Goal: Feedback & Contribution: Contribute content

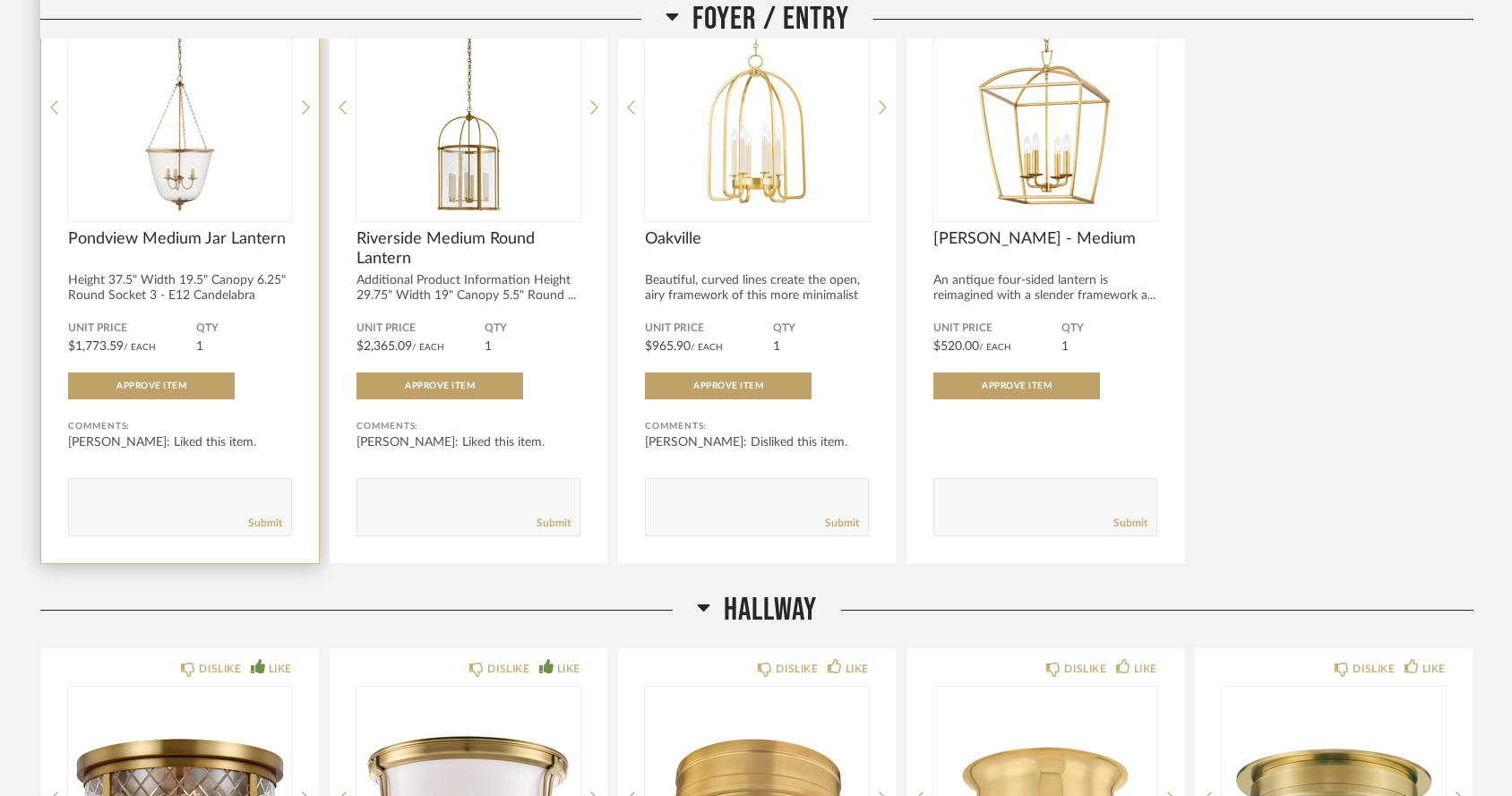
scroll to position [1049, 0]
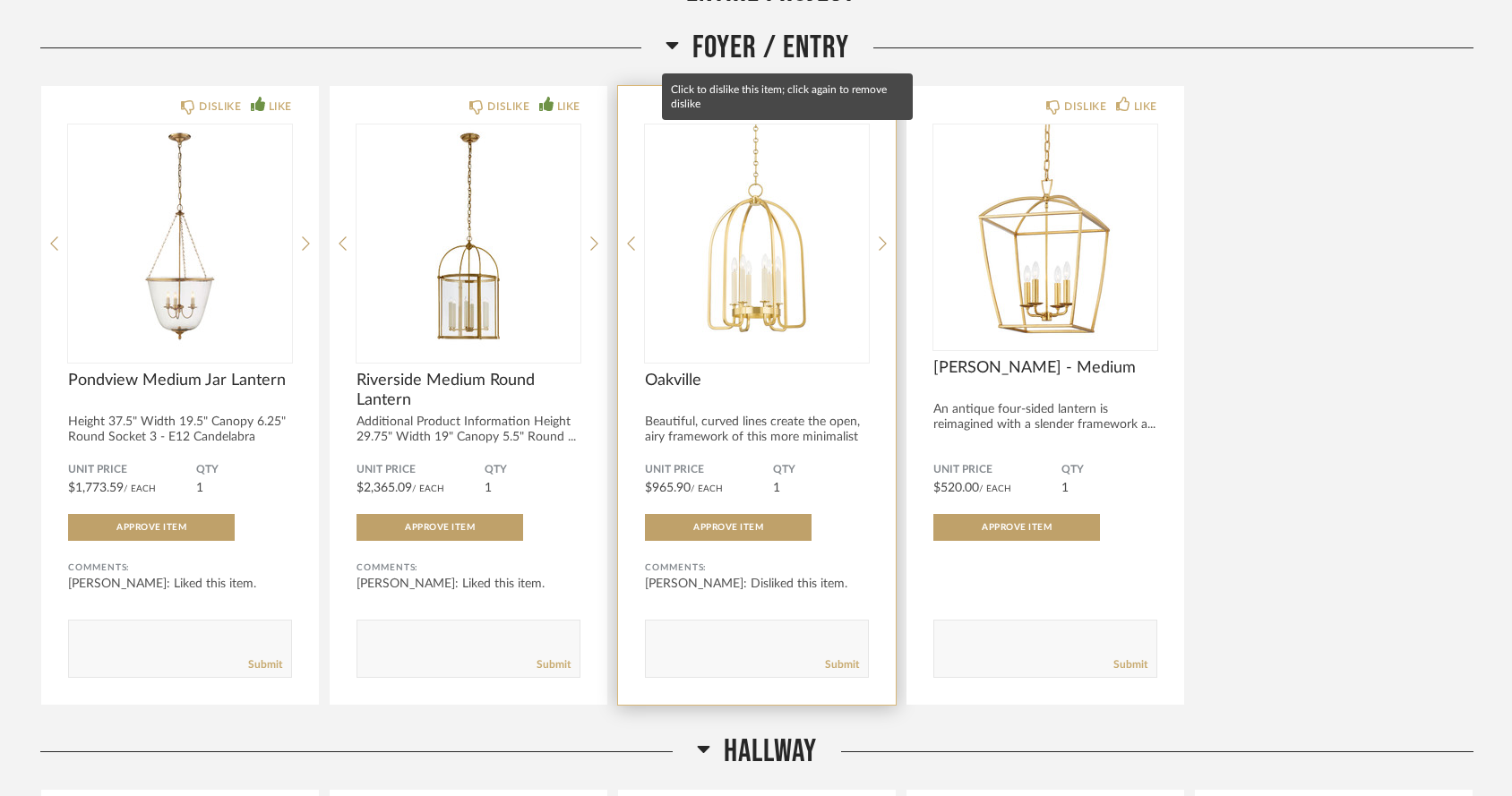
click at [775, 98] on div "DISLIKE" at bounding box center [796, 107] width 42 height 18
click at [796, 98] on div "DISLIKE" at bounding box center [796, 107] width 42 height 18
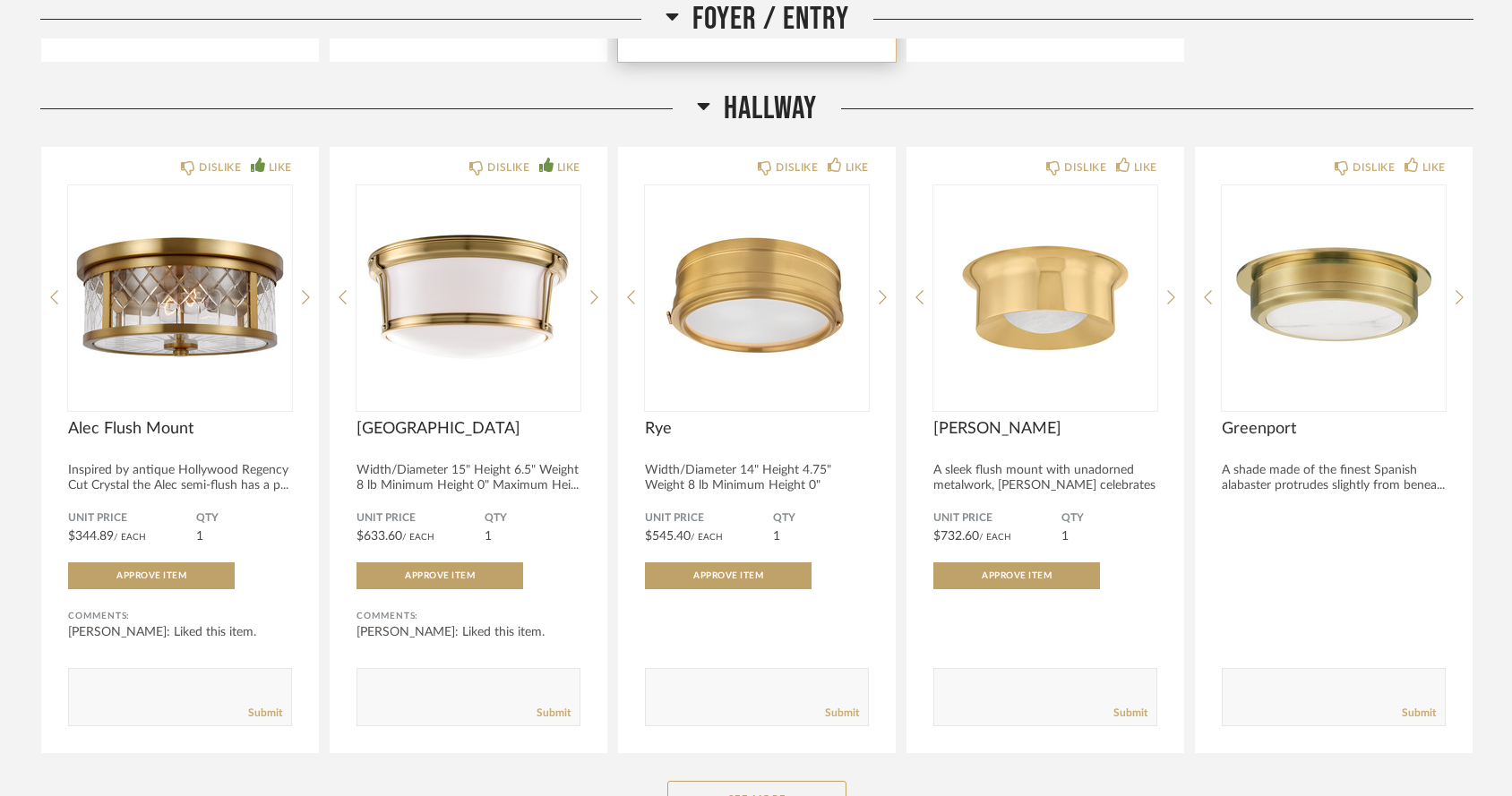
scroll to position [1721, 0]
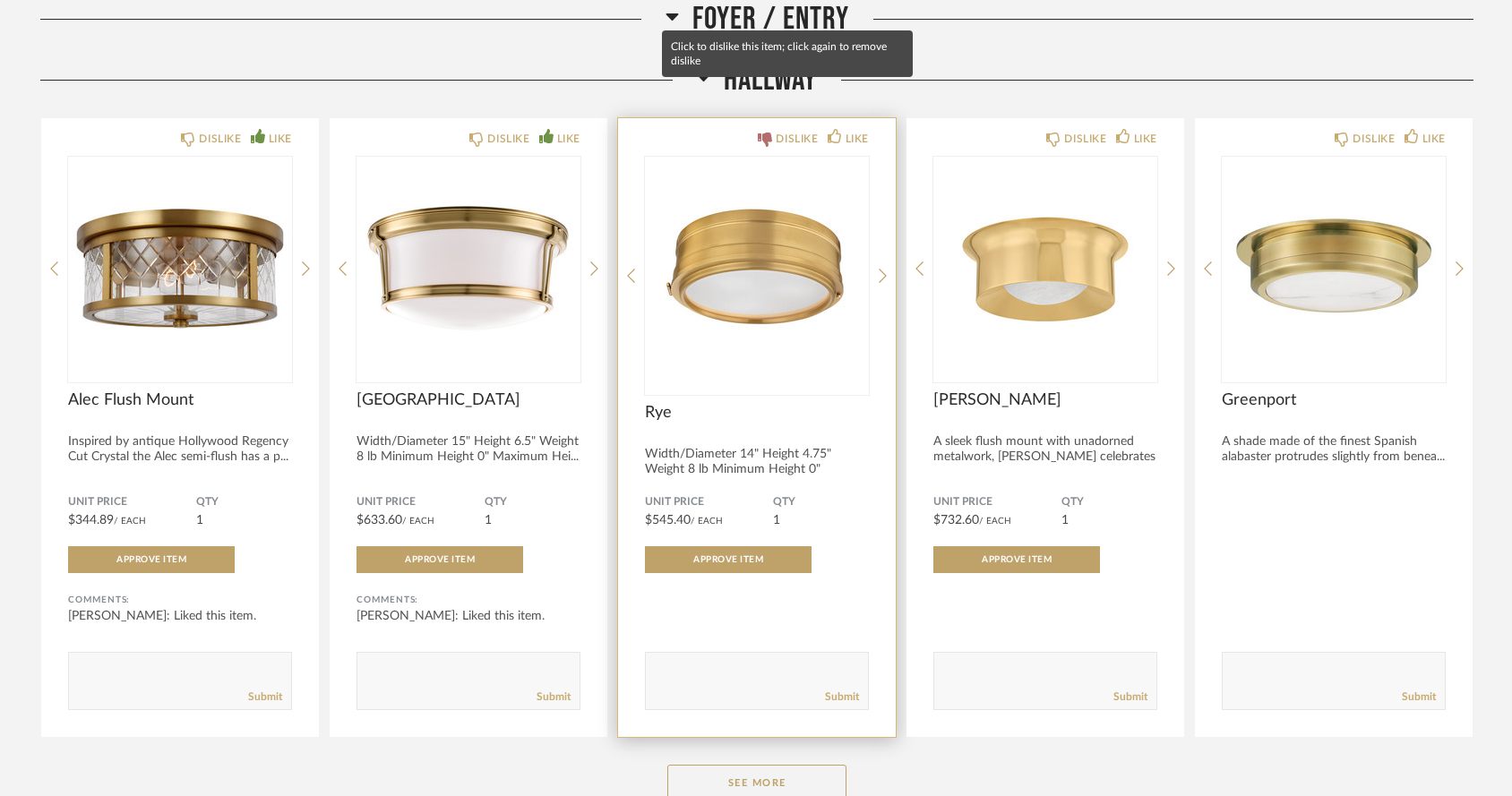
click at [789, 130] on div "DISLIKE" at bounding box center [796, 138] width 42 height 18
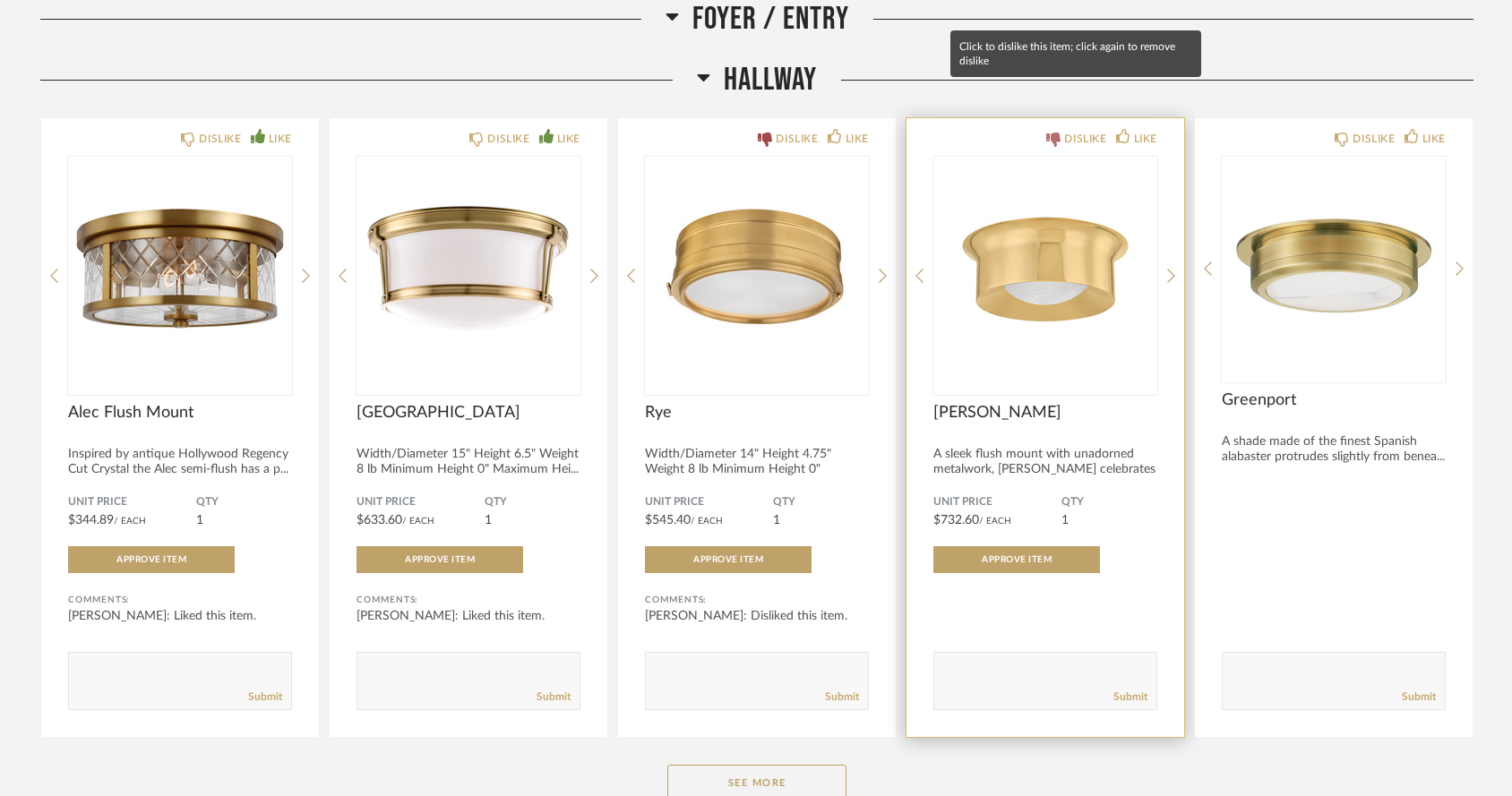
click at [1069, 130] on div "DISLIKE" at bounding box center [1085, 138] width 42 height 18
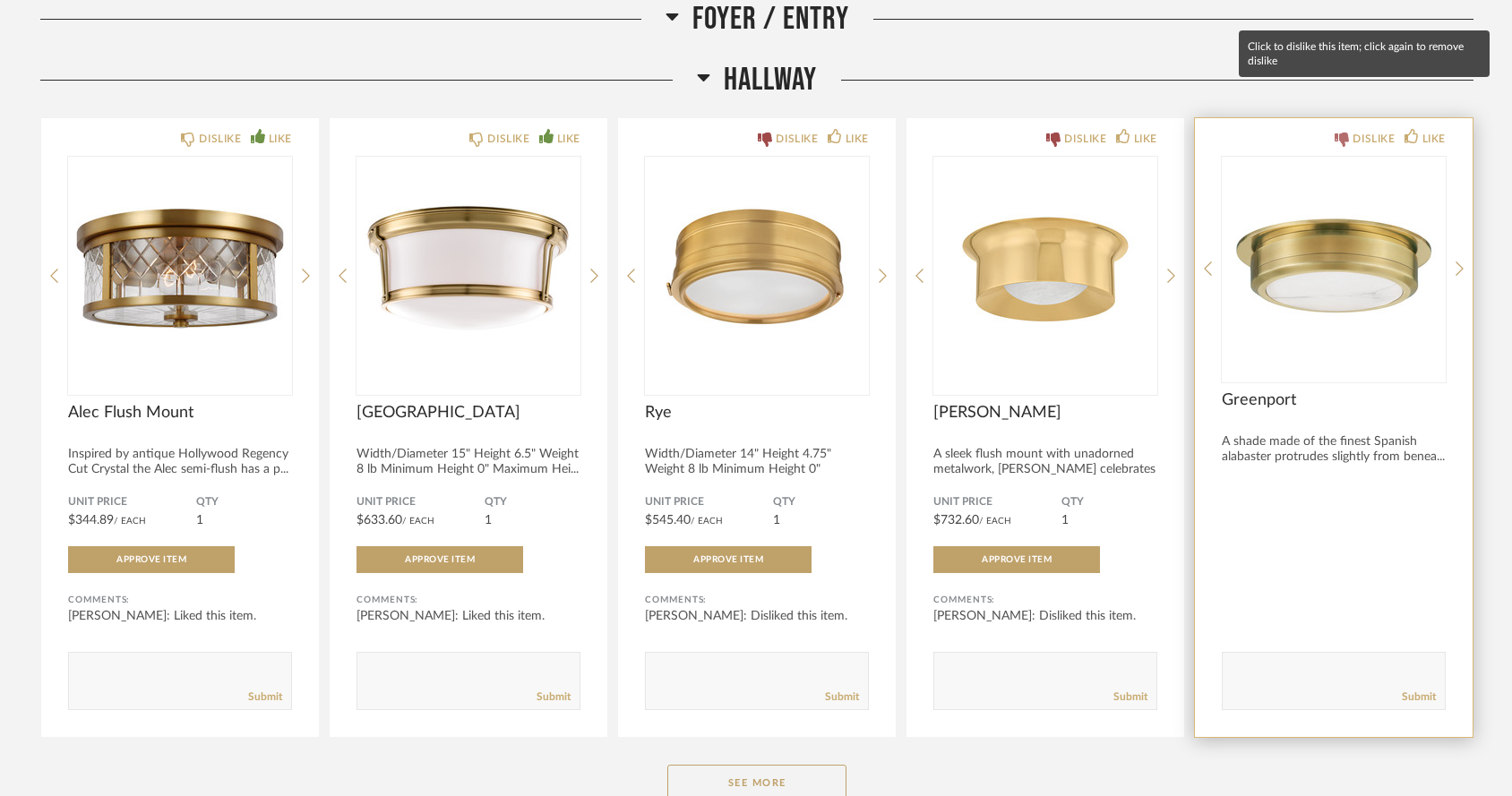
click at [1381, 130] on div "DISLIKE" at bounding box center [1373, 138] width 42 height 18
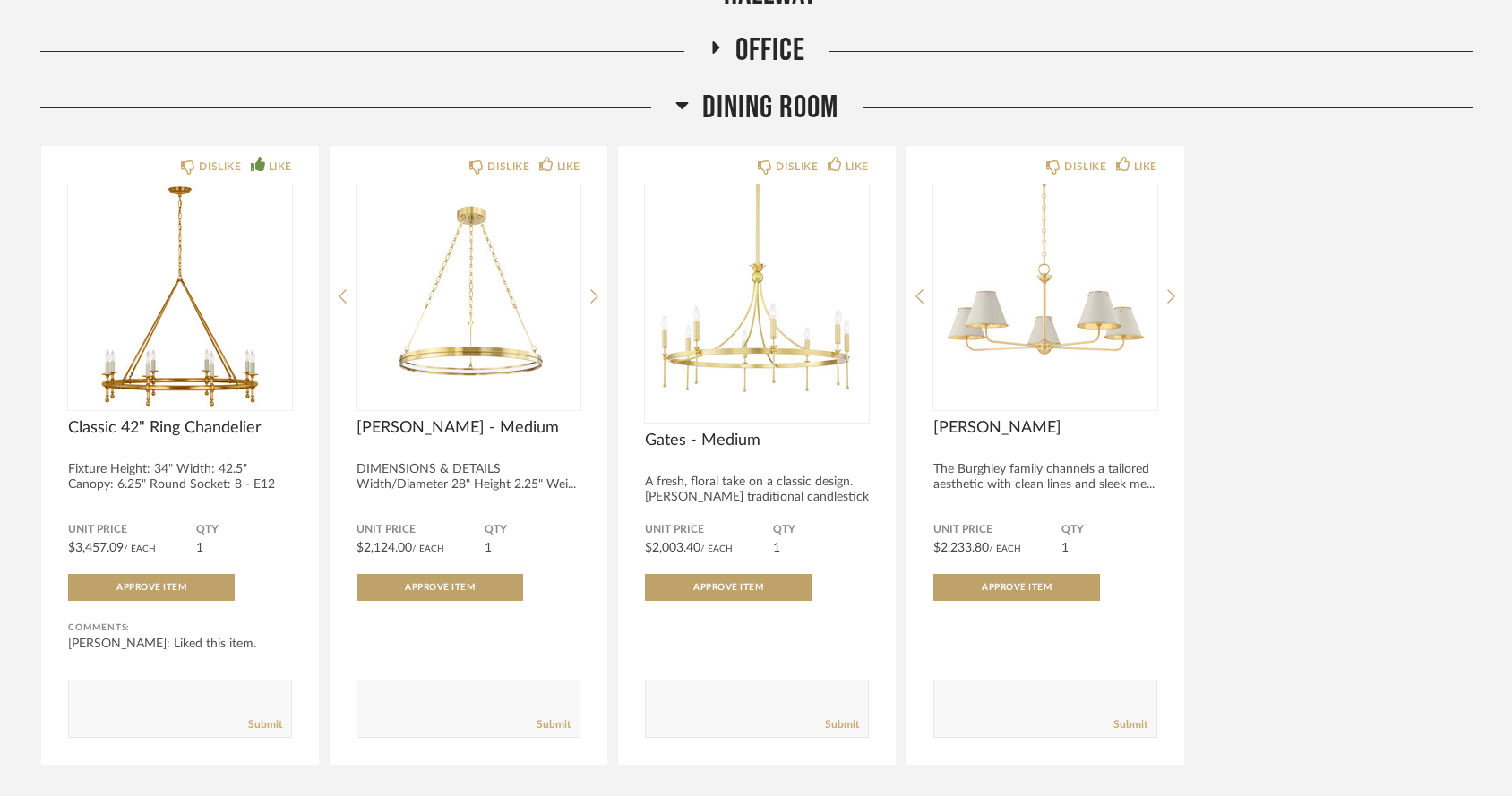
scroll to position [2472, 0]
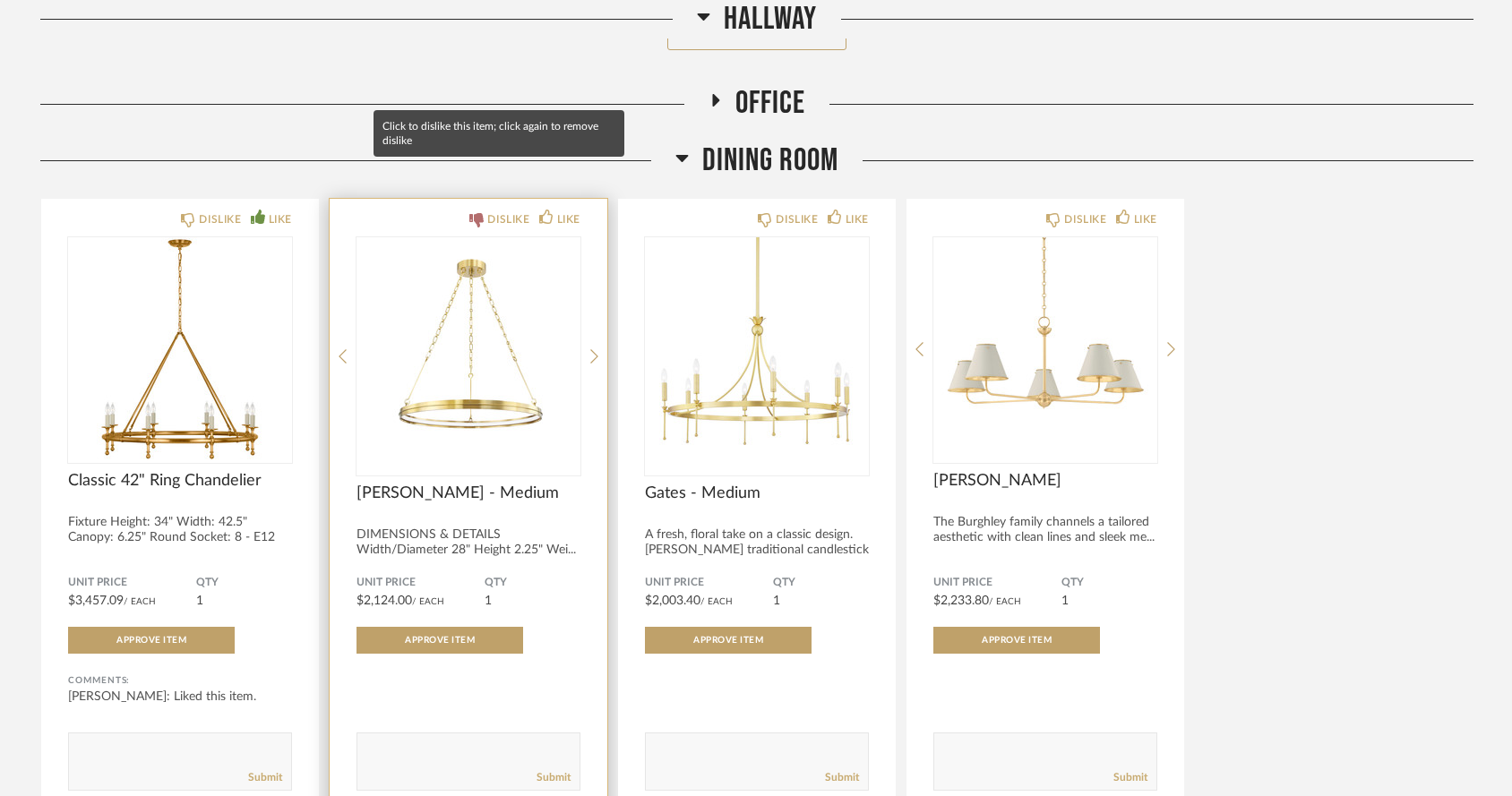
click at [514, 210] on div "DISLIKE" at bounding box center [508, 219] width 42 height 18
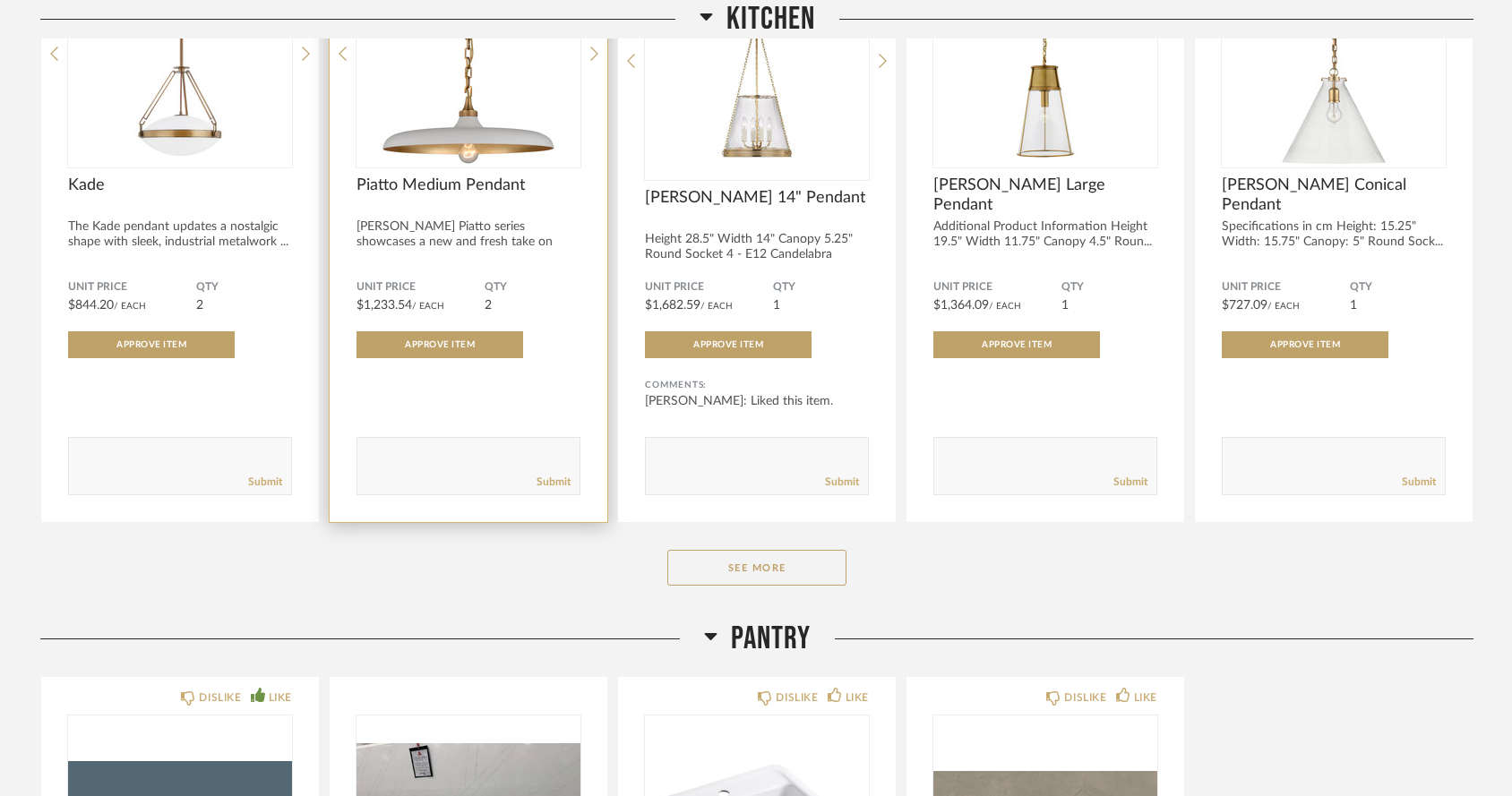
scroll to position [3489, 0]
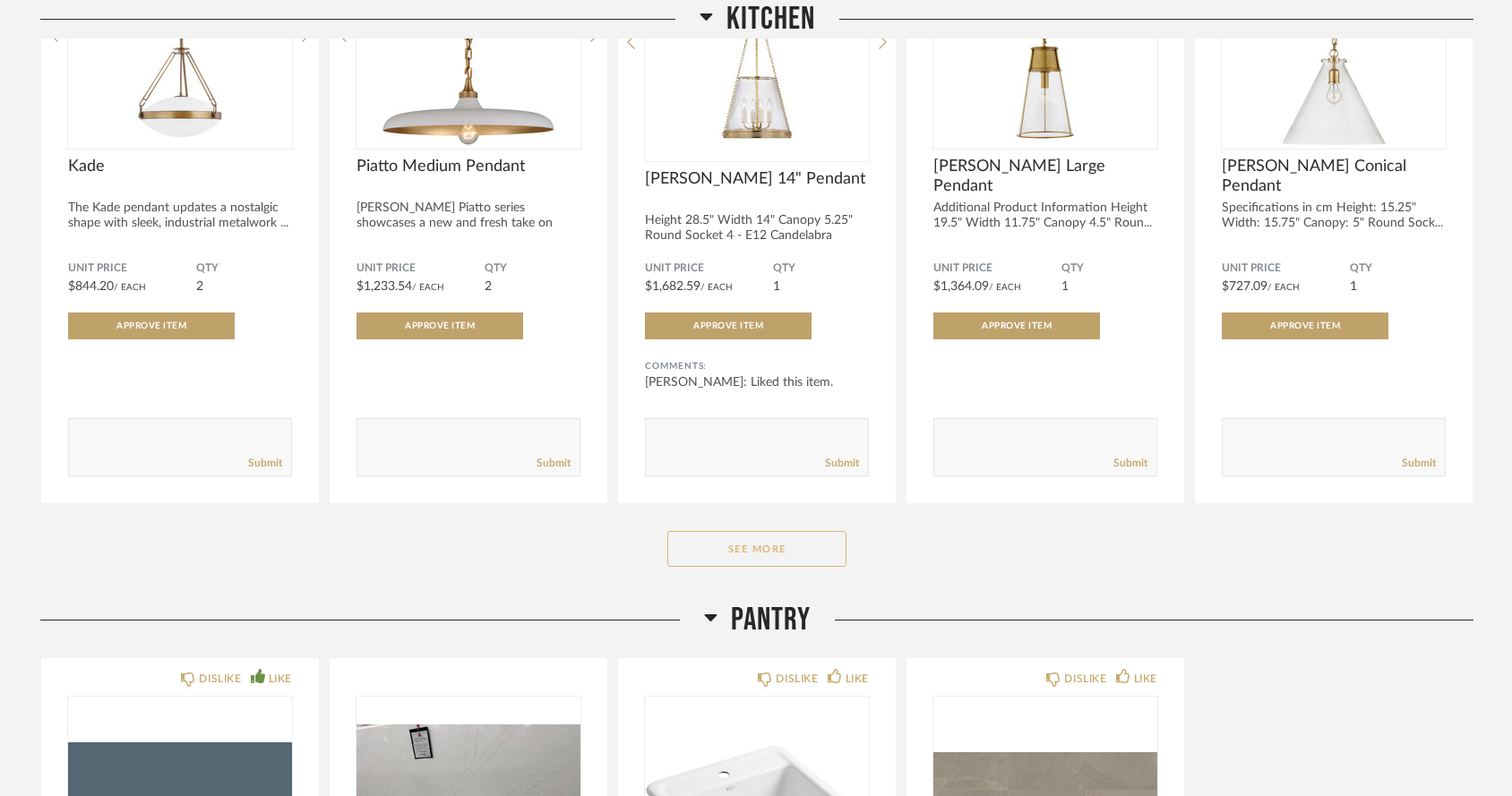
click at [721, 531] on button "See More" at bounding box center [757, 549] width 179 height 36
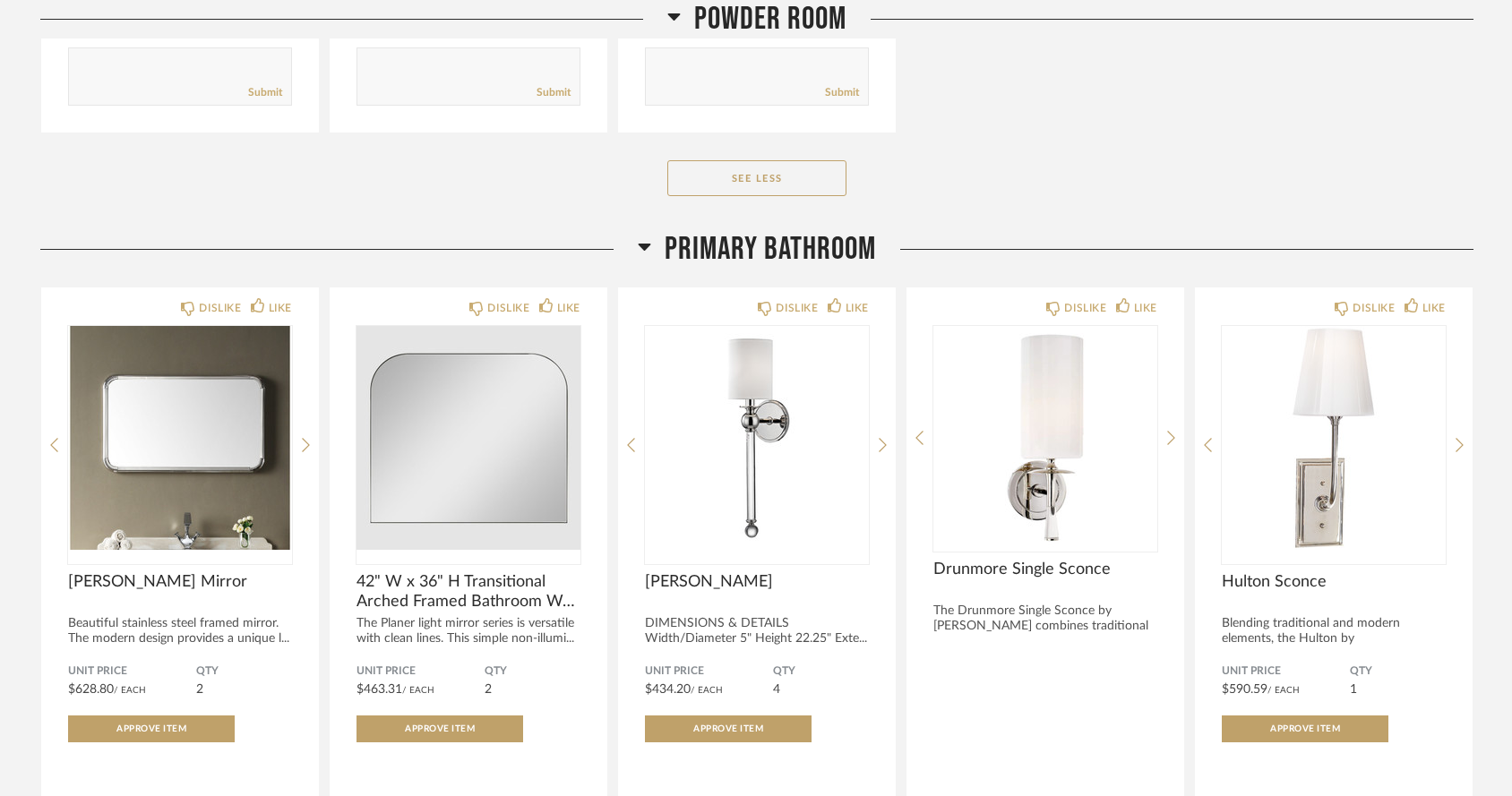
scroll to position [10373, 0]
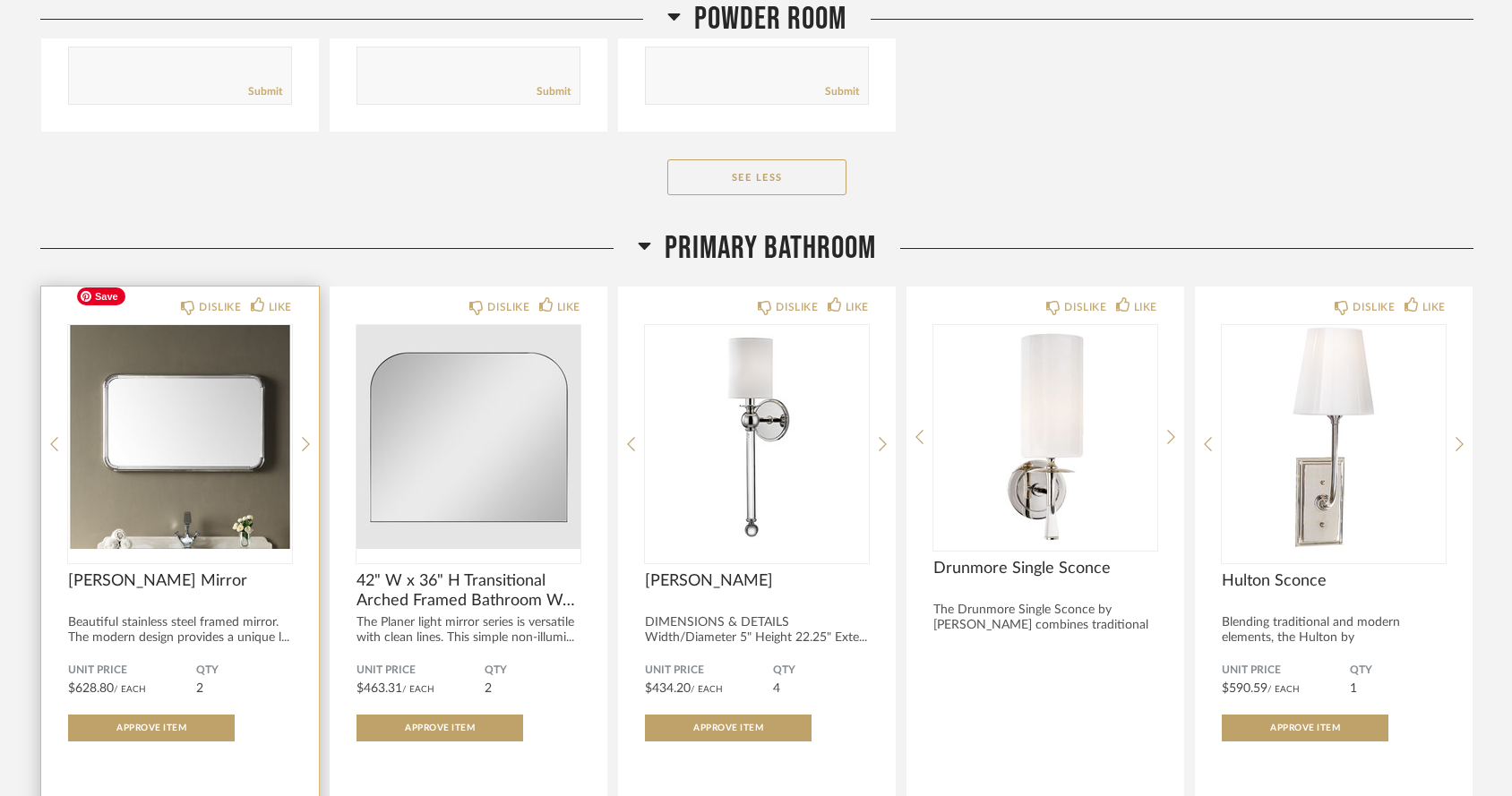
click at [185, 387] on img "0" at bounding box center [179, 436] width 224 height 224
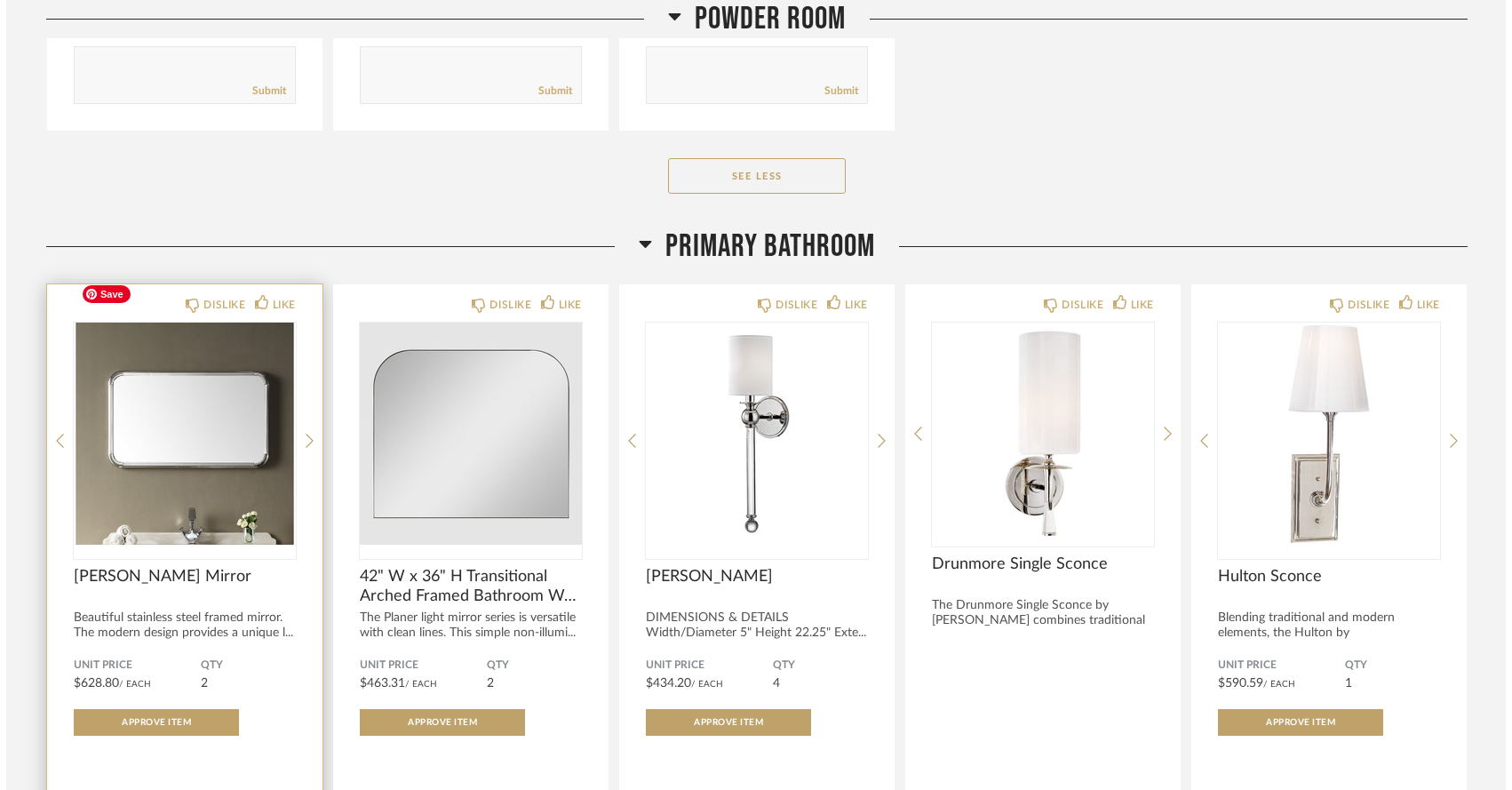
scroll to position [0, 0]
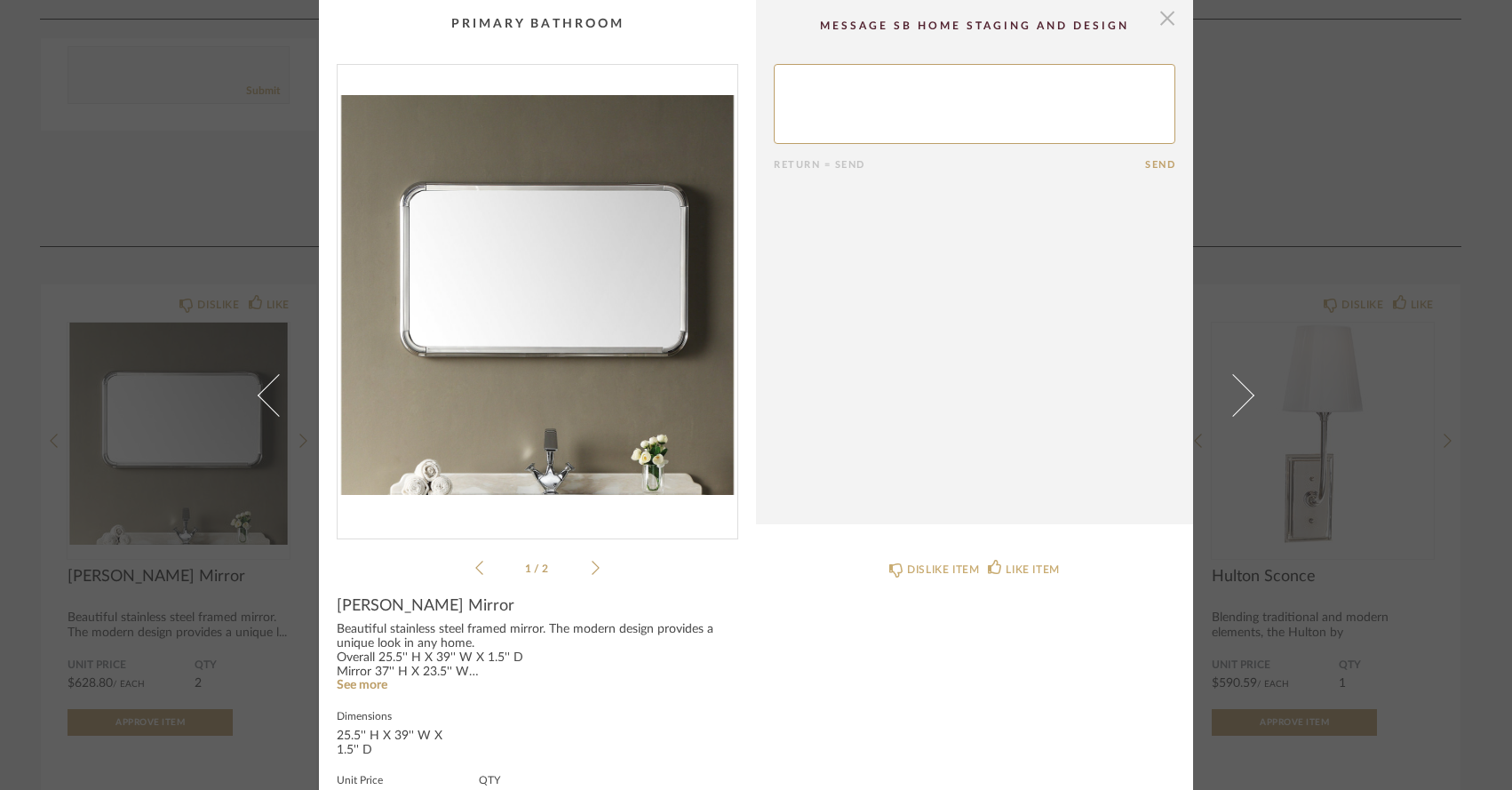
click at [1157, 20] on span "button" at bounding box center [1167, 18] width 36 height 36
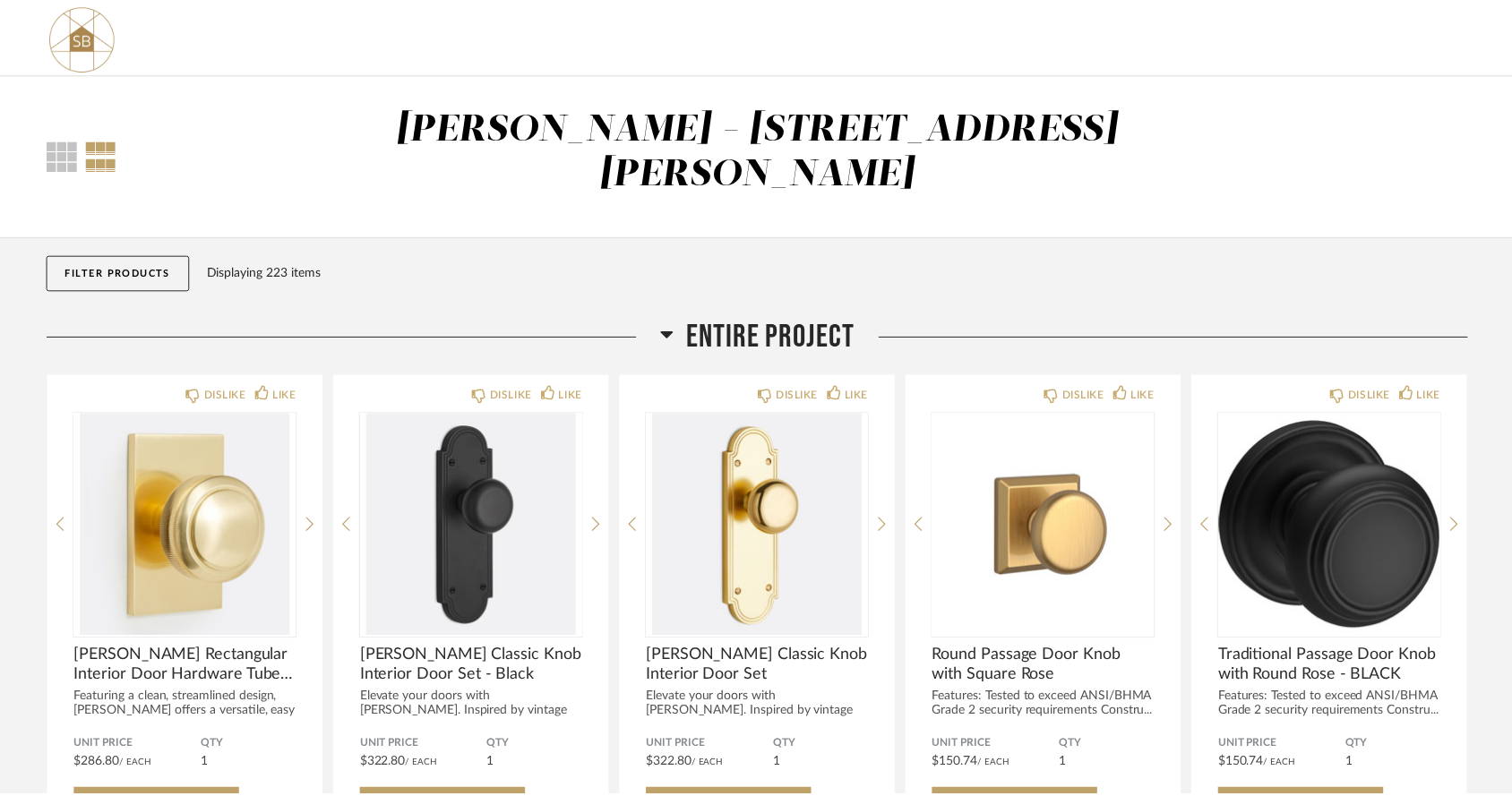
scroll to position [10373, 0]
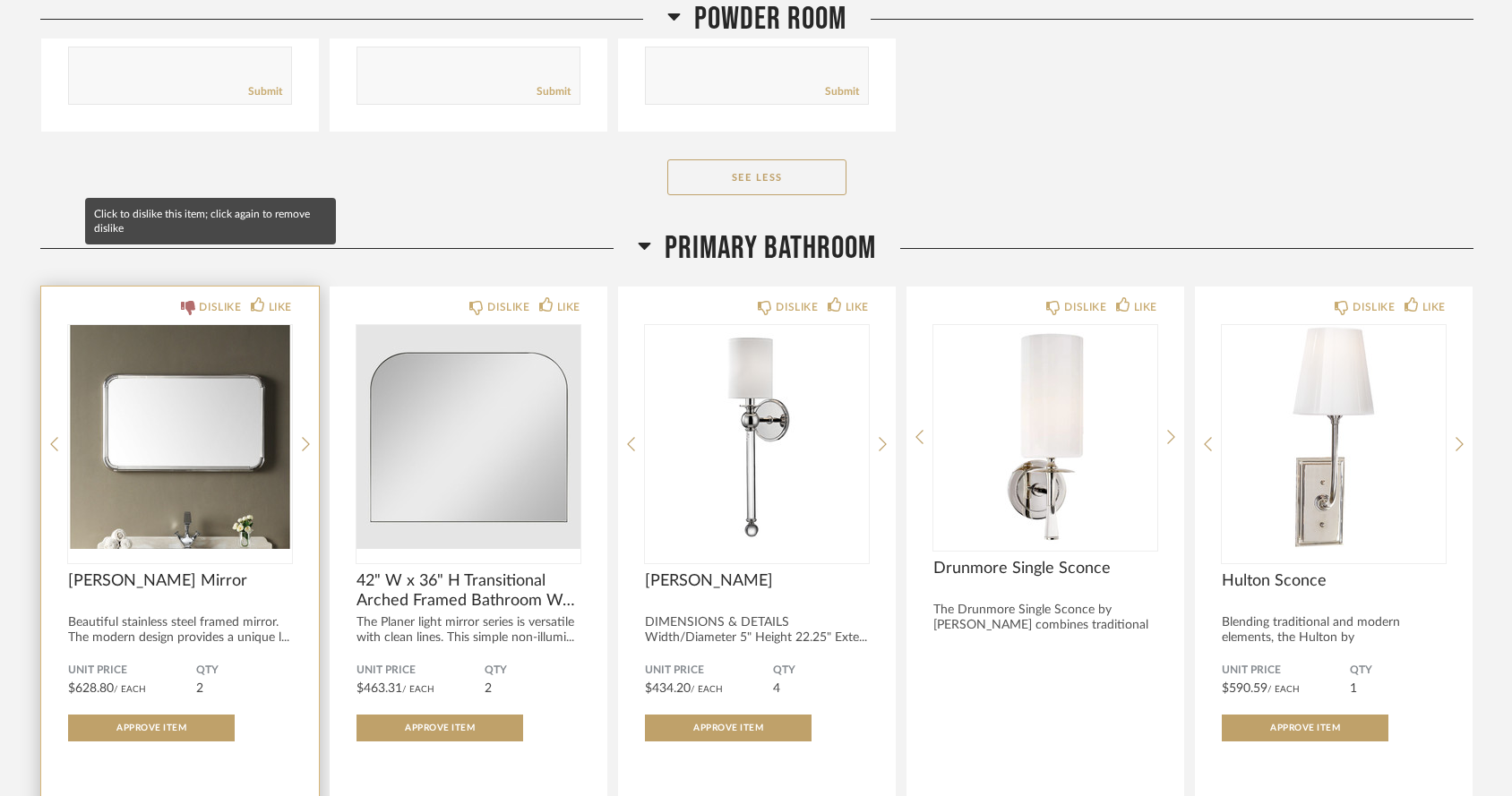
click at [208, 298] on div "DISLIKE" at bounding box center [220, 307] width 42 height 18
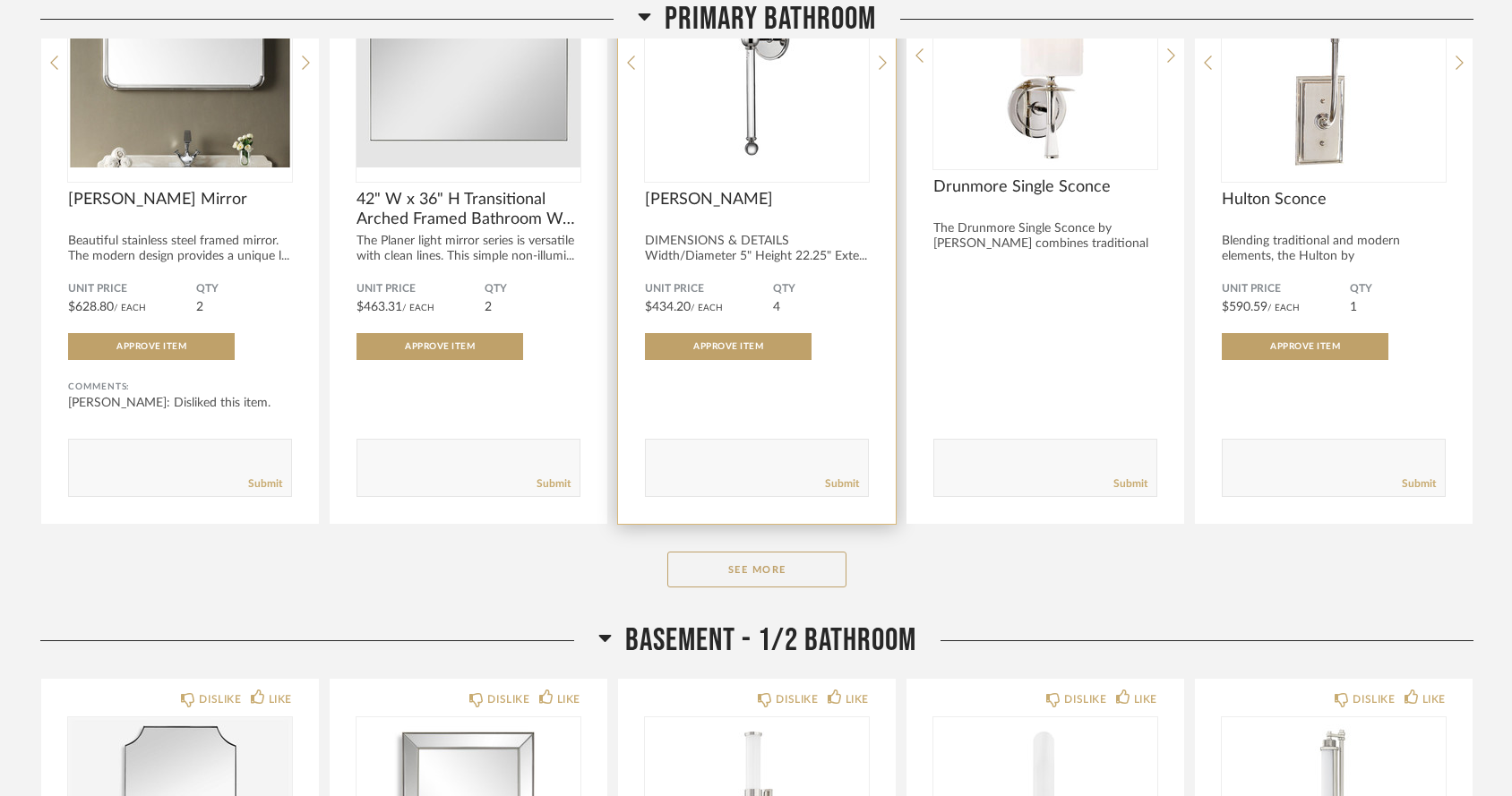
scroll to position [10761, 0]
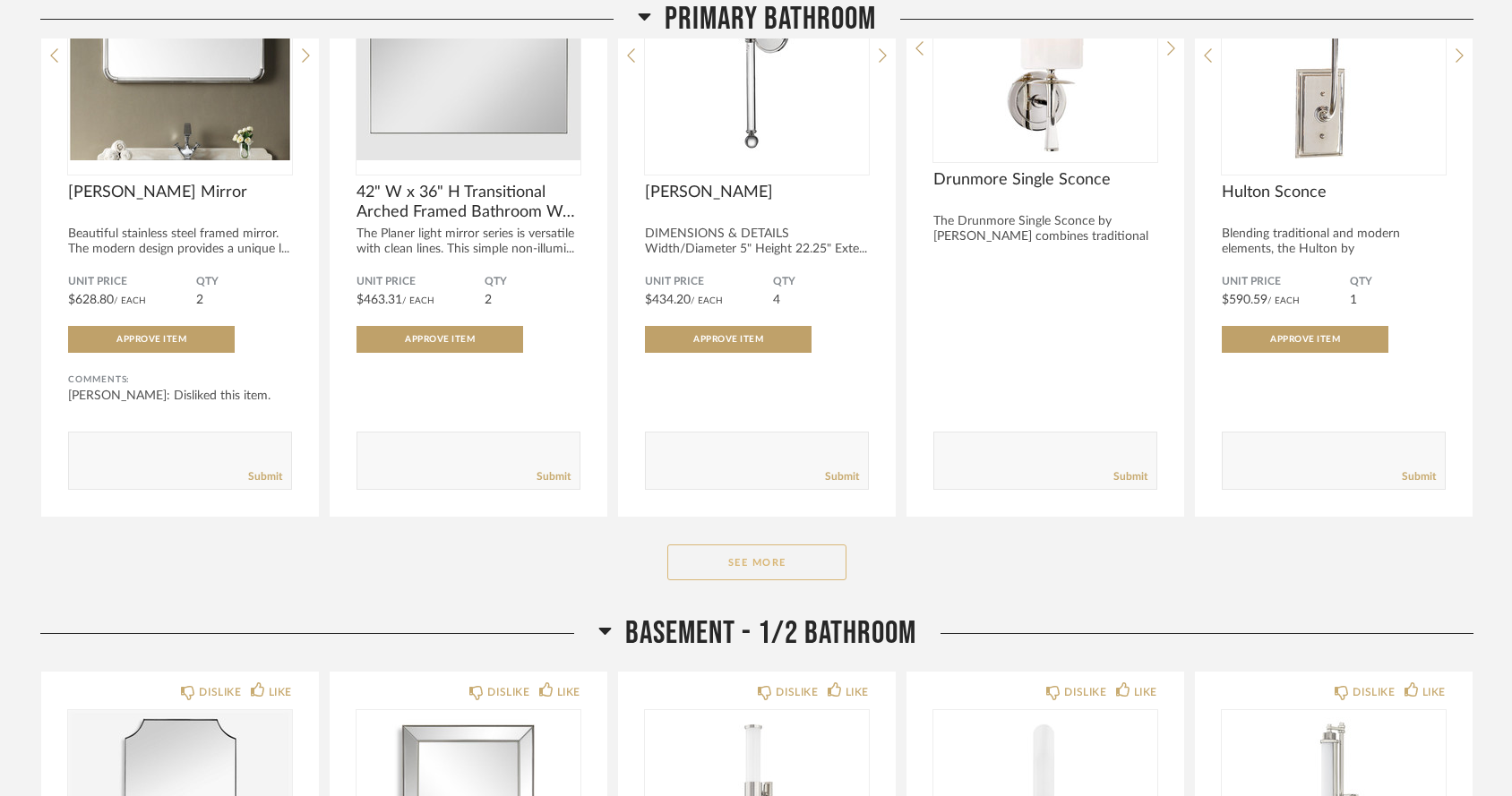
click at [752, 544] on button "See More" at bounding box center [757, 562] width 179 height 36
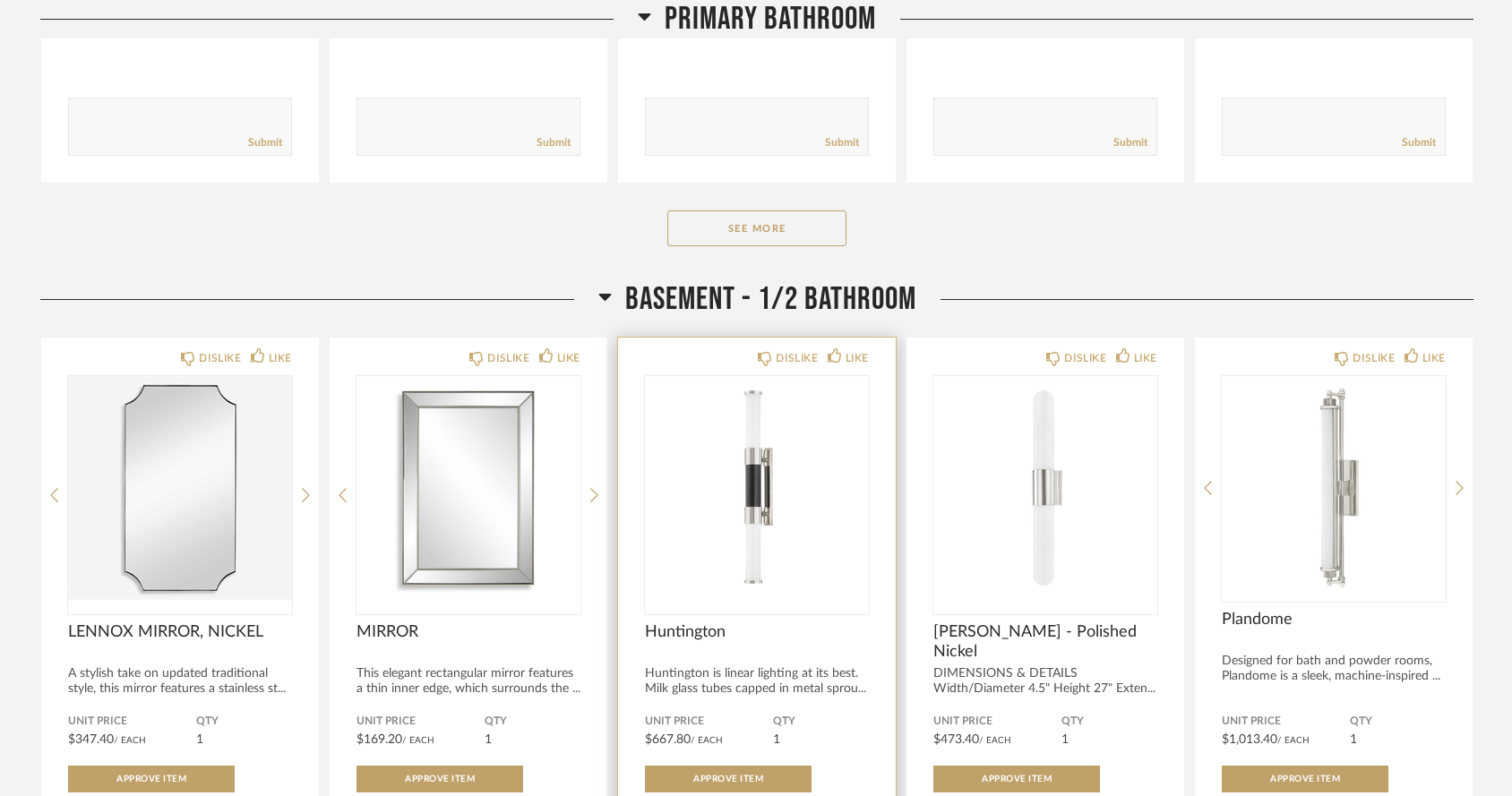
scroll to position [13495, 0]
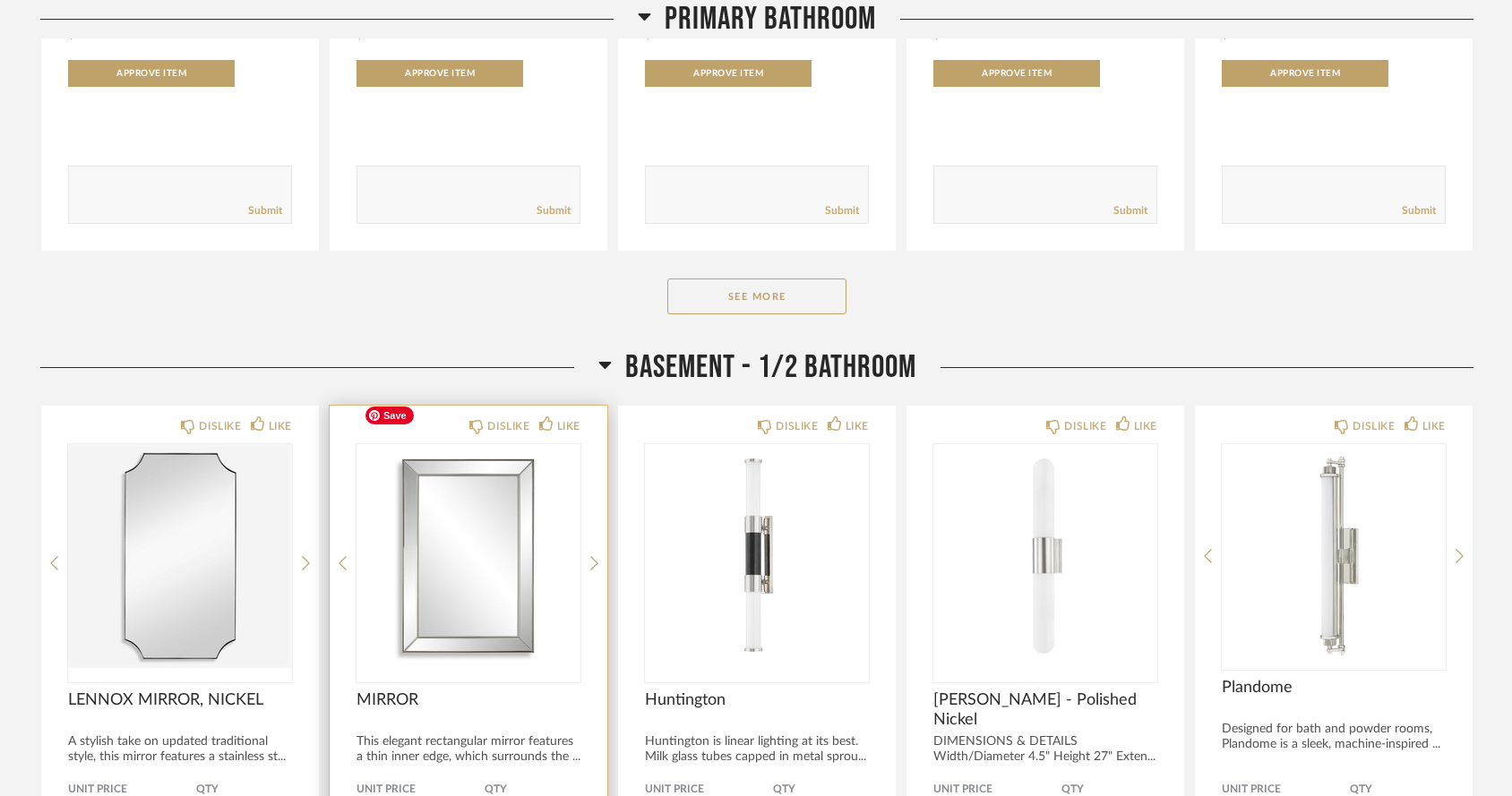
click at [479, 500] on img "0" at bounding box center [468, 556] width 224 height 224
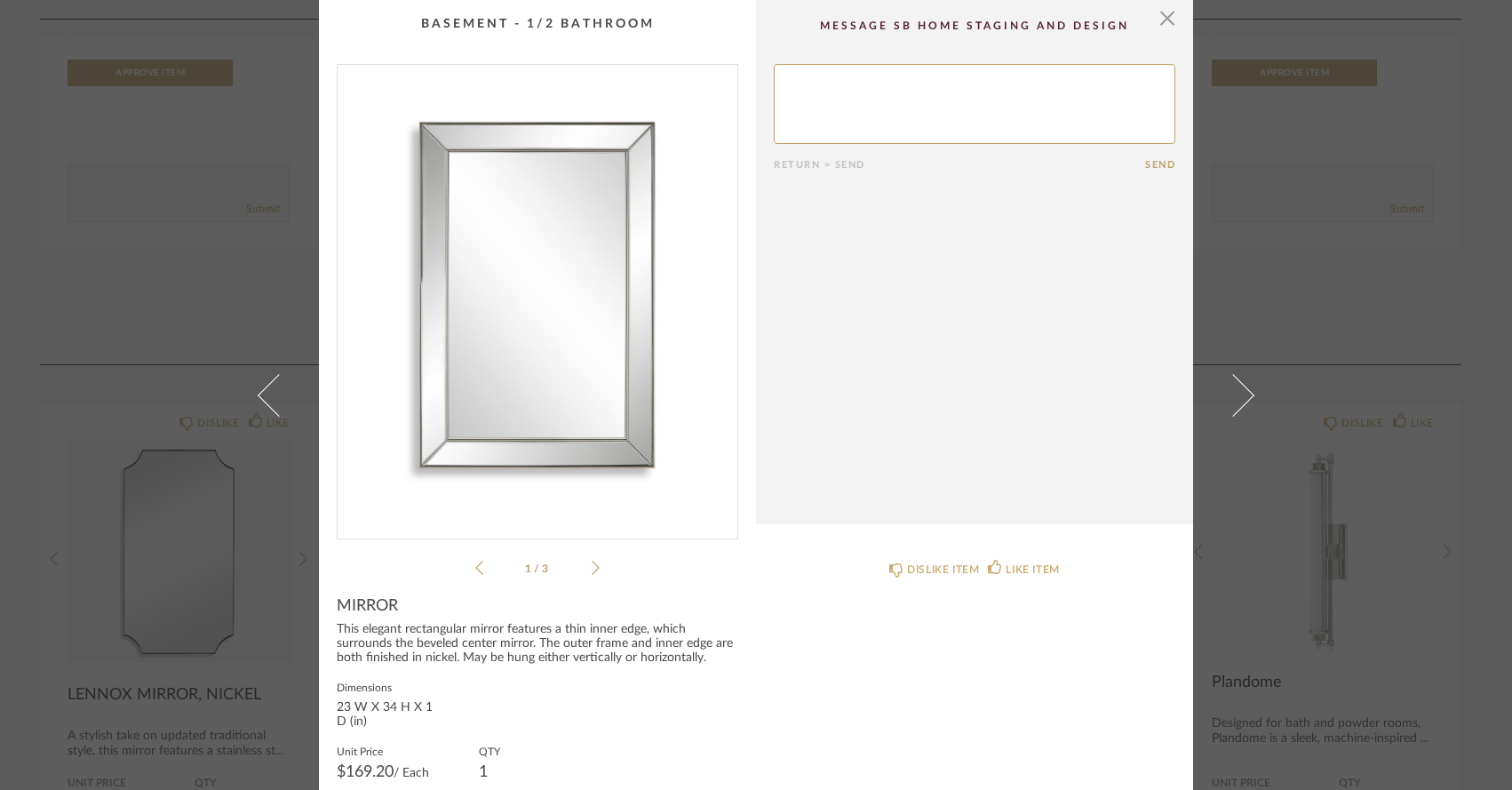
scroll to position [0, 0]
click at [1158, 22] on span "button" at bounding box center [1167, 18] width 36 height 36
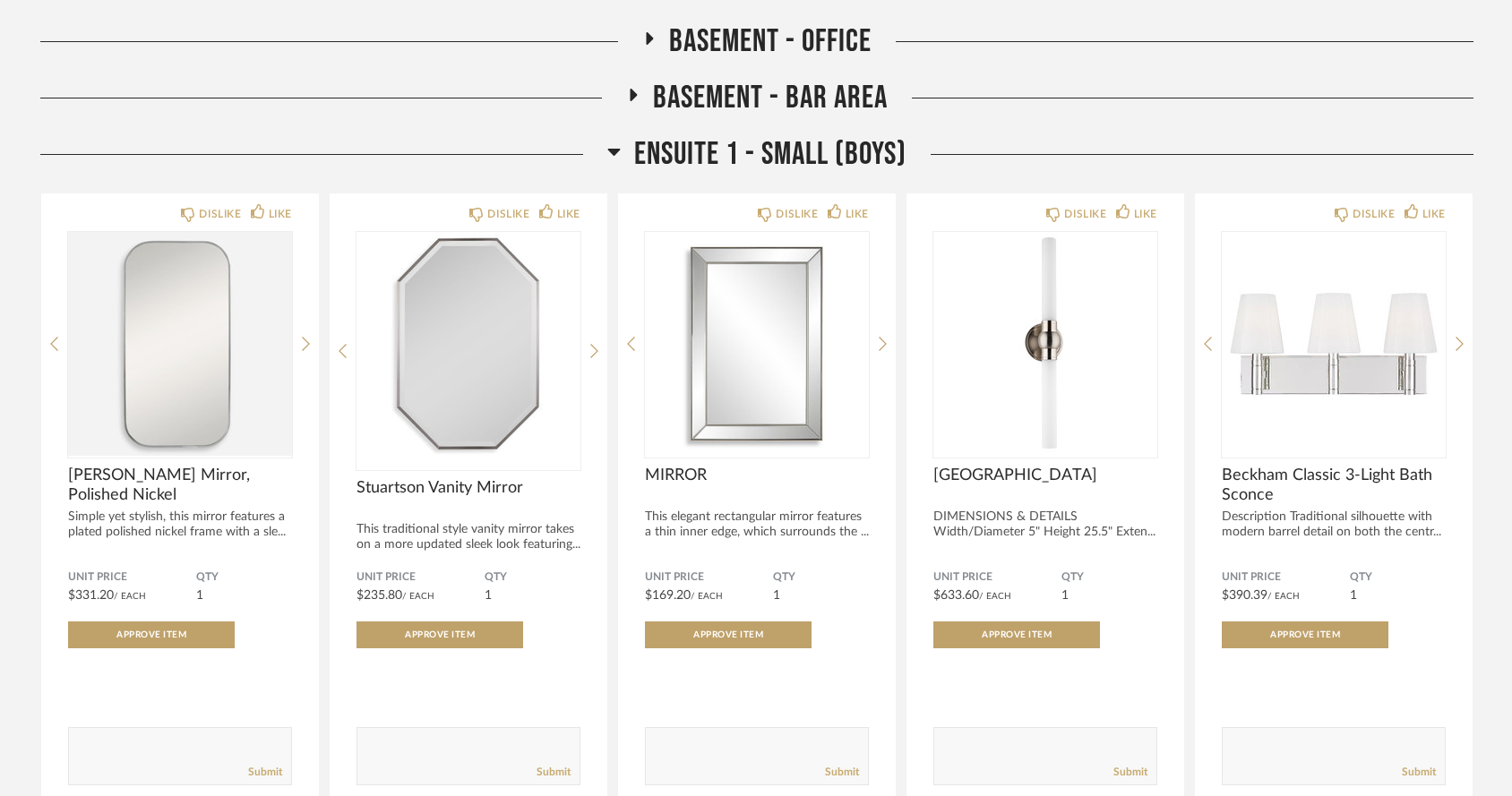
scroll to position [15835, 0]
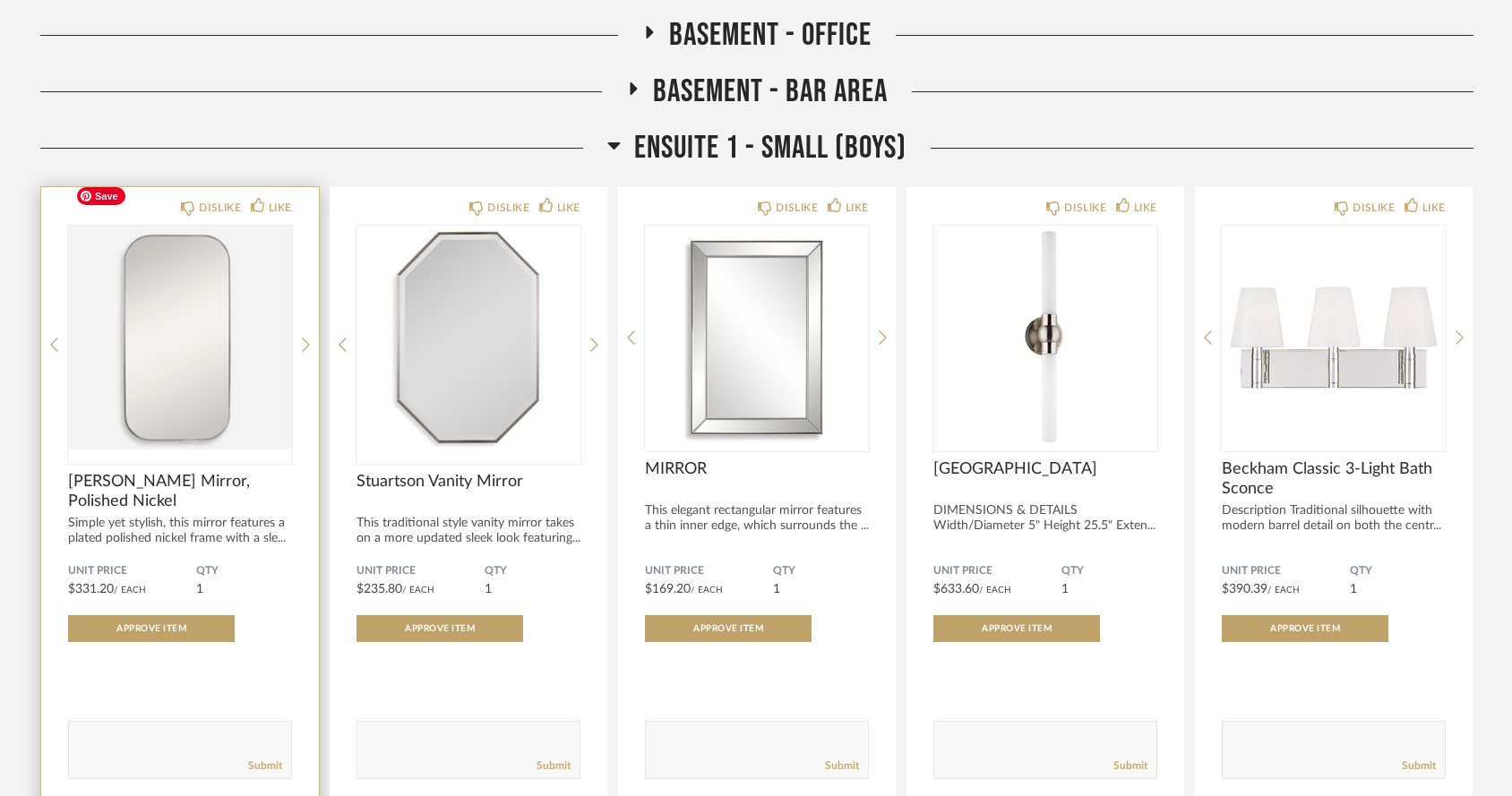
click at [194, 303] on img "0" at bounding box center [179, 337] width 224 height 224
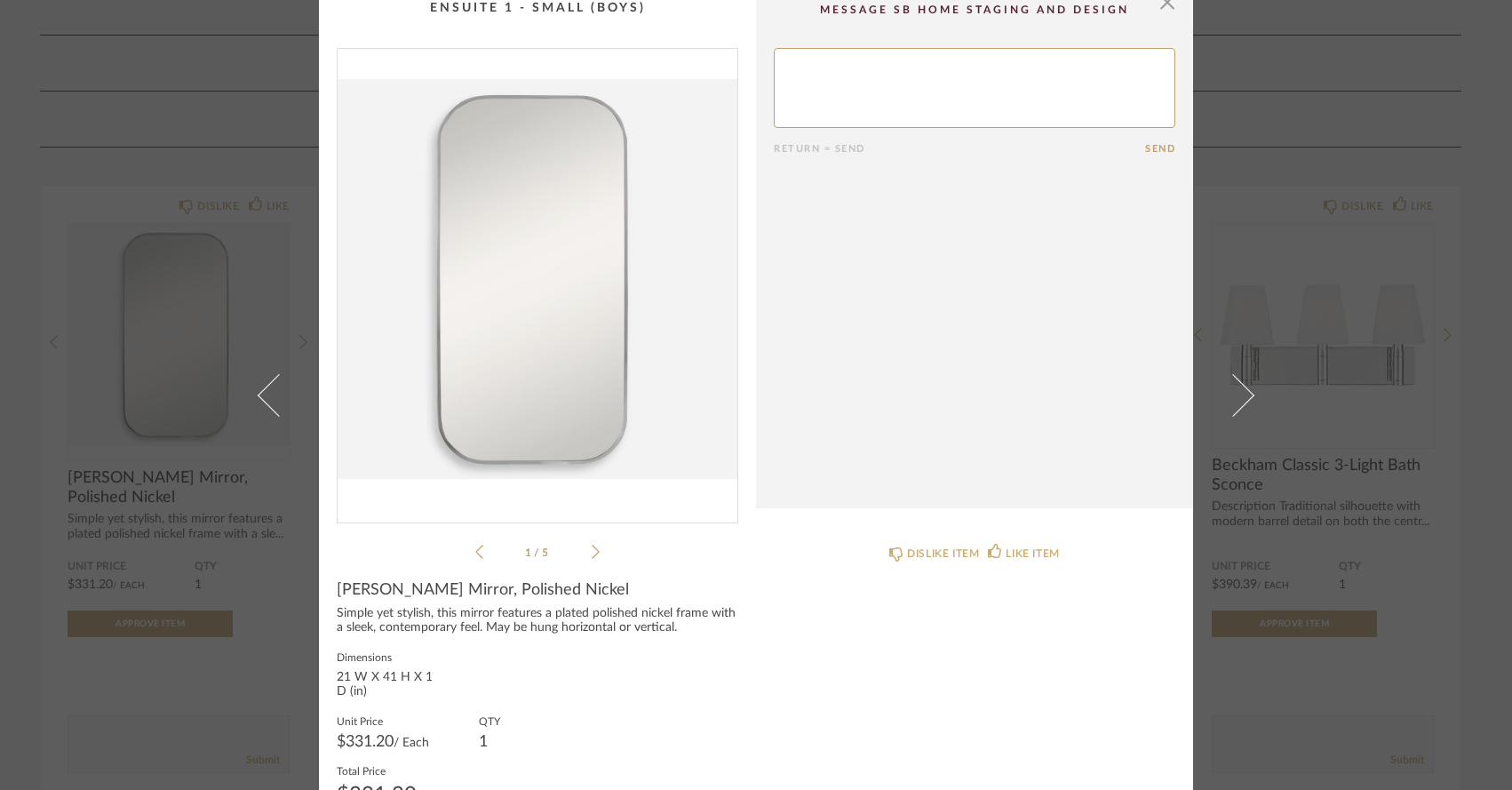
scroll to position [18, 0]
drag, startPoint x: 332, startPoint y: 582, endPoint x: 546, endPoint y: 584, distance: 214.0
click at [546, 584] on div "[PERSON_NAME] Mirror, Polished Nickel" at bounding box center [538, 588] width 401 height 20
copy span "[PERSON_NAME] Mirror, Polished Nickel"
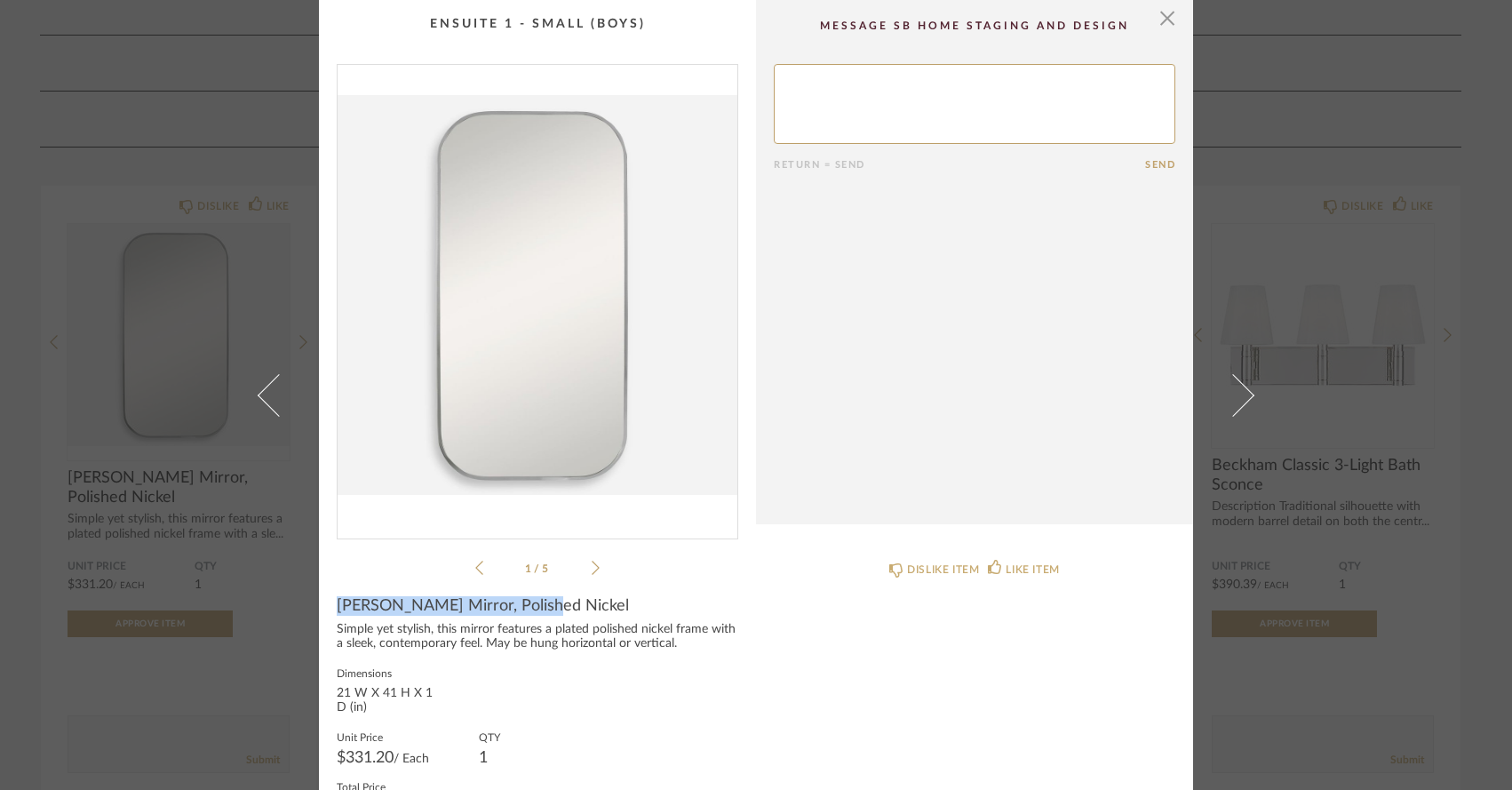
scroll to position [0, 0]
click at [1164, 25] on span "button" at bounding box center [1167, 18] width 36 height 36
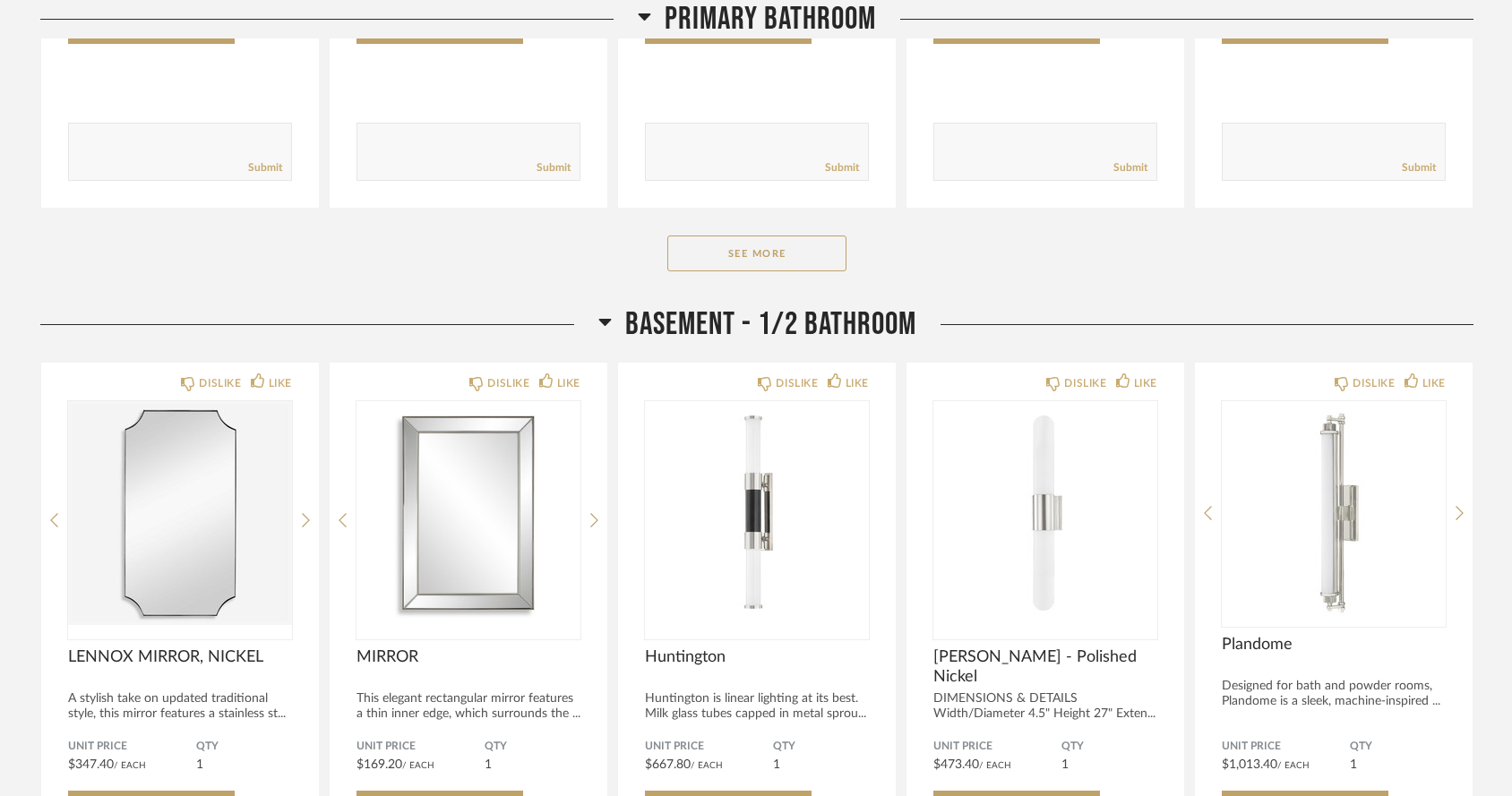
scroll to position [13535, 0]
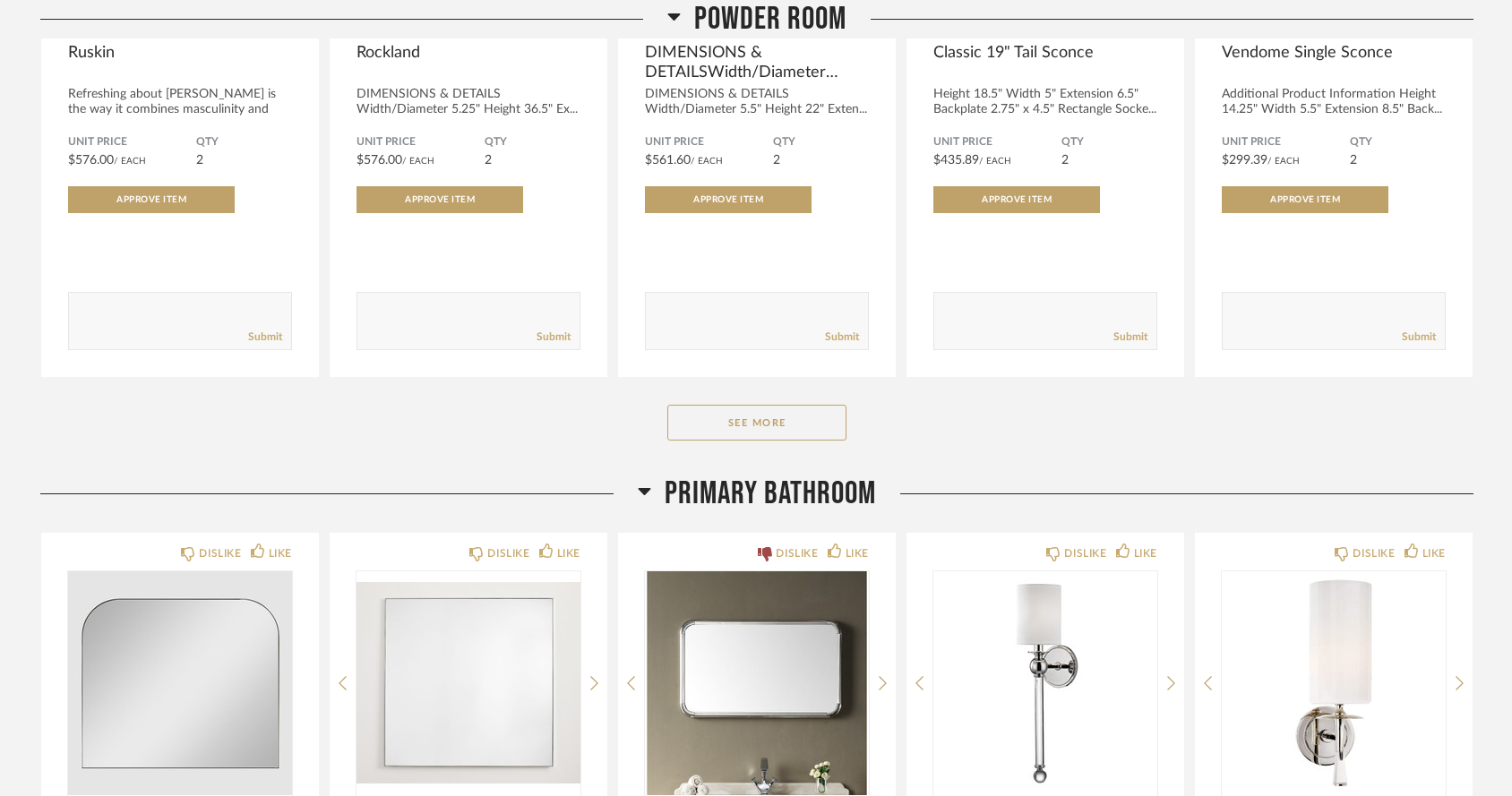
scroll to position [5761, 0]
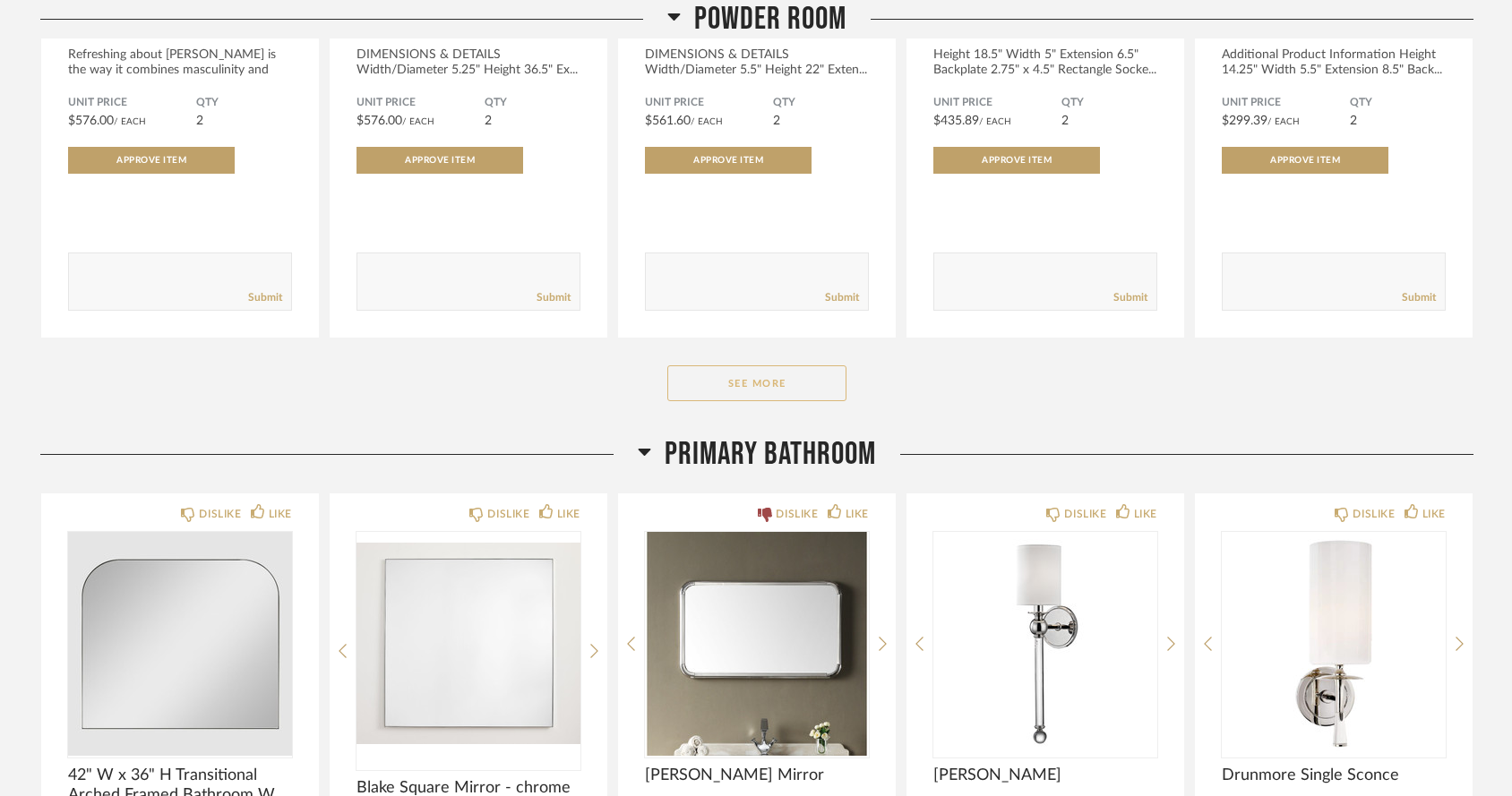
click at [733, 366] on button "See More" at bounding box center [757, 384] width 179 height 36
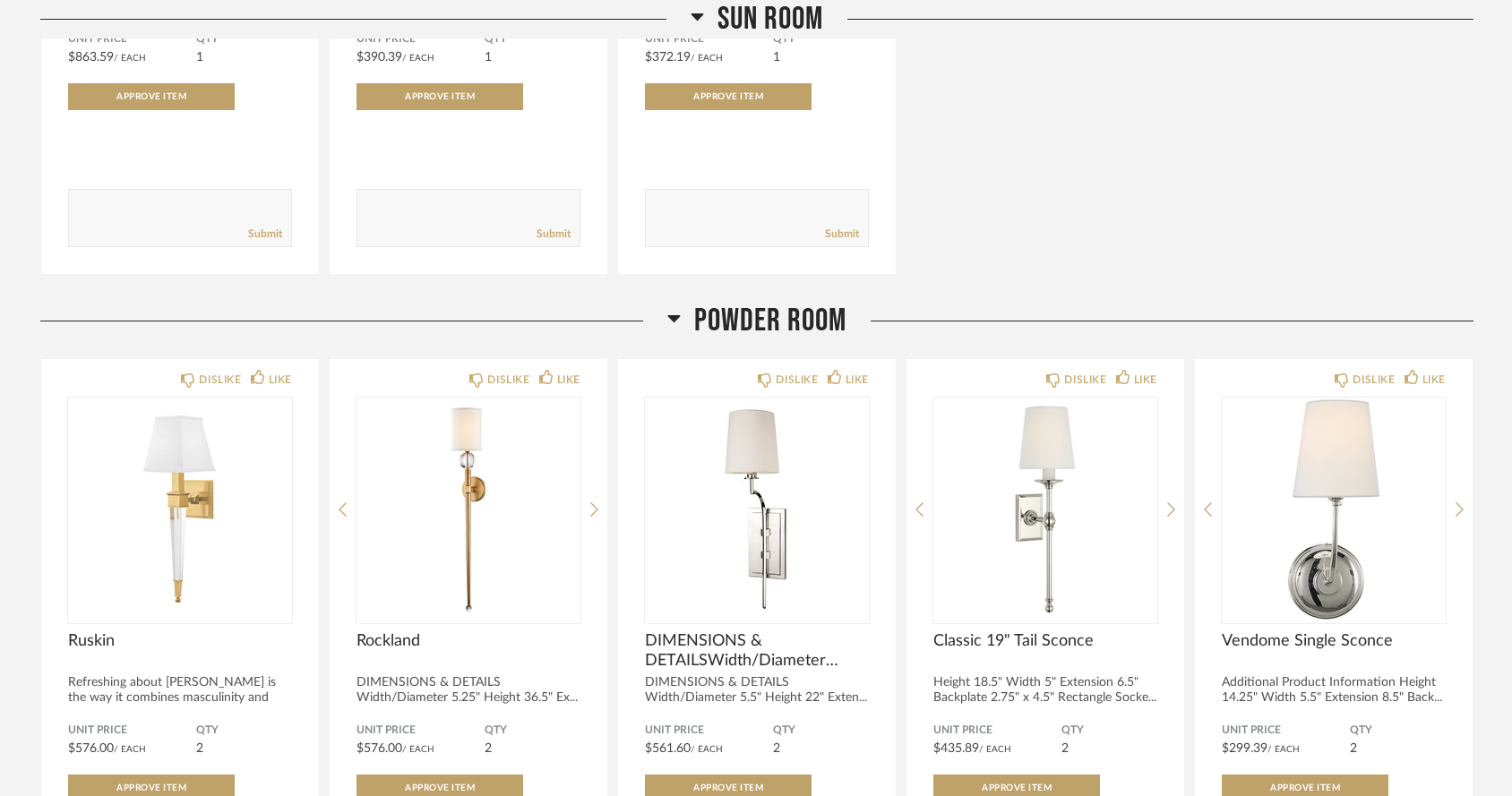
scroll to position [5132, 0]
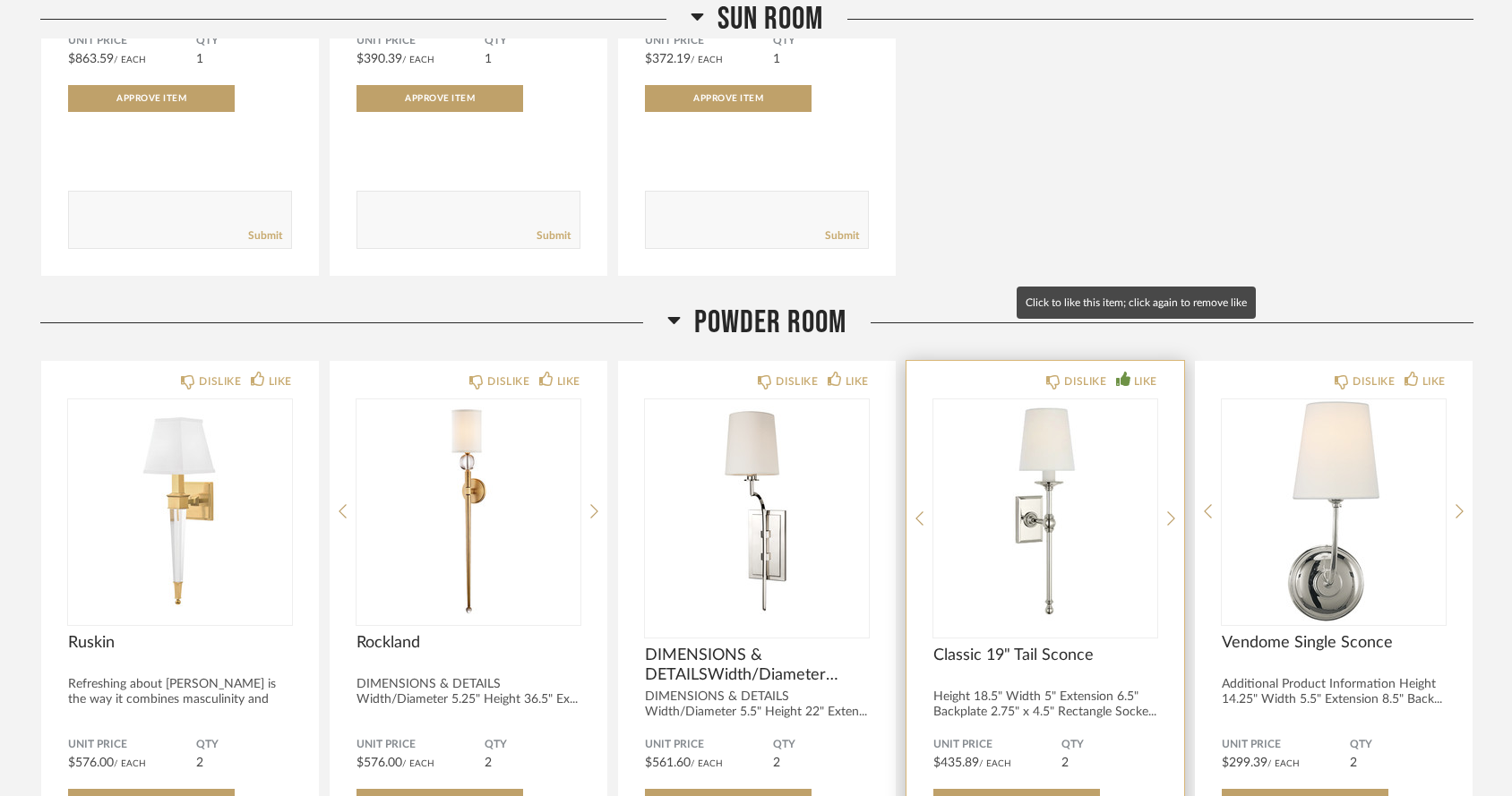
click at [1145, 373] on div "LIKE" at bounding box center [1145, 382] width 23 height 18
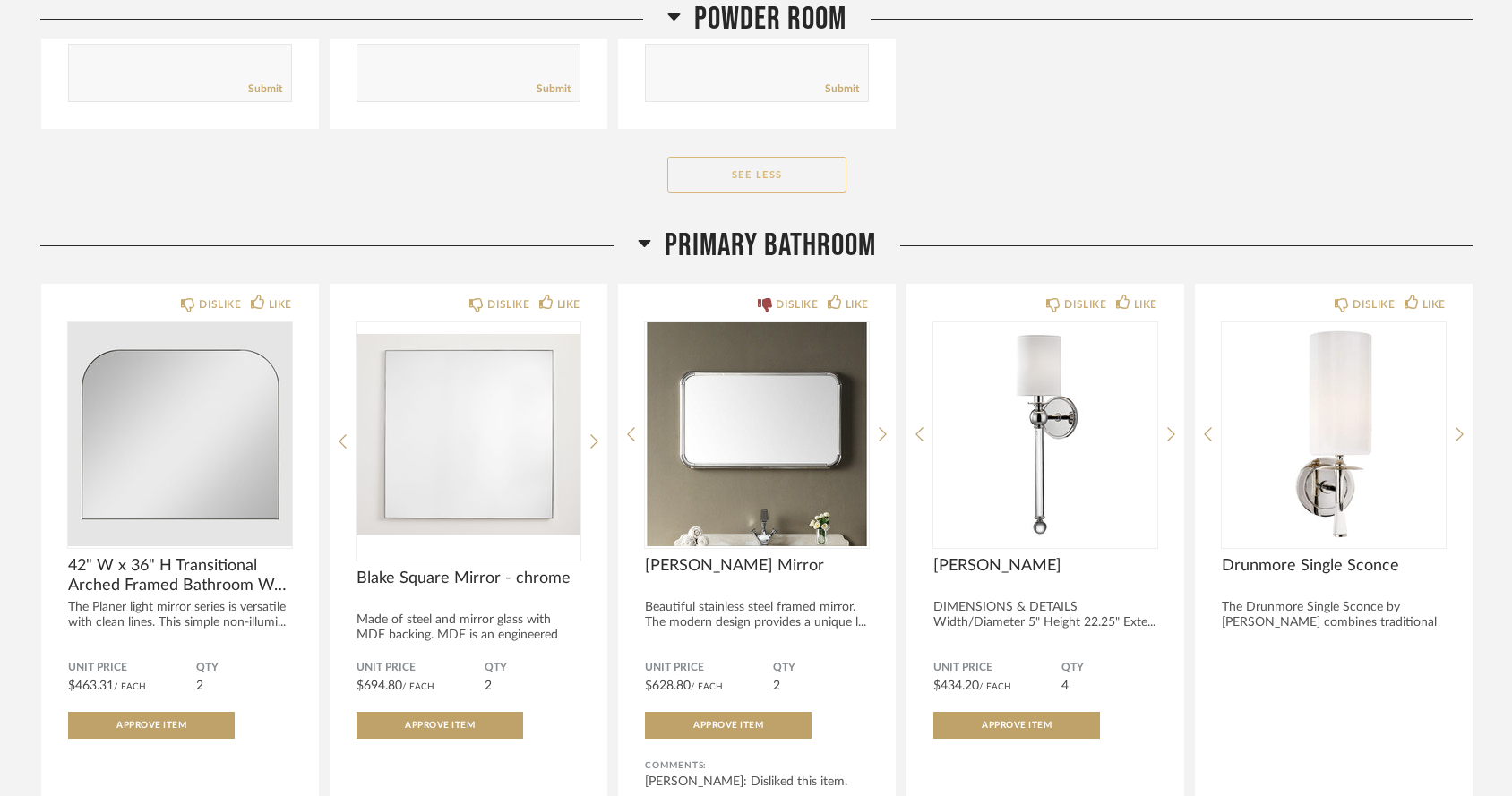
scroll to position [7868, 0]
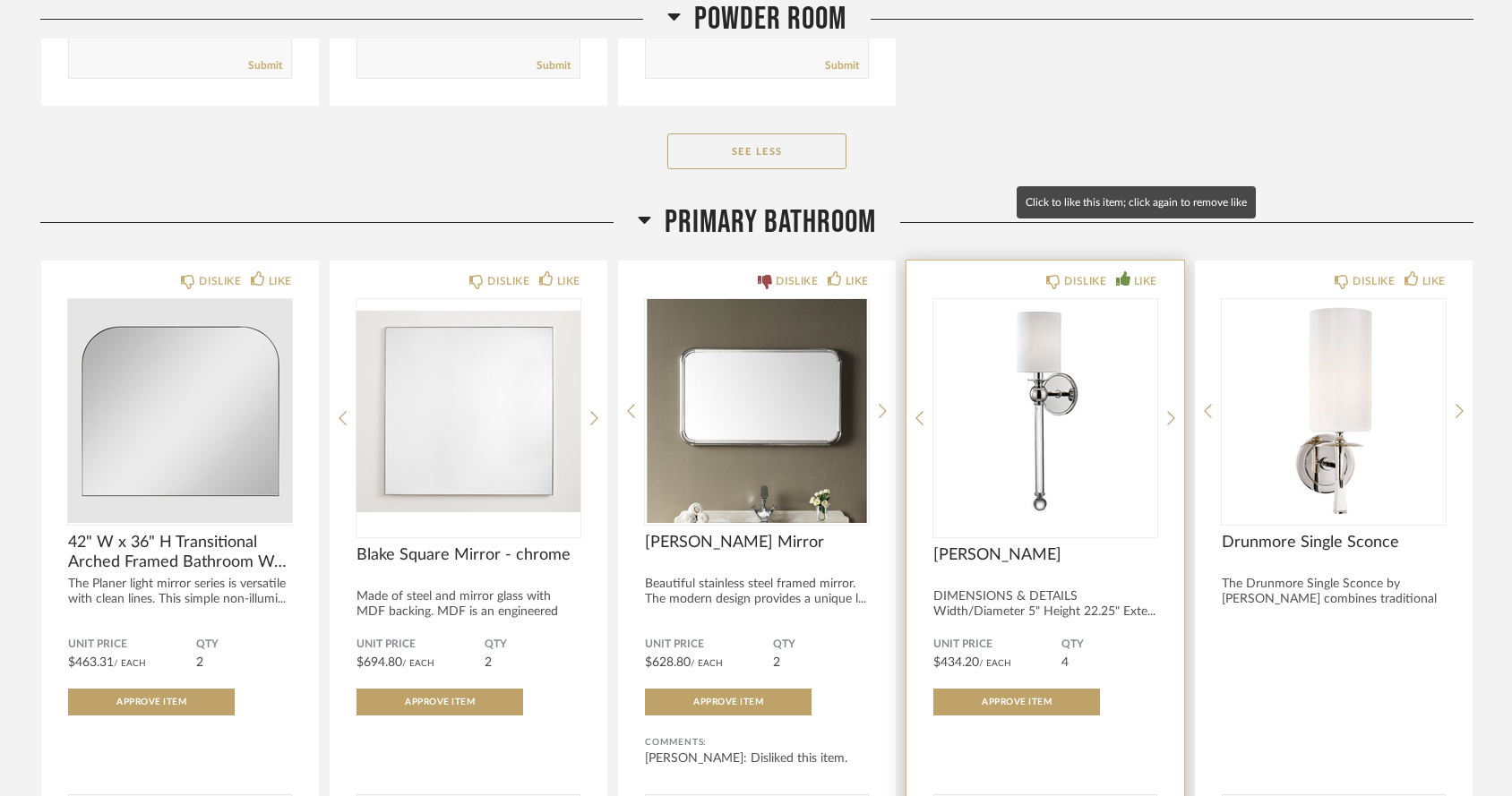
click at [1148, 272] on div "LIKE" at bounding box center [1145, 281] width 23 height 18
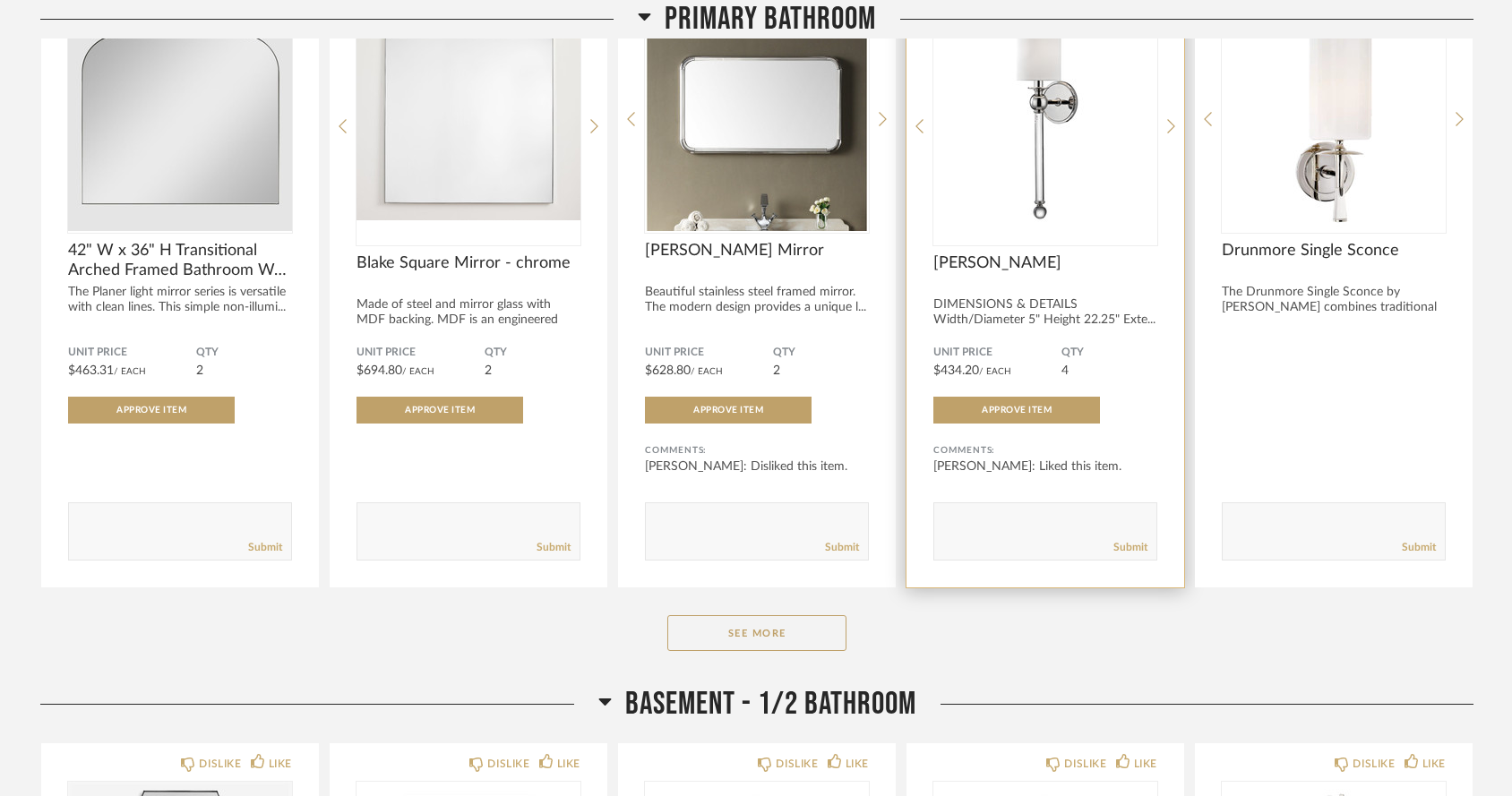
scroll to position [8188, 0]
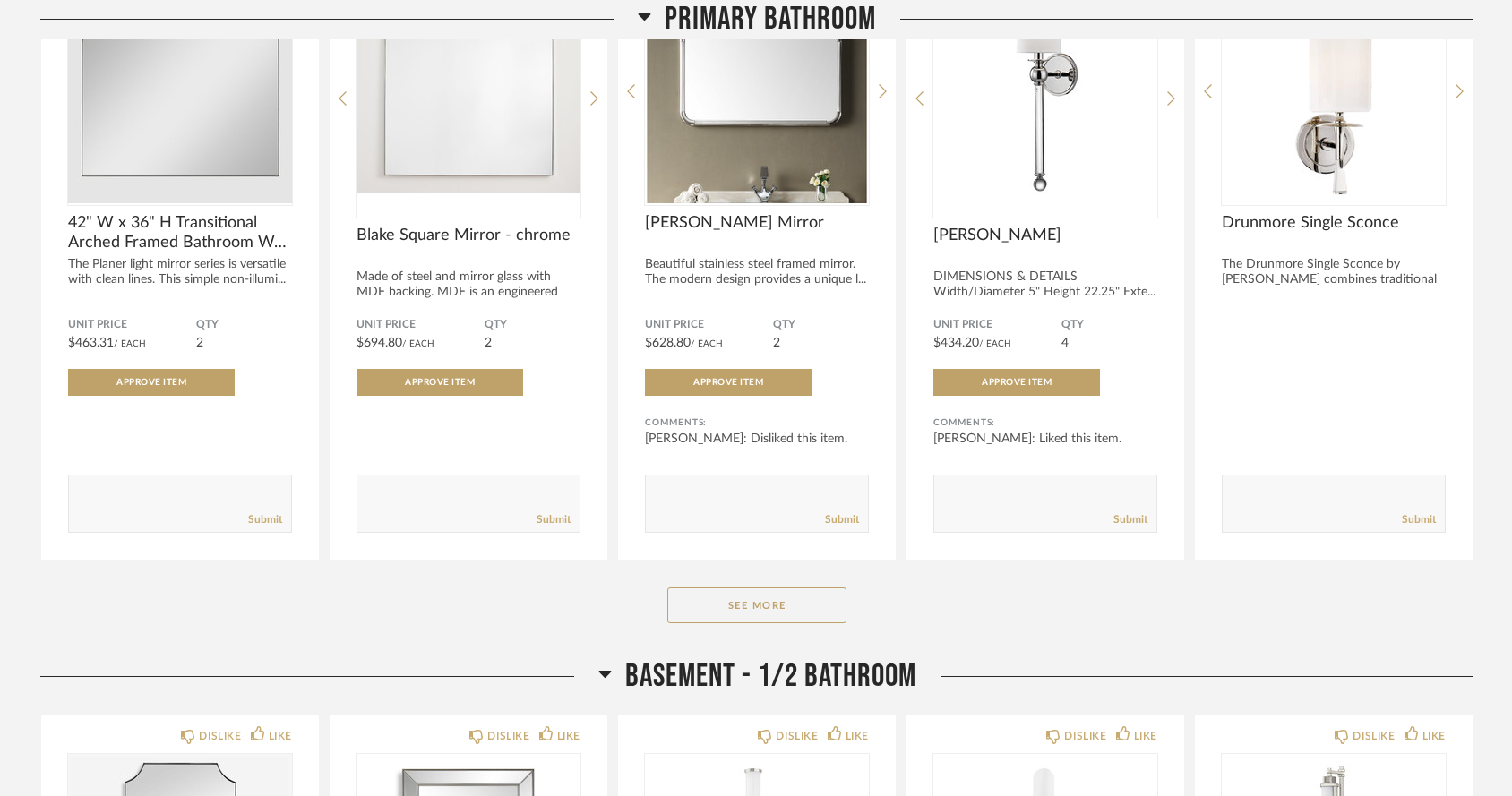
click at [774, 583] on div "Primary Bathroom DISLIKE LIKE 42" W x 36" H Transitional Arched Framed Bathroom…" at bounding box center [756, 270] width 1433 height 774
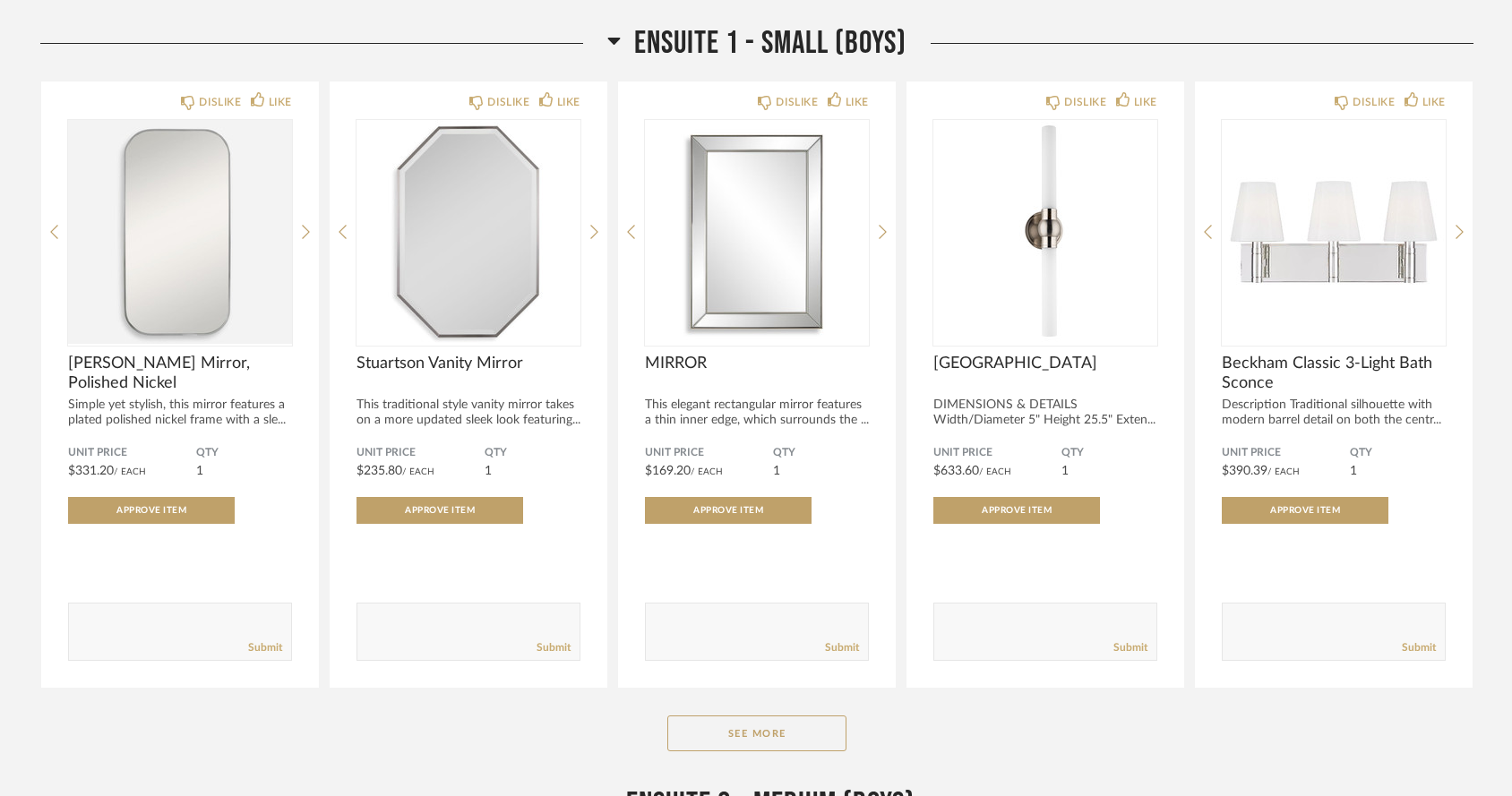
scroll to position [9438, 0]
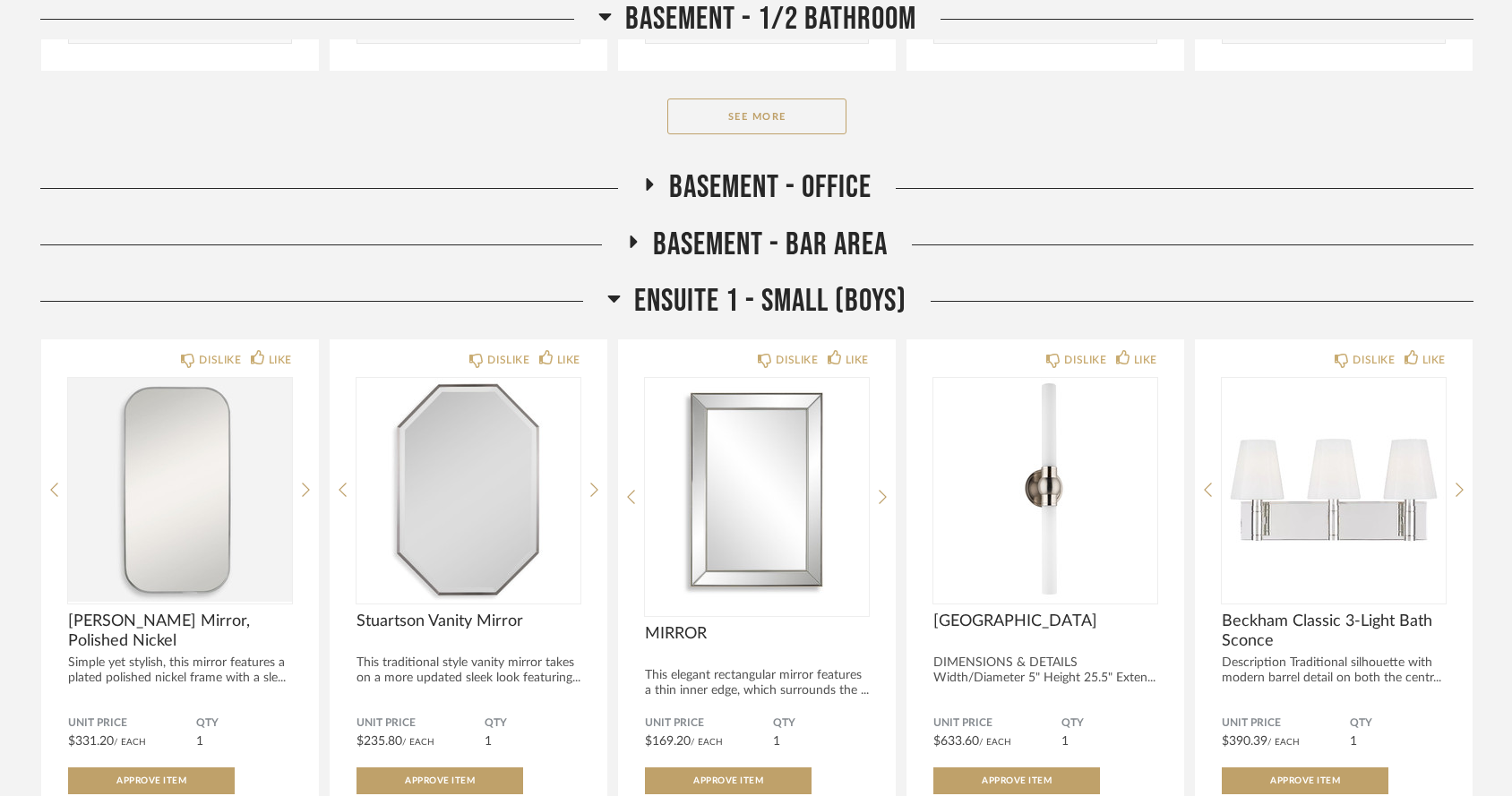
click at [615, 288] on icon at bounding box center [613, 299] width 13 height 22
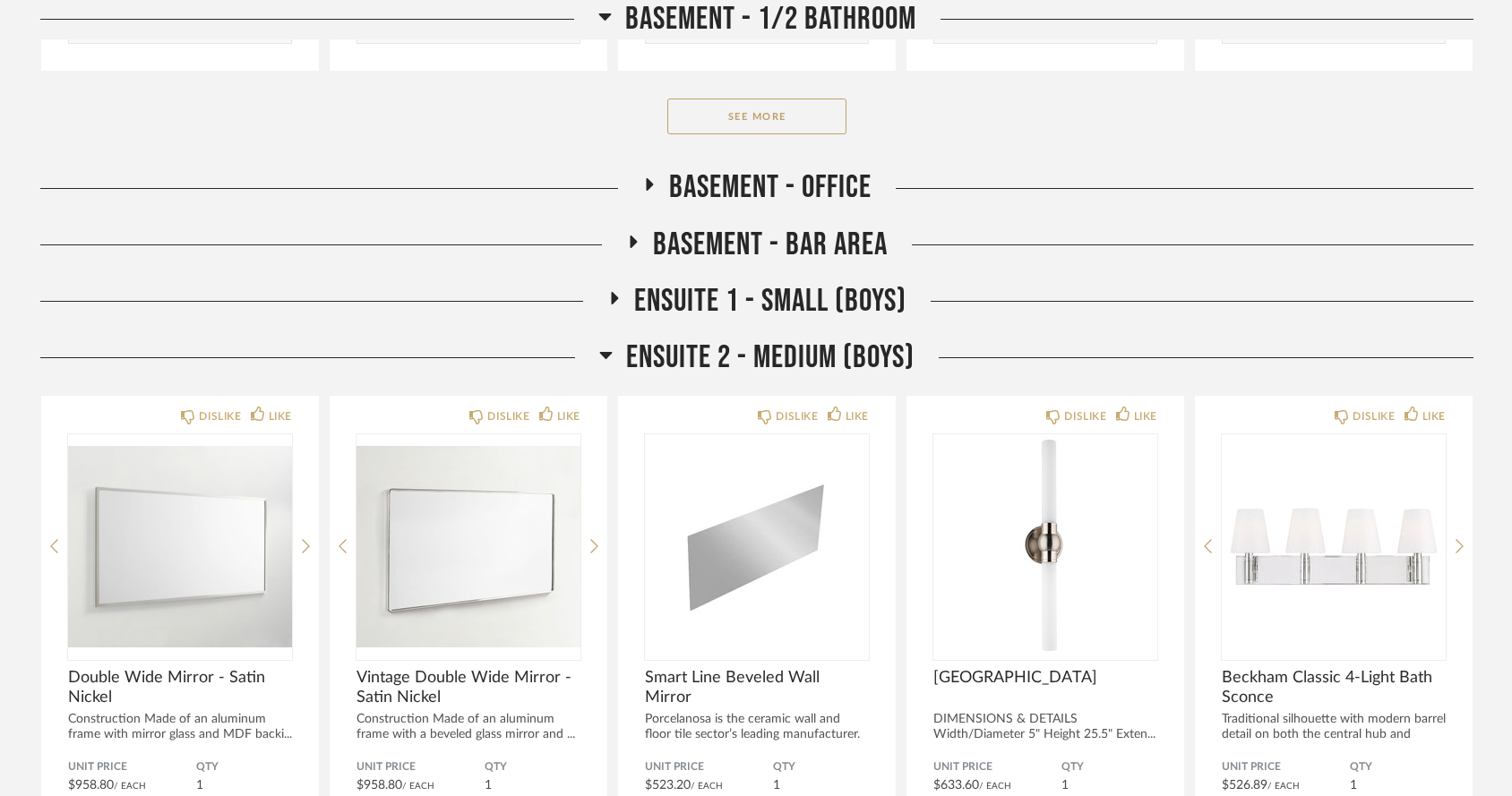
click at [599, 344] on icon at bounding box center [605, 355] width 13 height 22
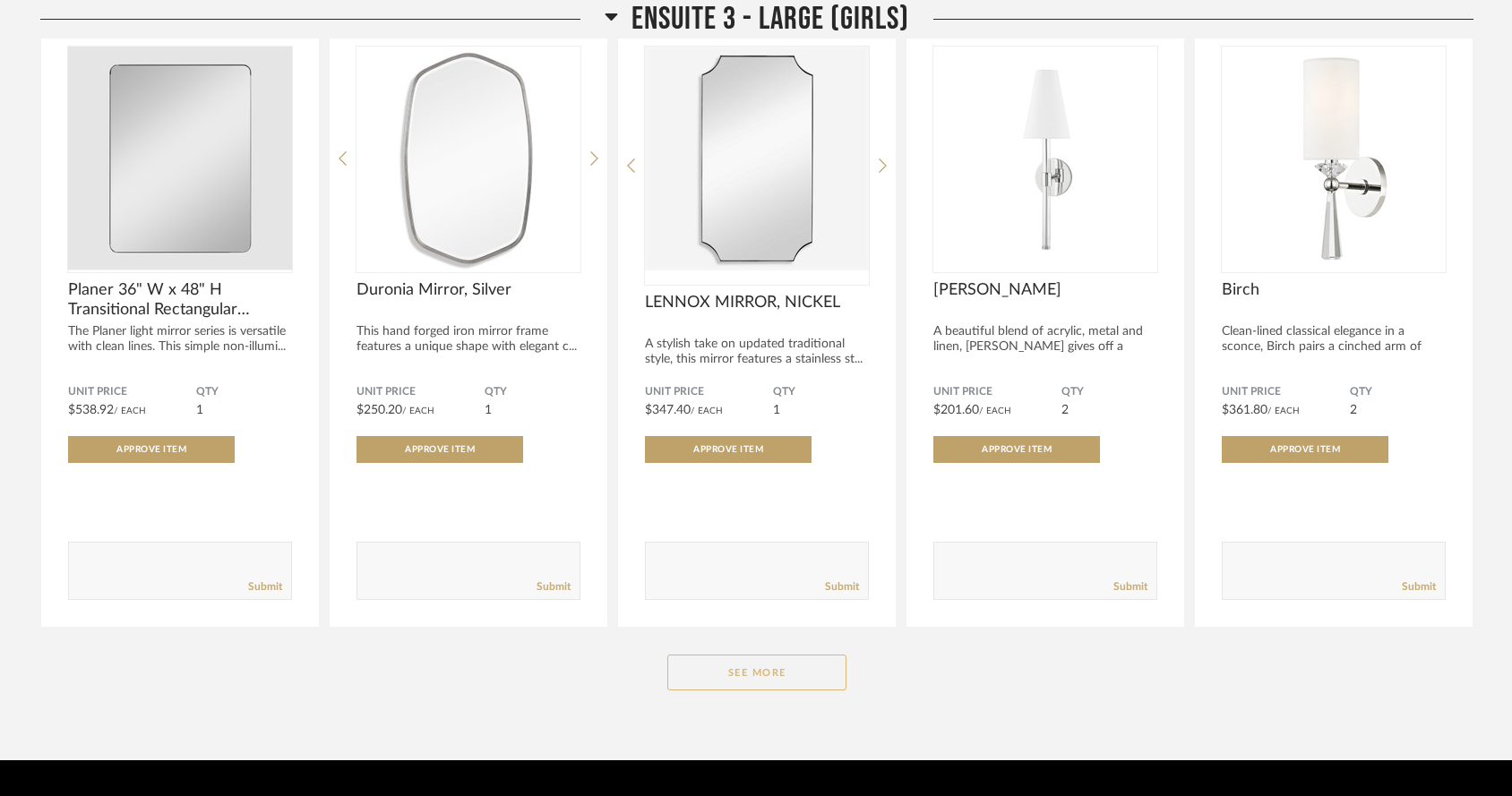
scroll to position [9882, 0]
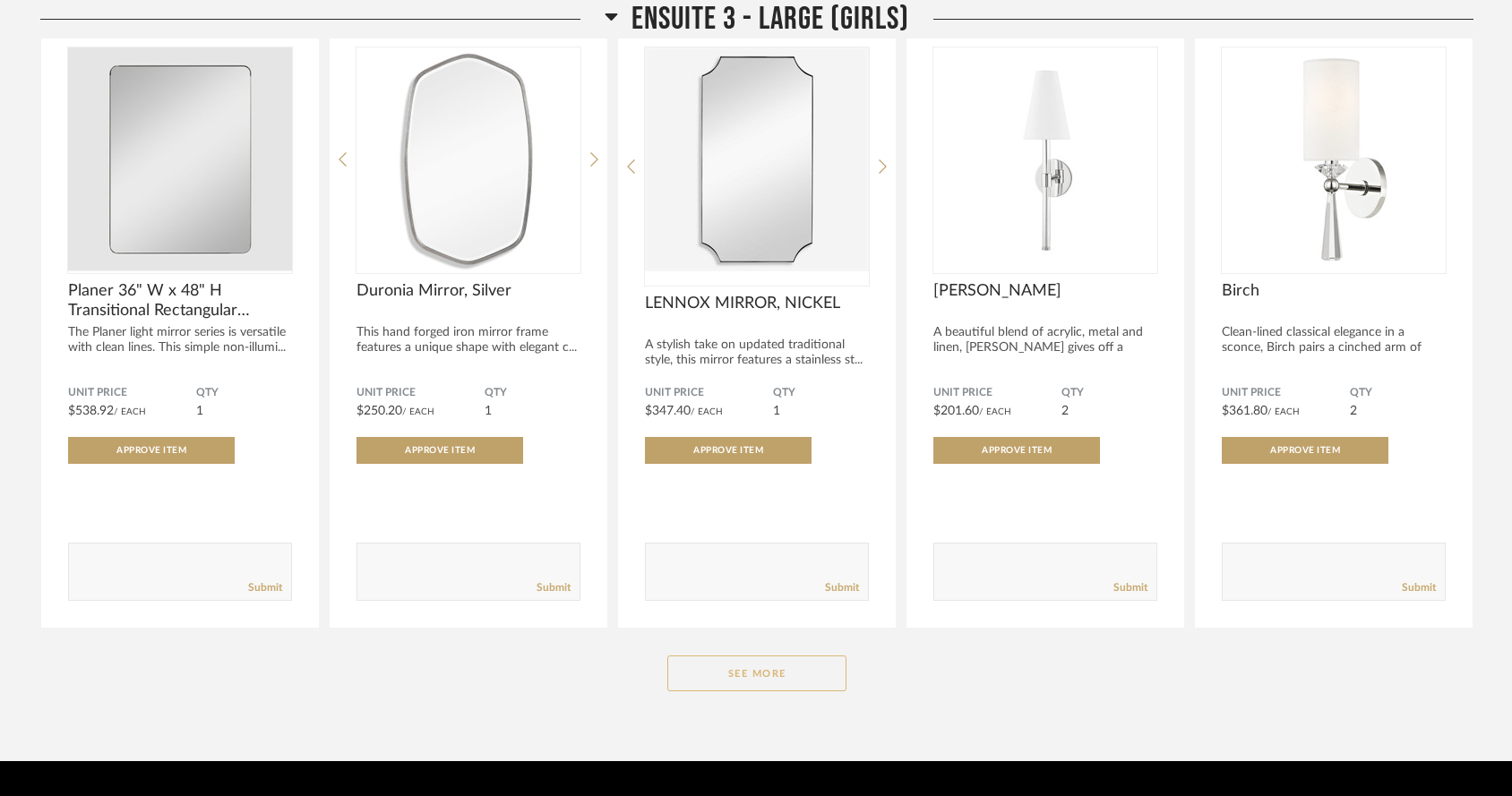
click at [777, 656] on button "See More" at bounding box center [757, 673] width 179 height 36
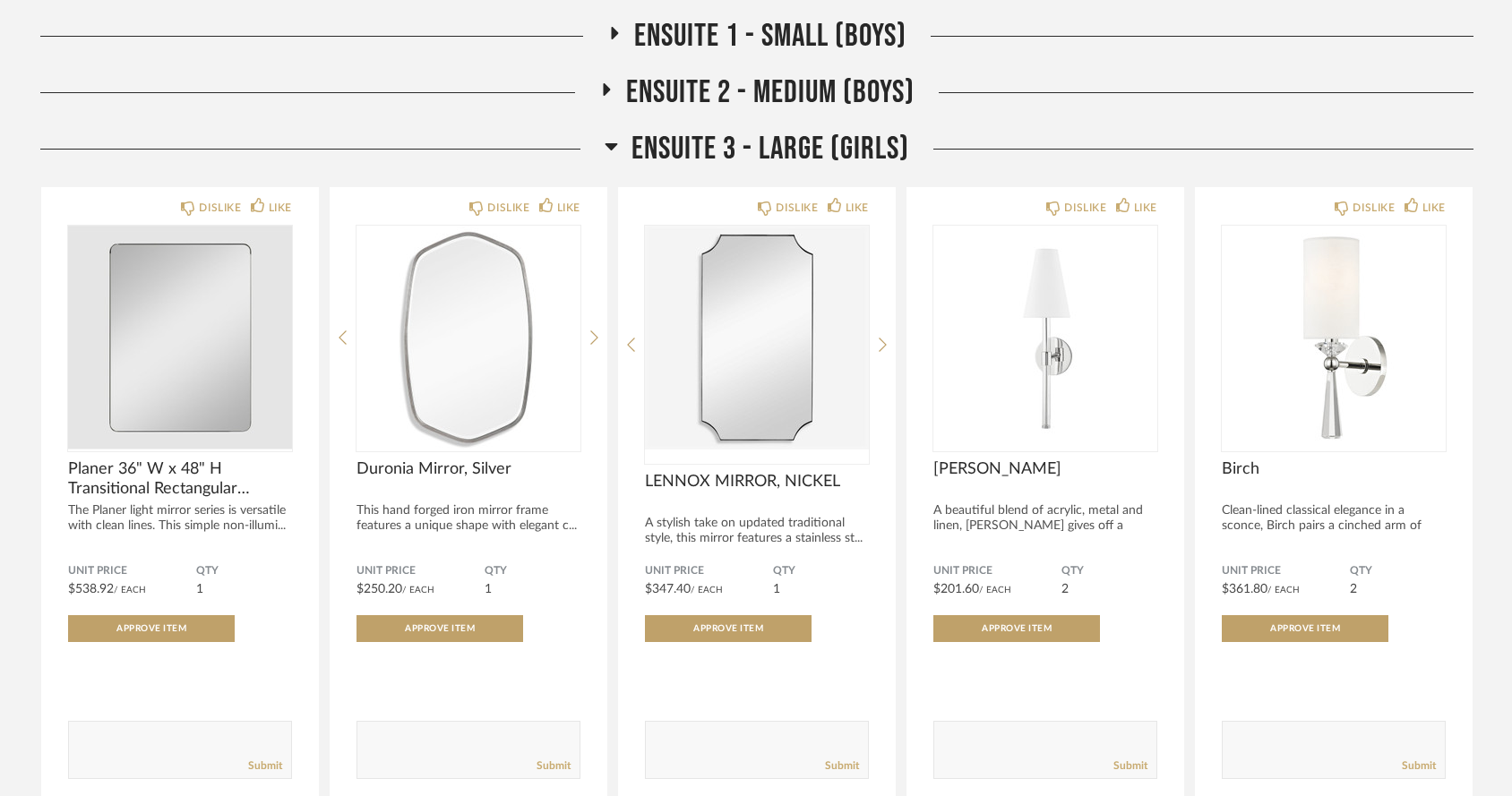
scroll to position [9664, 0]
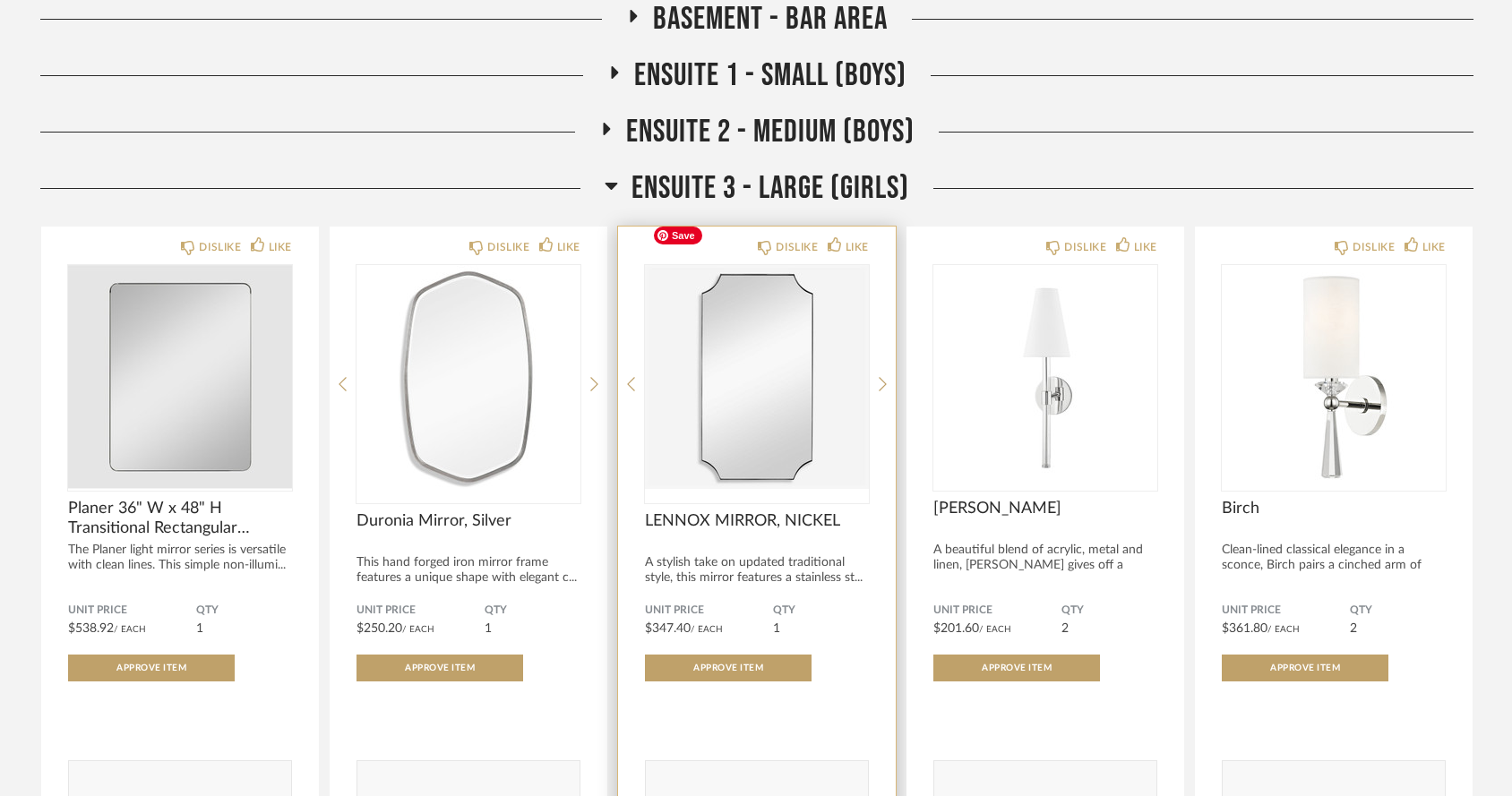
click at [751, 319] on img "0" at bounding box center [756, 377] width 224 height 224
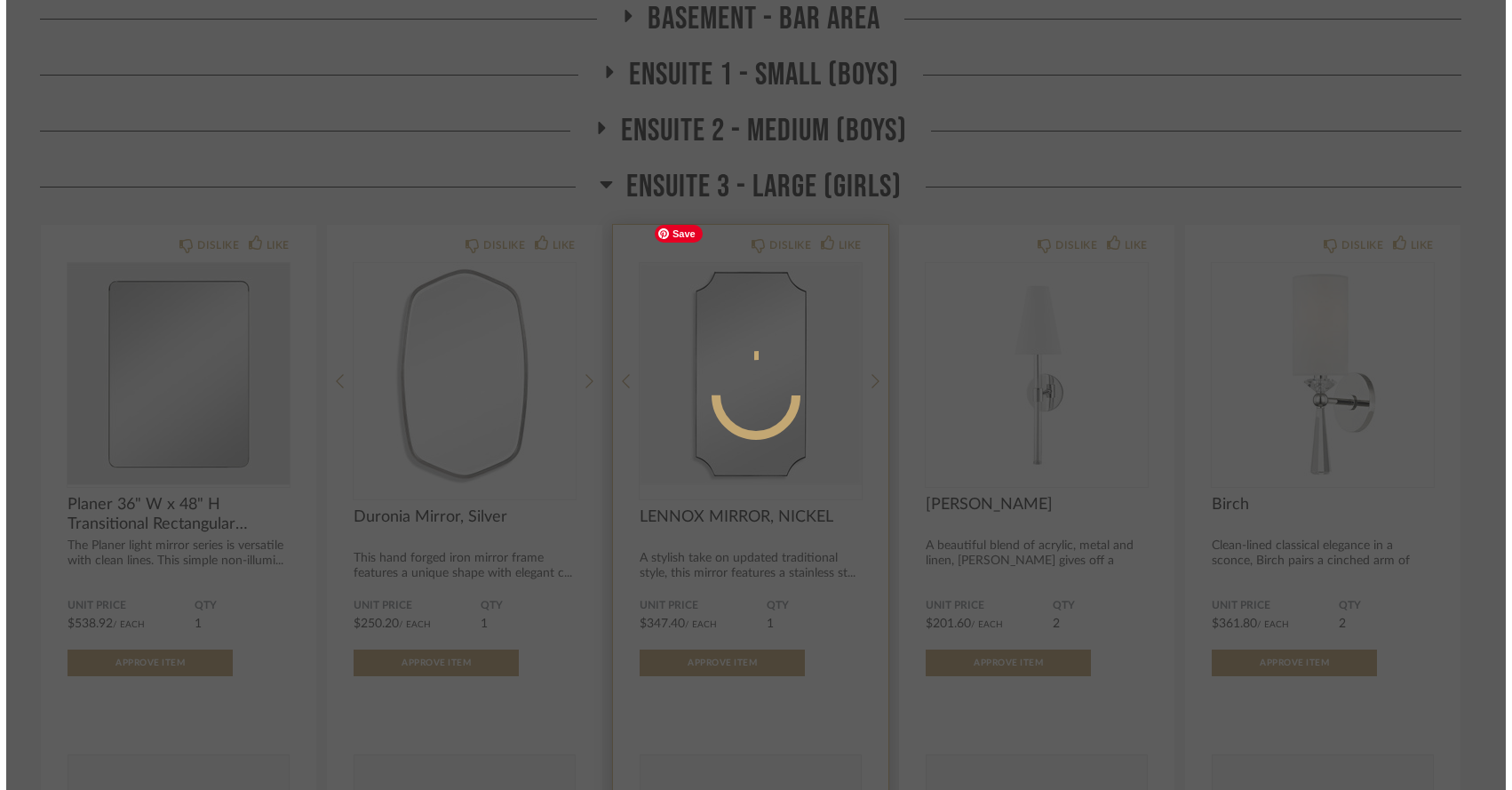
scroll to position [0, 0]
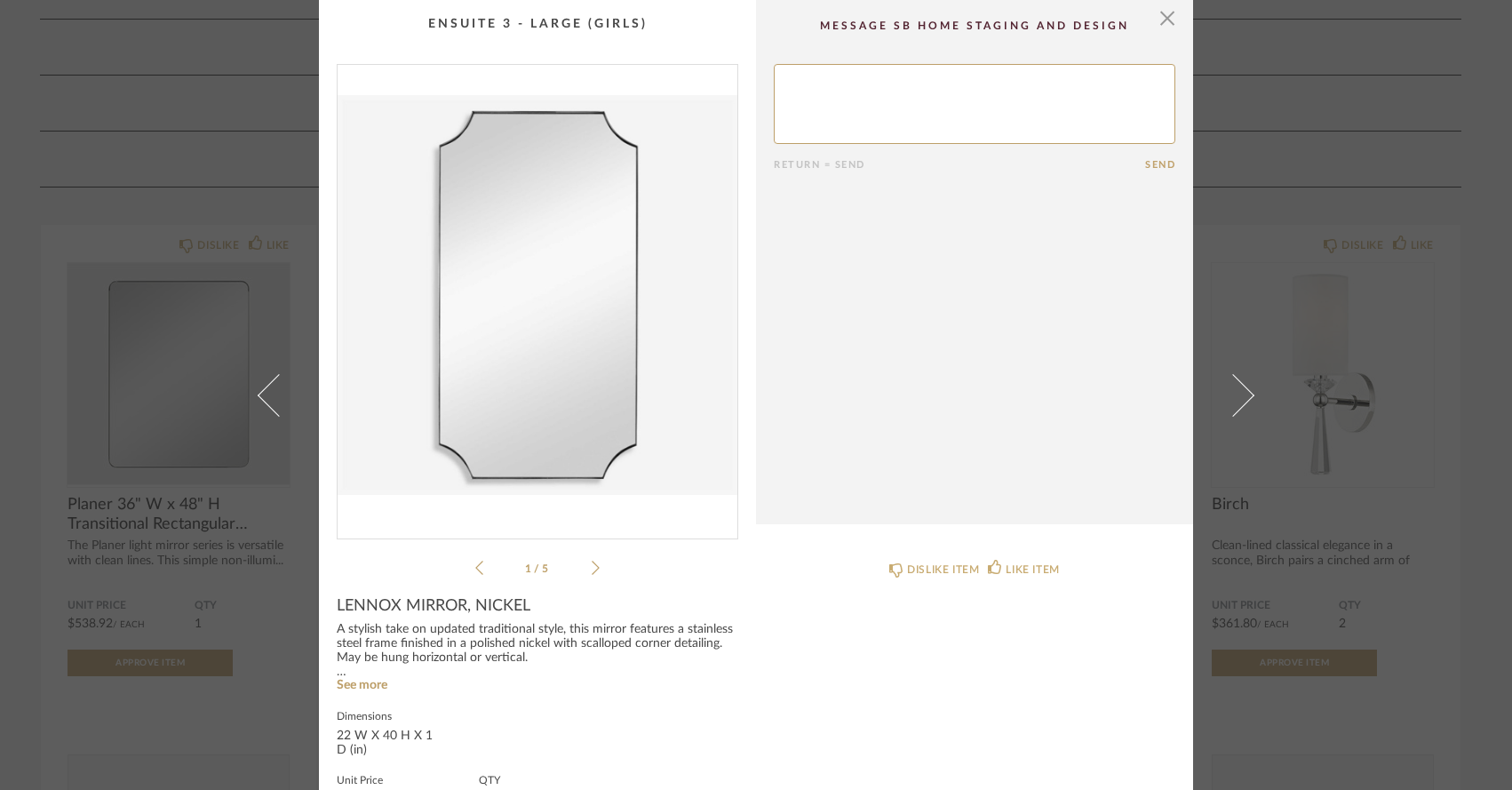
click at [592, 565] on icon at bounding box center [596, 568] width 8 height 16
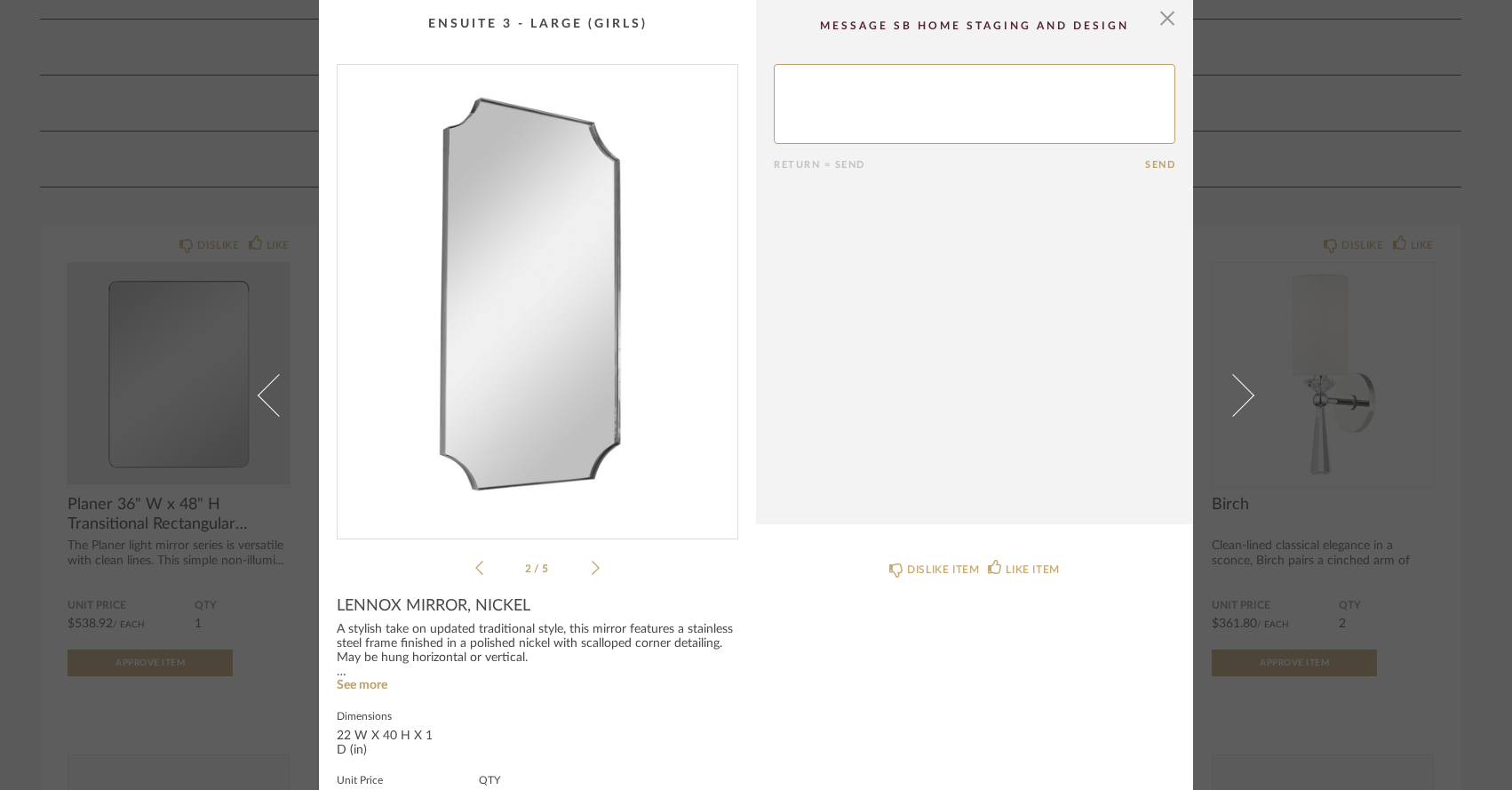
click at [592, 565] on icon at bounding box center [596, 568] width 8 height 16
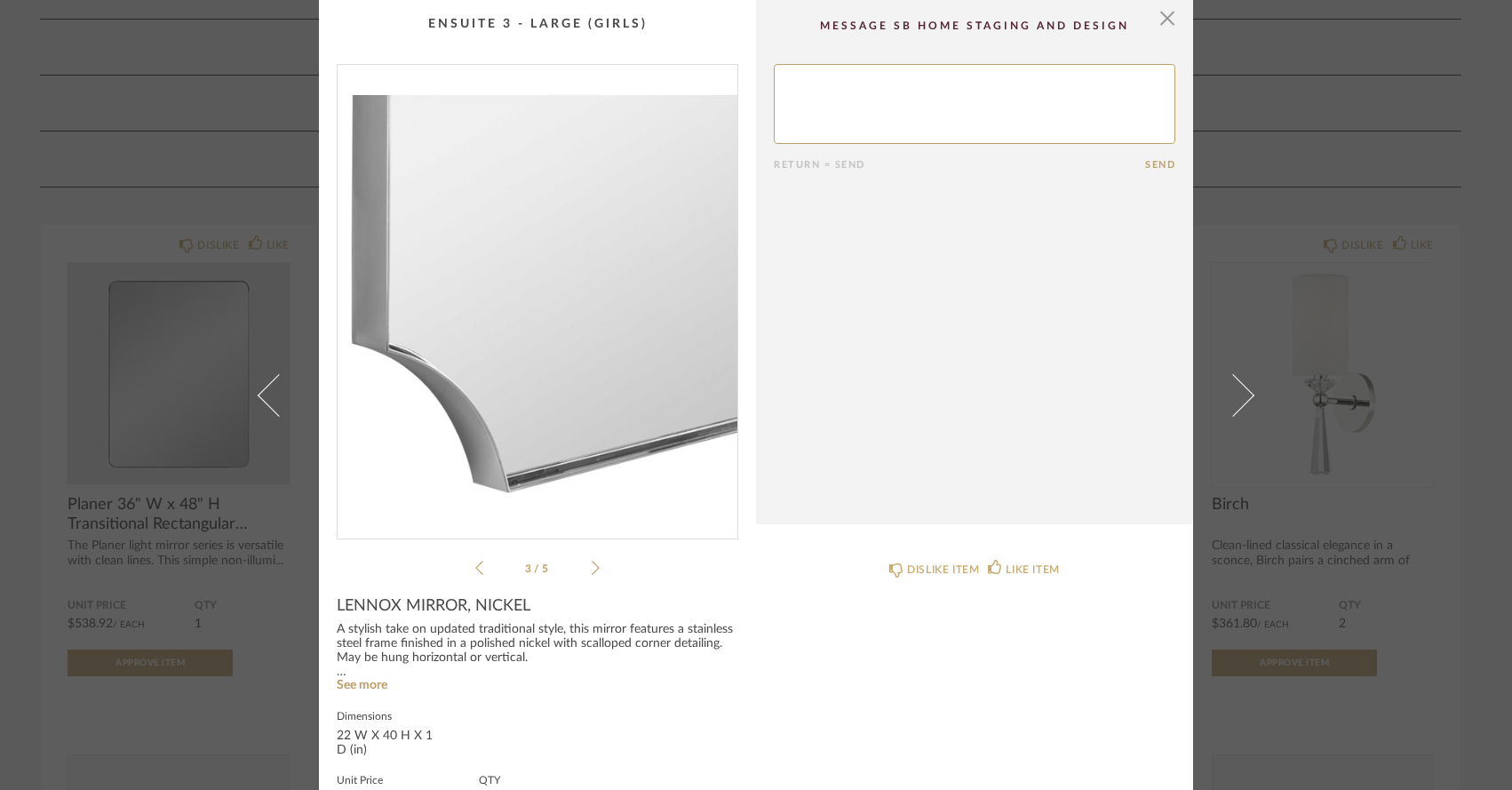
click at [592, 565] on icon at bounding box center [596, 568] width 8 height 16
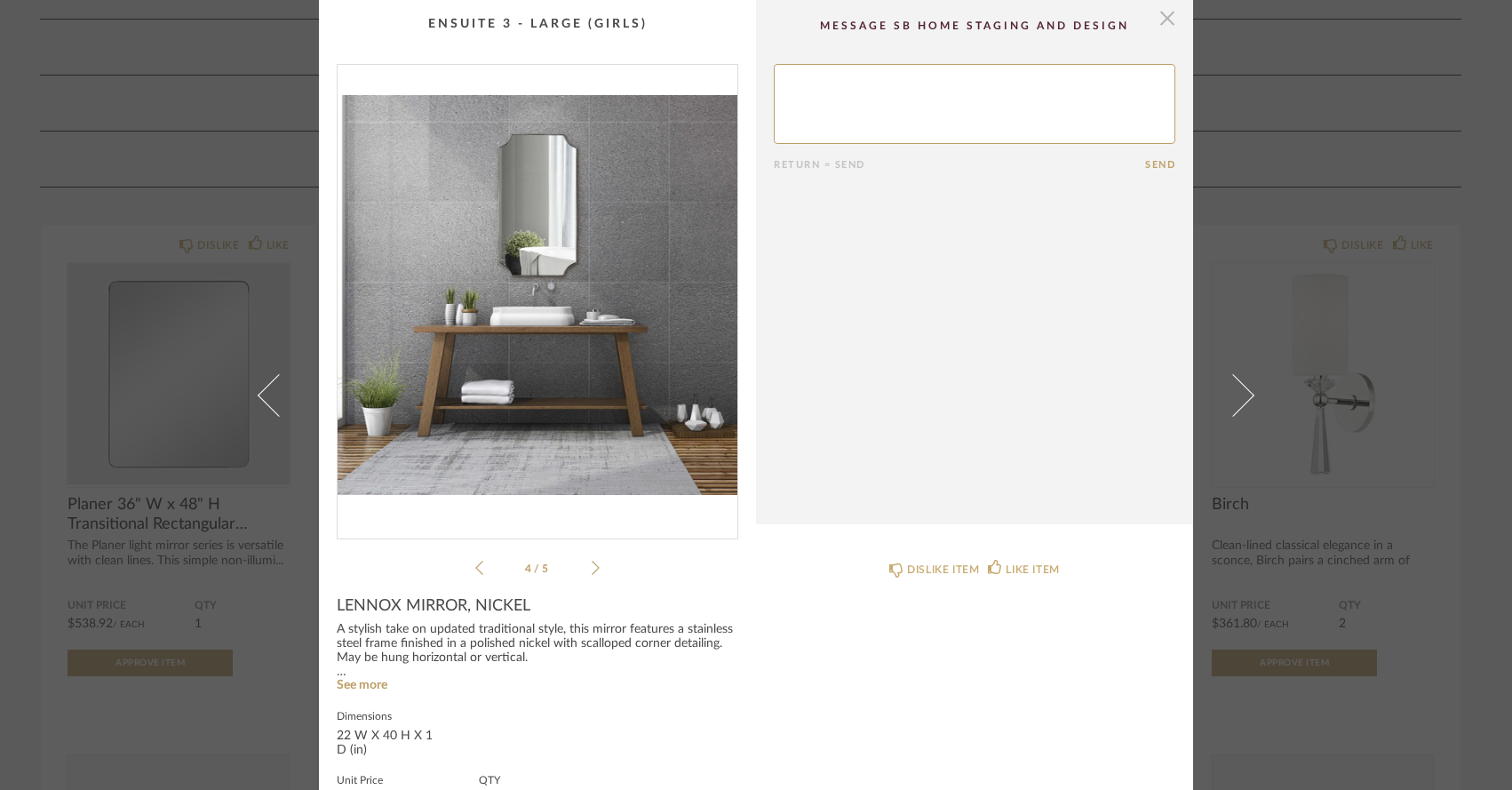
click at [1157, 29] on span "button" at bounding box center [1167, 18] width 36 height 36
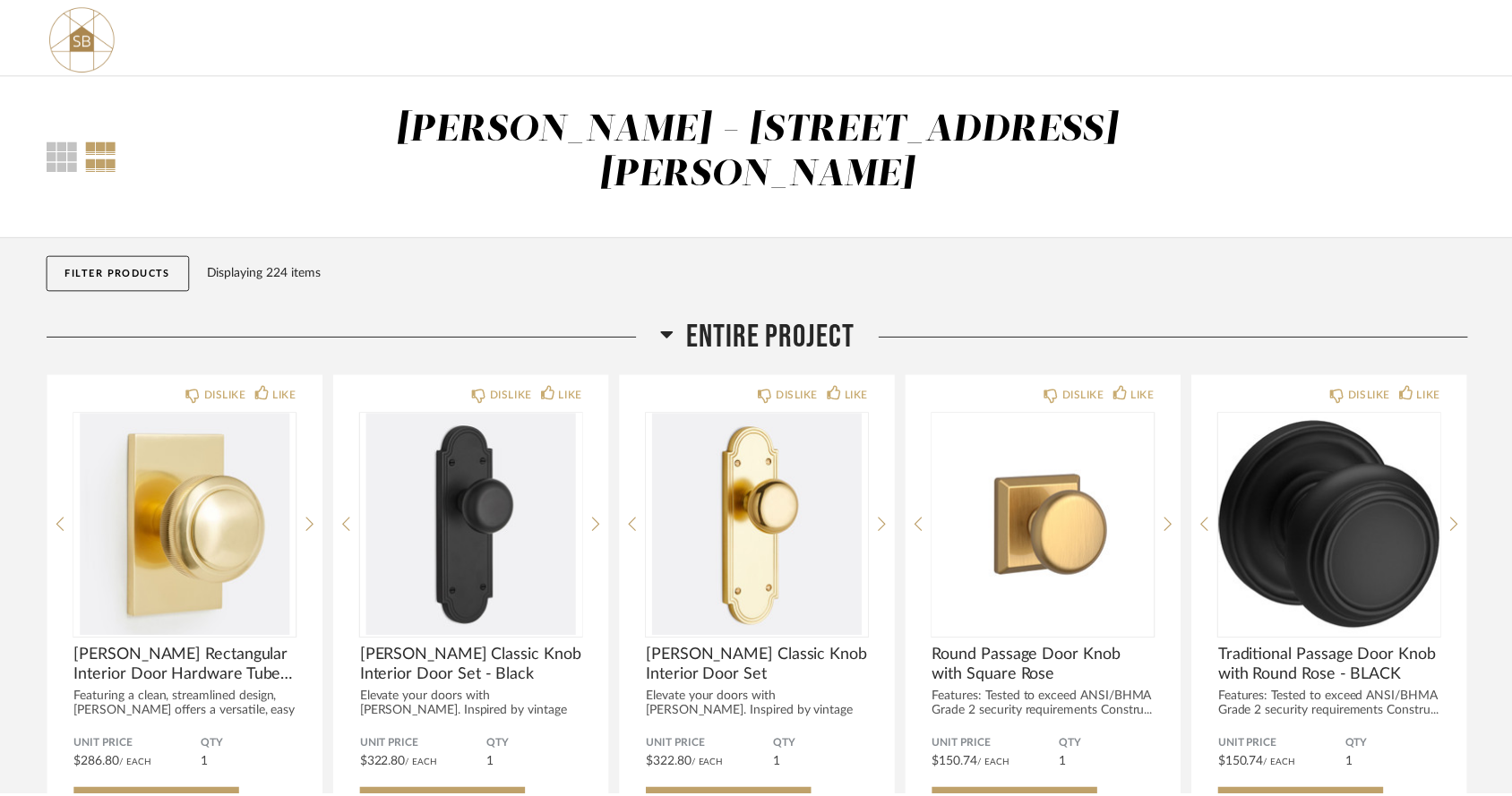
scroll to position [9664, 0]
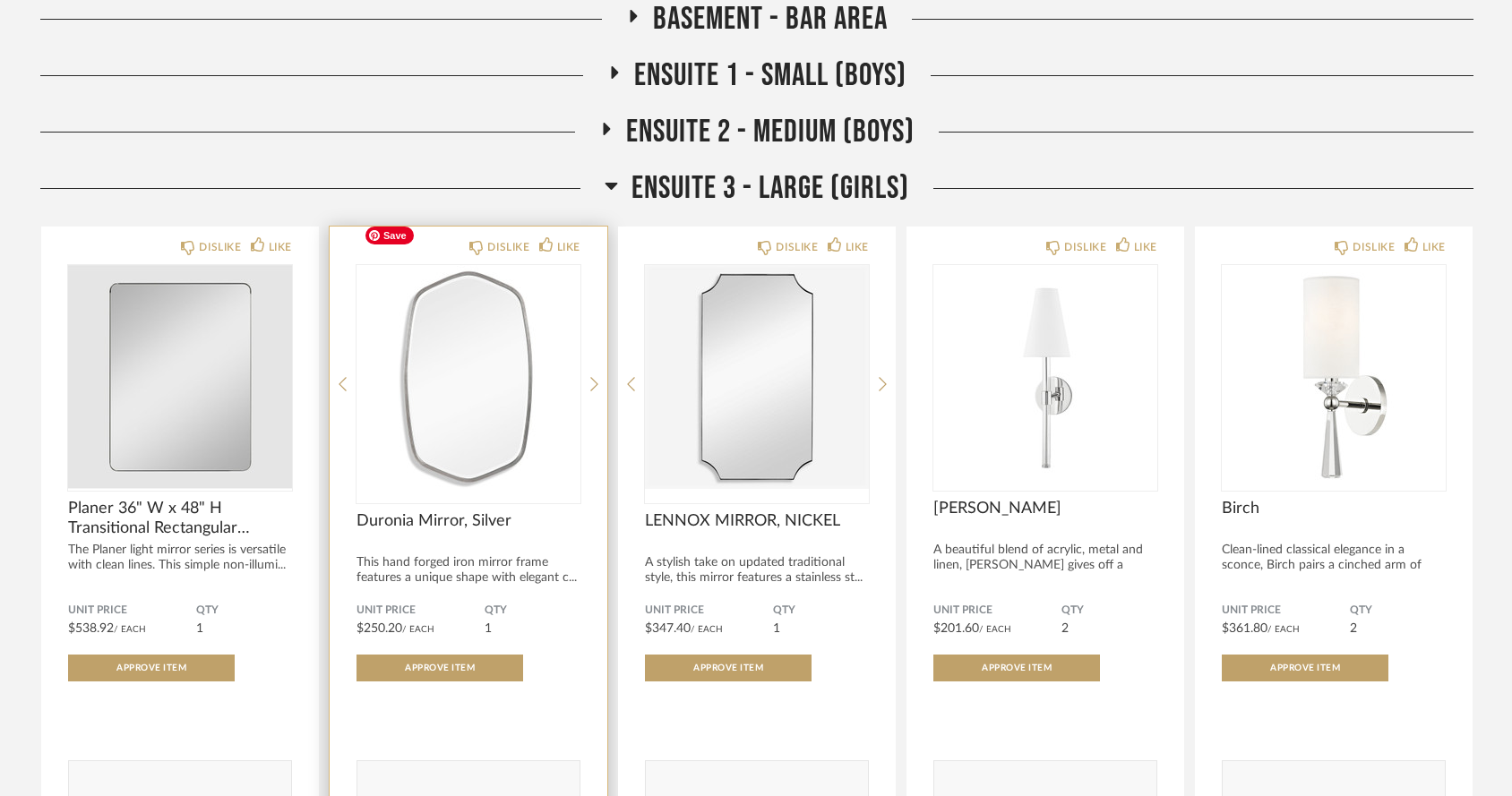
click at [487, 332] on img "0" at bounding box center [468, 377] width 224 height 224
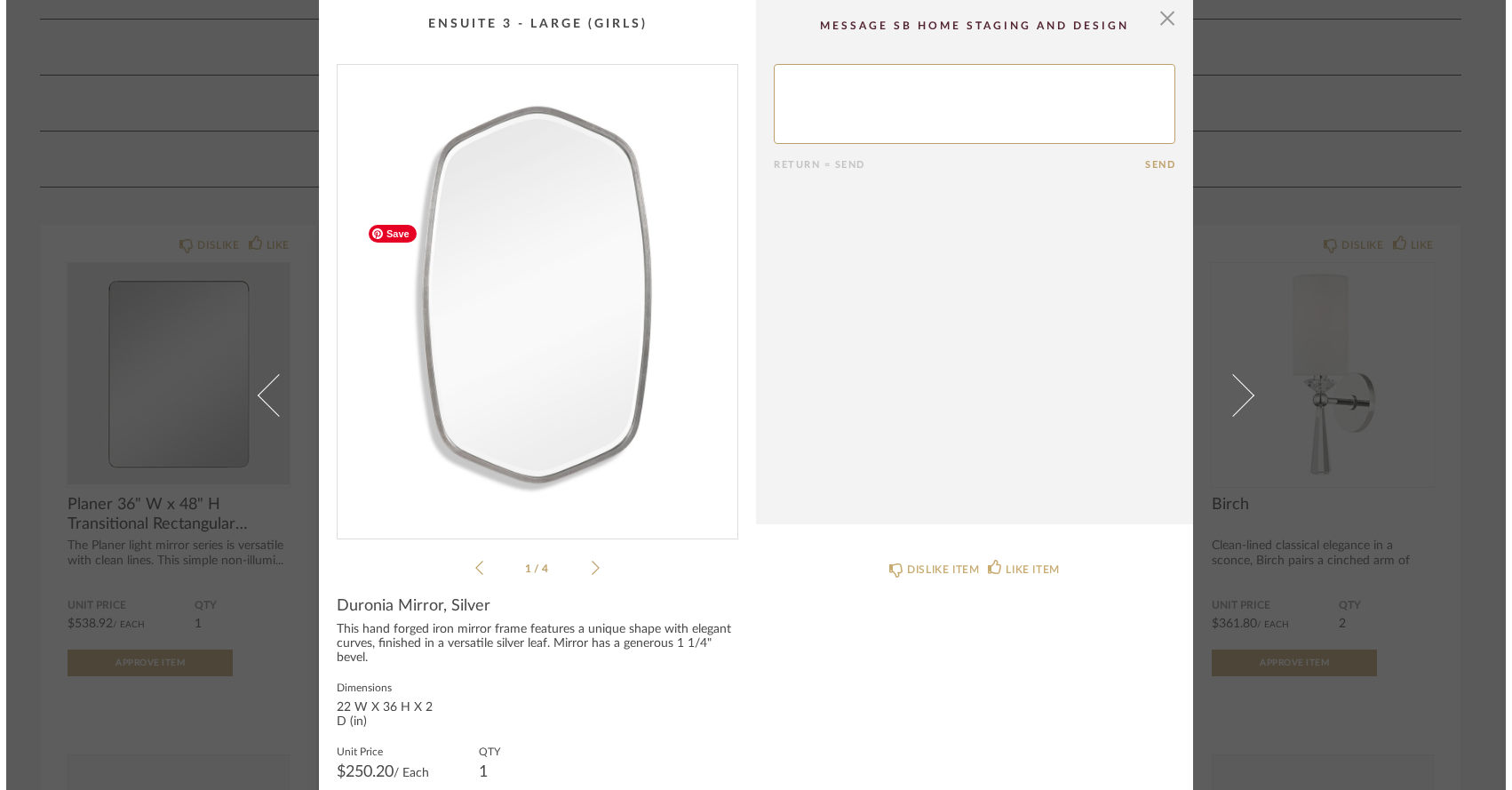
scroll to position [0, 0]
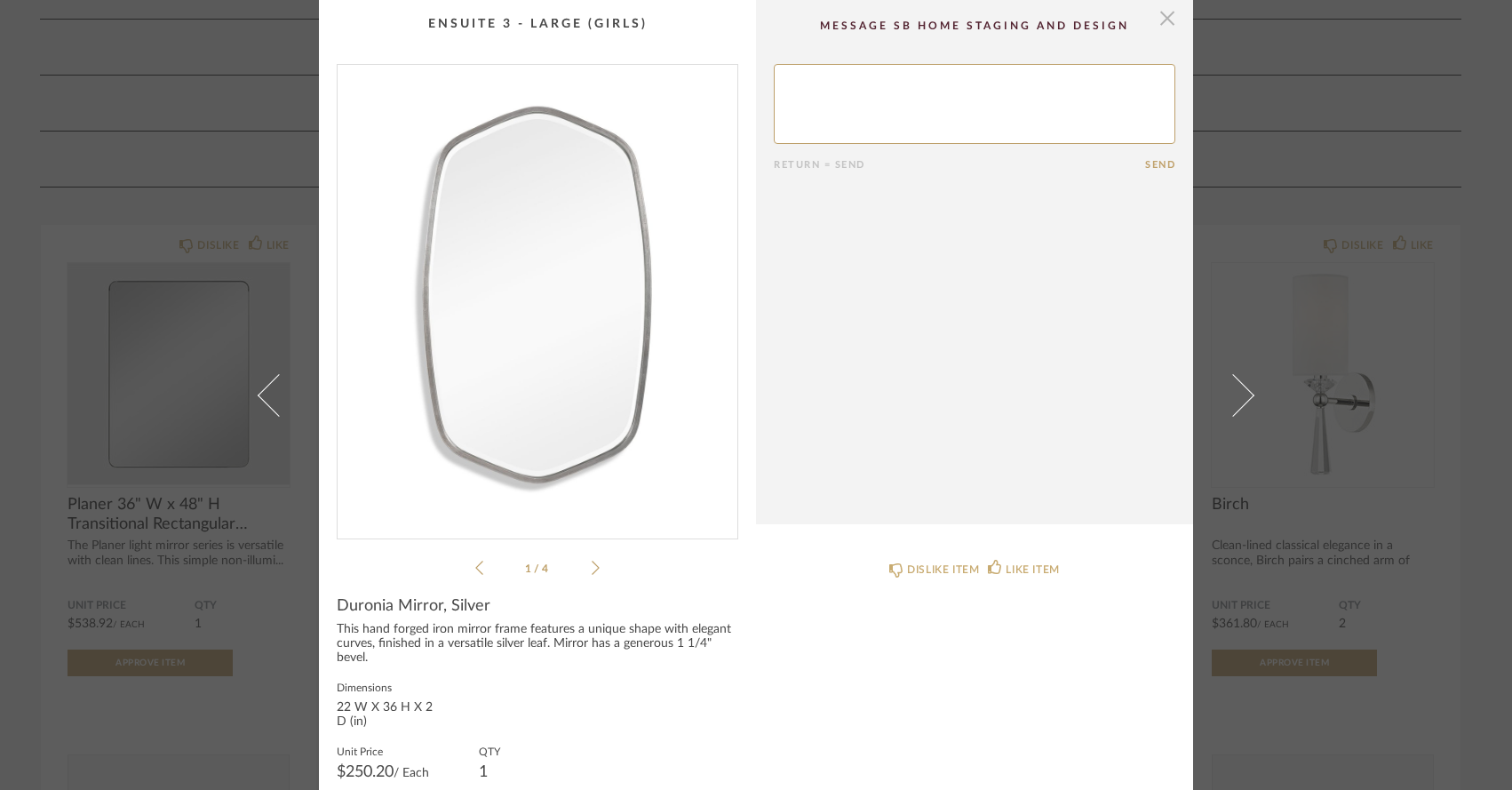
click at [1155, 24] on span "button" at bounding box center [1167, 18] width 36 height 36
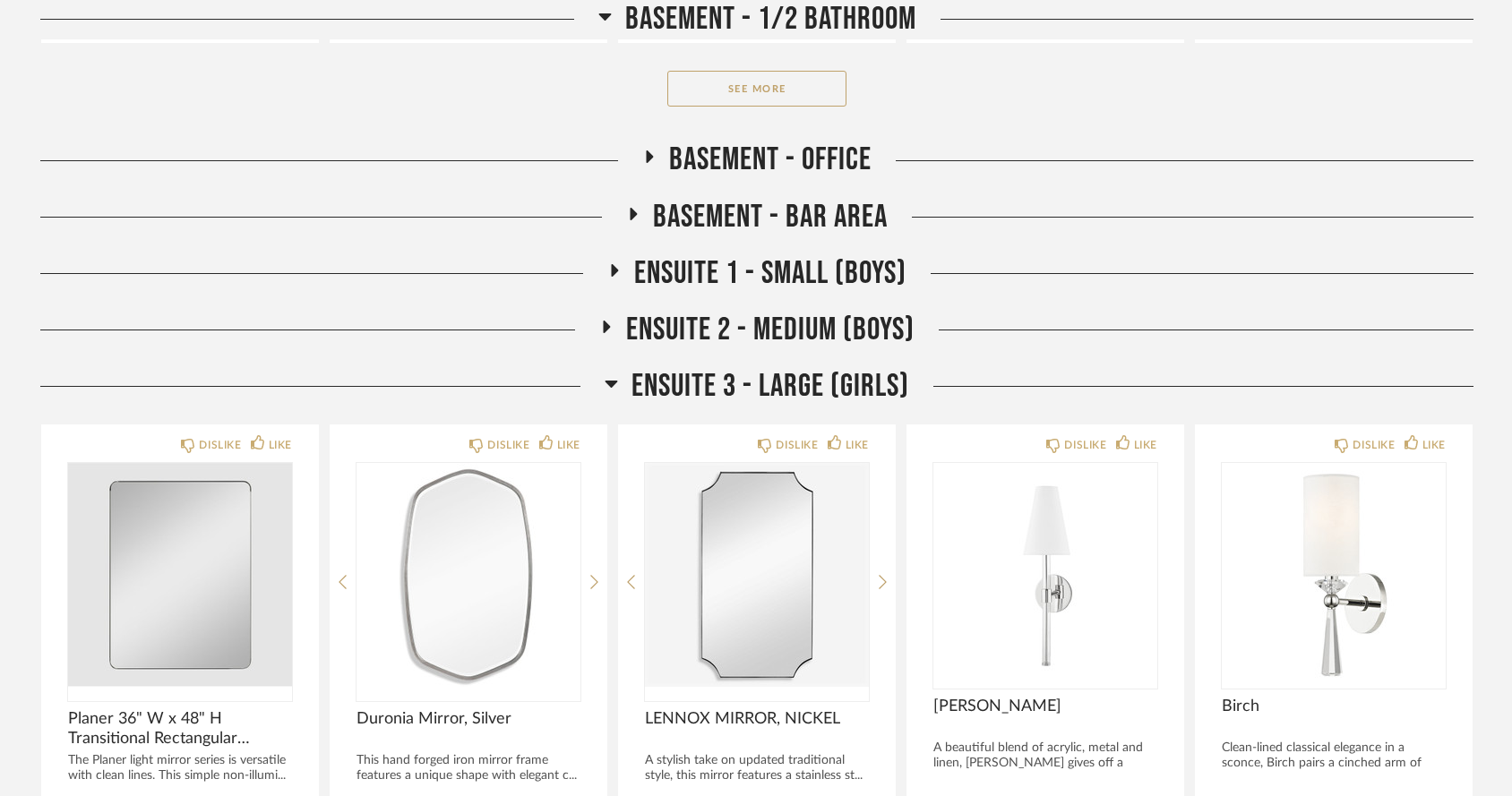
scroll to position [9450, 0]
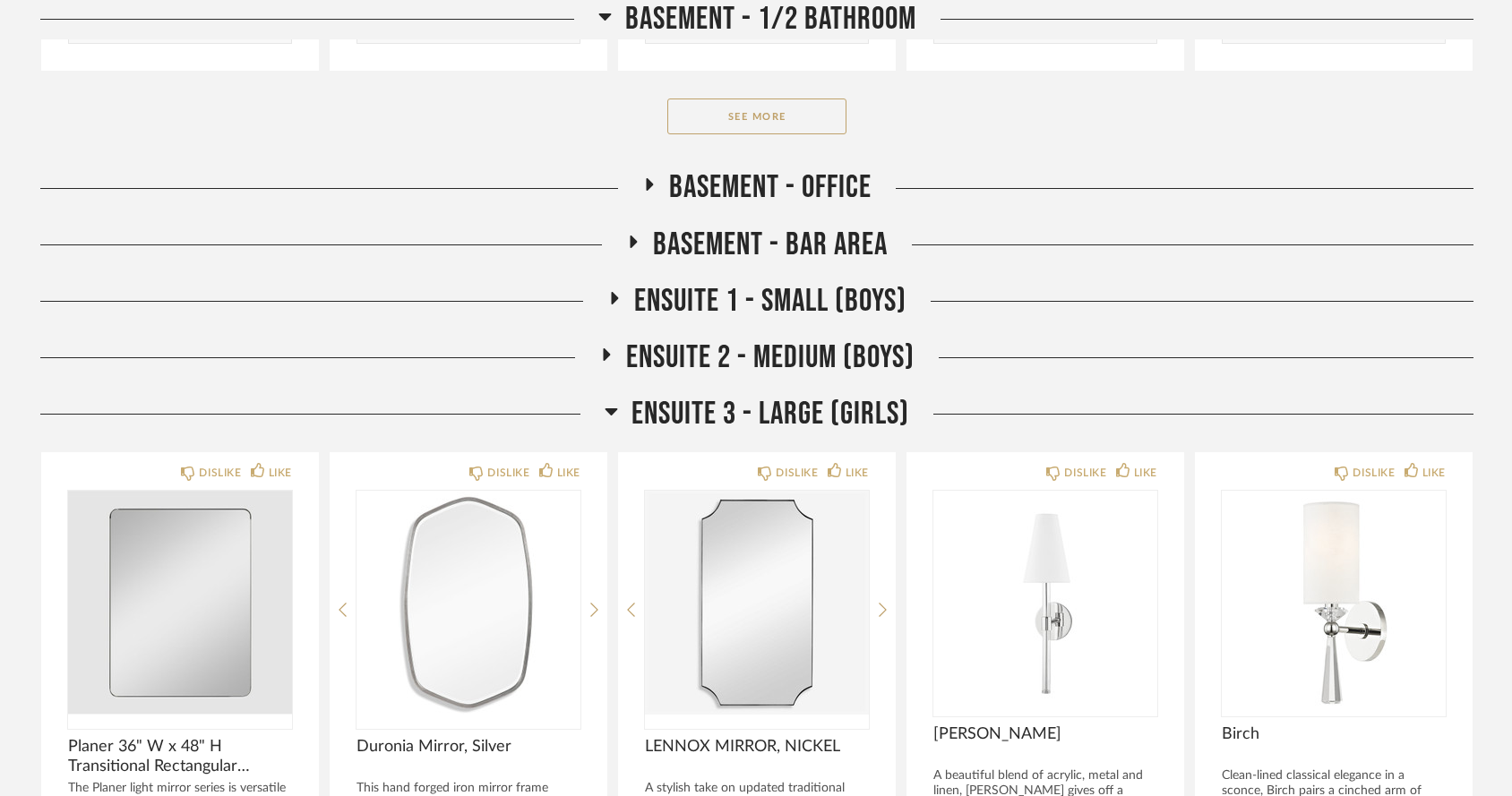
click at [601, 349] on icon at bounding box center [607, 355] width 22 height 13
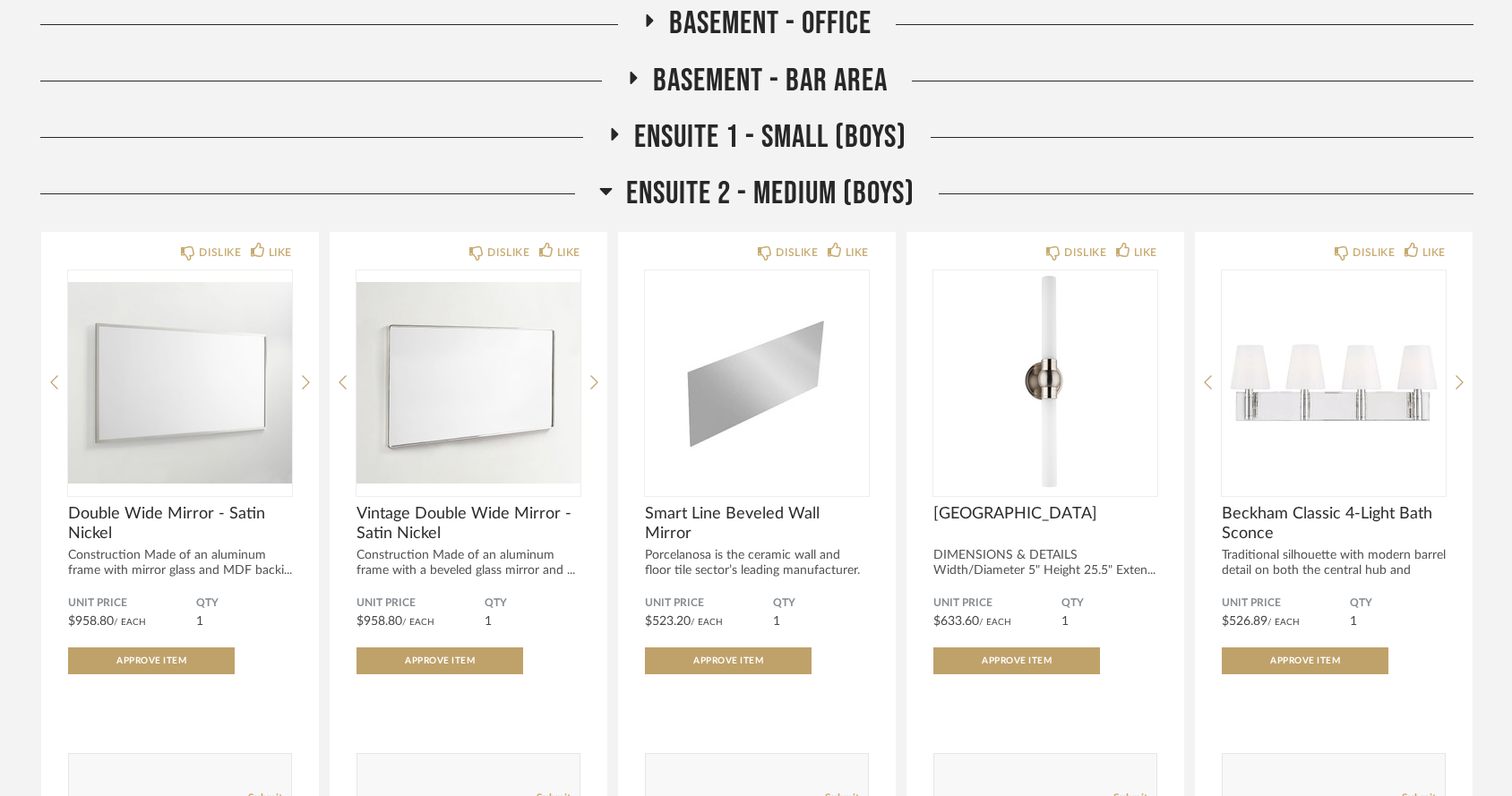
scroll to position [9616, 0]
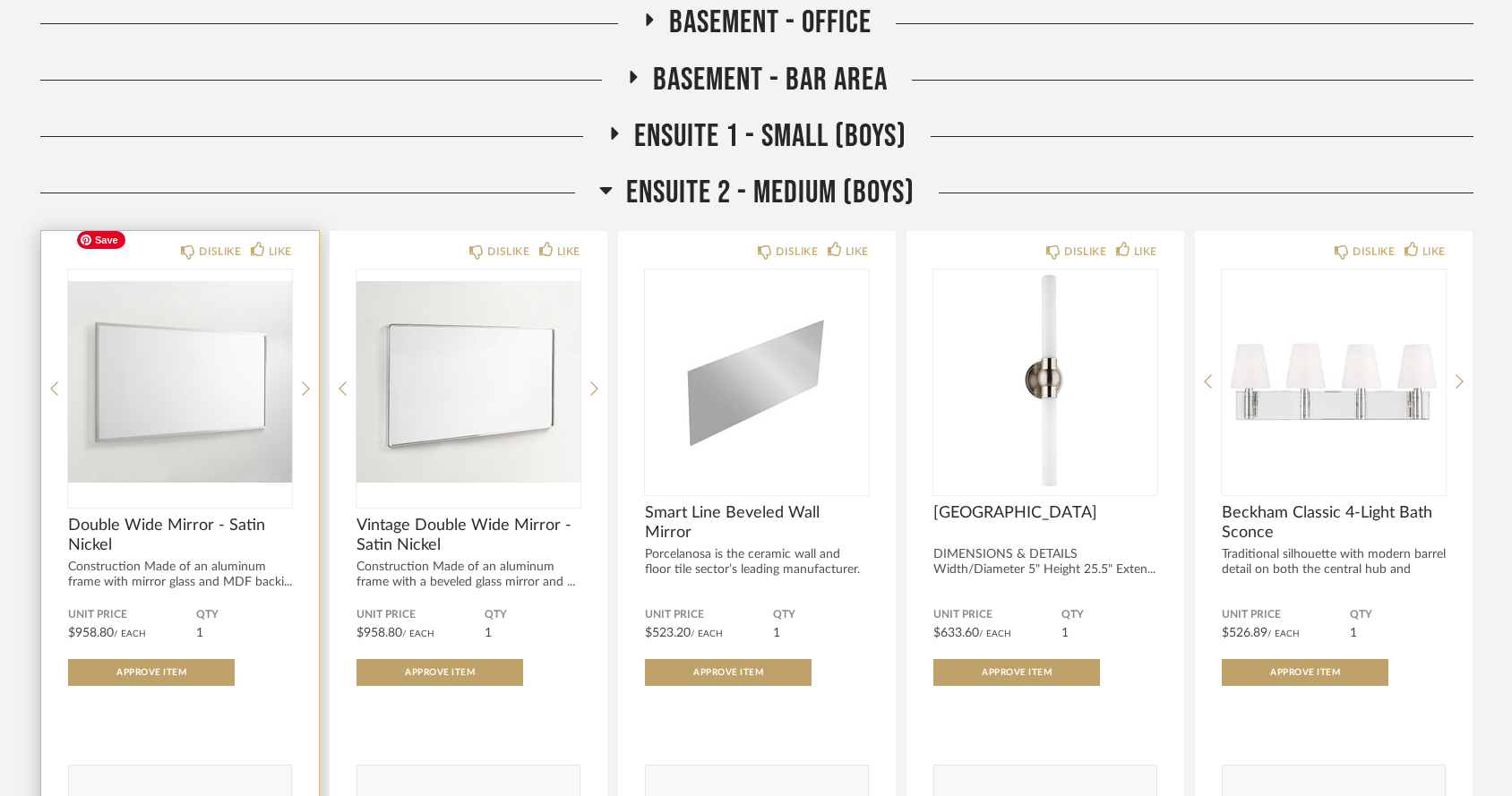
click at [191, 390] on img "0" at bounding box center [179, 382] width 224 height 224
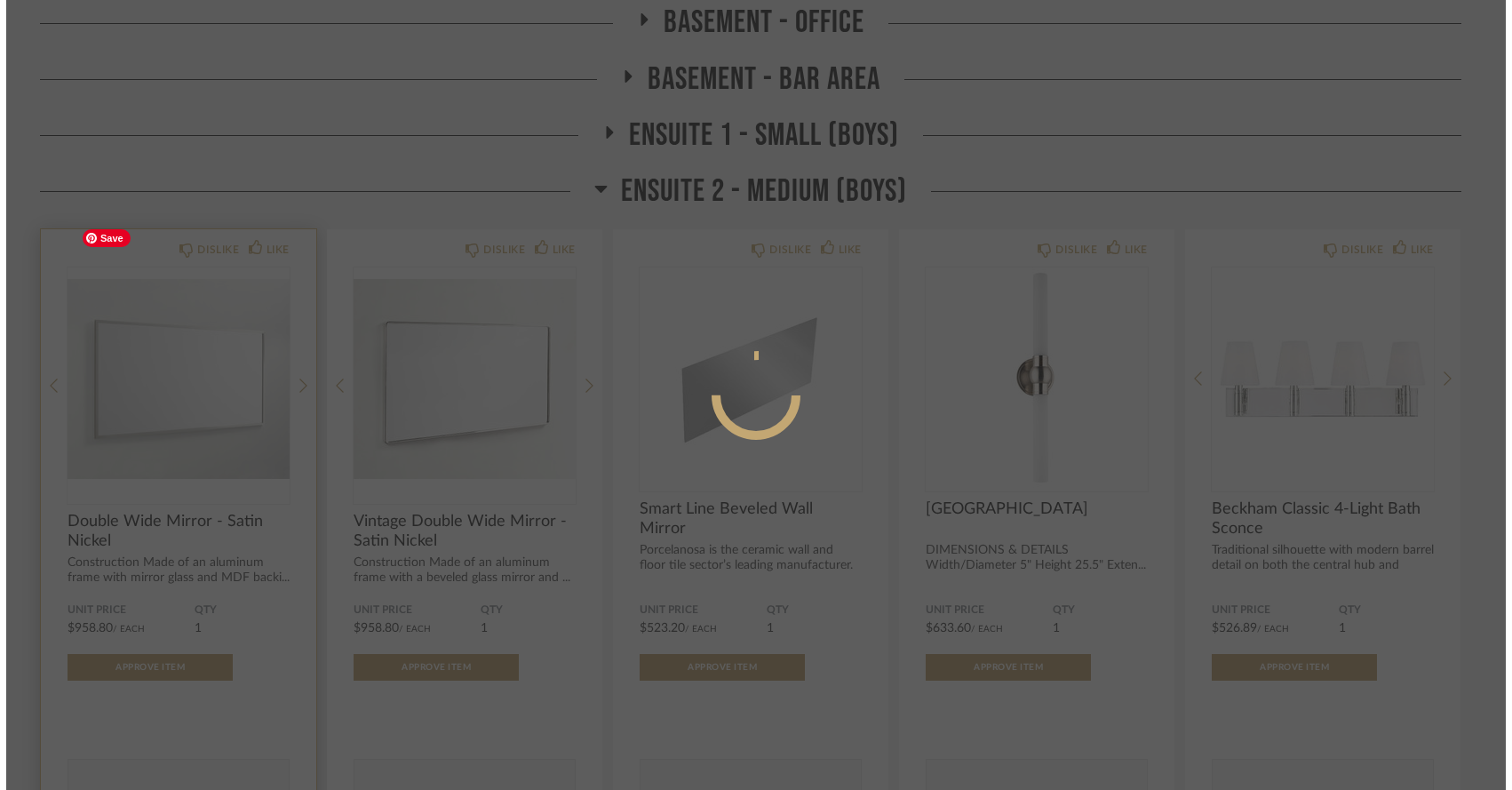
scroll to position [0, 0]
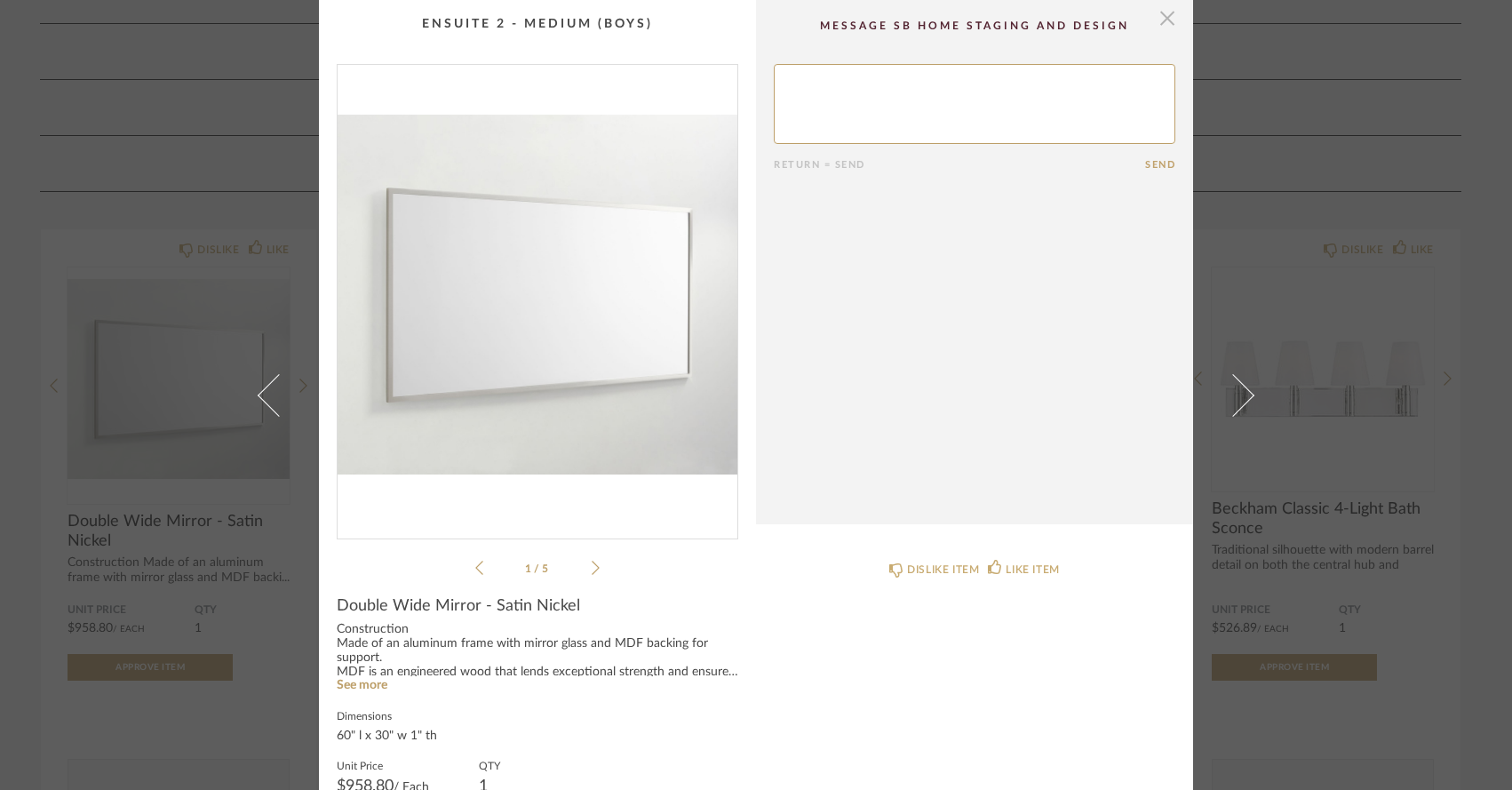
click at [1157, 18] on span "button" at bounding box center [1167, 18] width 36 height 36
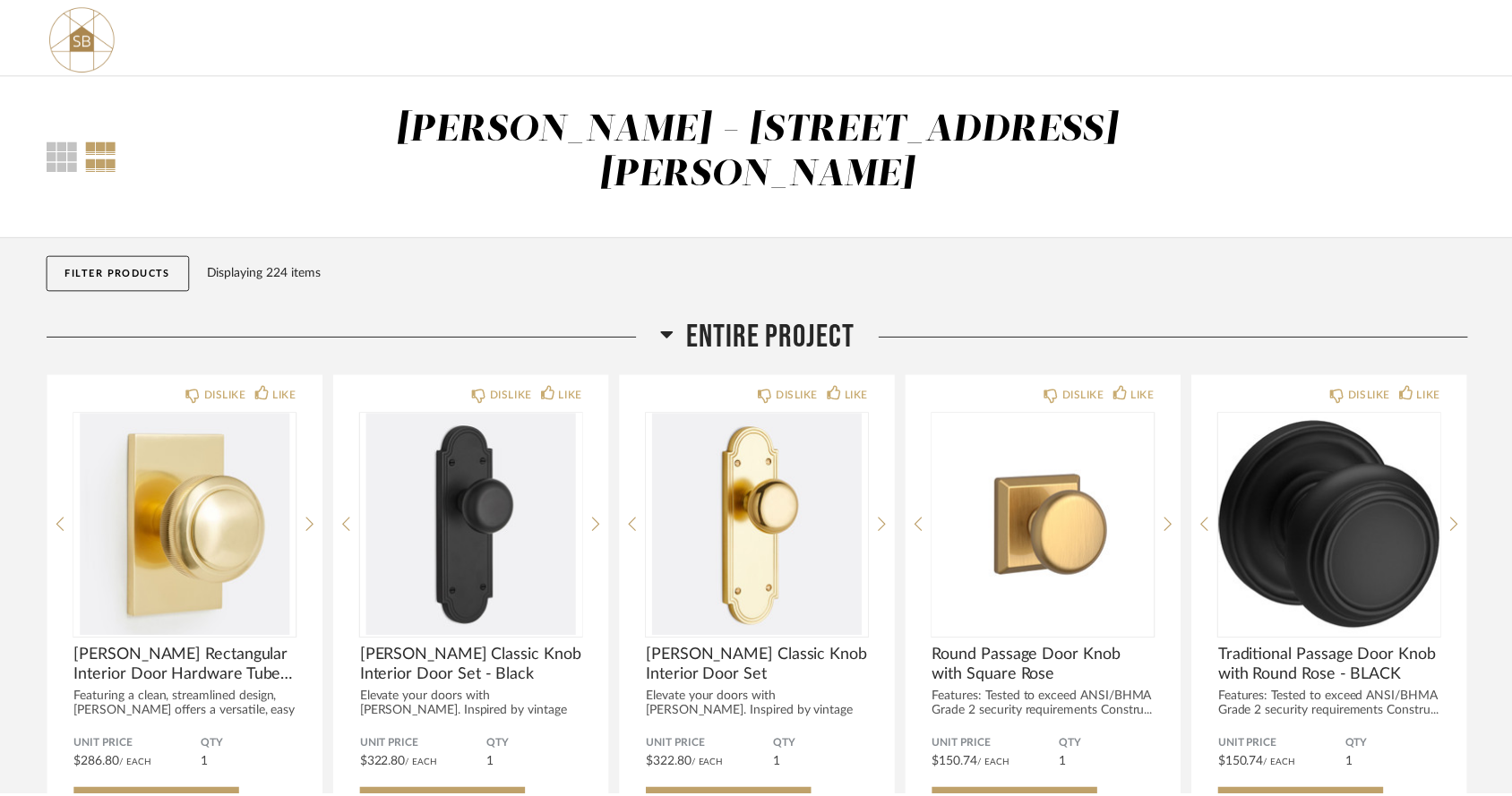
scroll to position [9616, 0]
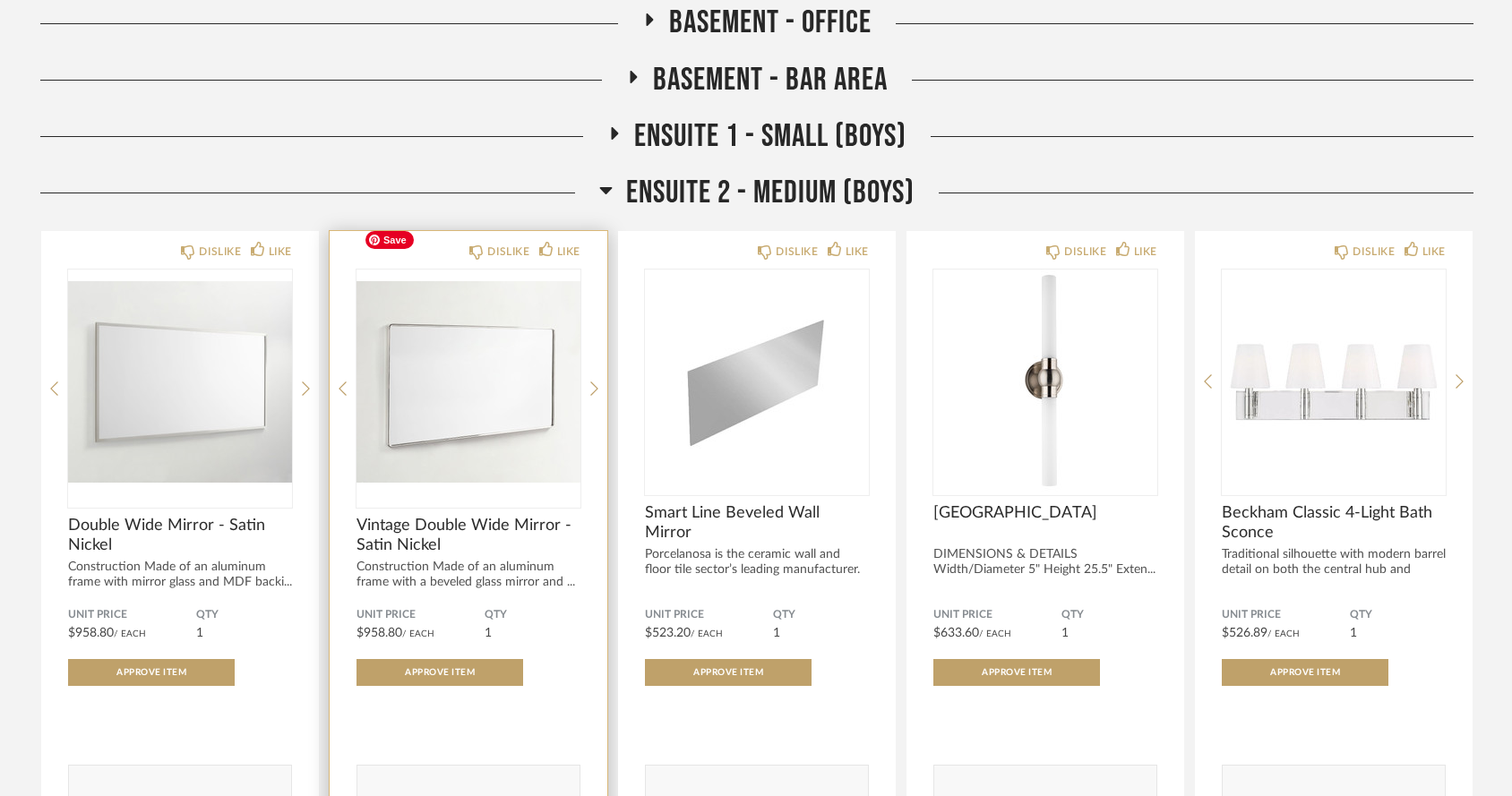
click at [491, 344] on img "0" at bounding box center [468, 382] width 224 height 224
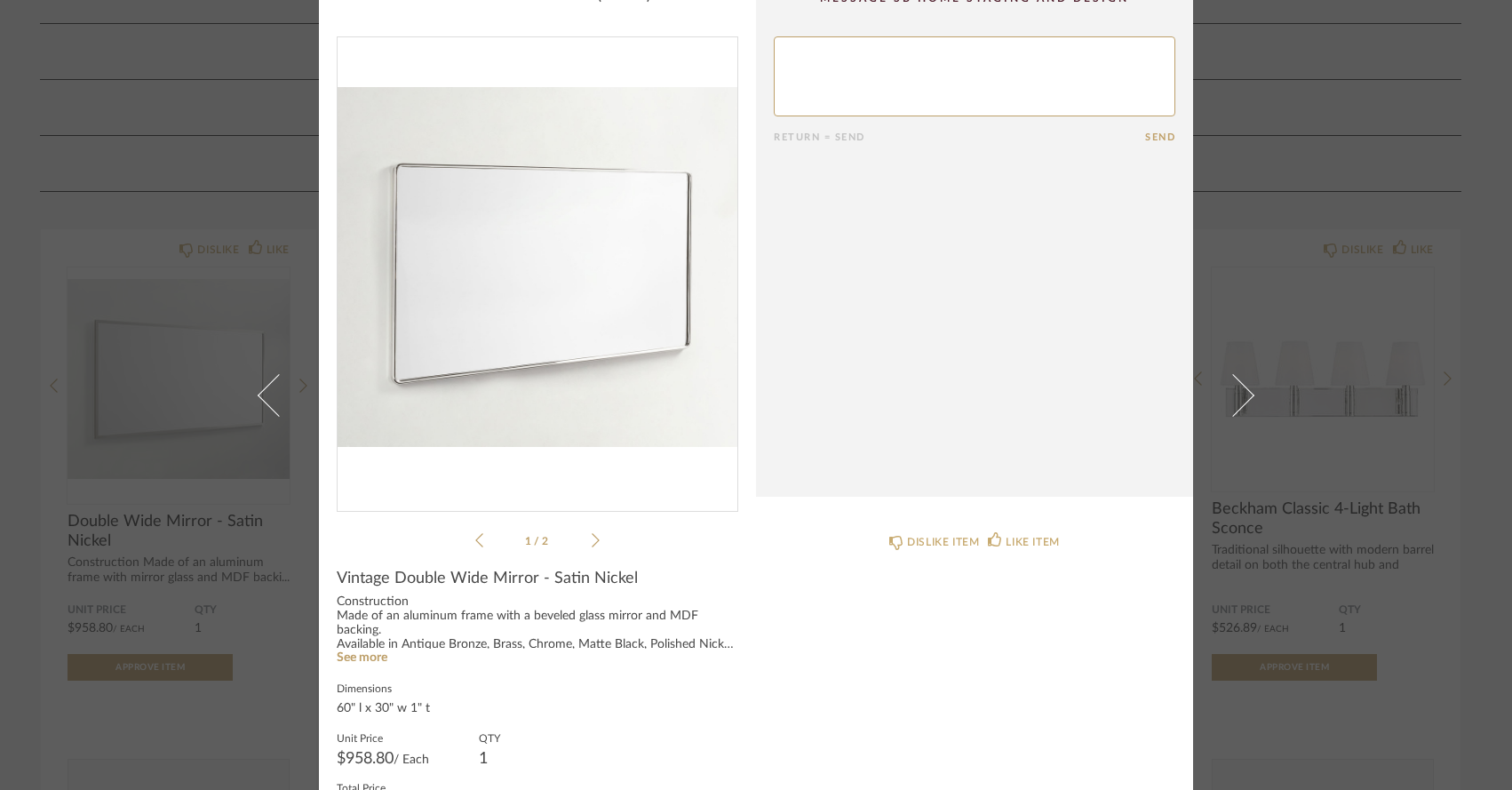
scroll to position [31, 0]
click at [353, 648] on link "See more" at bounding box center [362, 654] width 50 height 13
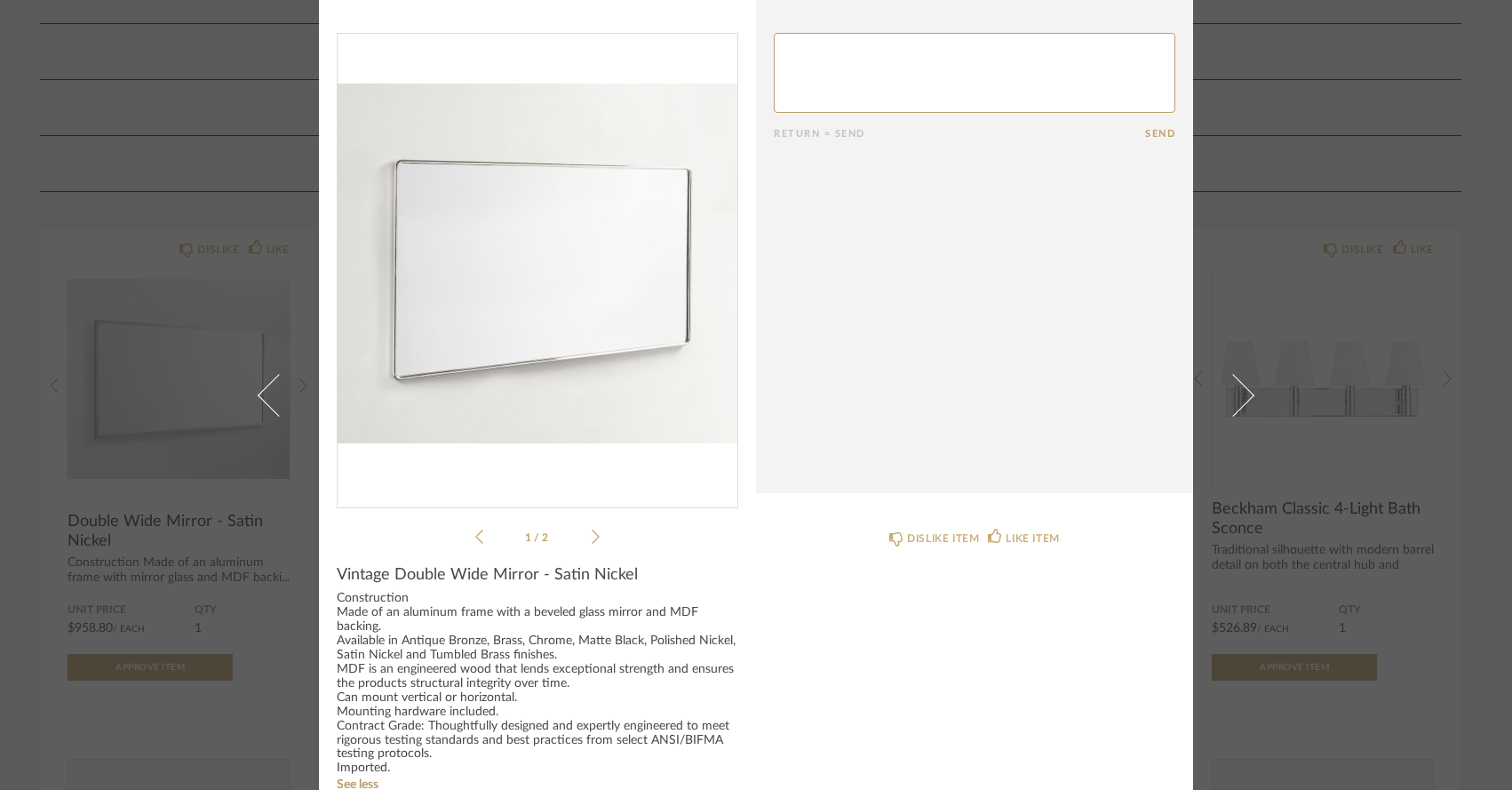
scroll to position [50, 0]
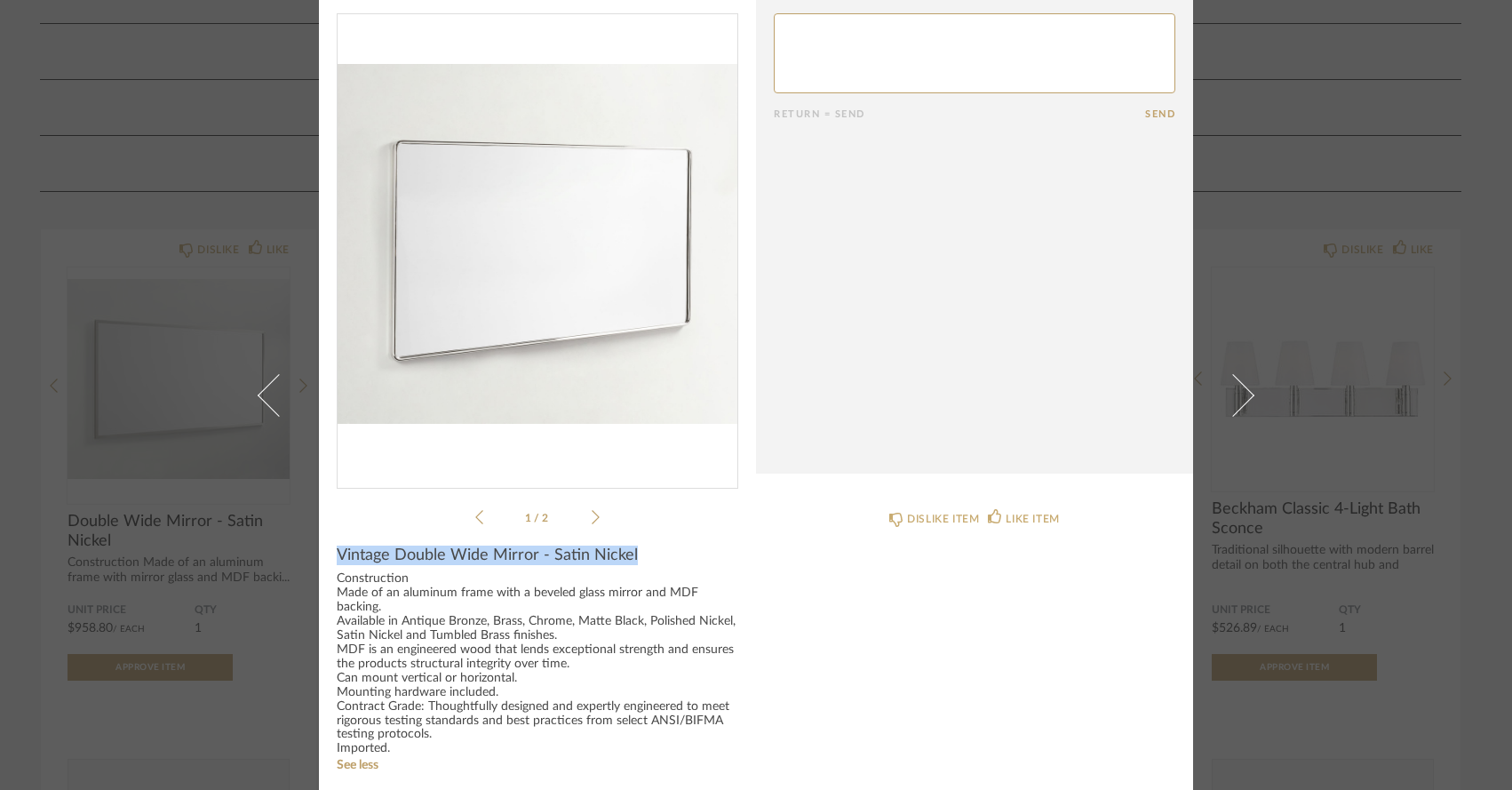
drag, startPoint x: 331, startPoint y: 554, endPoint x: 646, endPoint y: 550, distance: 315.0
click at [646, 550] on div "Vintage Double Wide Mirror - Satin Nickel" at bounding box center [538, 556] width 401 height 20
copy span "Vintage Double Wide Mirror - Satin Nickel"
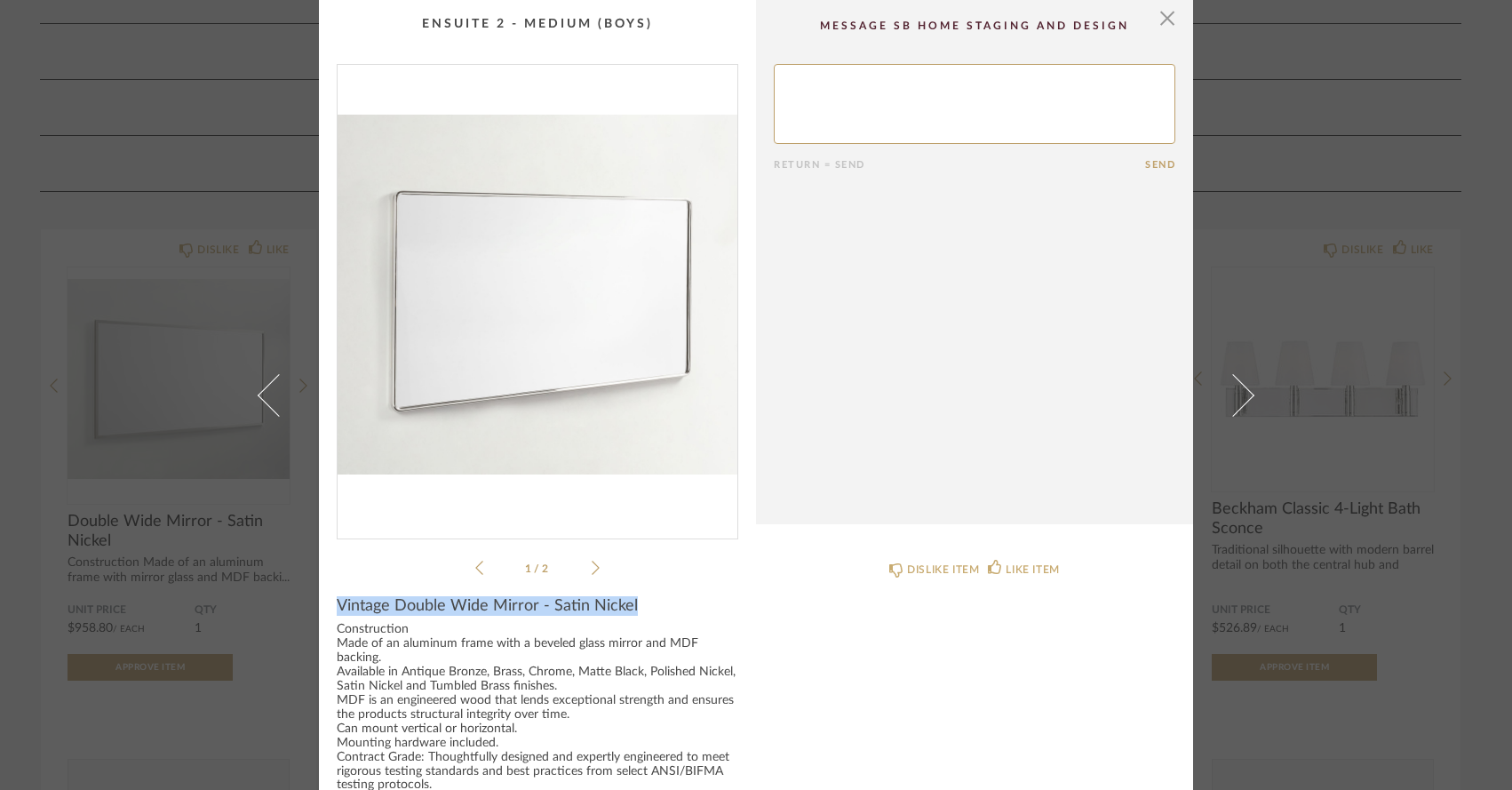
scroll to position [0, 0]
click at [1166, 24] on span "button" at bounding box center [1167, 18] width 36 height 36
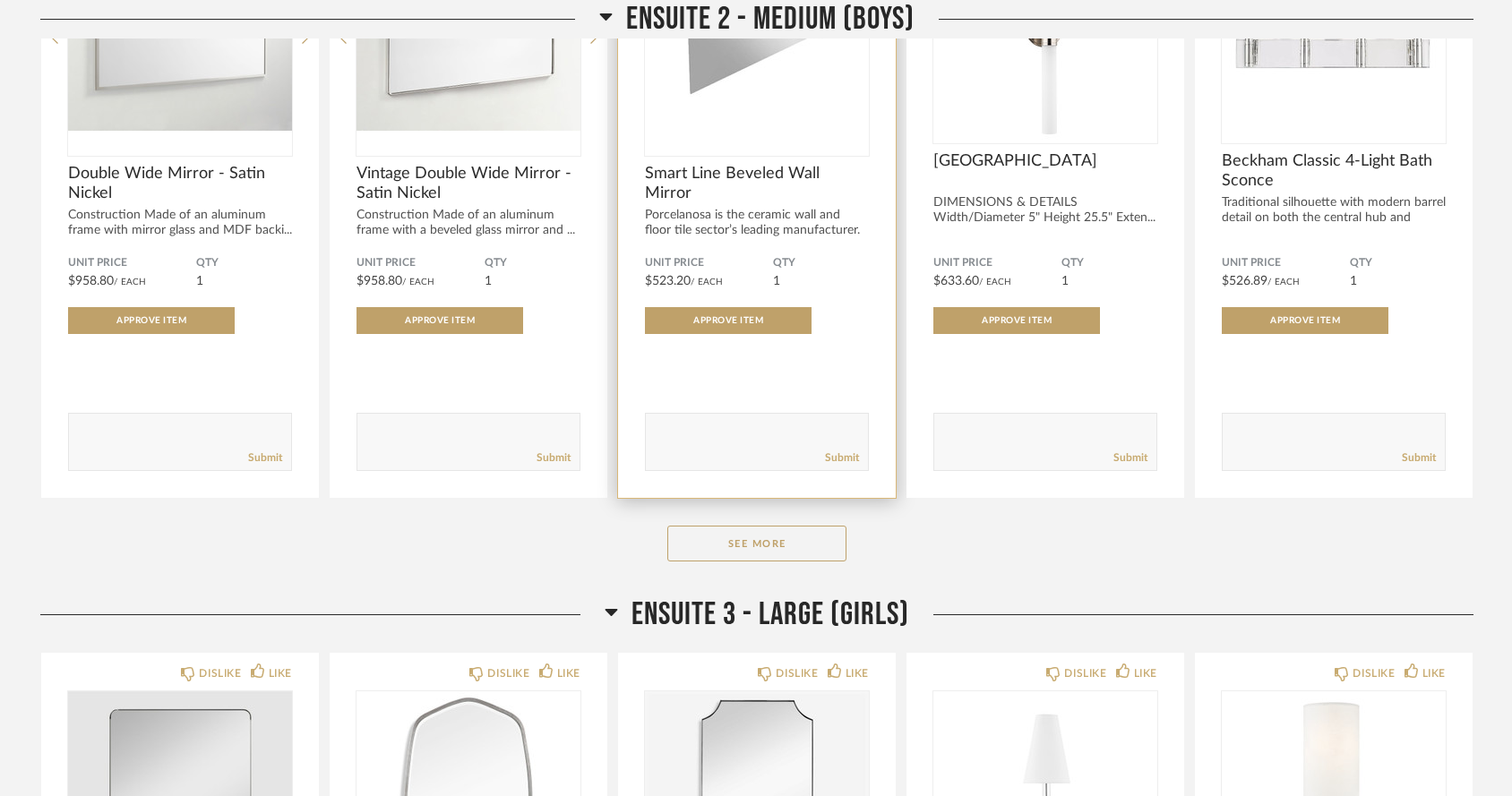
scroll to position [9709, 0]
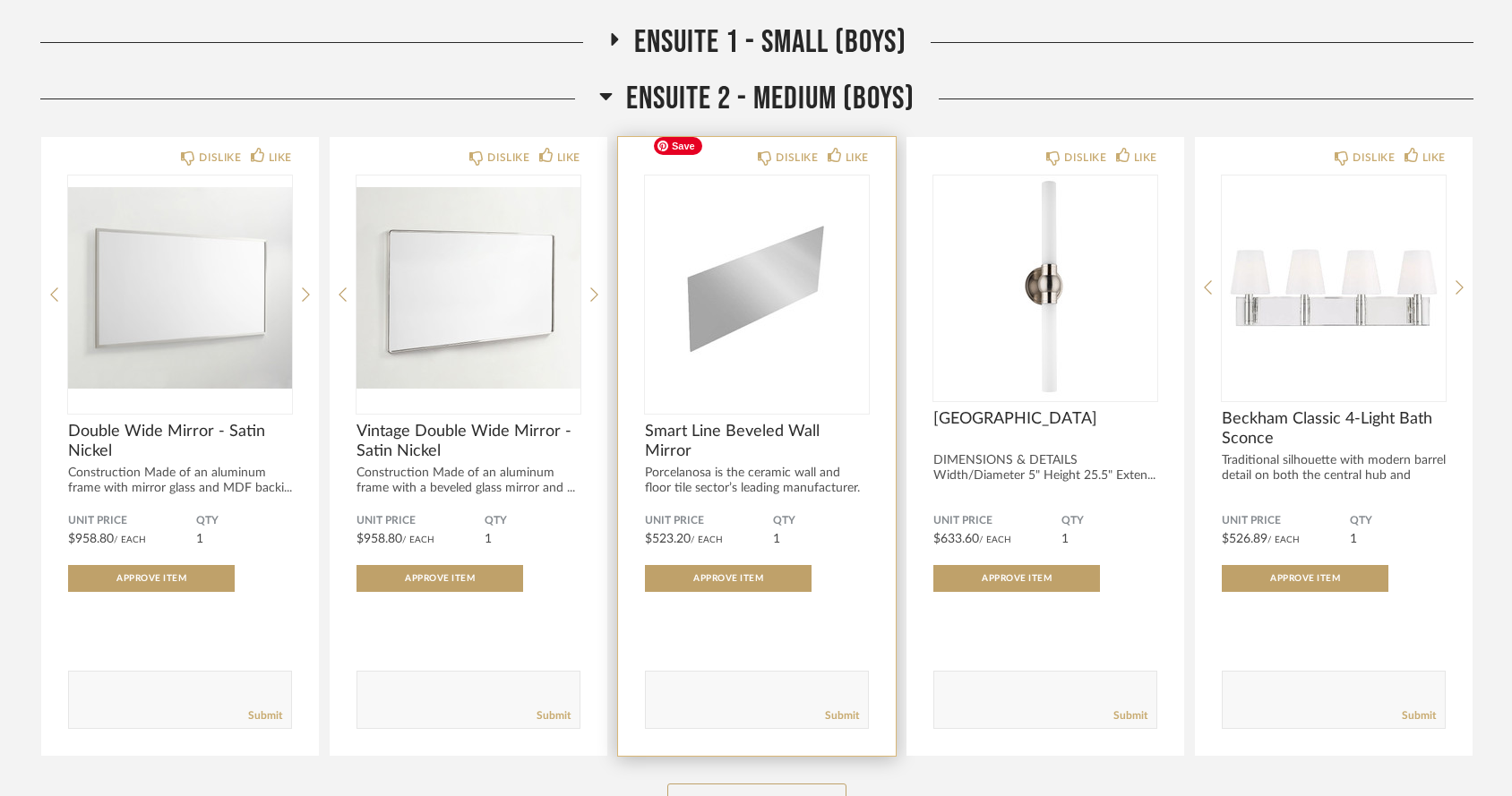
click at [773, 272] on img "0" at bounding box center [756, 287] width 224 height 224
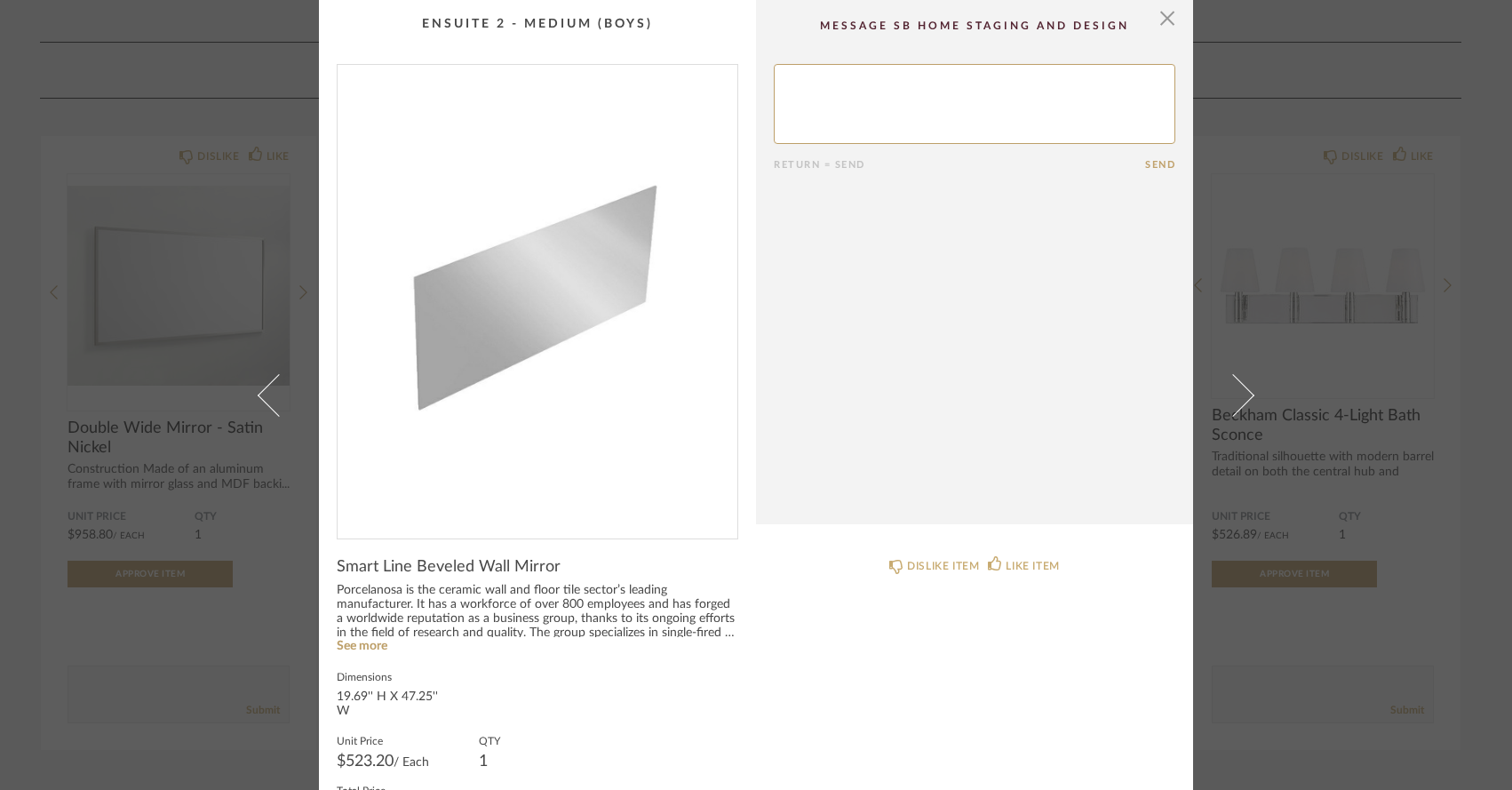
scroll to position [4, 0]
click at [373, 641] on link "See more" at bounding box center [362, 643] width 50 height 13
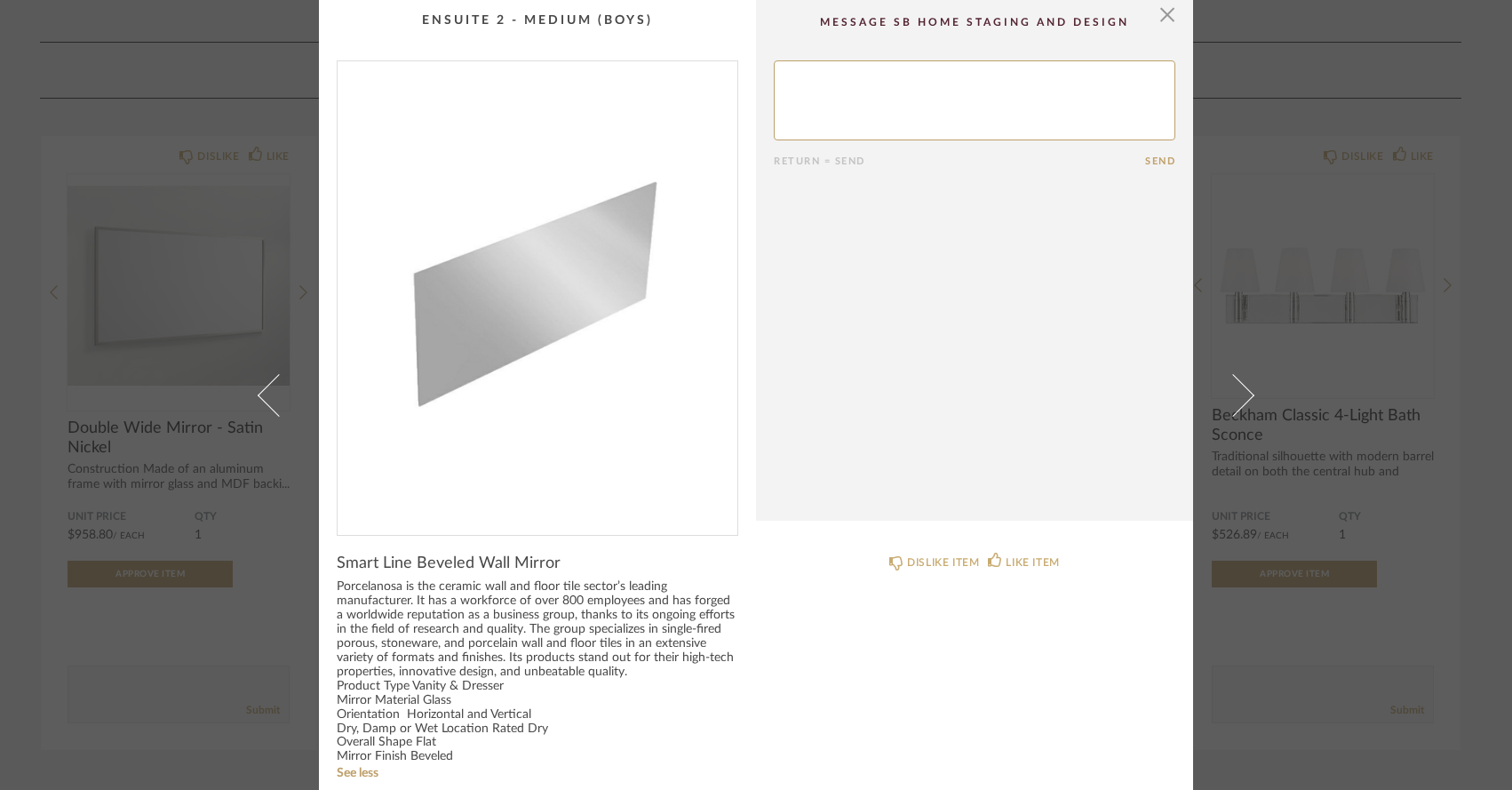
scroll to position [27, 0]
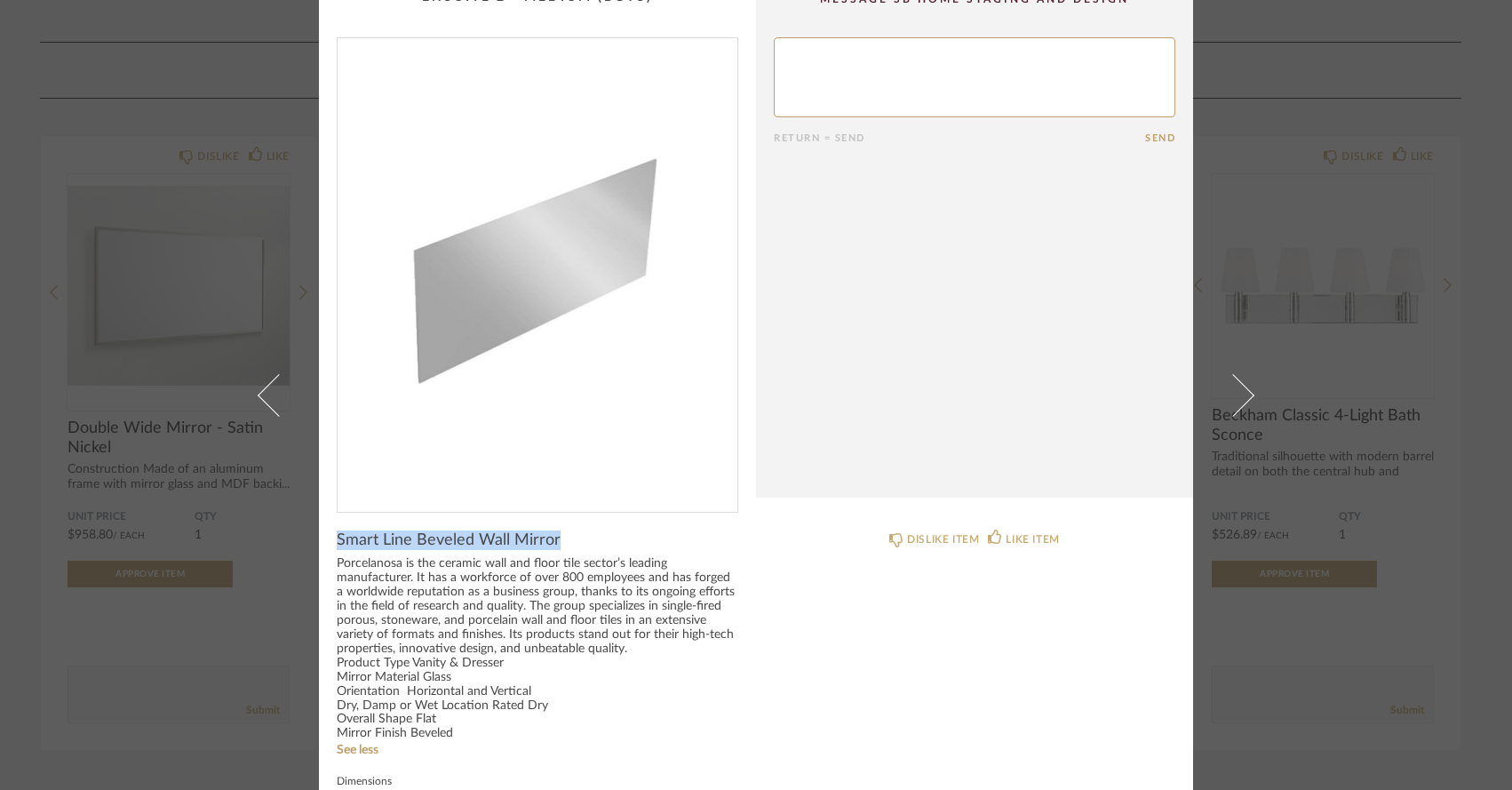
drag, startPoint x: 330, startPoint y: 539, endPoint x: 557, endPoint y: 539, distance: 227.0
click at [557, 539] on div "Smart Line Beveled Wall Mirror" at bounding box center [538, 541] width 401 height 20
copy span "Smart Line Beveled Wall Mirror"
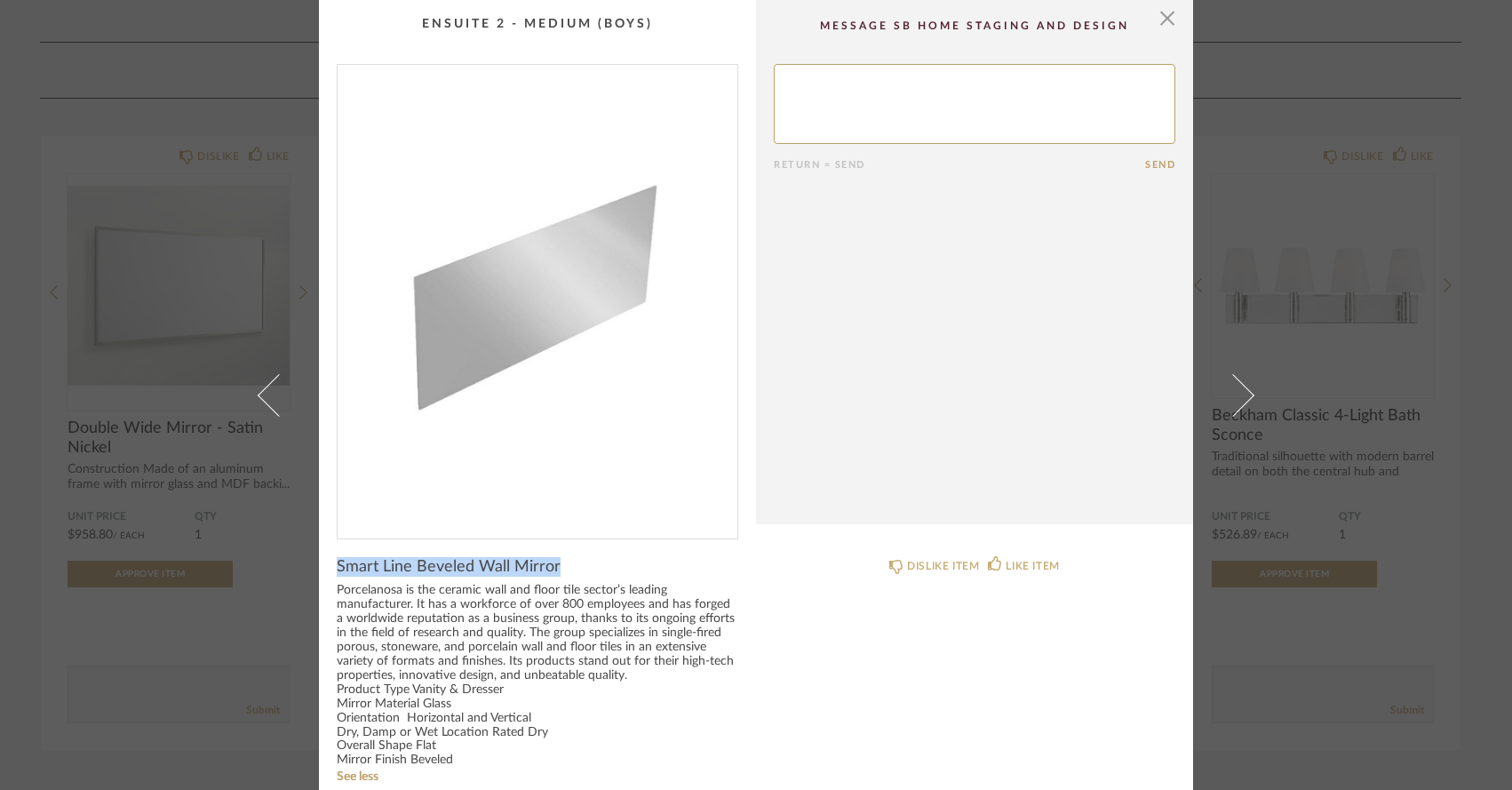
scroll to position [0, 0]
click at [1164, 14] on span "button" at bounding box center [1167, 18] width 36 height 36
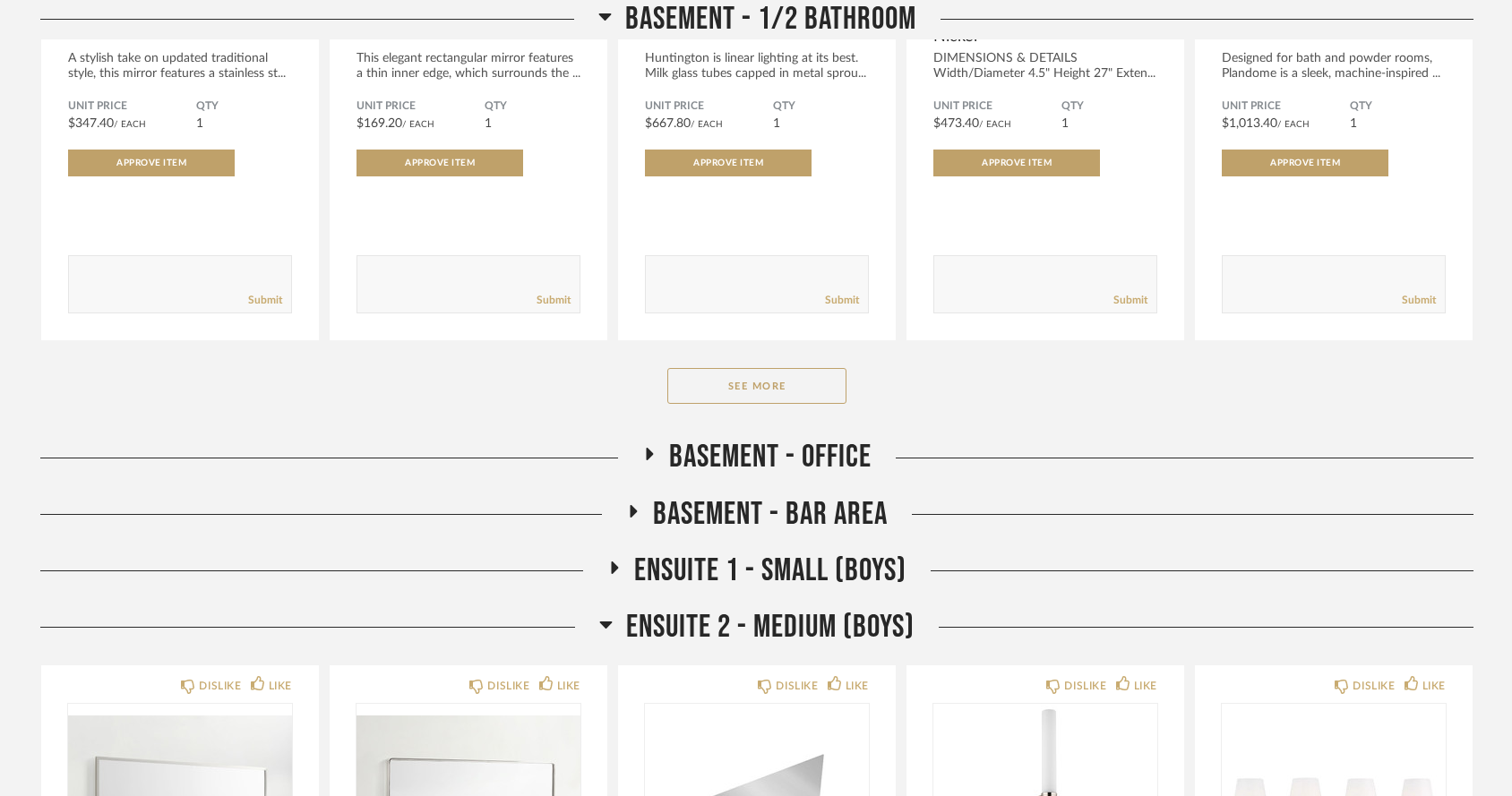
scroll to position [9205, 0]
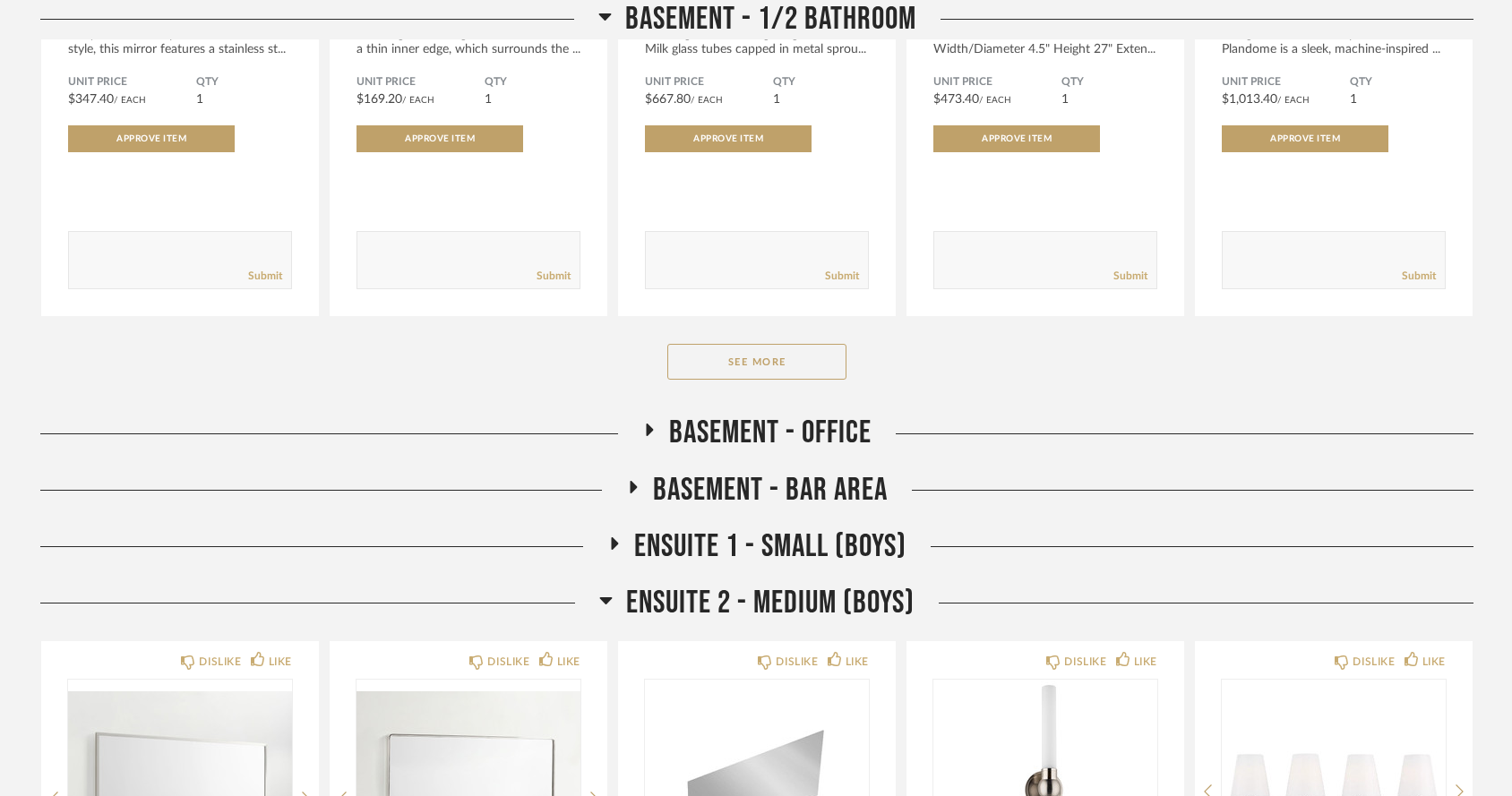
click at [606, 597] on icon at bounding box center [606, 600] width 13 height 7
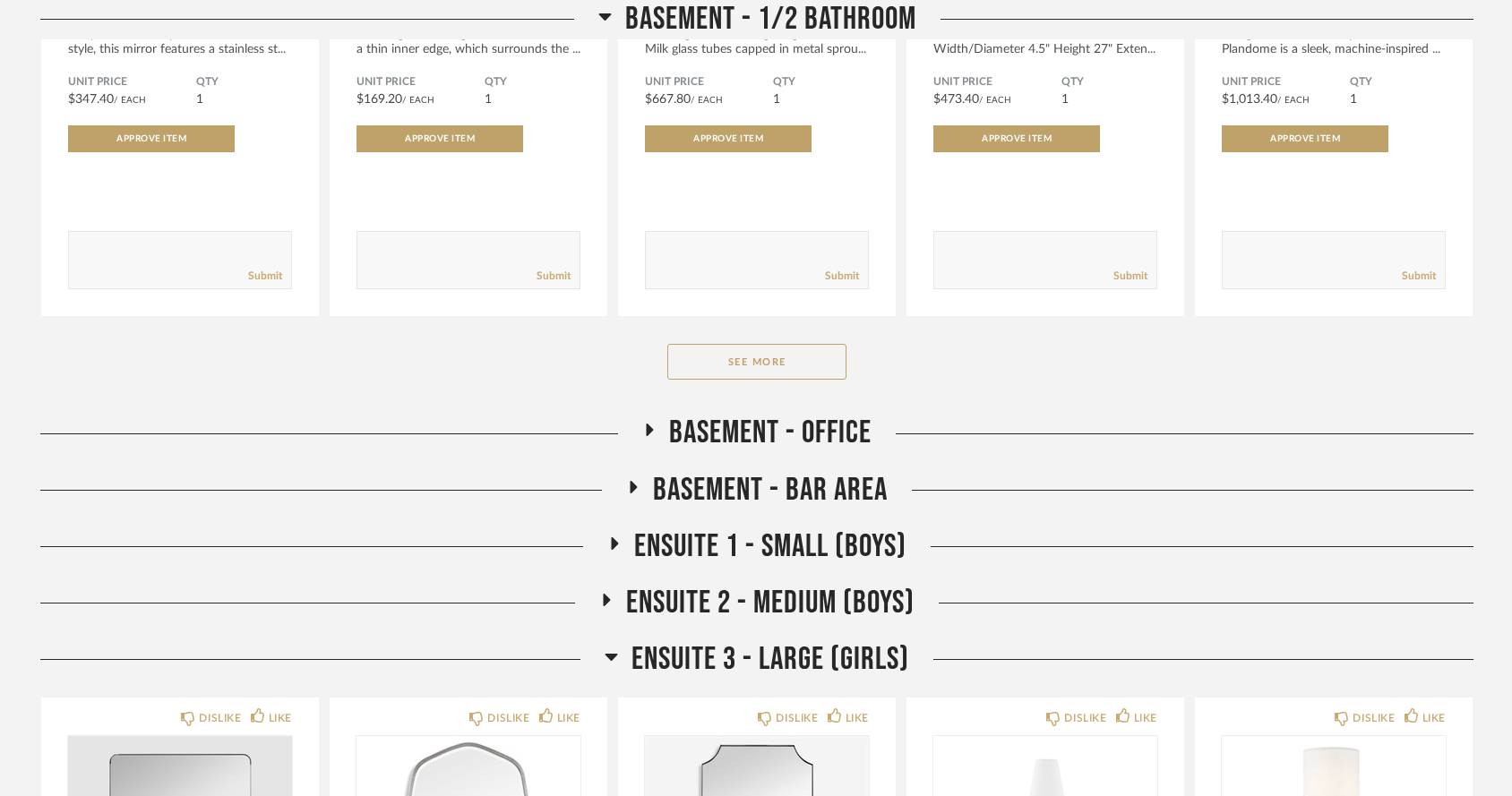
click at [606, 536] on icon at bounding box center [615, 542] width 22 height 13
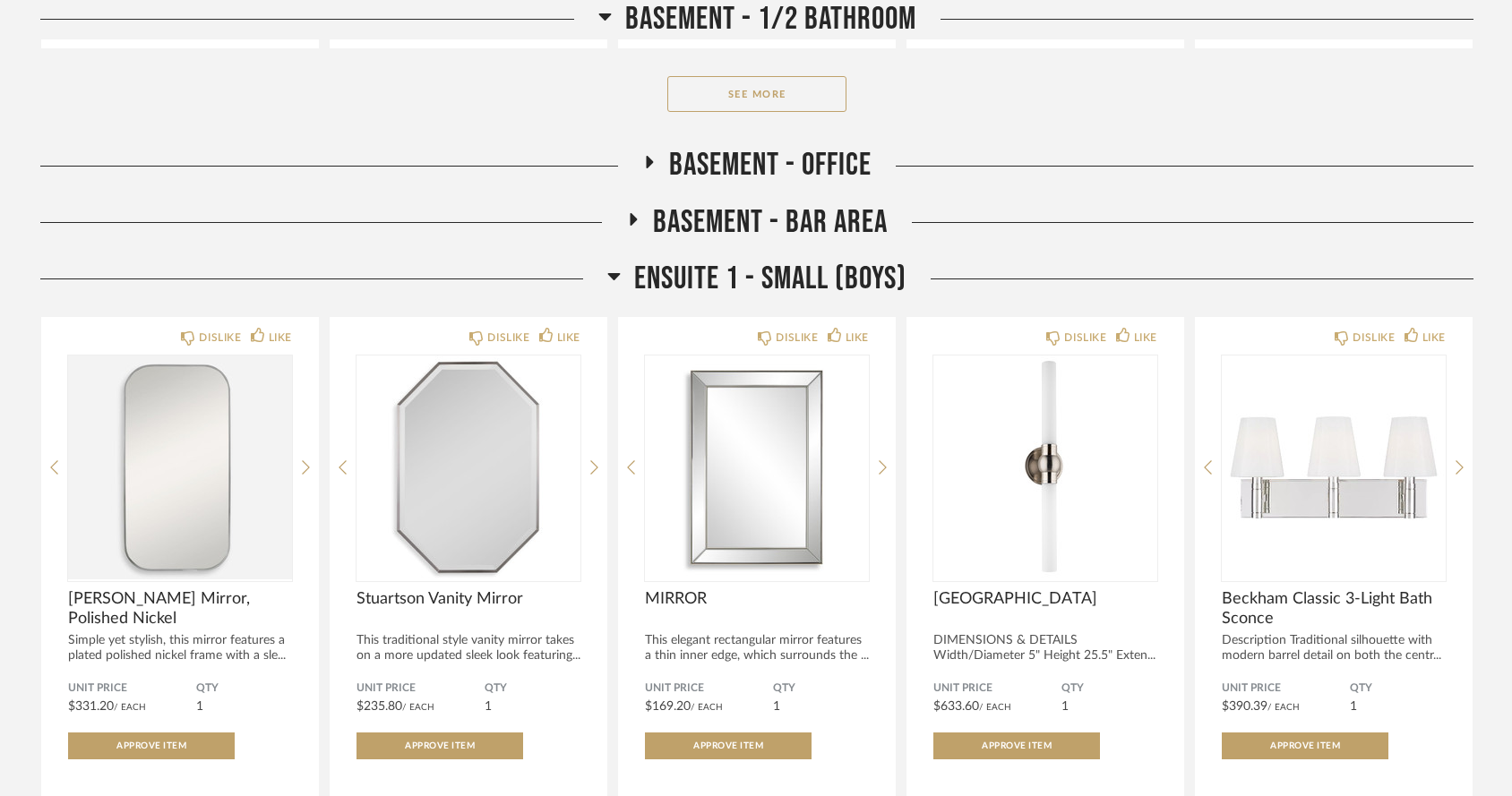
scroll to position [9476, 0]
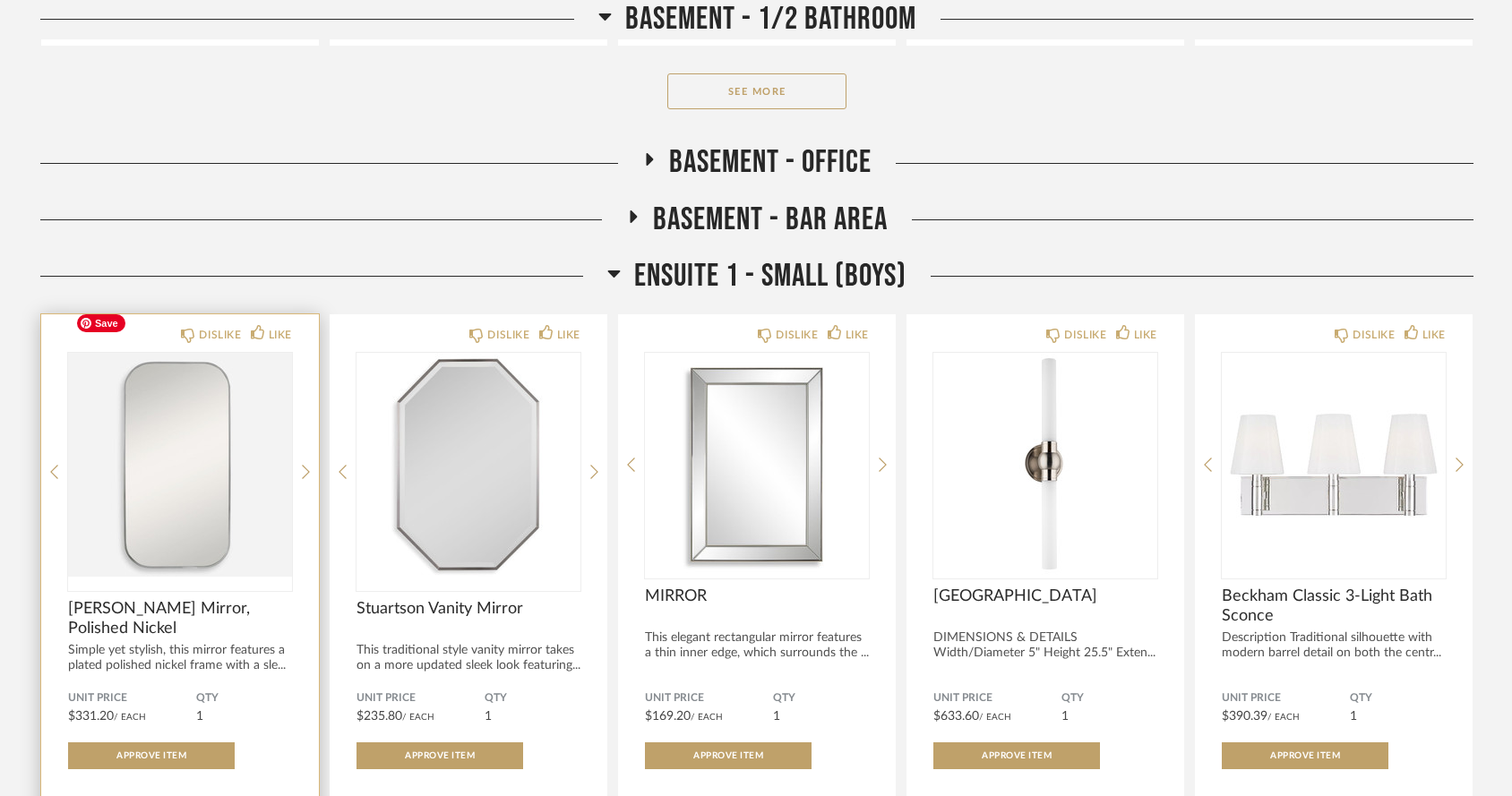
click at [0, 0] on img at bounding box center [0, 0] width 0 height 0
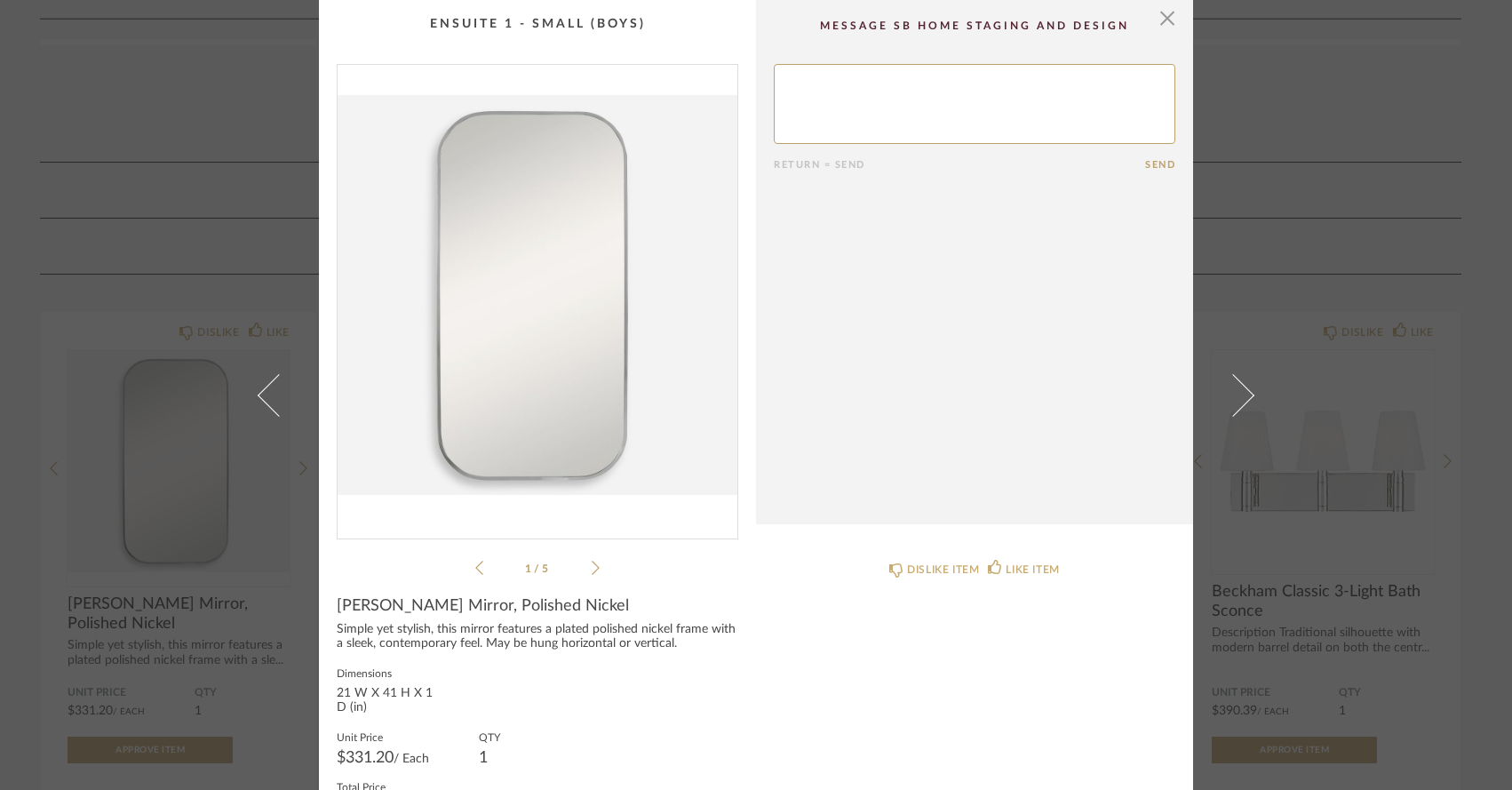
scroll to position [0, 0]
click at [1160, 13] on span "button" at bounding box center [1167, 18] width 36 height 36
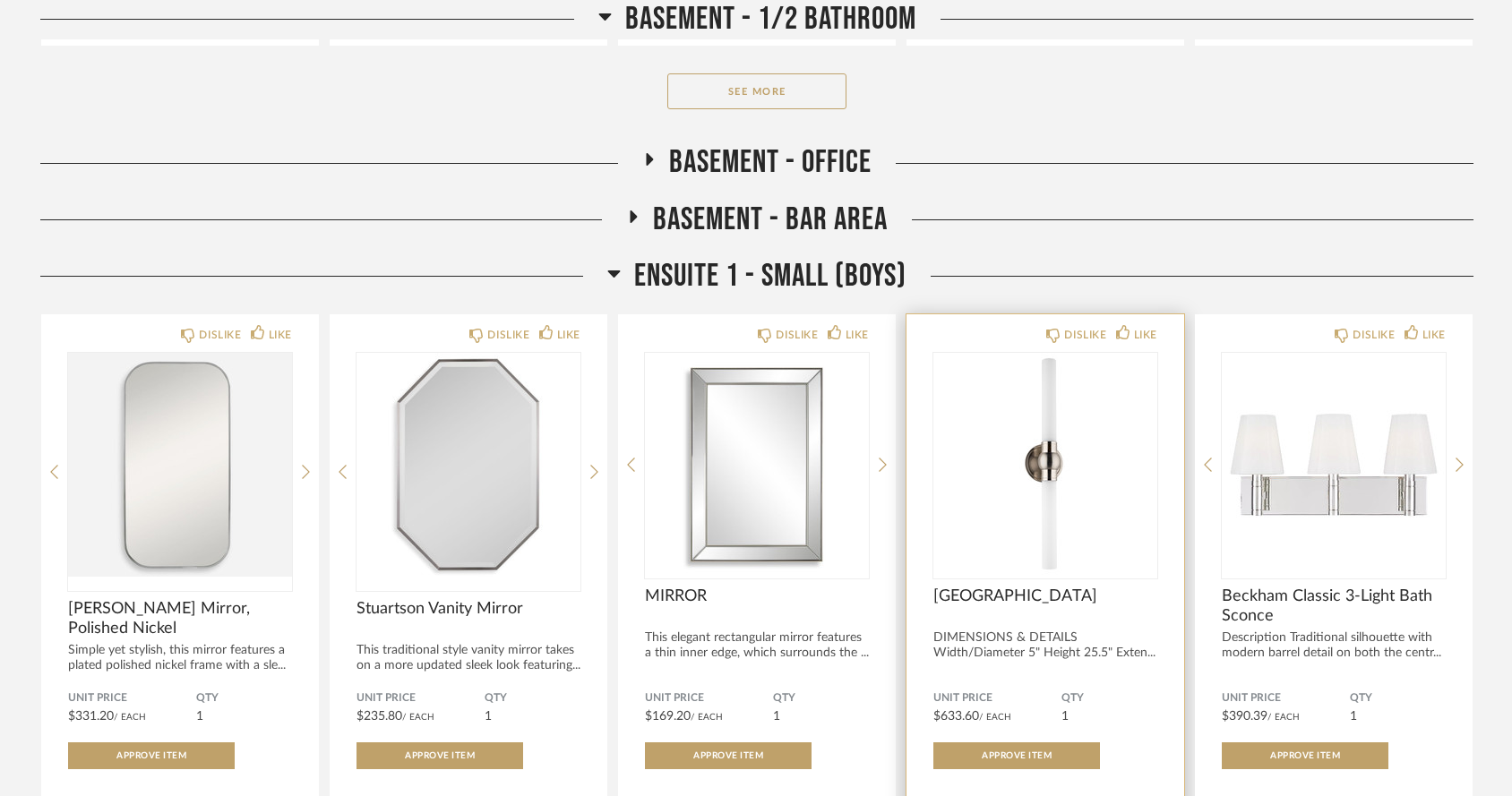
scroll to position [9265, 0]
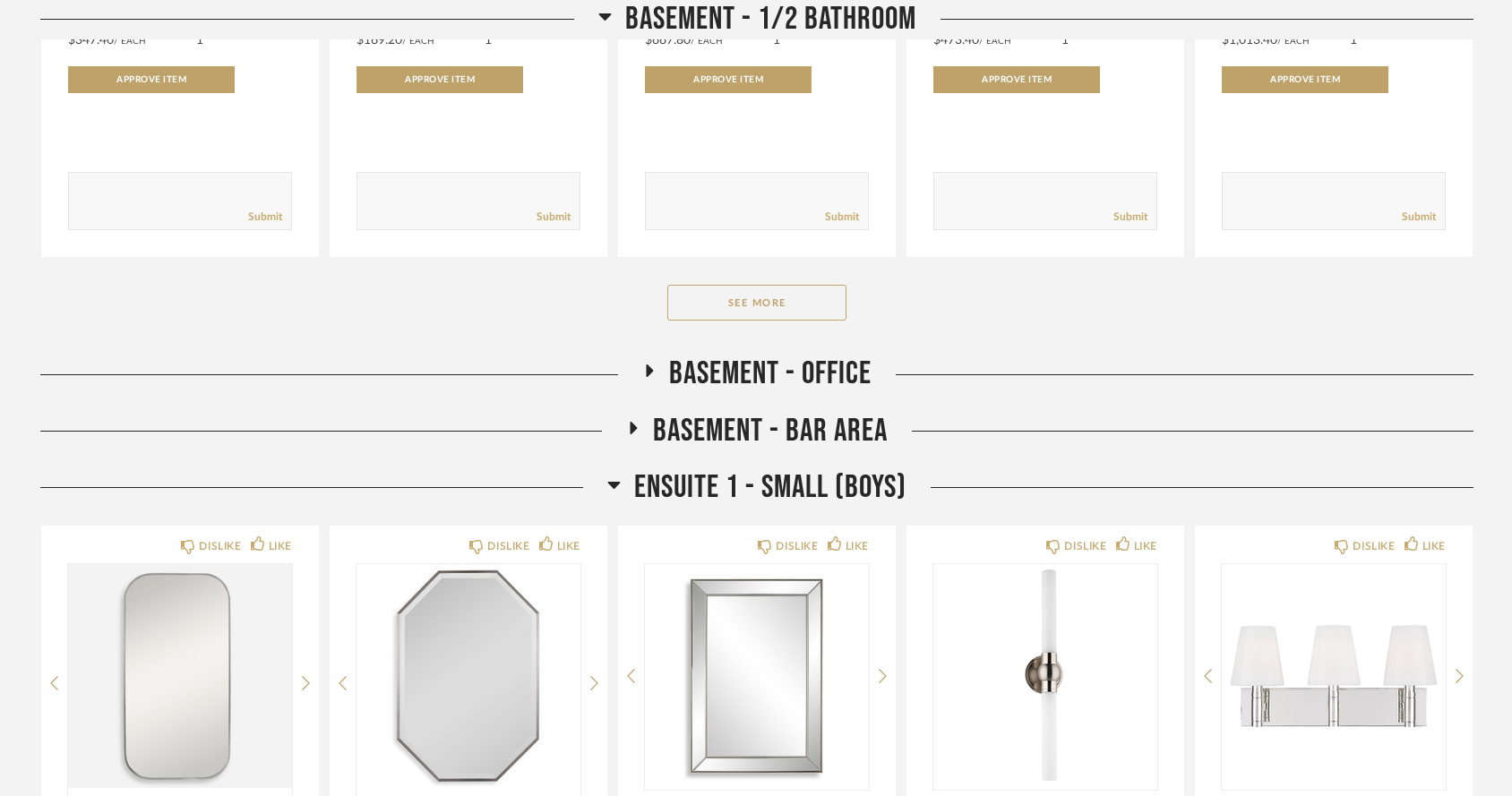
click at [613, 482] on icon at bounding box center [614, 485] width 13 height 7
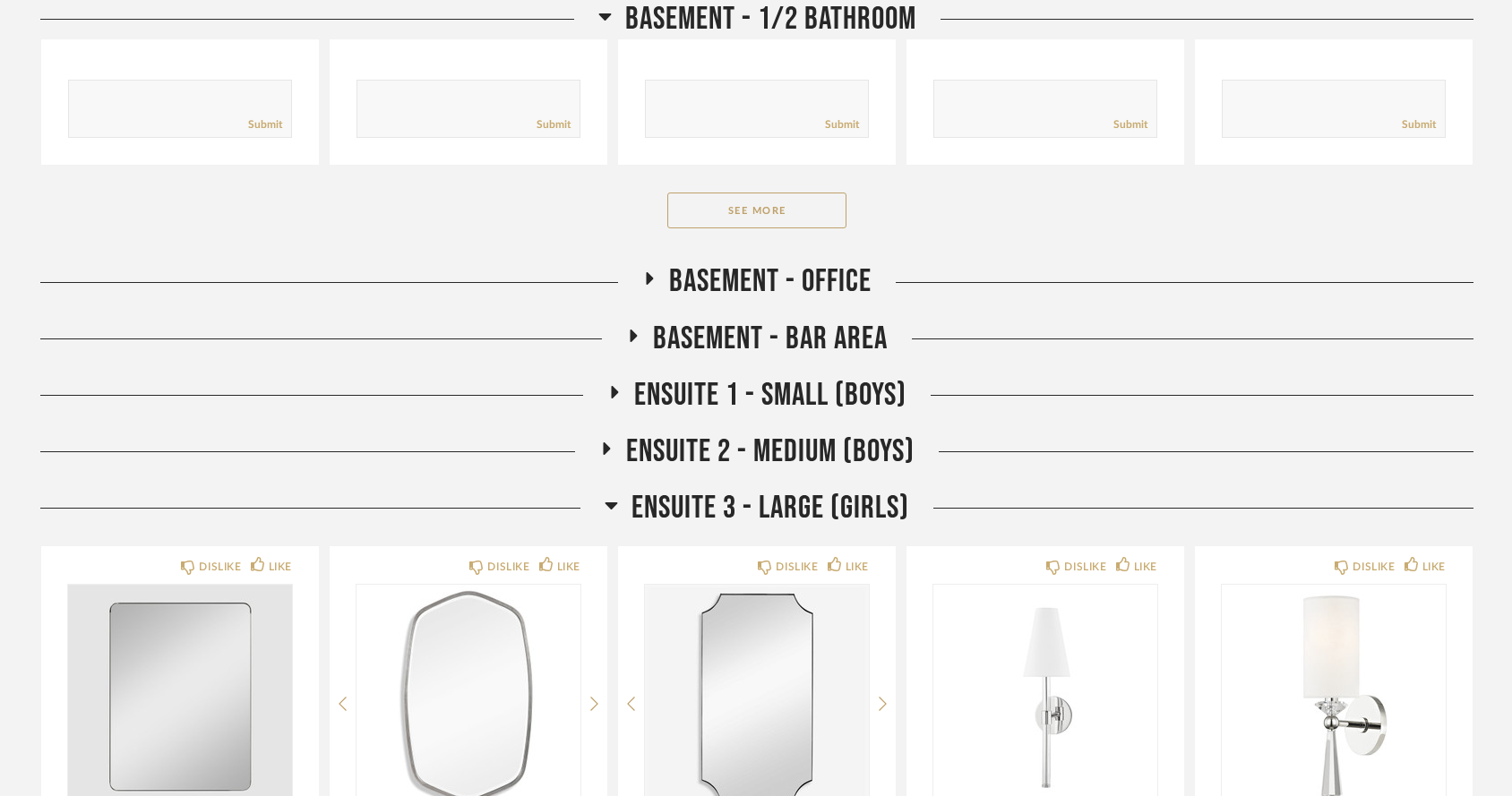
click at [610, 502] on icon at bounding box center [612, 505] width 13 height 7
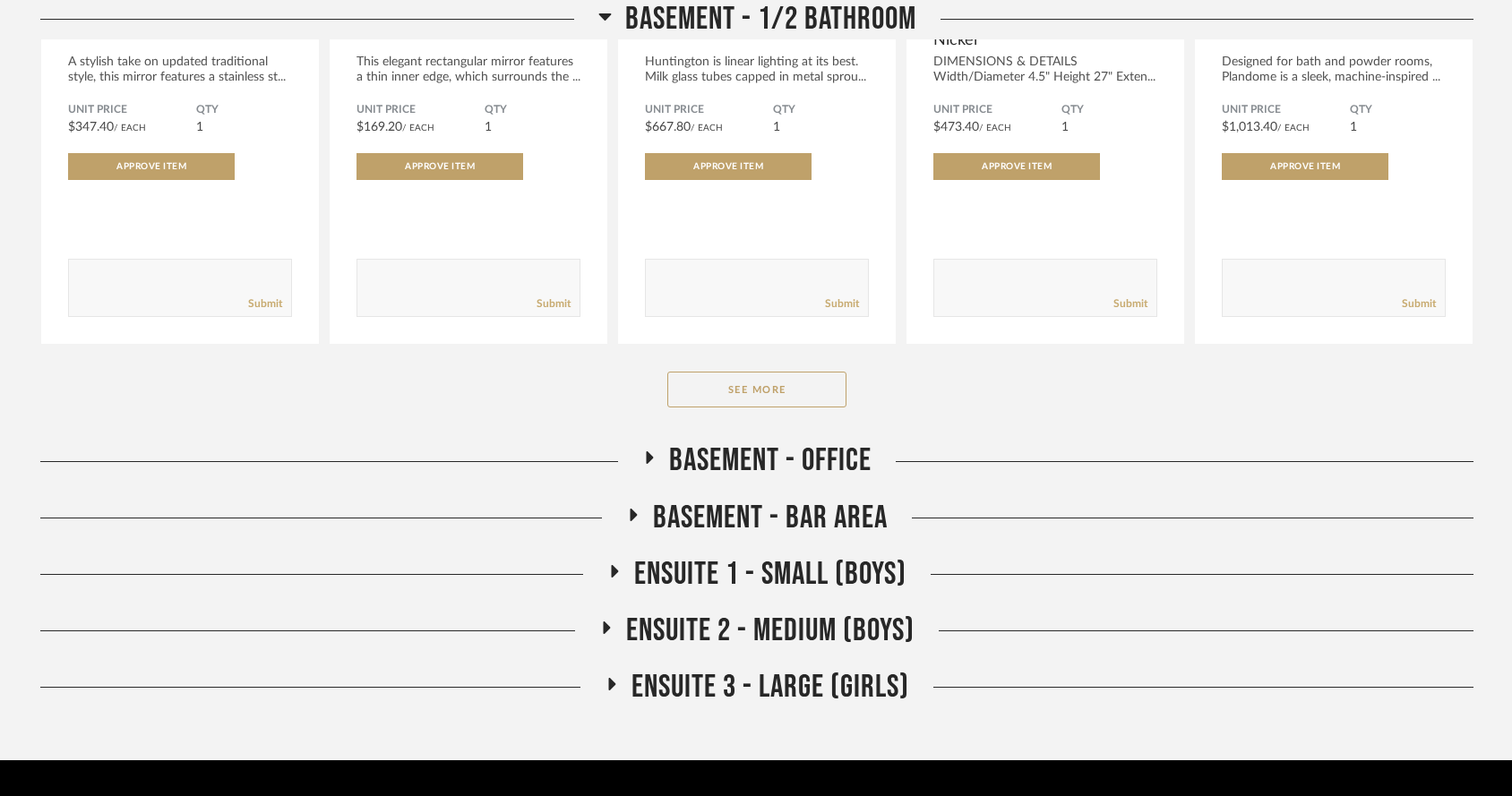
scroll to position [9176, 0]
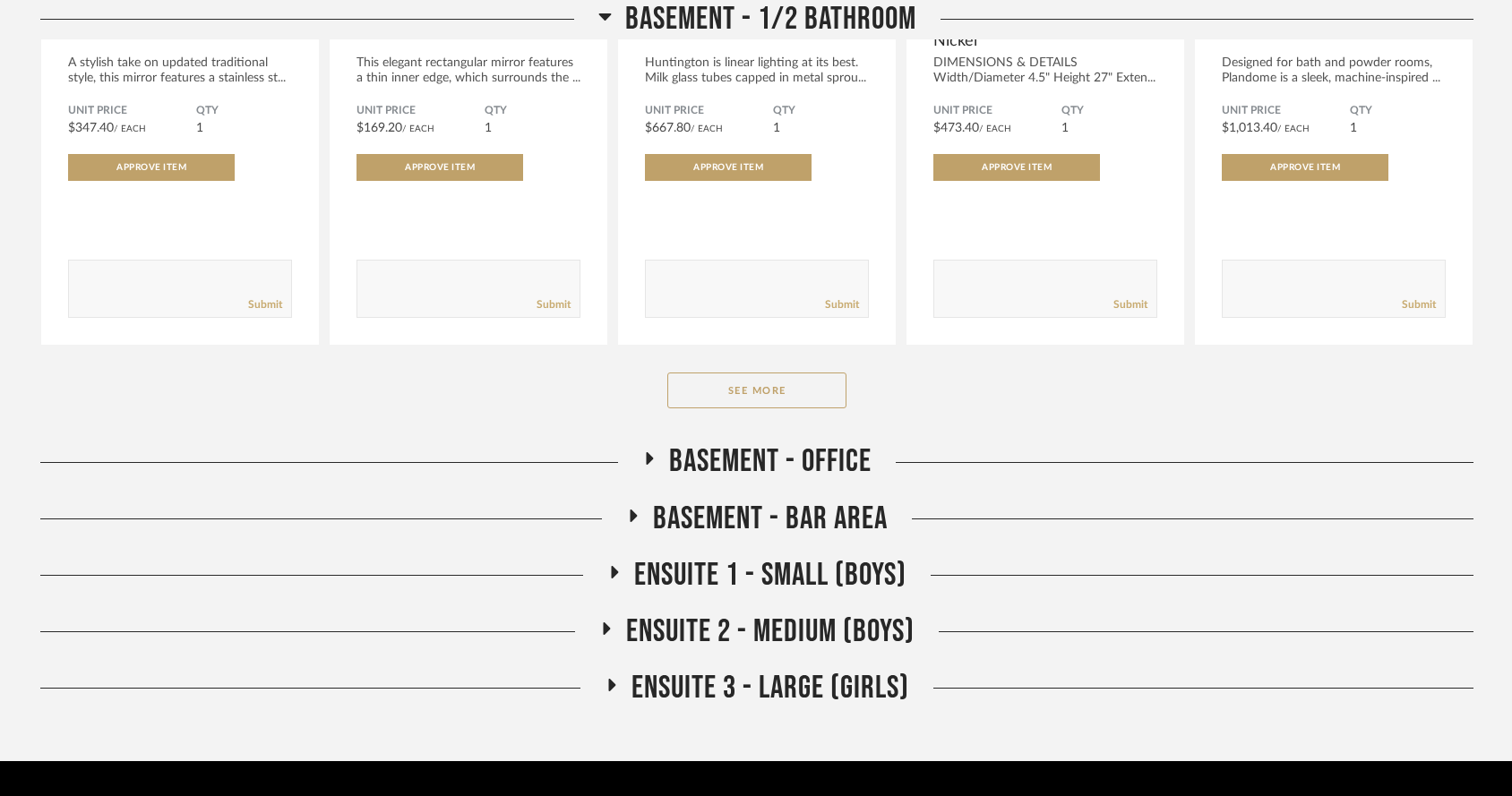
click at [609, 678] on icon at bounding box center [612, 684] width 22 height 13
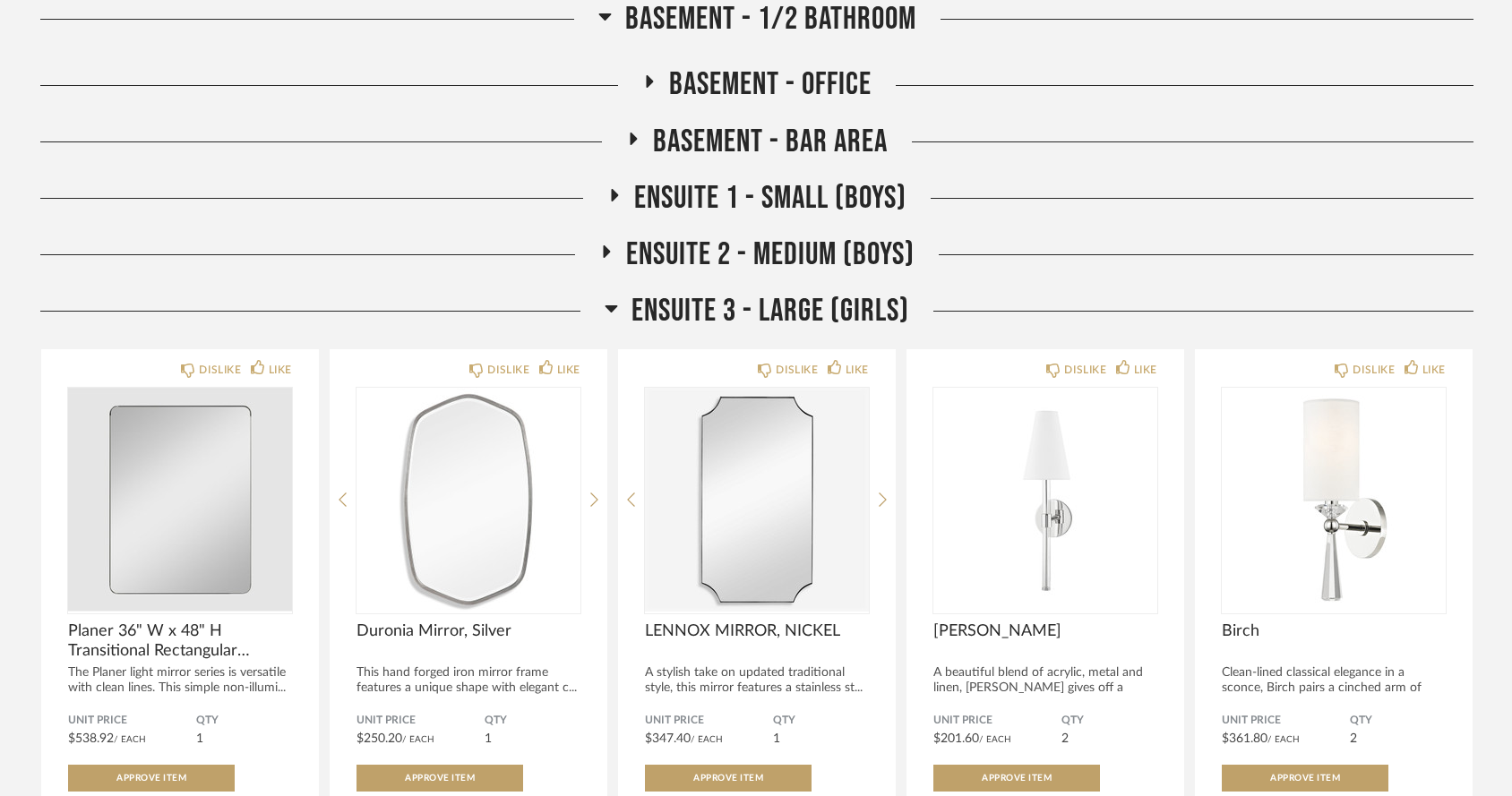
scroll to position [9666, 0]
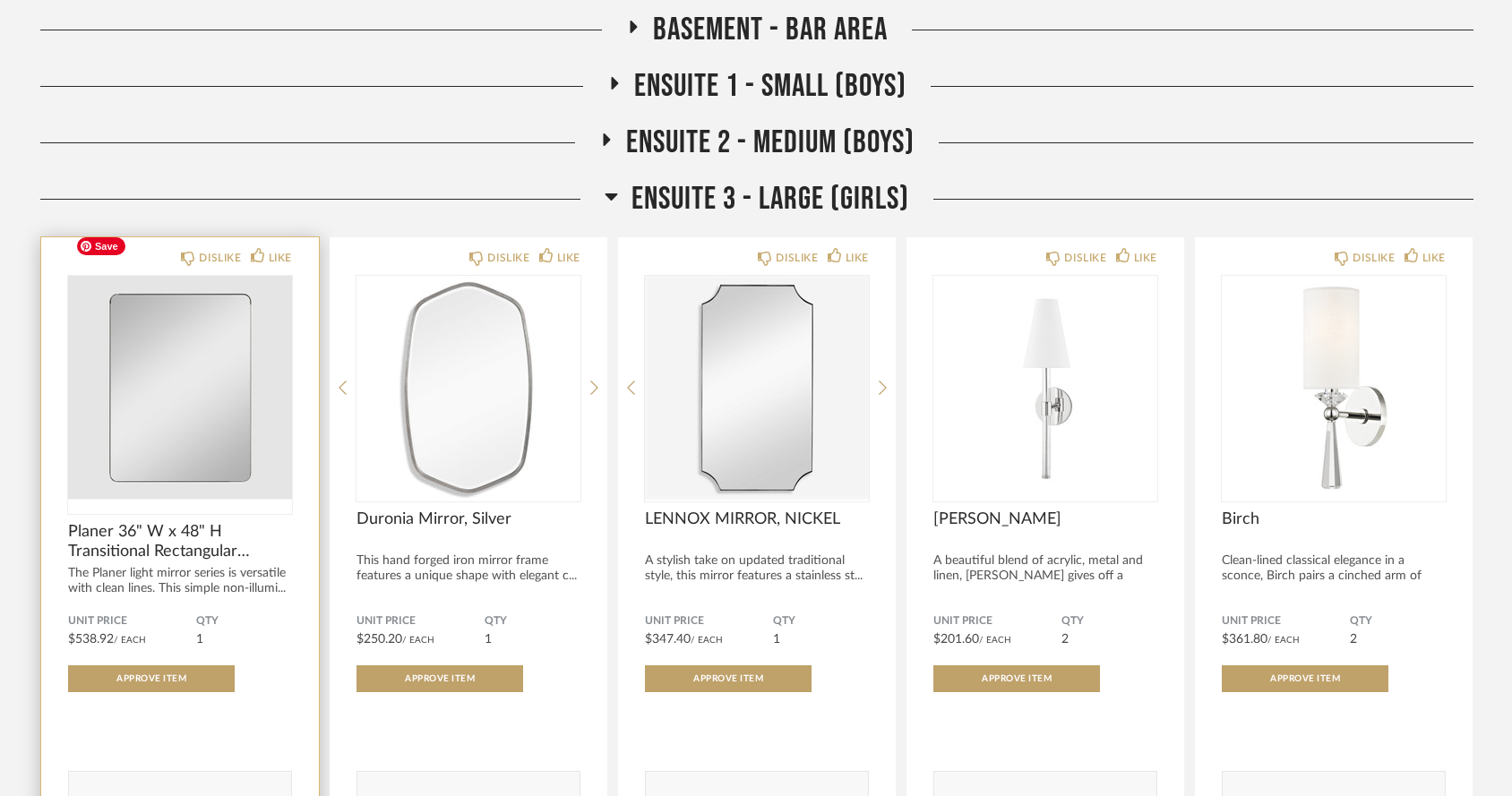
click at [199, 389] on img "0" at bounding box center [179, 388] width 224 height 224
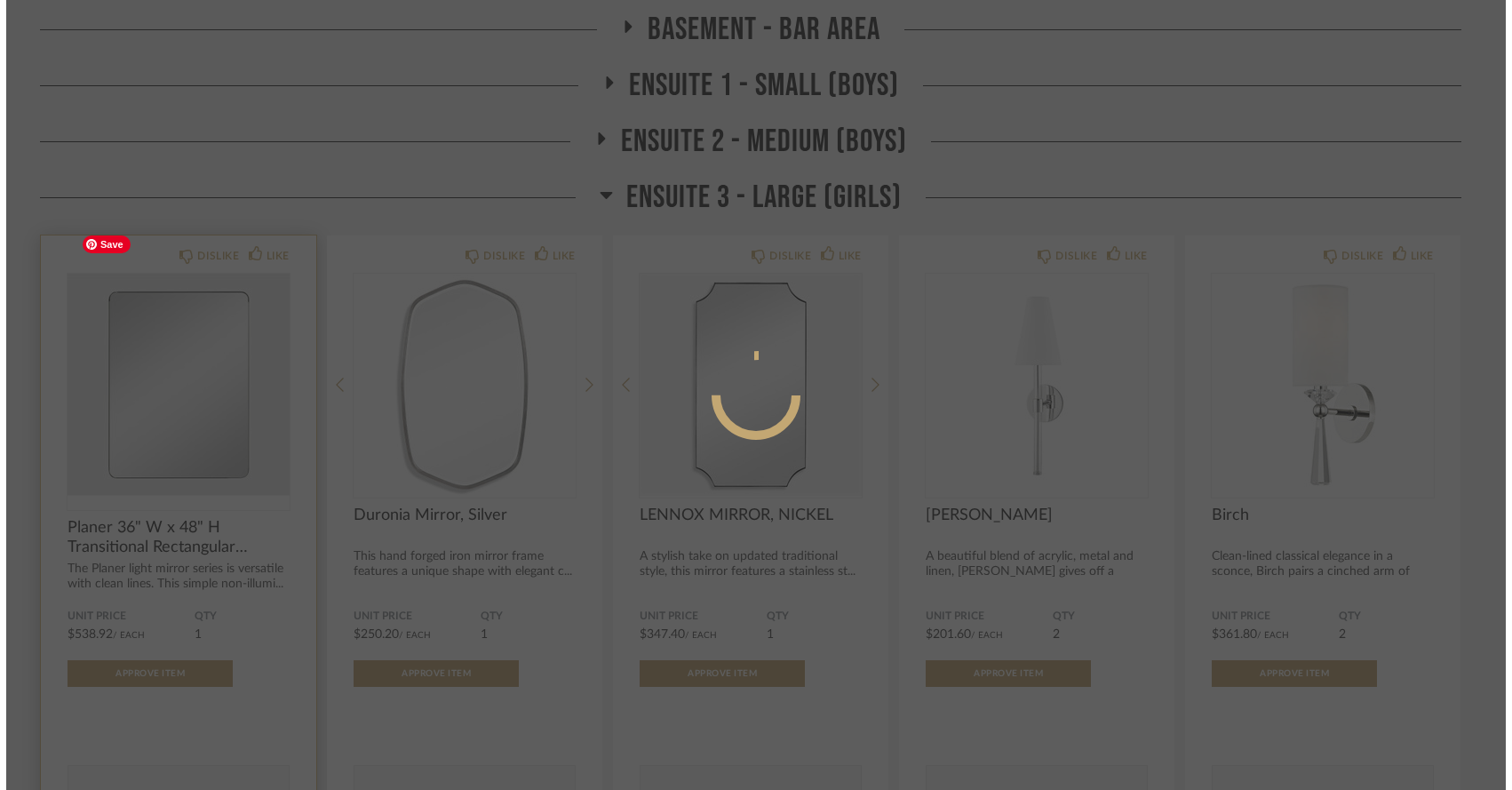
scroll to position [0, 0]
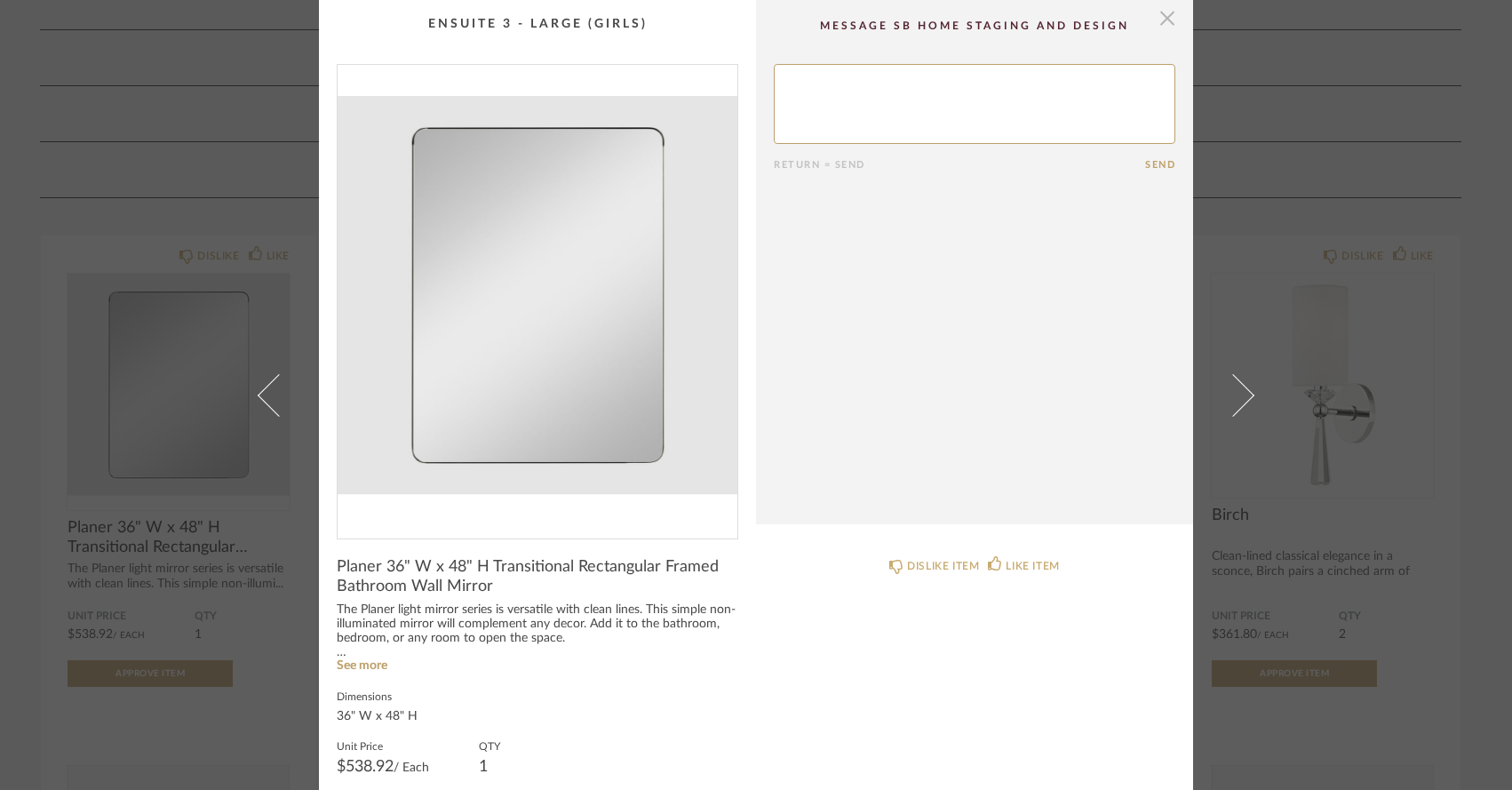
click at [1159, 18] on span "button" at bounding box center [1167, 18] width 36 height 36
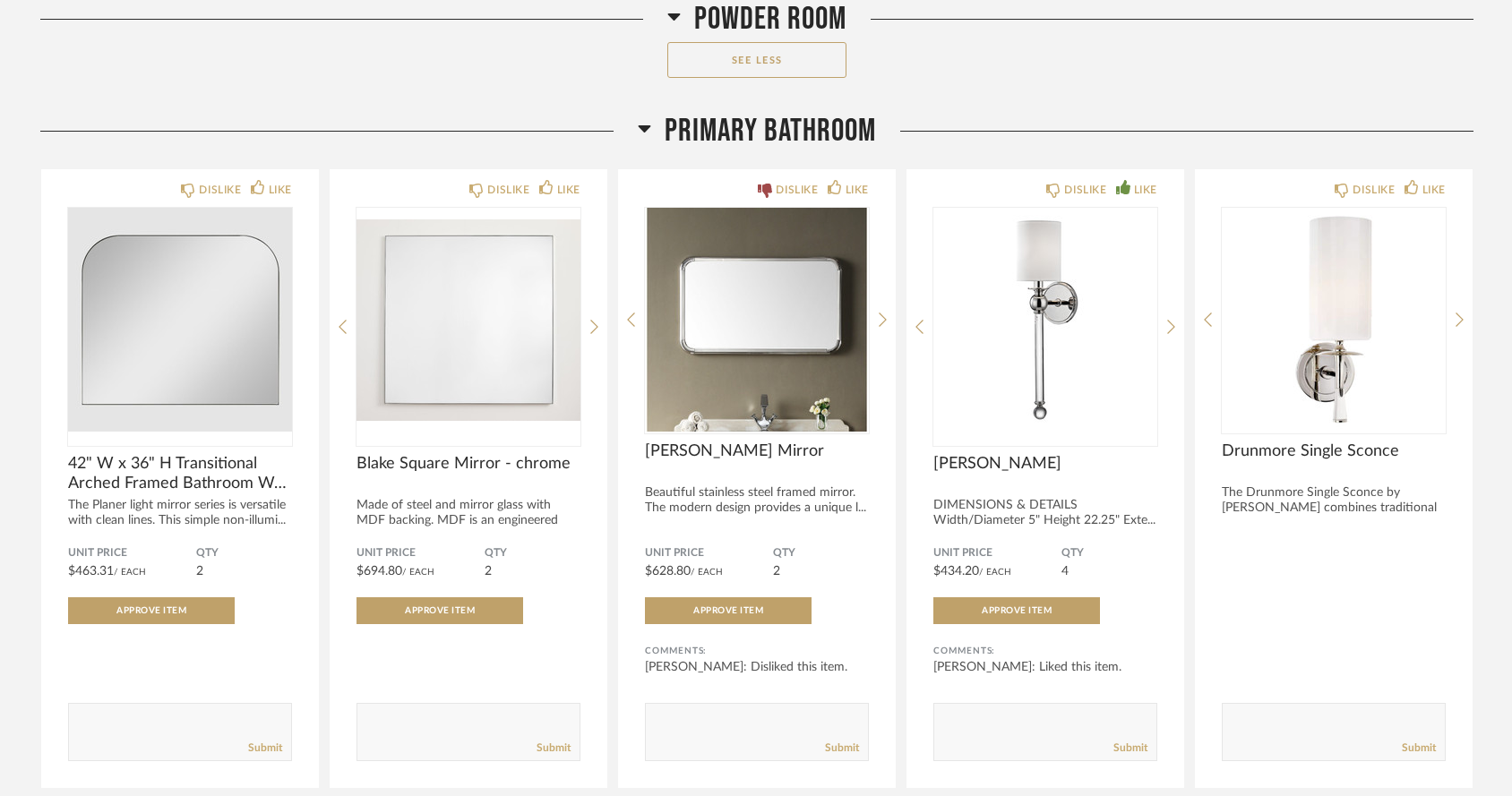
scroll to position [7965, 0]
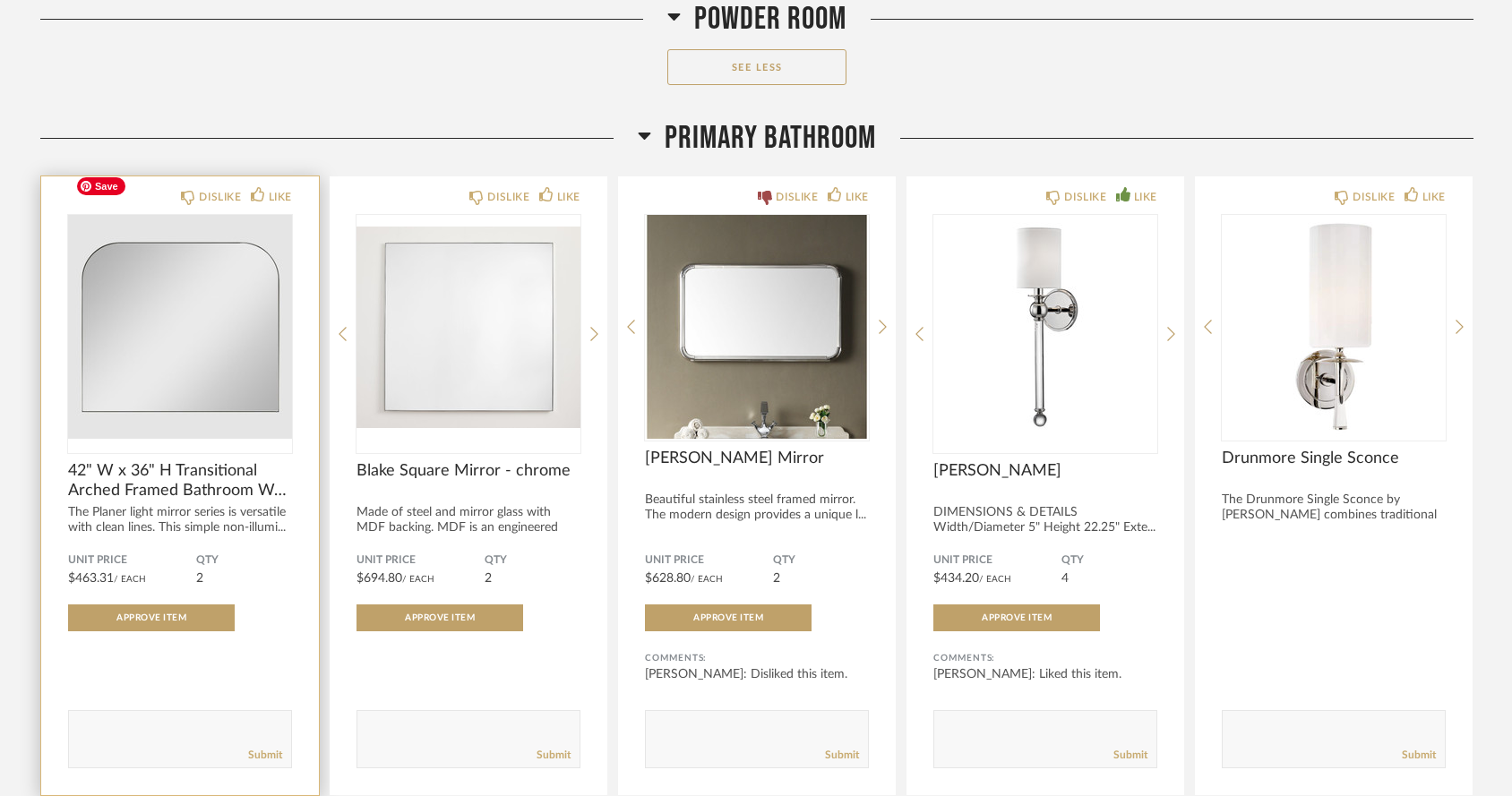
click at [213, 268] on img "0" at bounding box center [179, 327] width 224 height 224
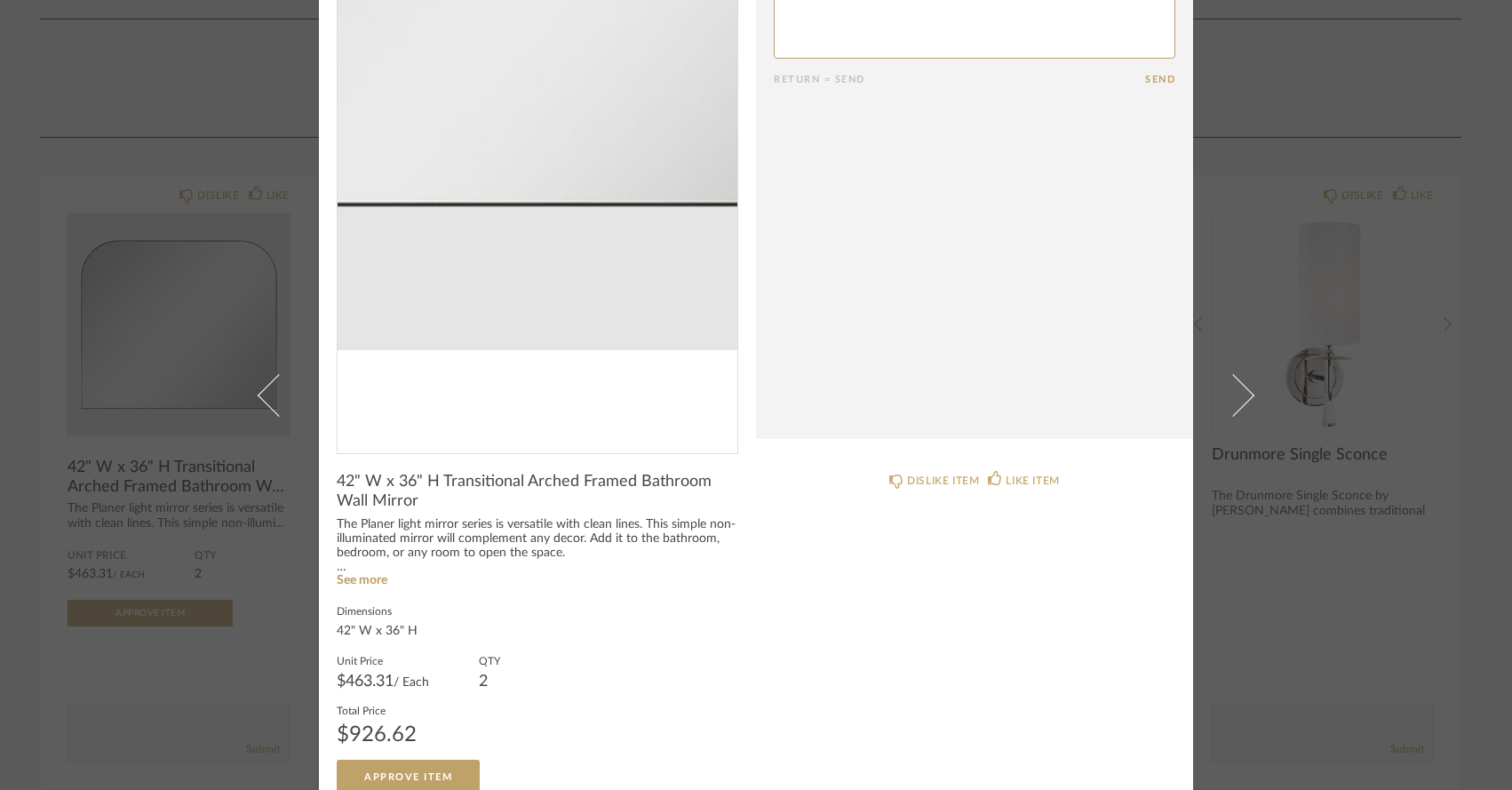
scroll to position [103, 0]
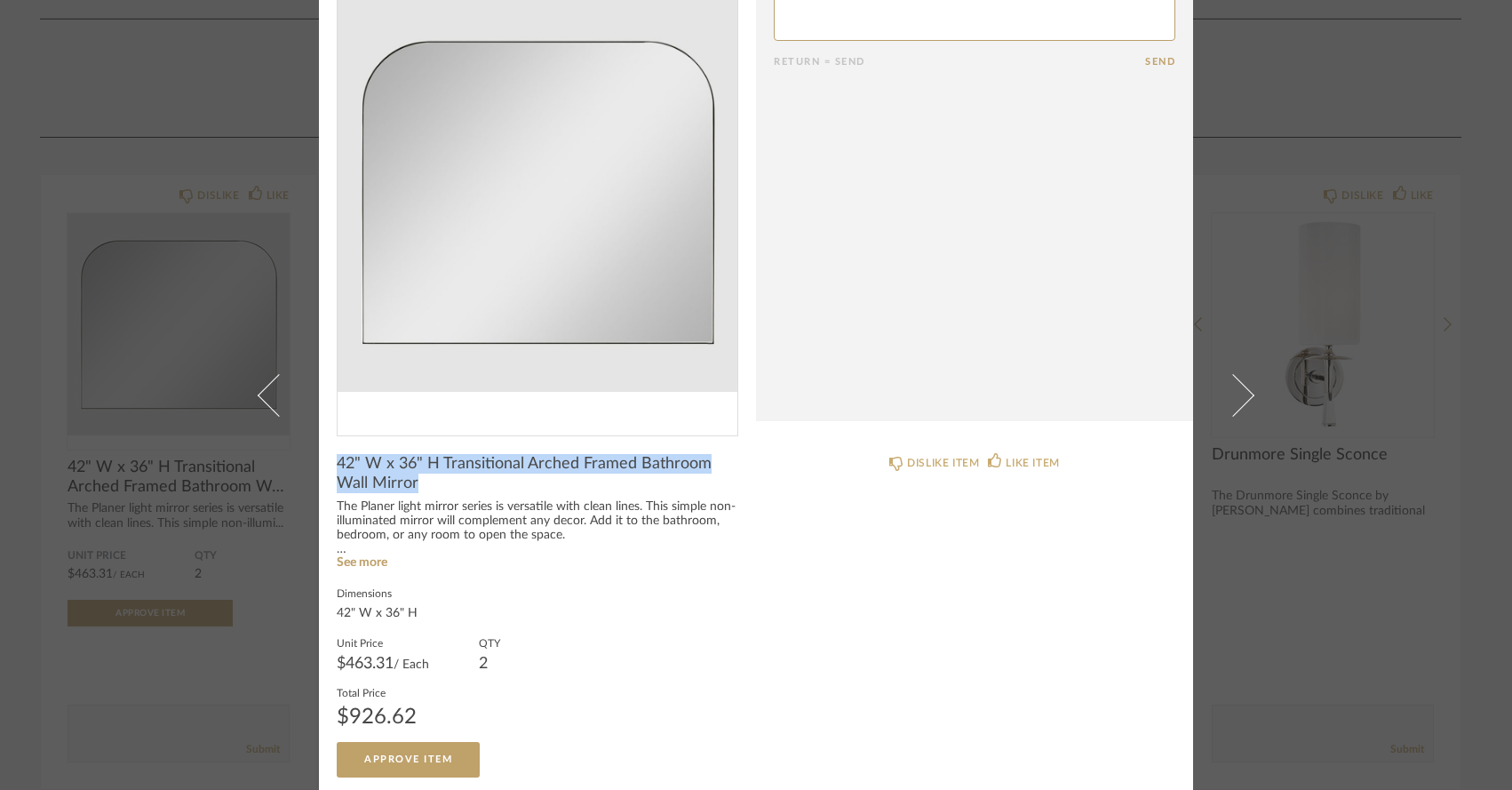
drag, startPoint x: 331, startPoint y: 463, endPoint x: 416, endPoint y: 487, distance: 88.3
click at [416, 487] on span "42" W x 36" H Transitional Arched Framed Bathroom Wall Mirror" at bounding box center [538, 474] width 401 height 40
copy span "42" W x 36" H Transitional Arched Framed Bathroom Wall Mirror"
click at [548, 579] on div "42" W x 36" H Transitional Arched Framed Bathroom Wall Mirror The Planer light …" at bounding box center [538, 615] width 401 height 323
drag, startPoint x: 330, startPoint y: 465, endPoint x: 417, endPoint y: 483, distance: 88.8
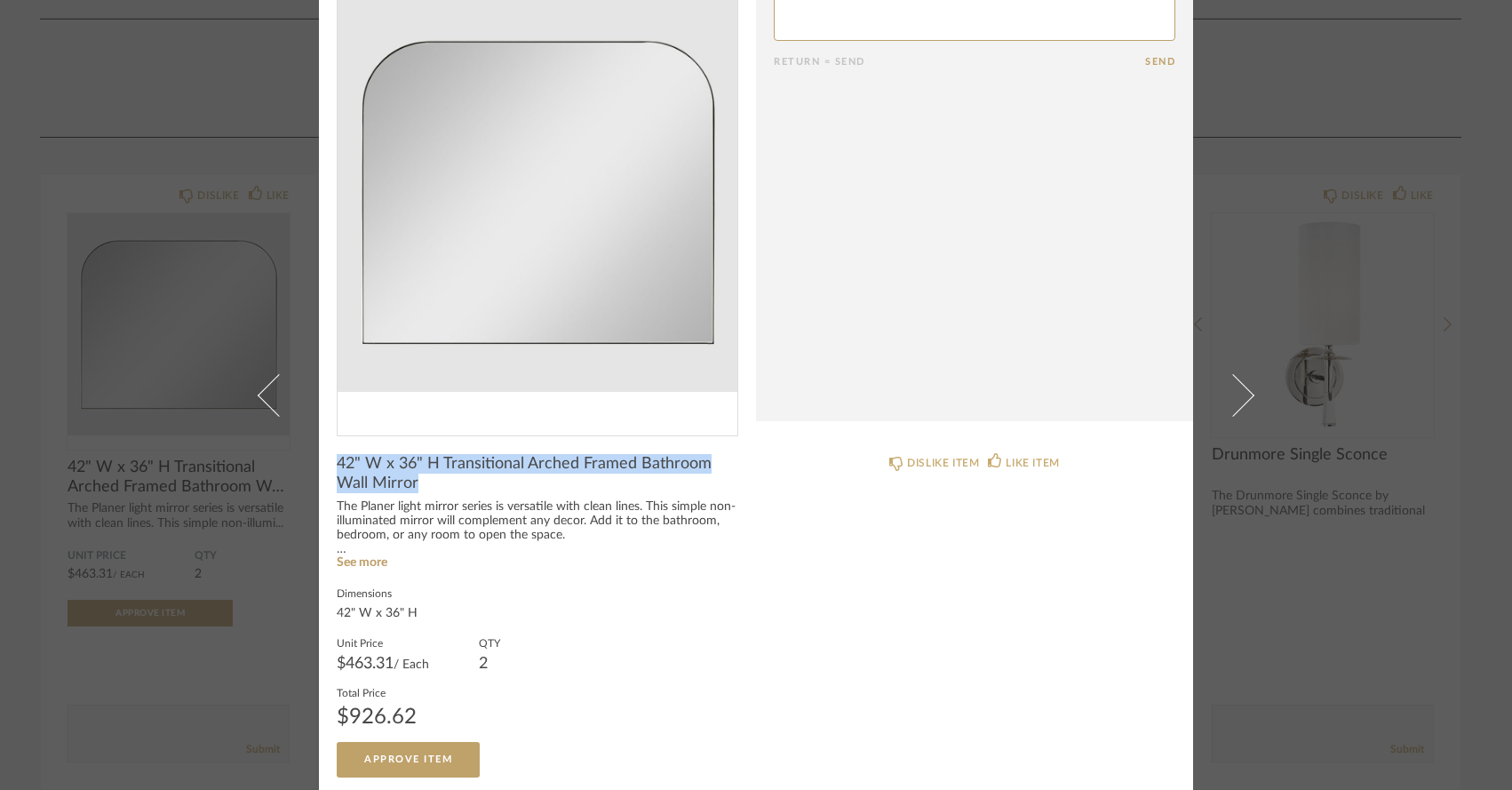
click at [417, 483] on span "42" W x 36" H Transitional Arched Framed Bathroom Wall Mirror" at bounding box center [538, 474] width 401 height 40
copy span "42" W x 36" H Transitional Arched Framed Bathroom Wall Mirror"
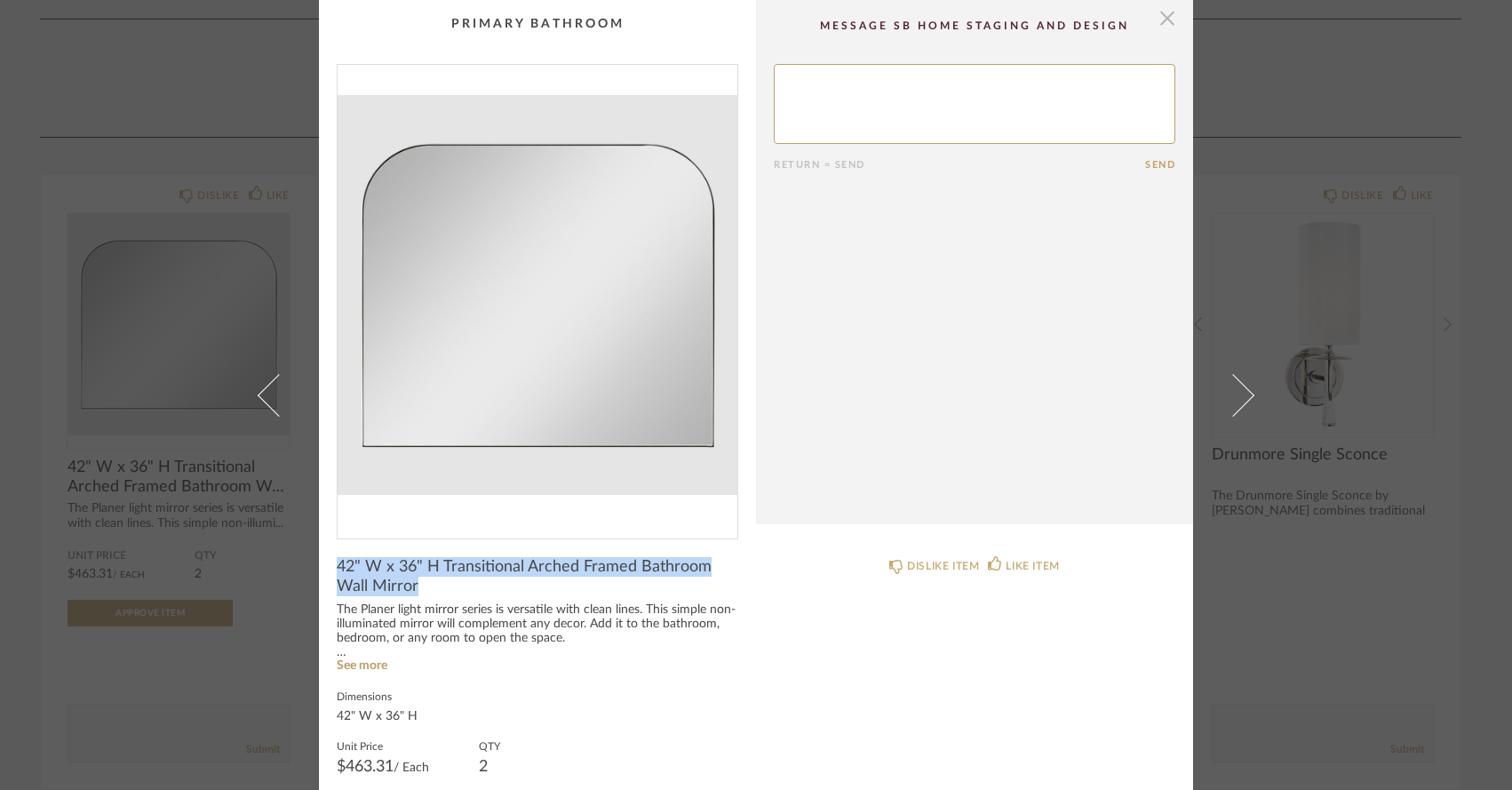
scroll to position [0, 0]
click at [1157, 22] on span "button" at bounding box center [1167, 18] width 36 height 36
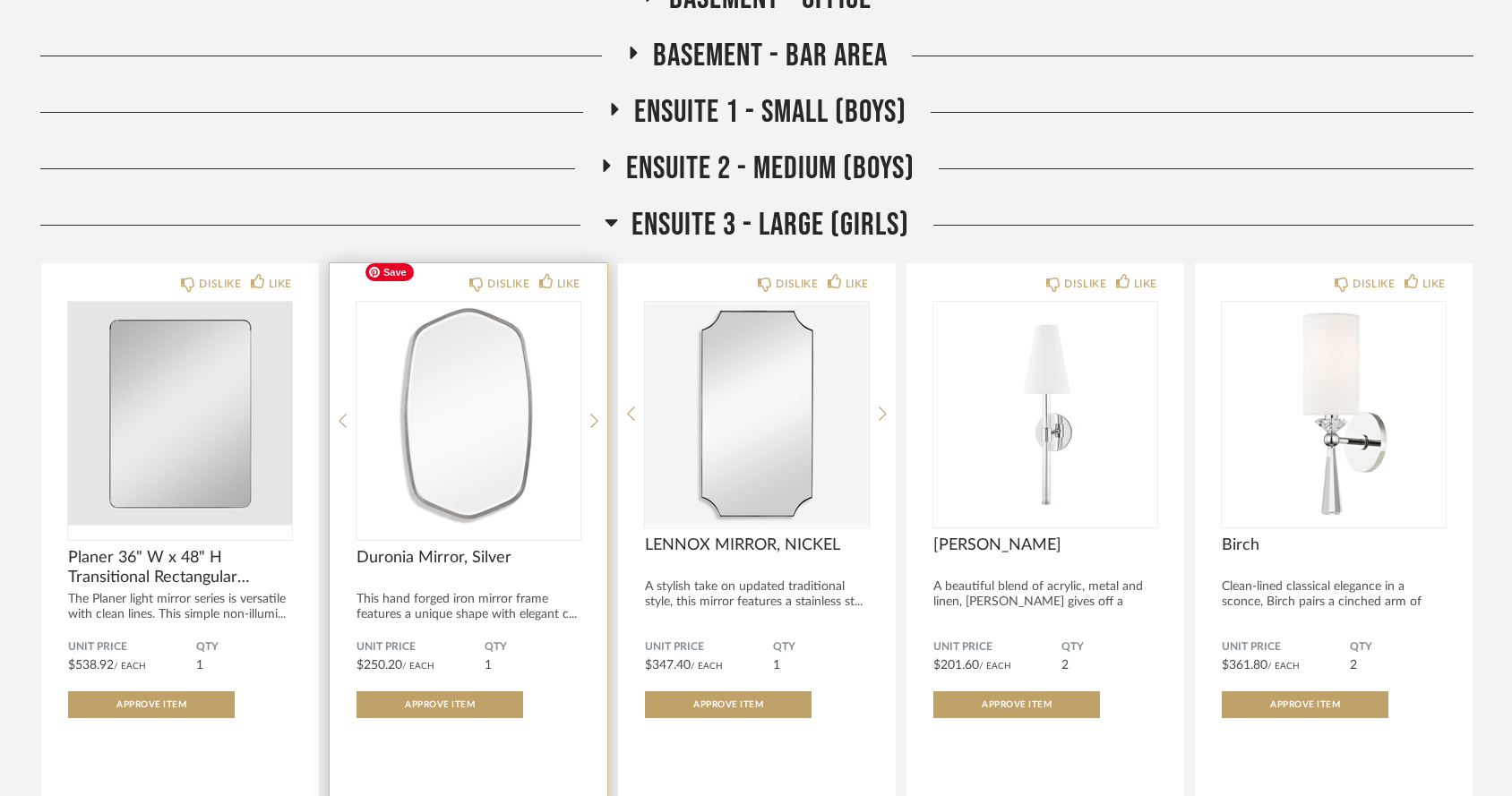
scroll to position [9648, 0]
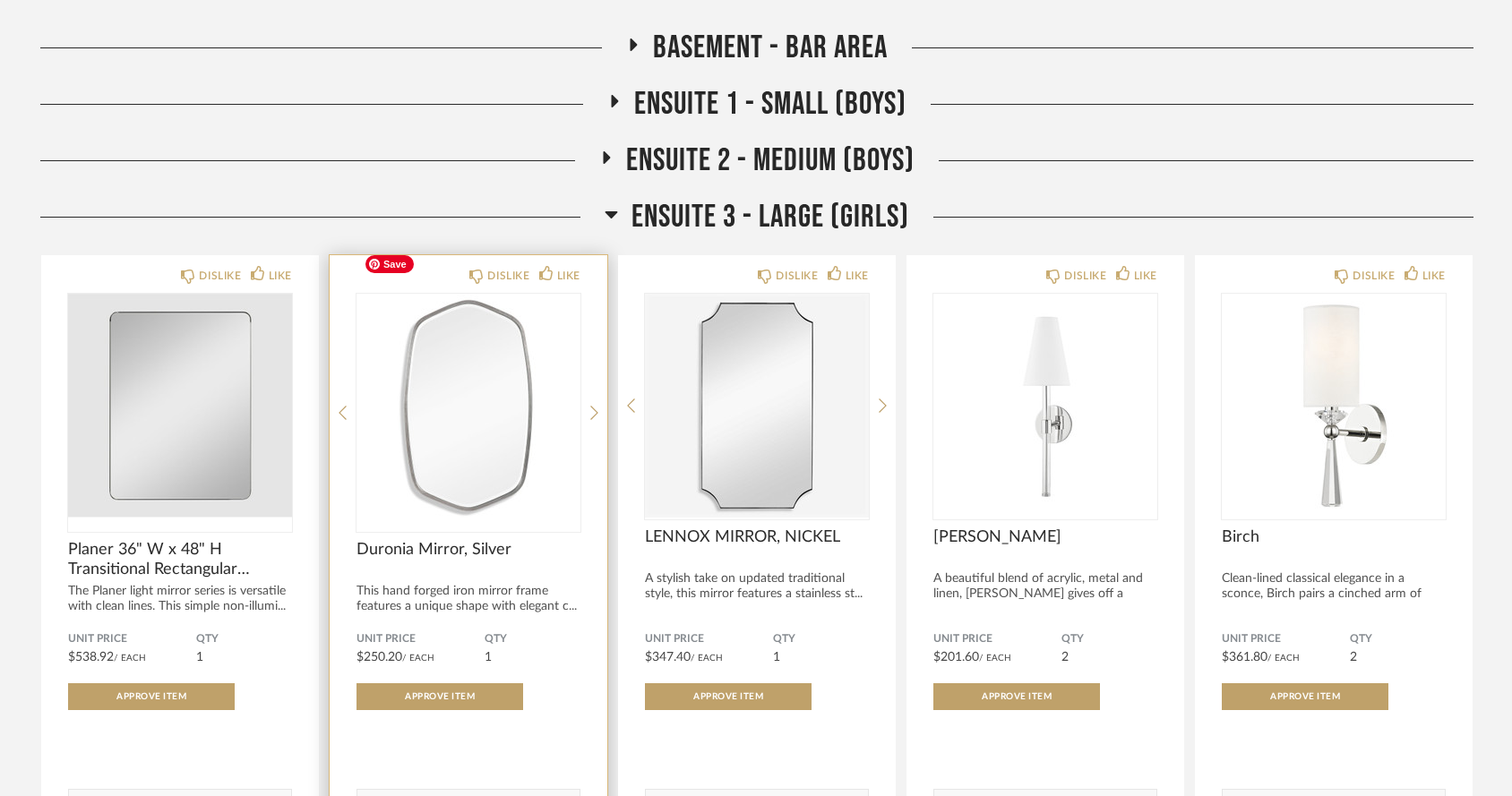
click at [482, 411] on img "0" at bounding box center [468, 405] width 224 height 224
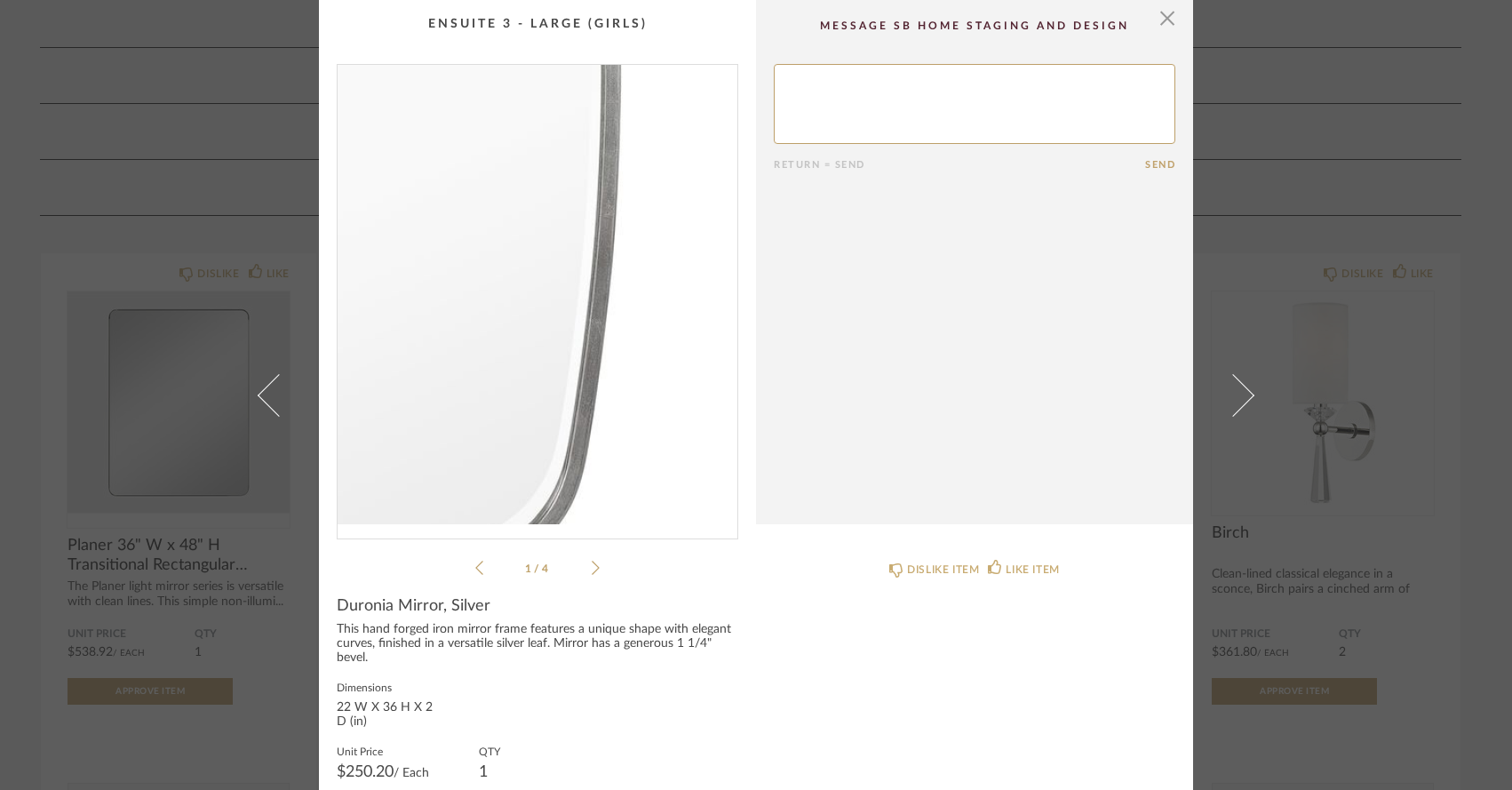
scroll to position [0, 0]
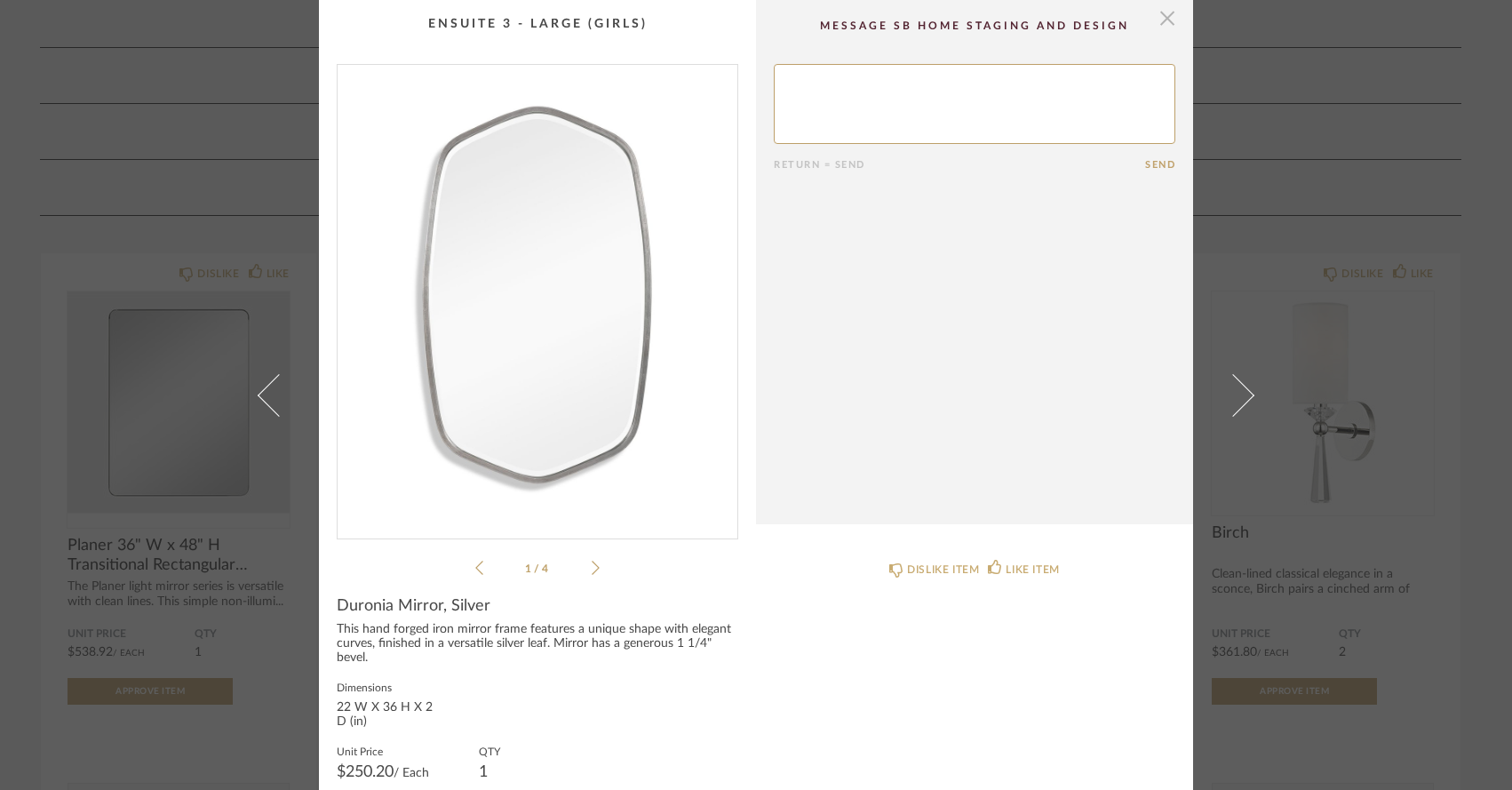
click at [1159, 24] on span "button" at bounding box center [1167, 18] width 36 height 36
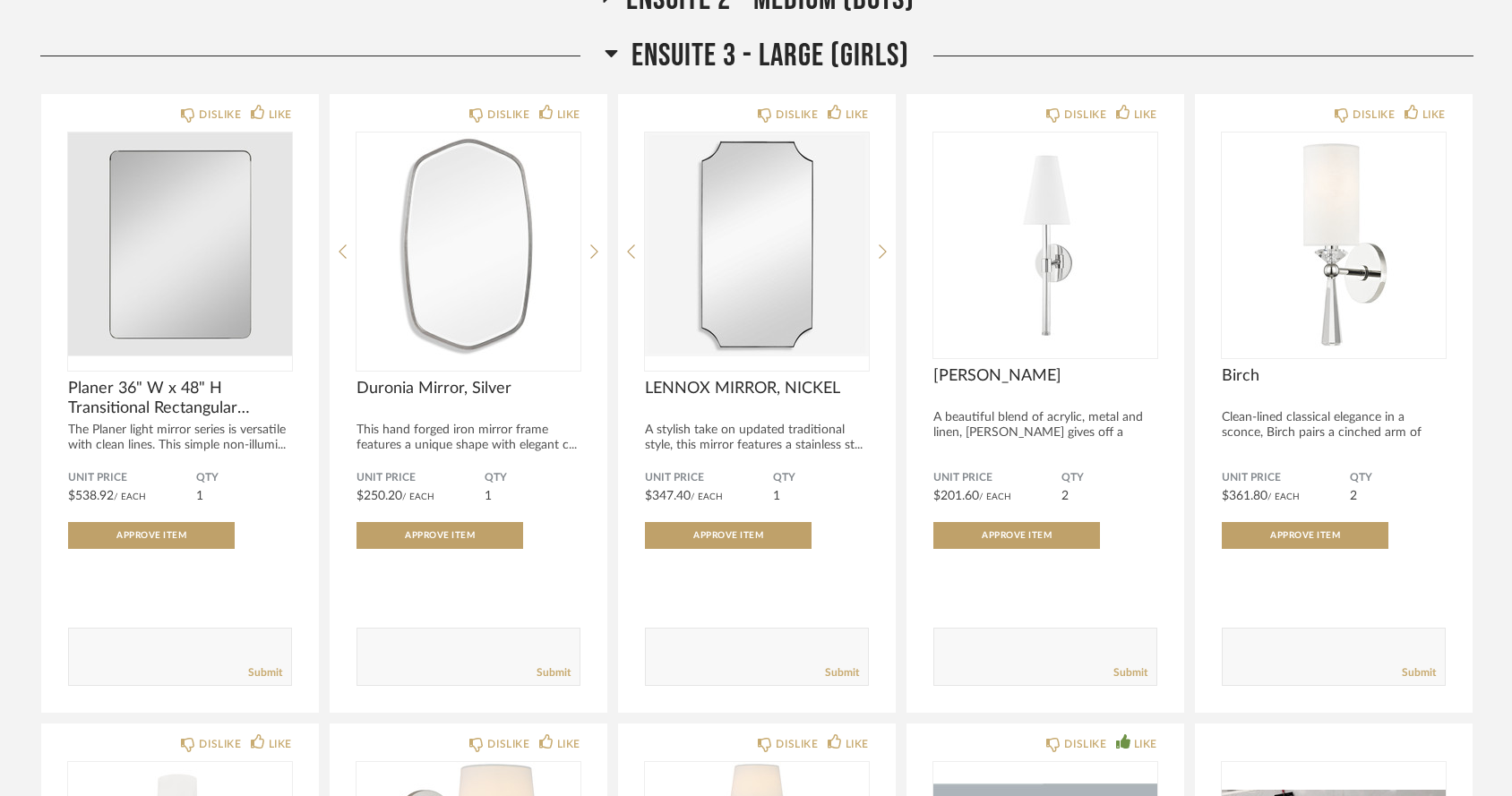
scroll to position [9795, 0]
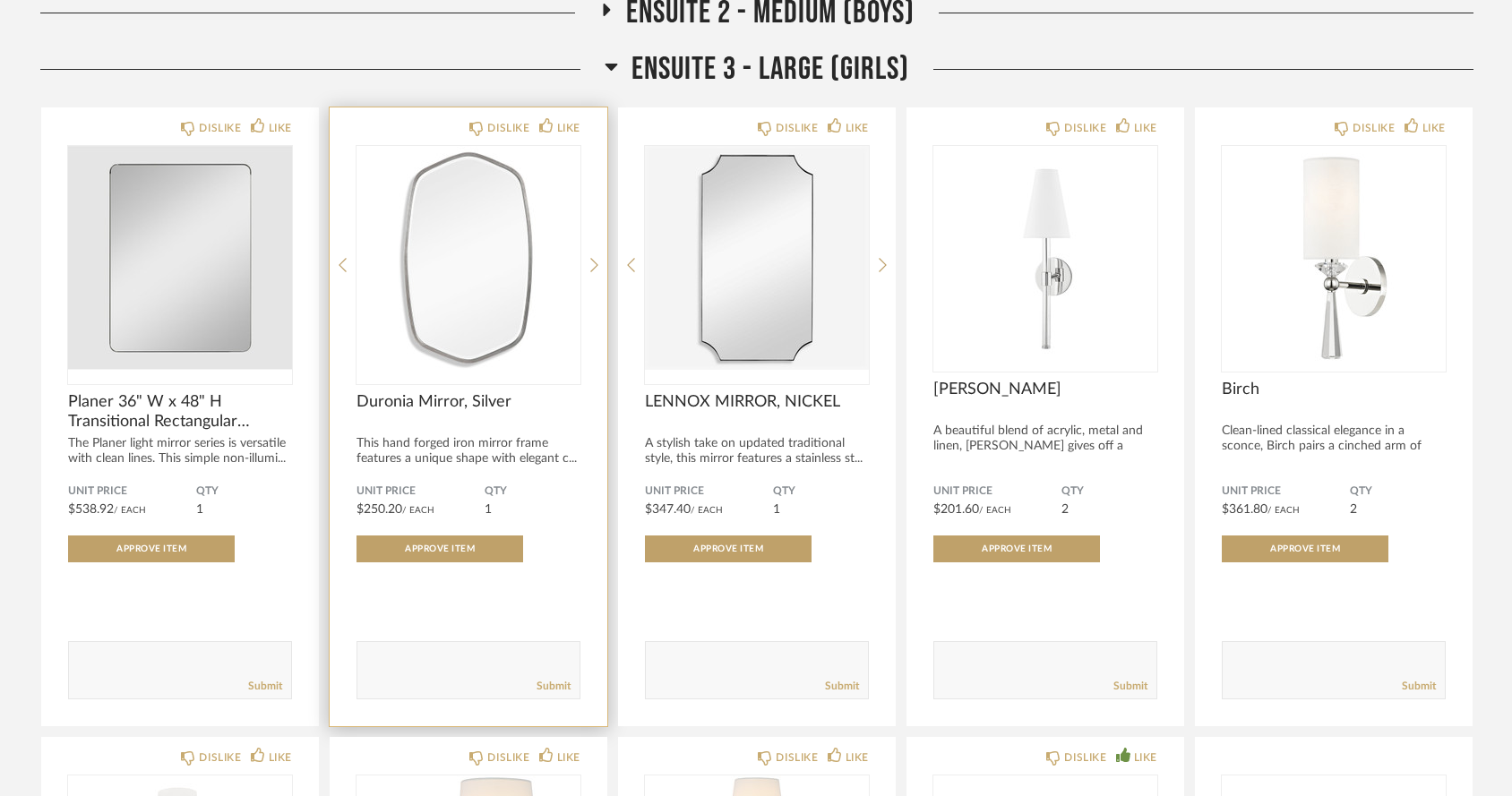
click at [495, 651] on textarea at bounding box center [468, 663] width 222 height 24
type textarea "I think this is too narrow."
click at [557, 678] on link "Submit" at bounding box center [553, 685] width 34 height 15
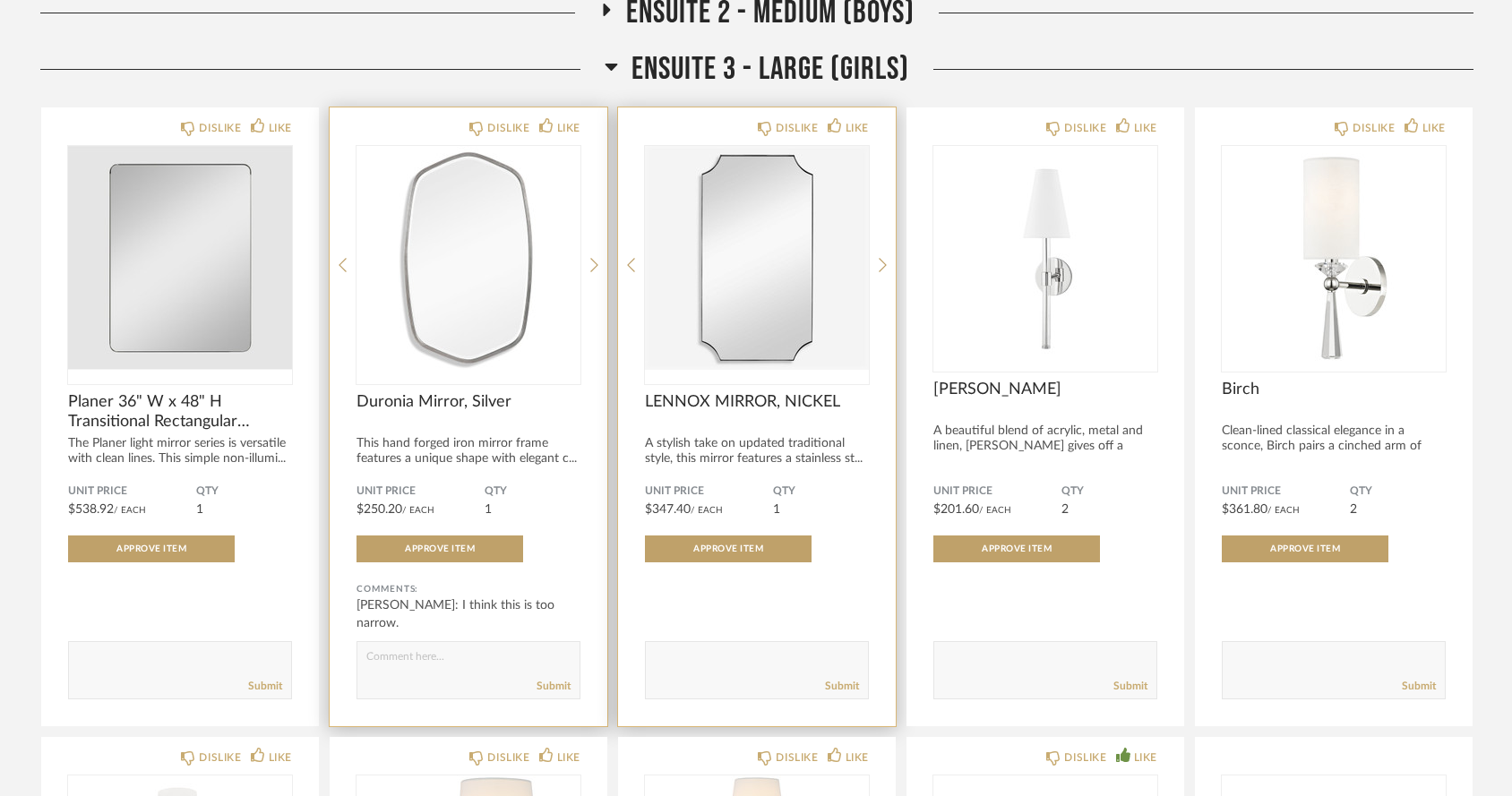
click at [710, 651] on textarea at bounding box center [756, 663] width 222 height 24
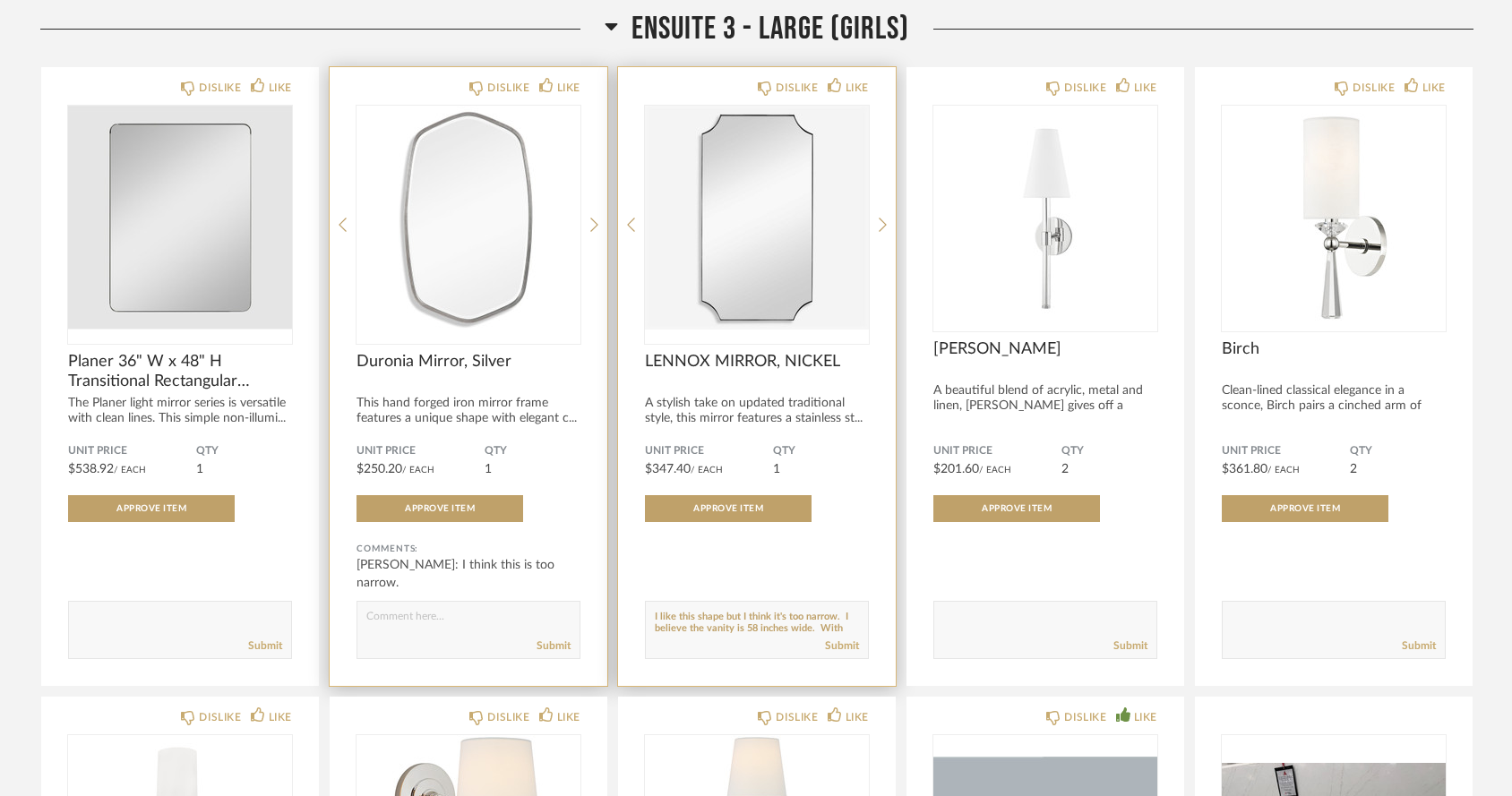
scroll to position [9837, 0]
type textarea "I like this shape but I think it's too narrow. I believe the vanity is 58 inche…"
click at [831, 638] on link "Submit" at bounding box center [842, 645] width 34 height 15
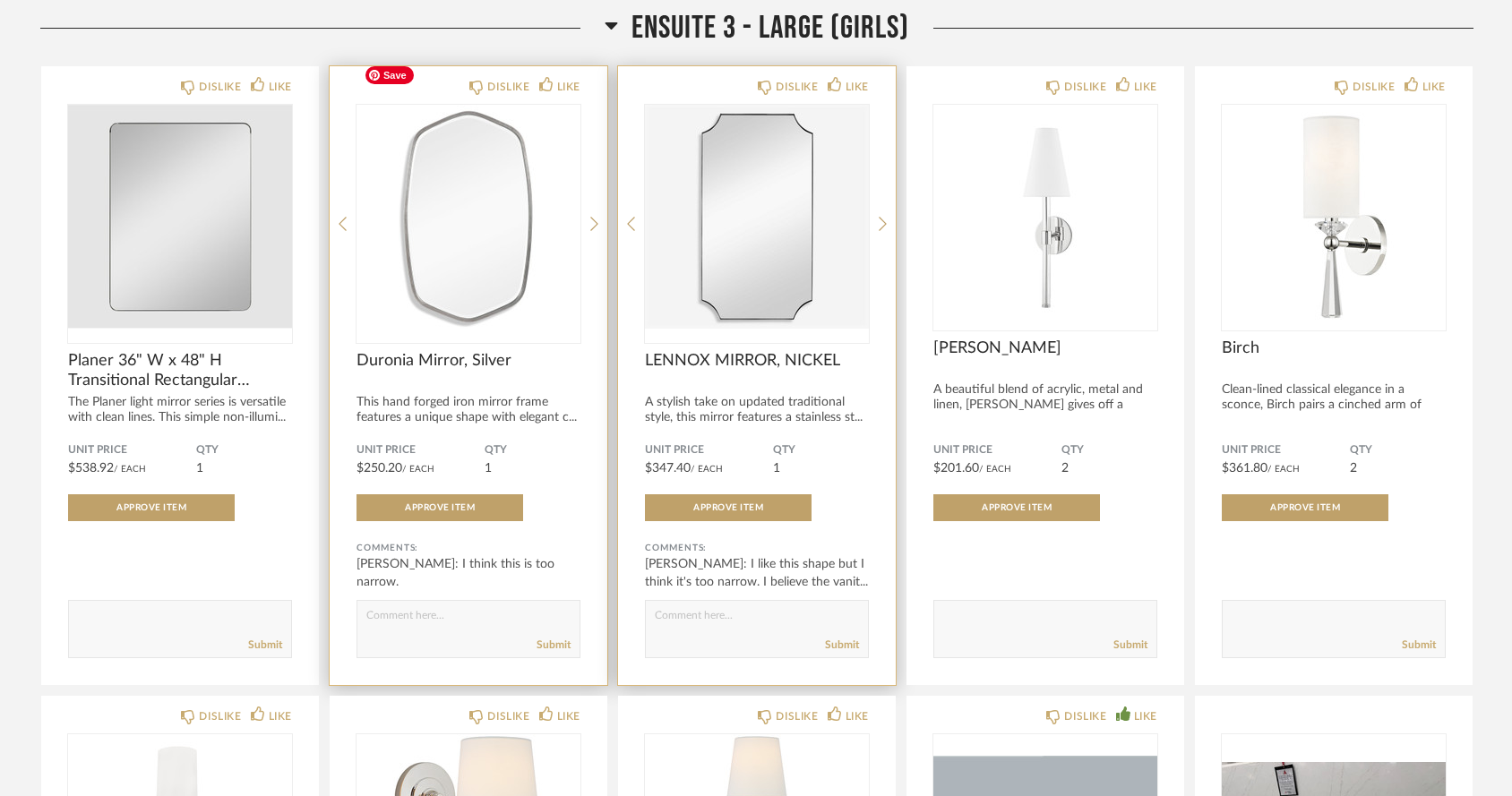
scroll to position [9795, 0]
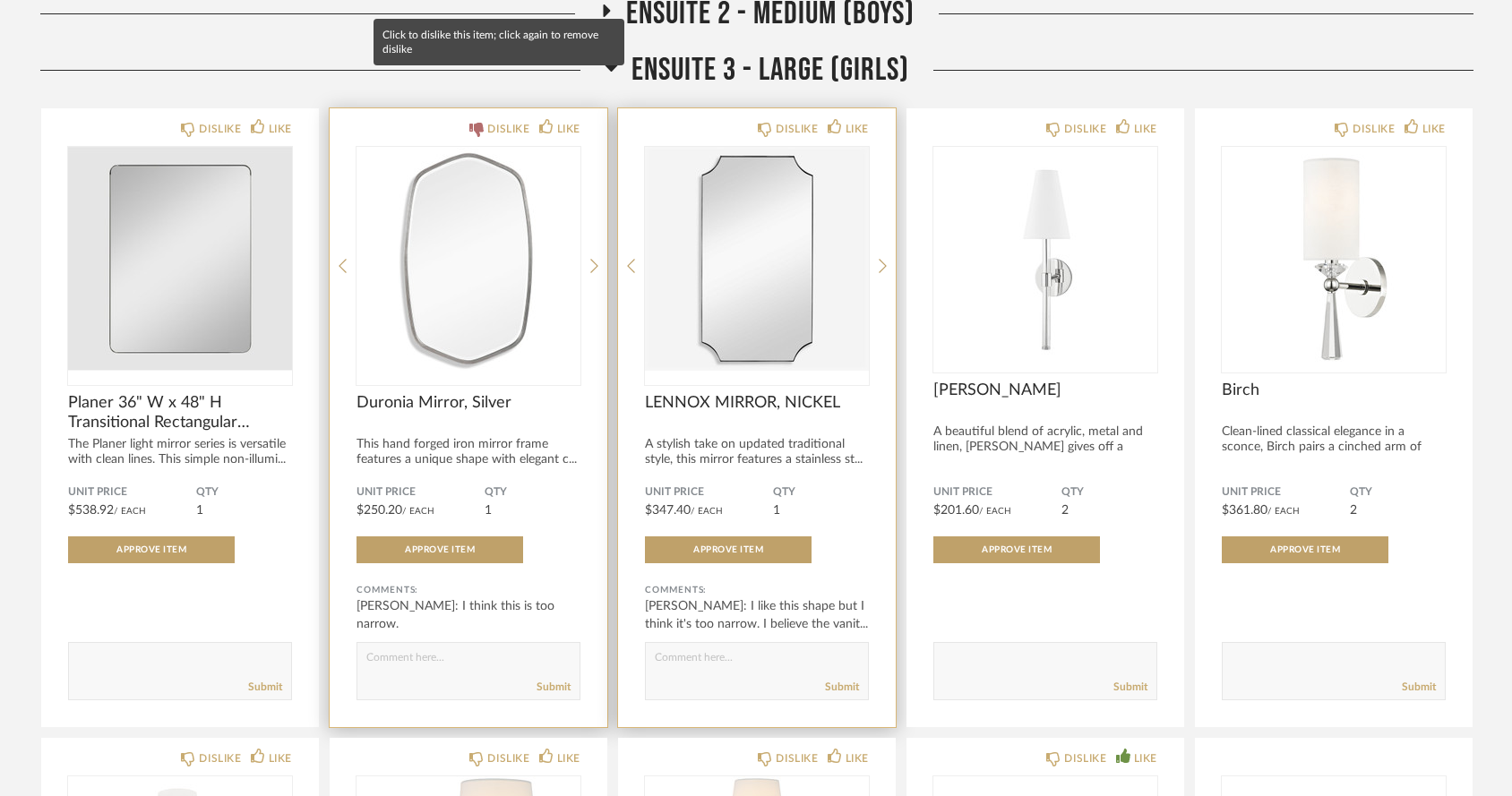
click at [511, 120] on div "DISLIKE" at bounding box center [508, 129] width 42 height 18
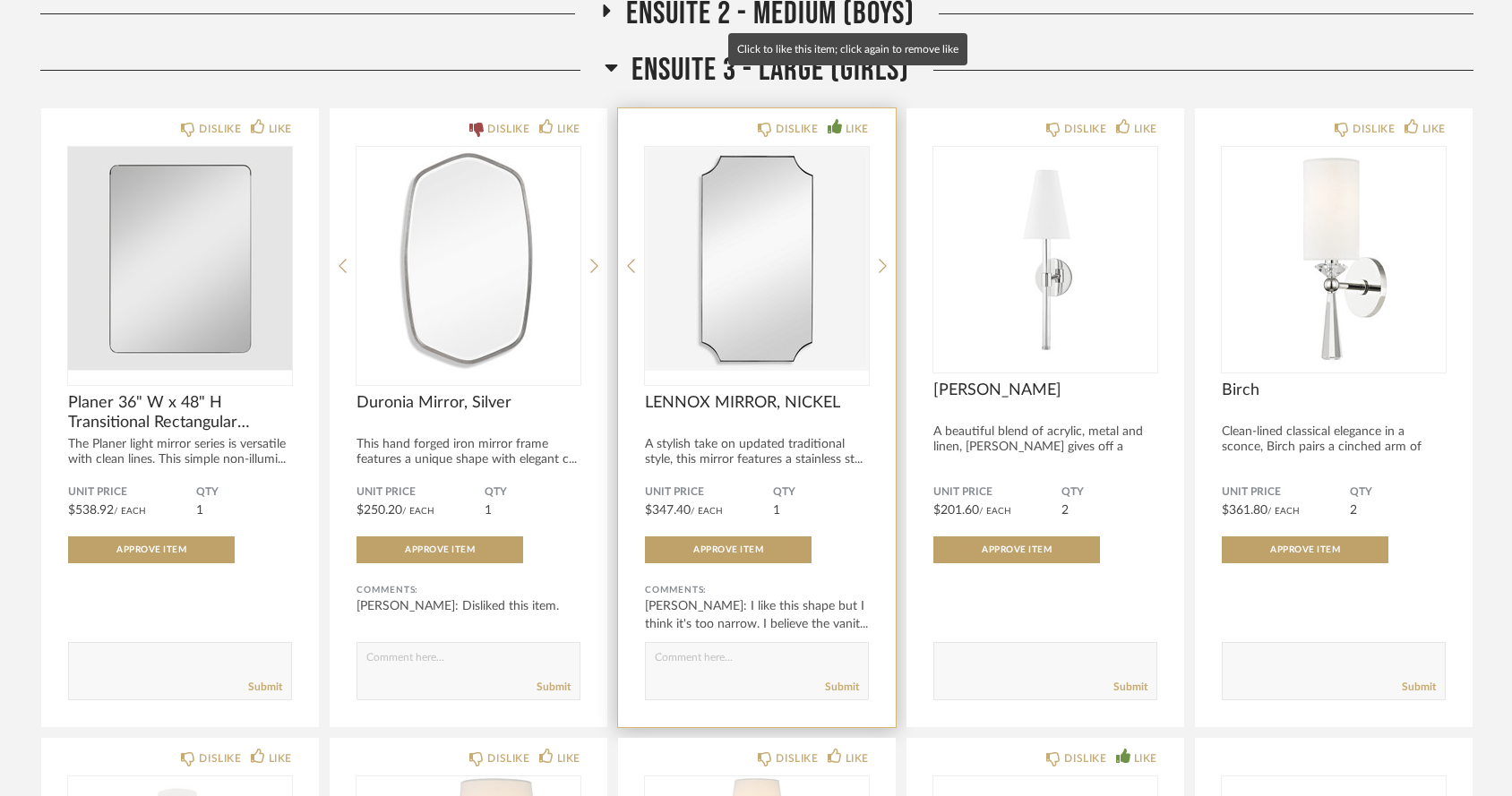
click at [854, 120] on div "LIKE" at bounding box center [856, 129] width 23 height 18
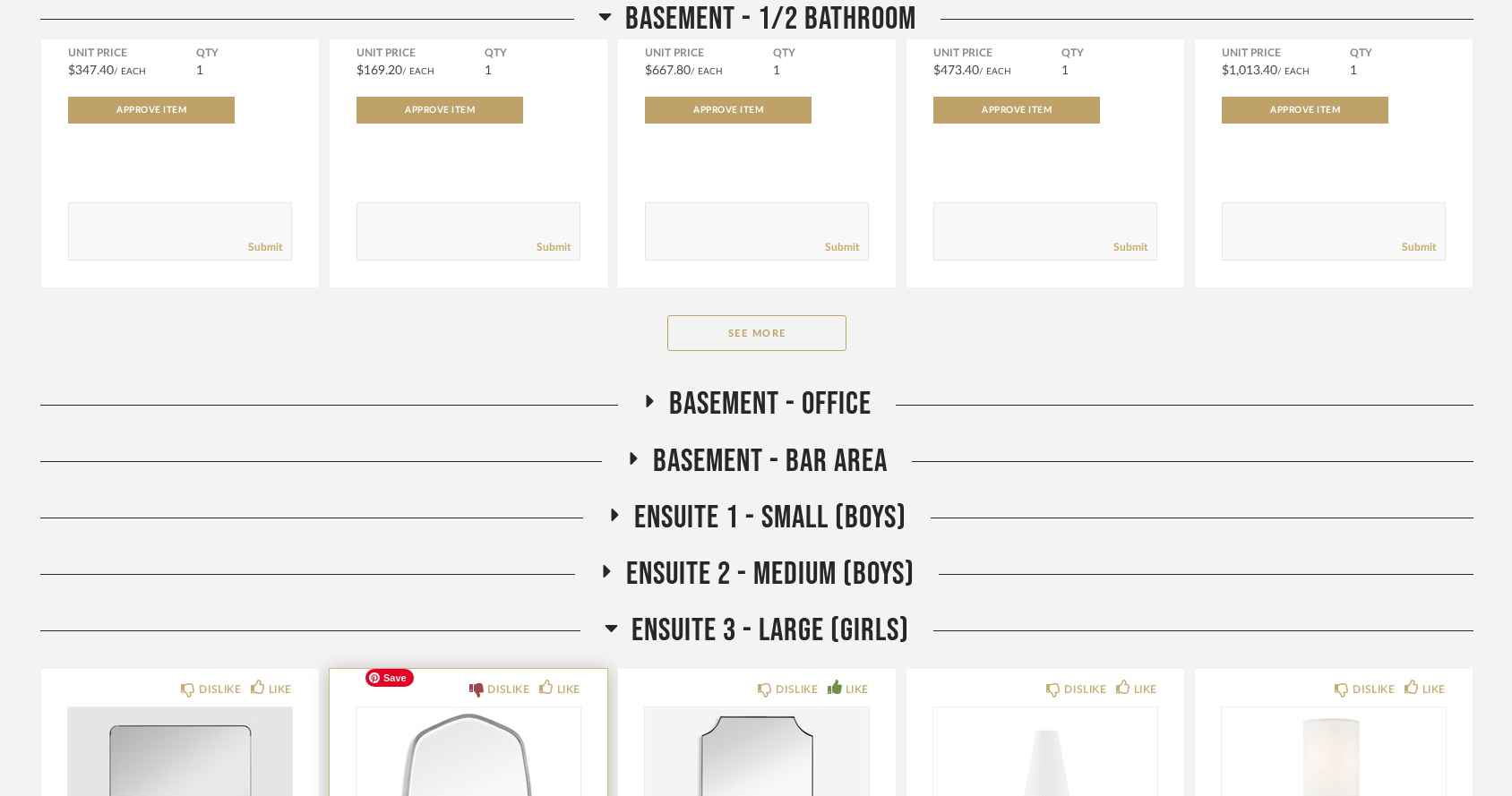
scroll to position [9155, 0]
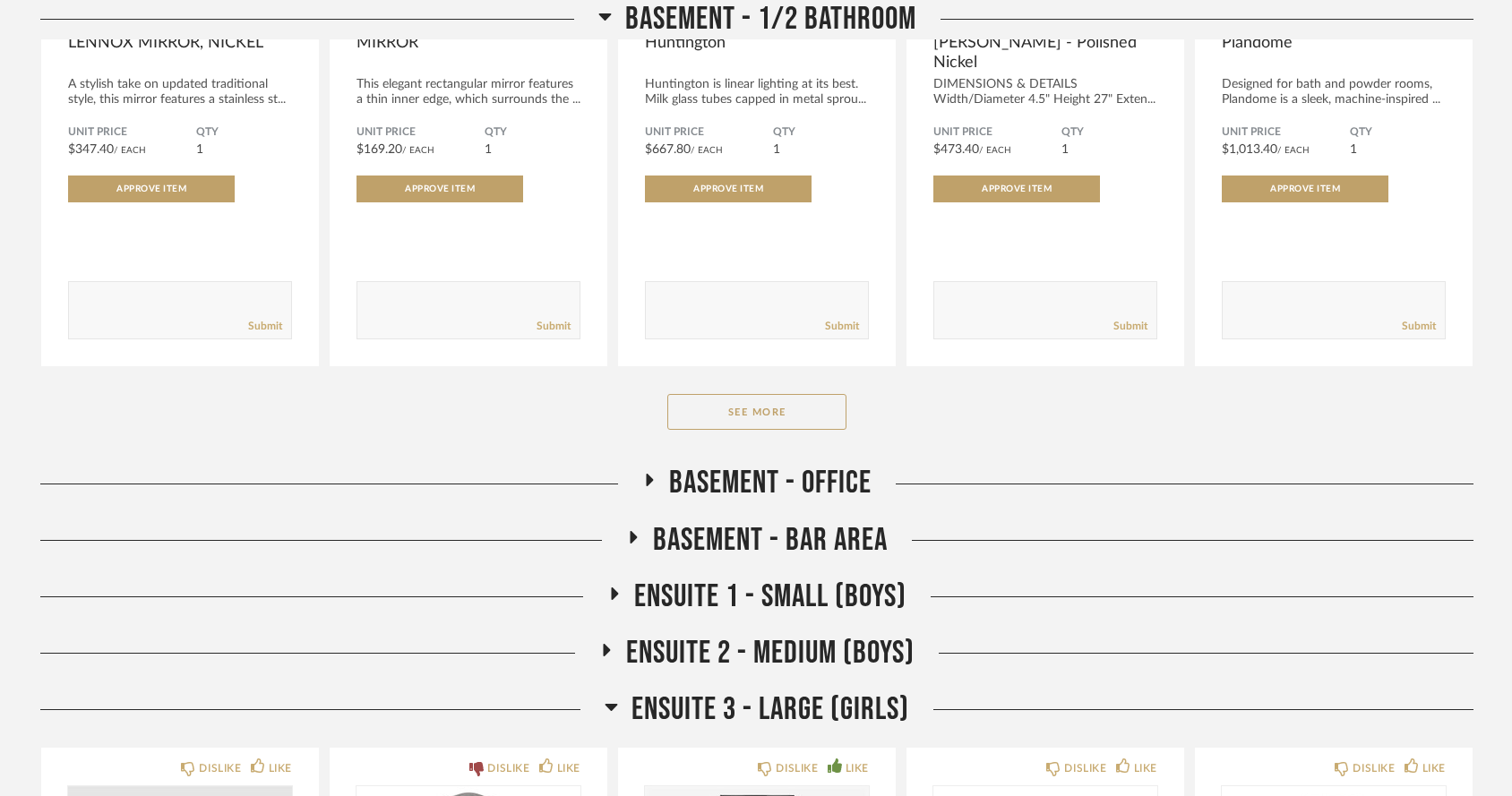
click at [612, 588] on icon at bounding box center [615, 594] width 7 height 13
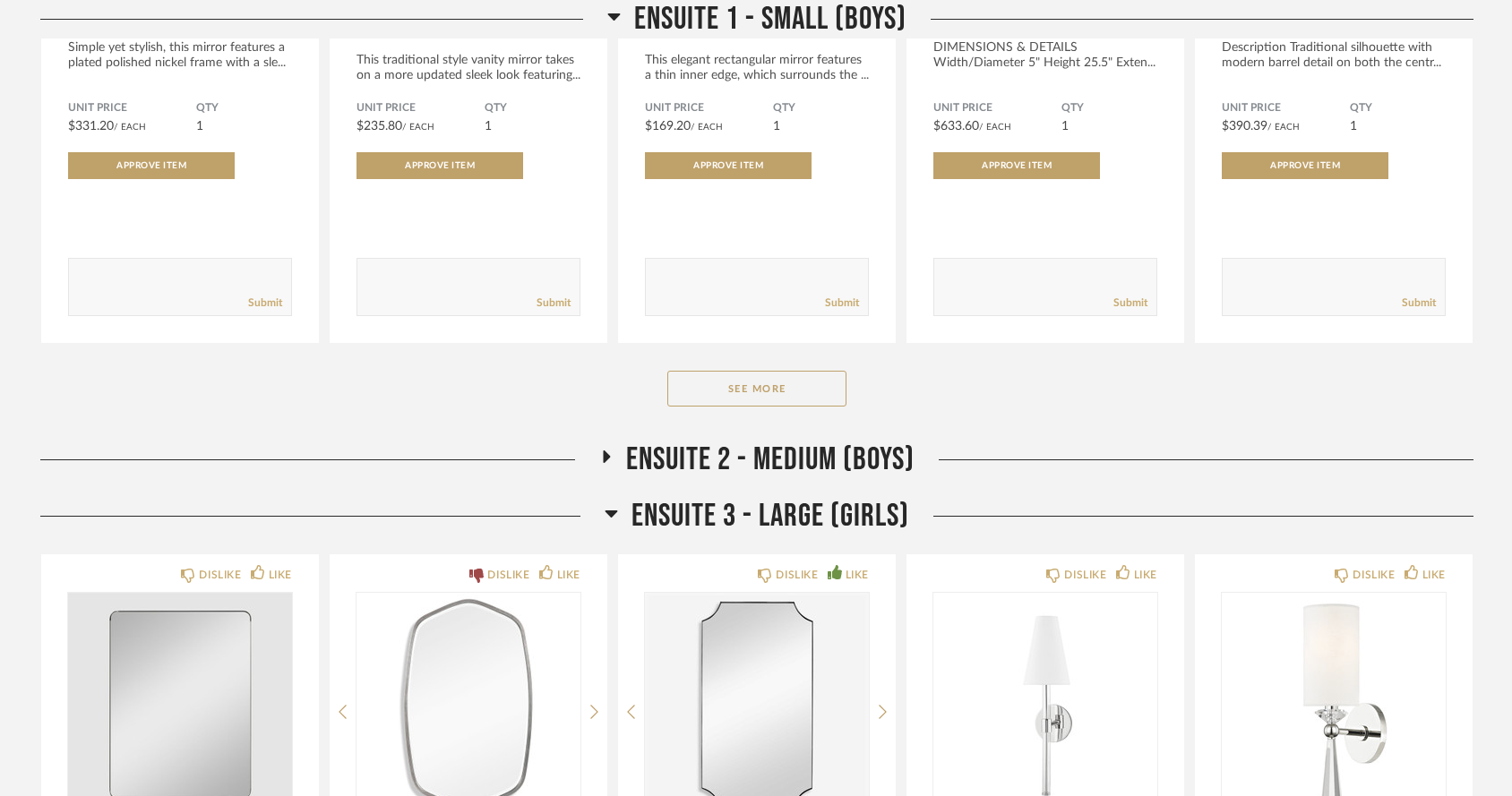
scroll to position [10096, 0]
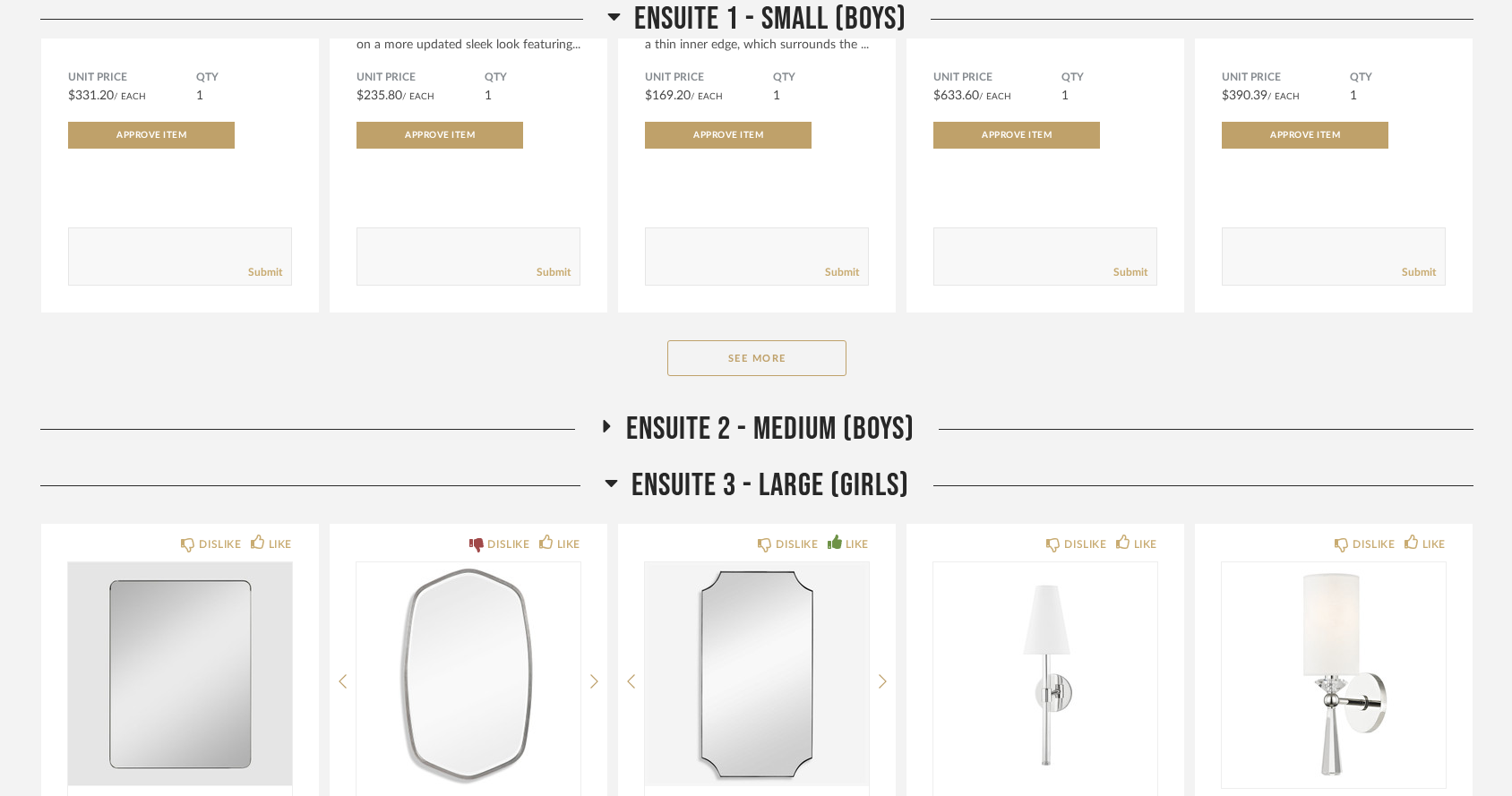
click at [605, 420] on icon at bounding box center [607, 426] width 7 height 13
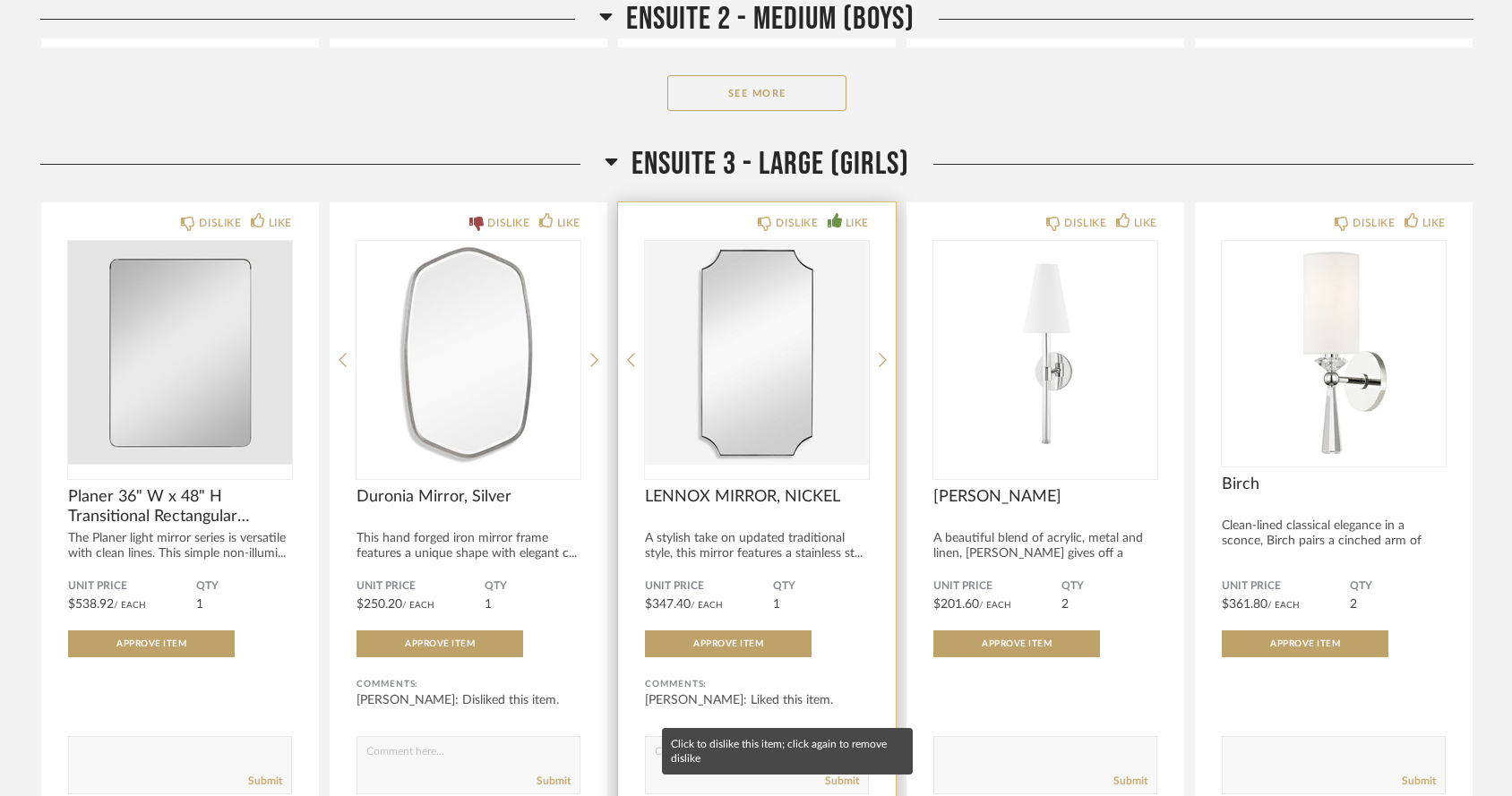
scroll to position [11106, 0]
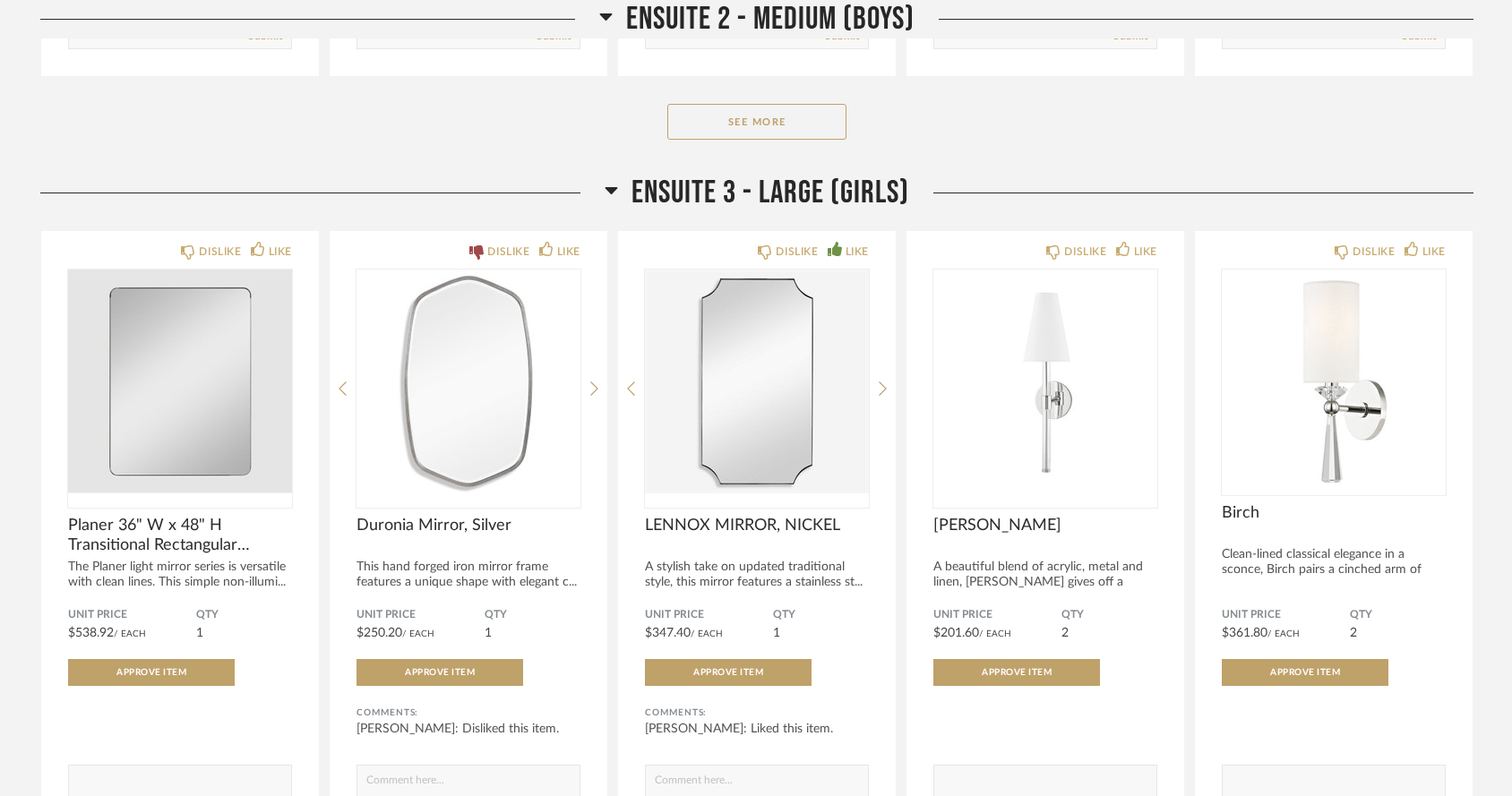
click at [613, 187] on icon at bounding box center [612, 190] width 13 height 7
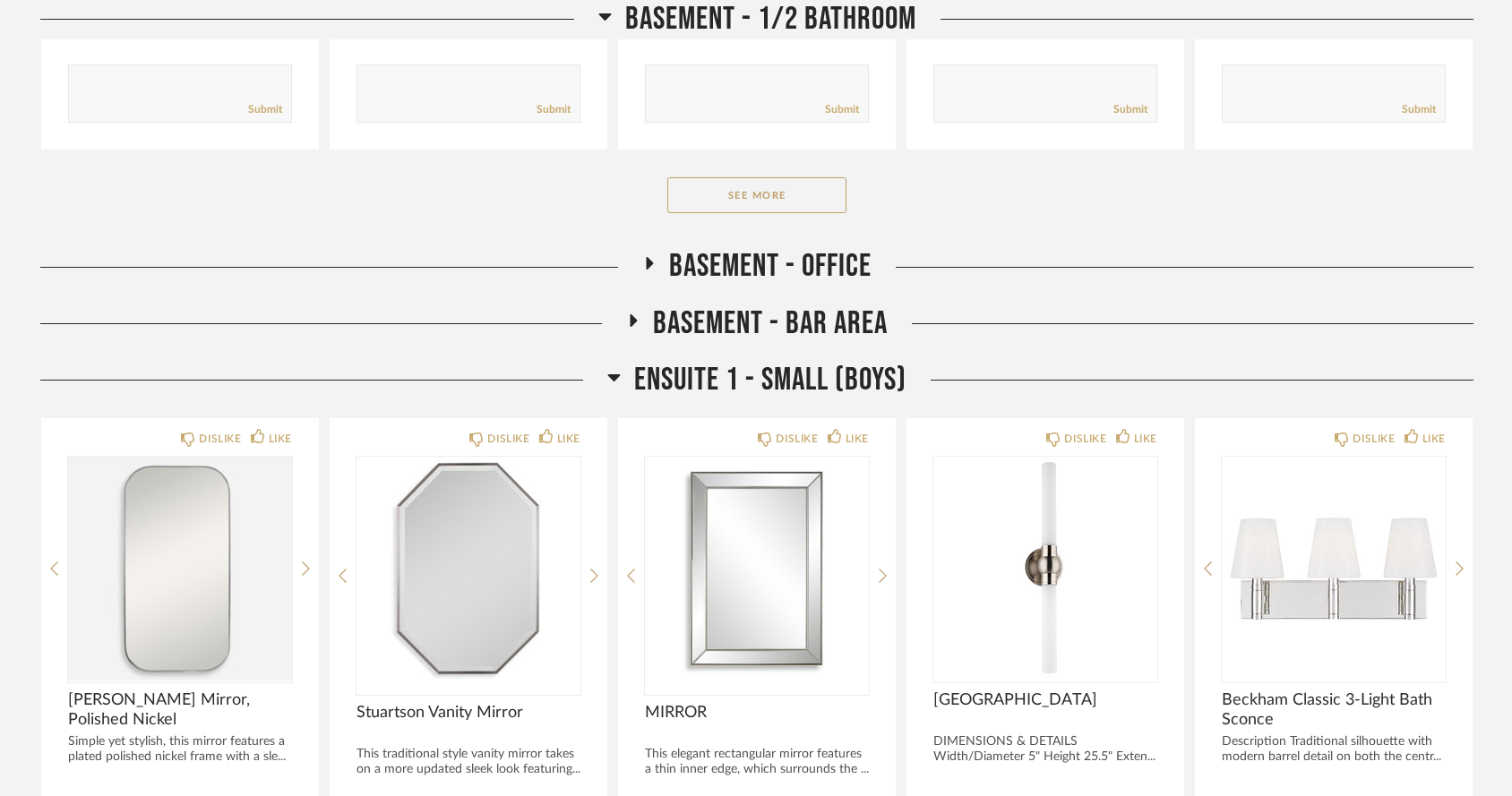
scroll to position [9365, 0]
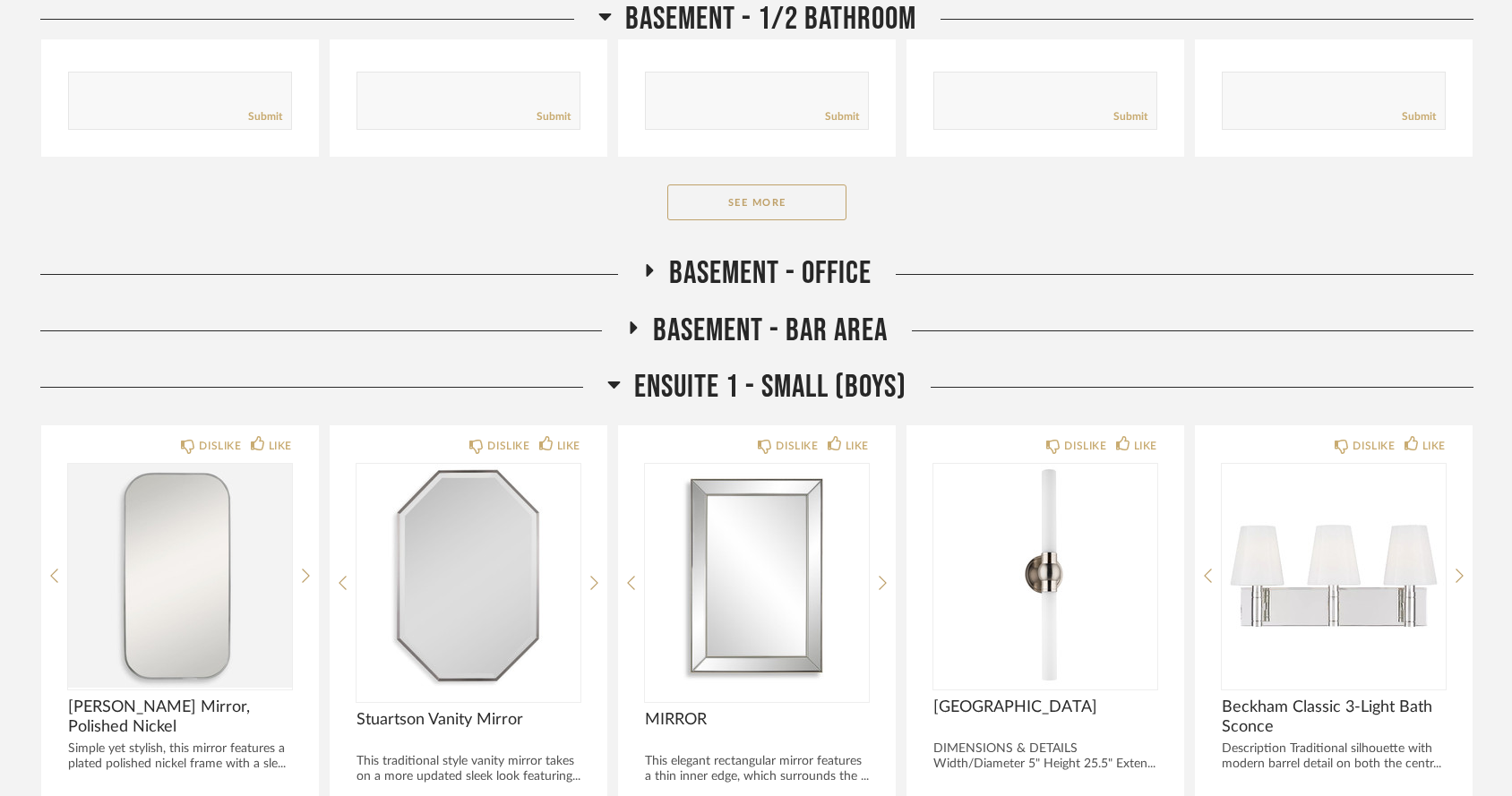
click at [619, 374] on icon at bounding box center [613, 385] width 13 height 22
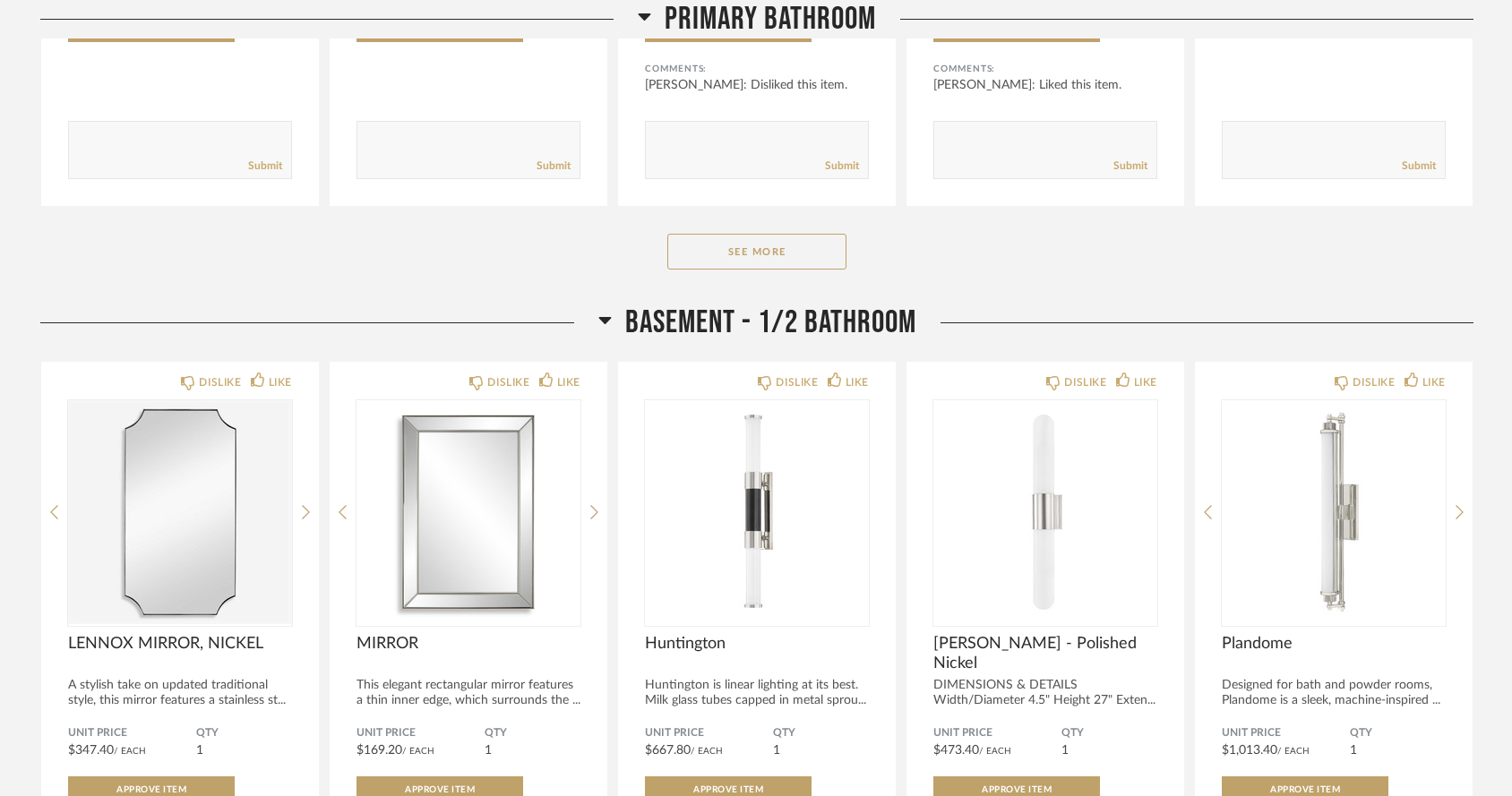
scroll to position [8434, 0]
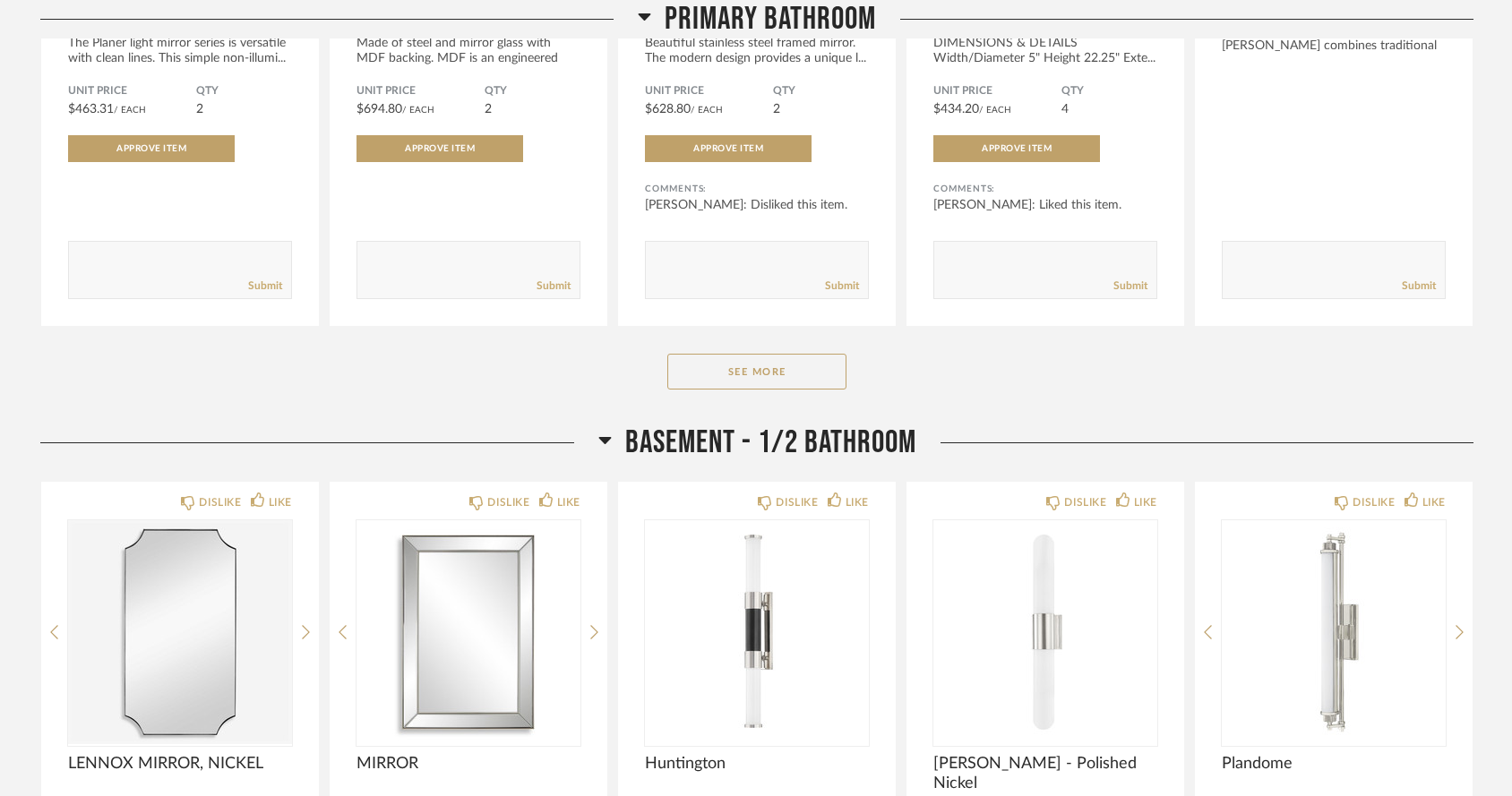
click at [600, 437] on icon at bounding box center [604, 440] width 13 height 7
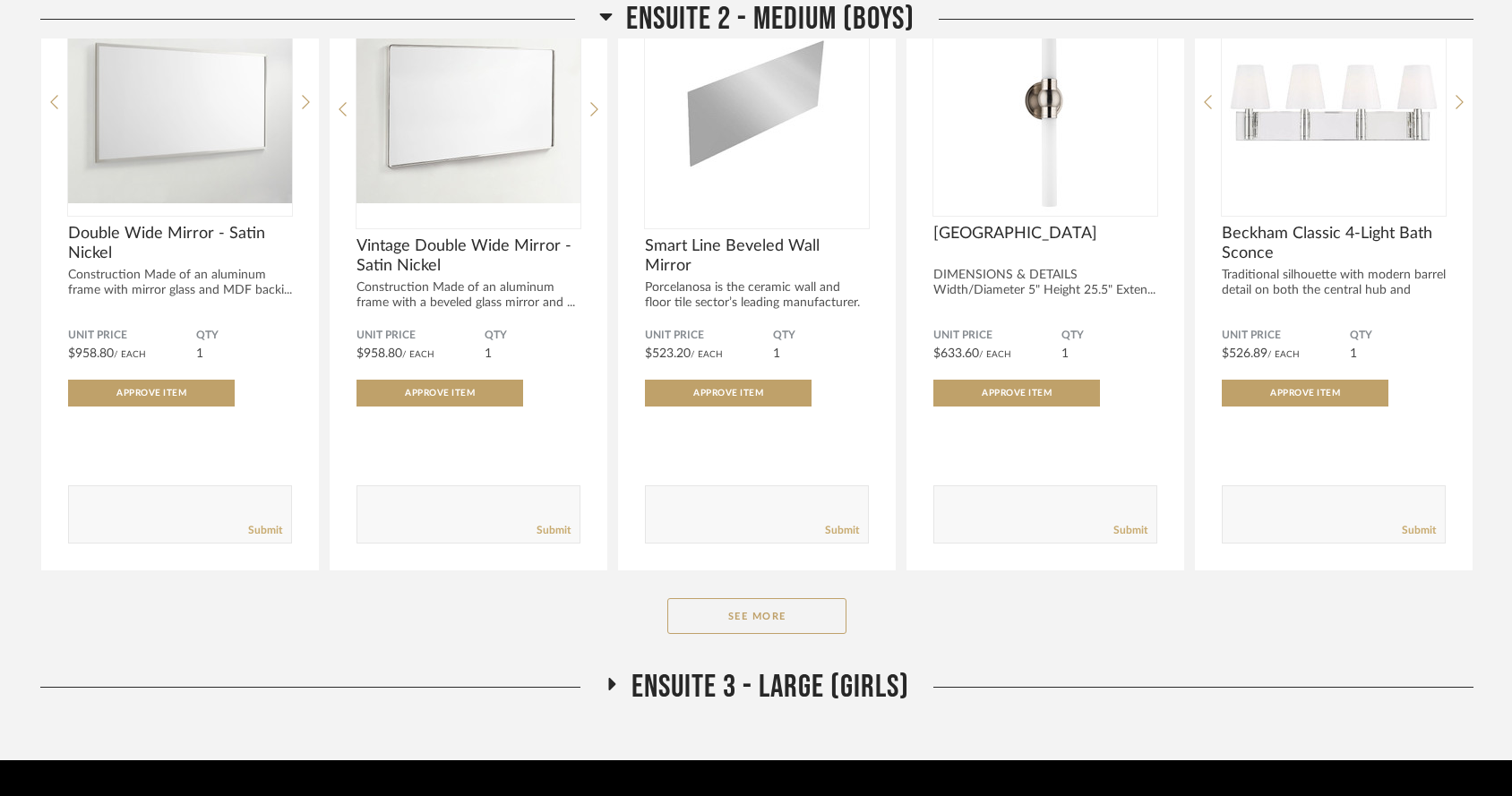
scroll to position [9189, 0]
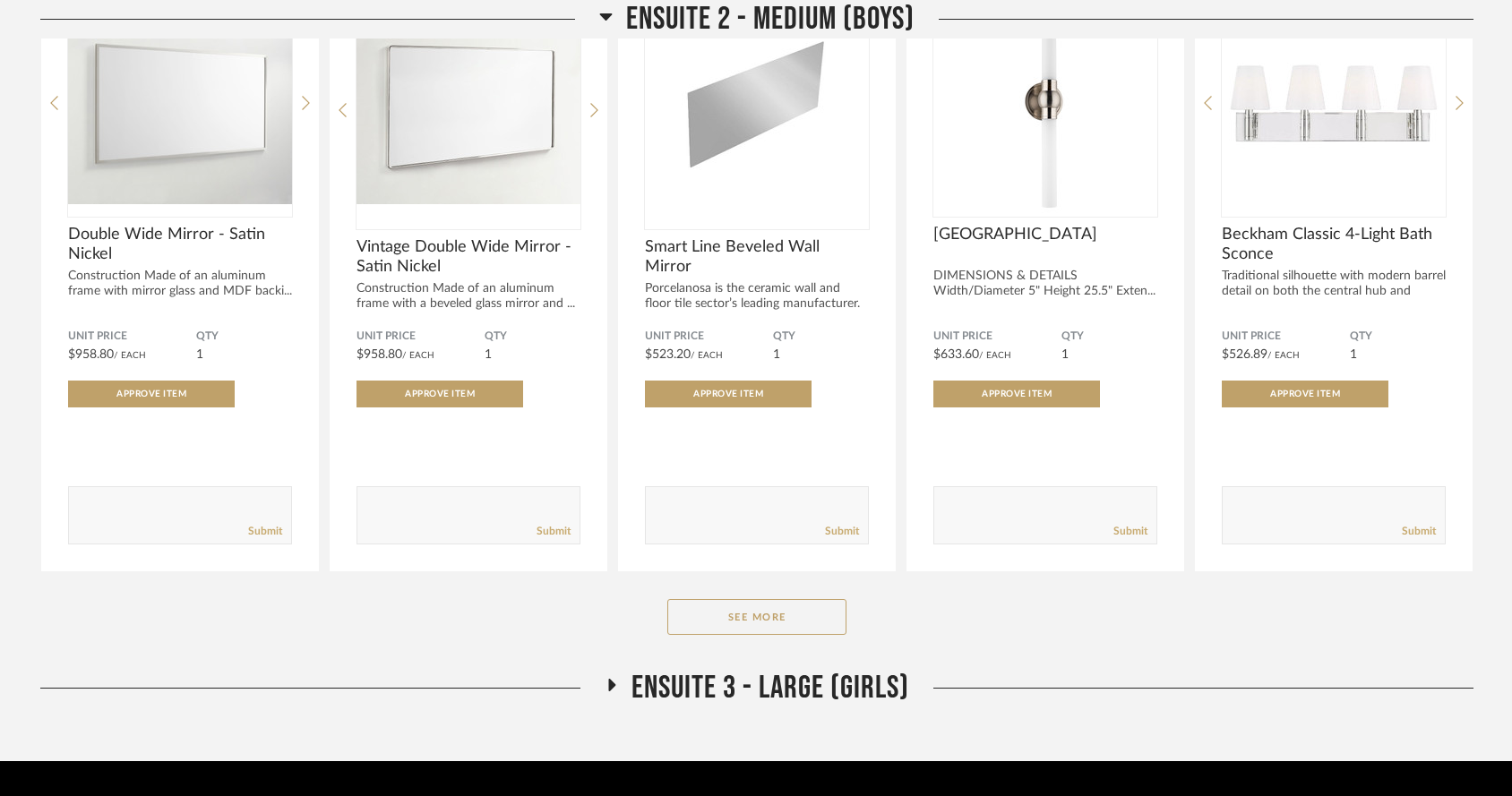
click at [618, 678] on icon at bounding box center [612, 684] width 22 height 13
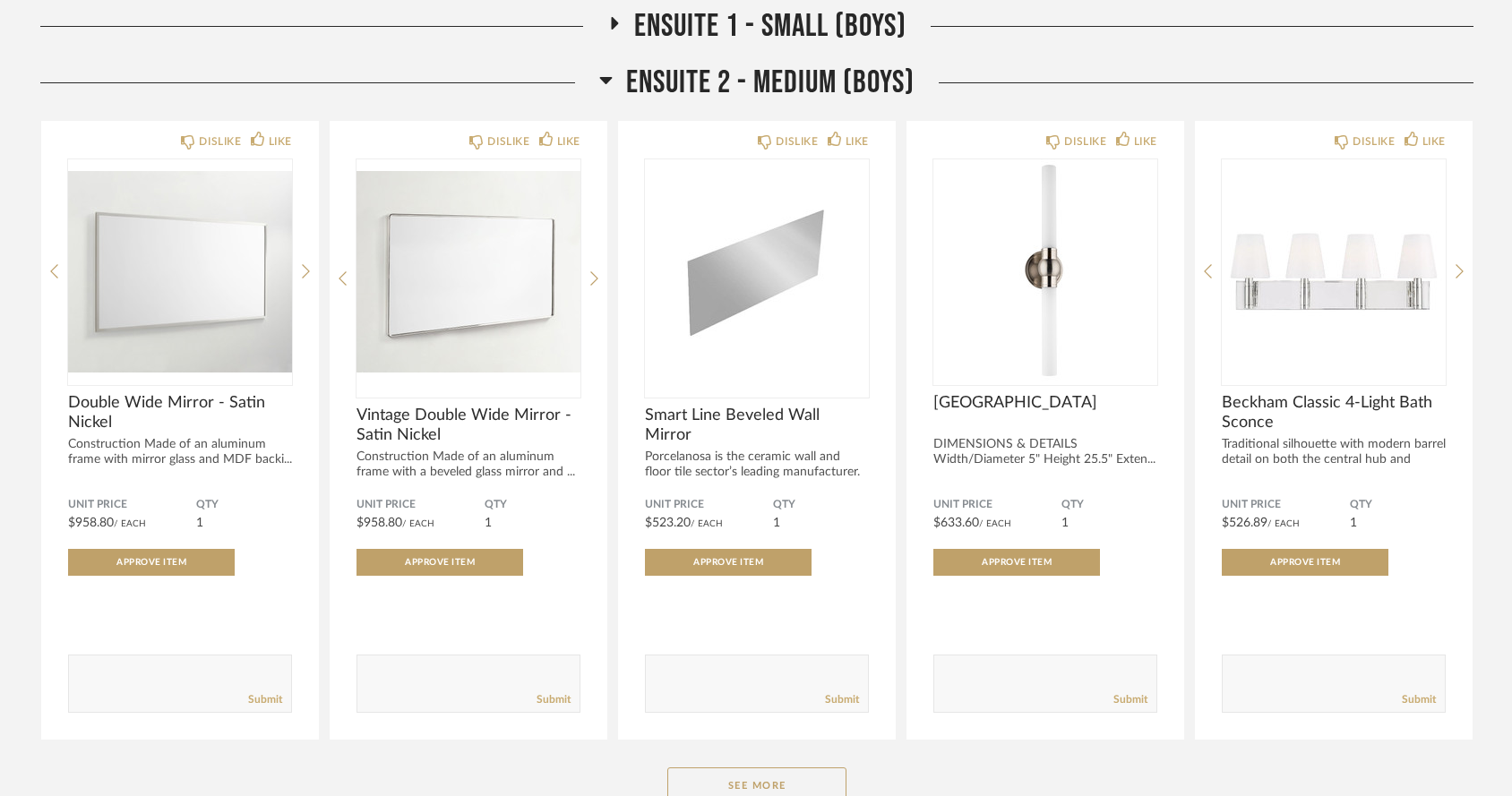
scroll to position [9019, 0]
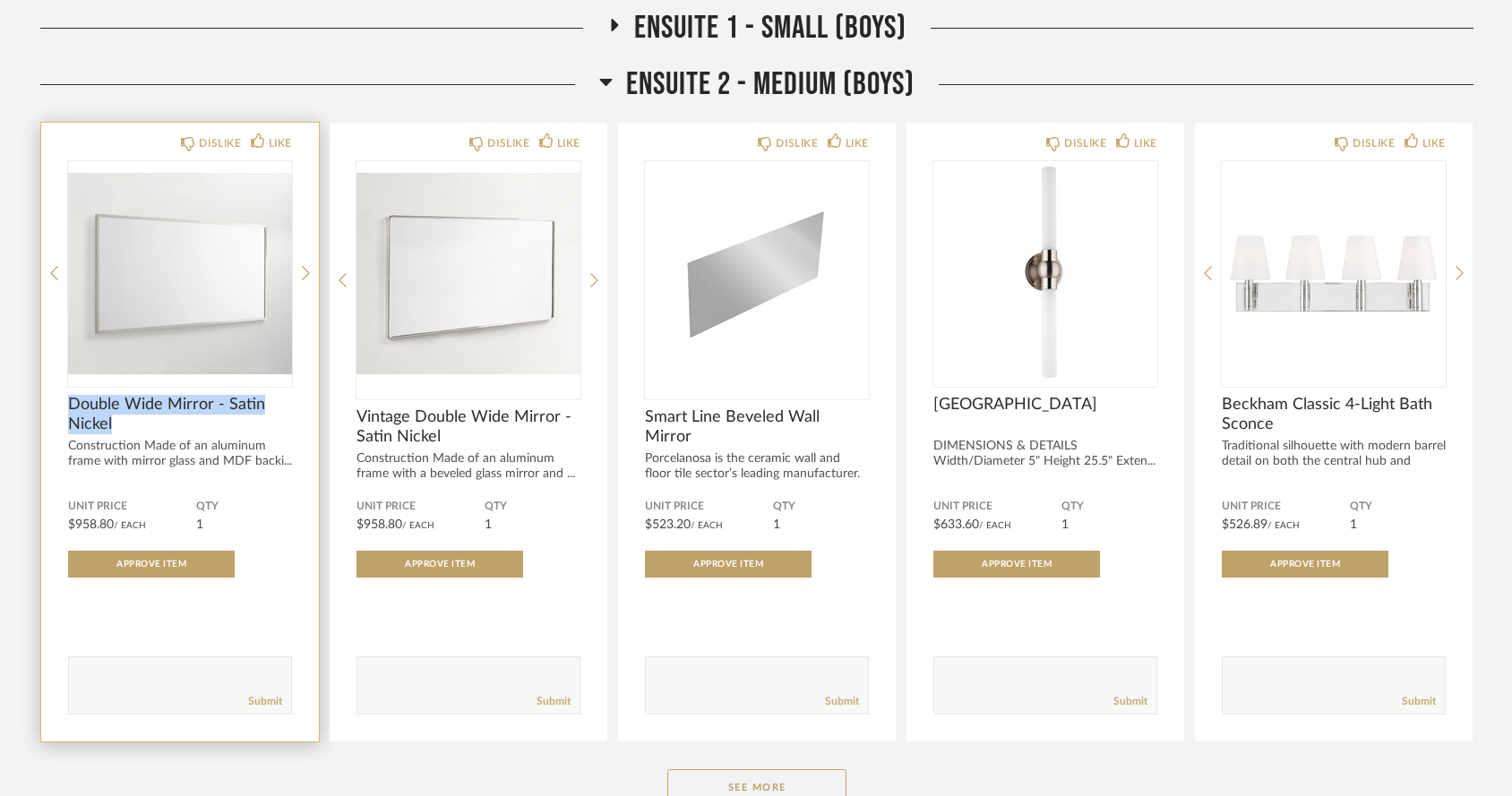
drag, startPoint x: 64, startPoint y: 361, endPoint x: 129, endPoint y: 372, distance: 65.9
click at [129, 372] on div "DISLIKE LIKE Double Wide Mirror - Satin Nickel Construction Made of an aluminum…" at bounding box center [179, 431] width 278 height 619
copy span "Double Wide Mirror - Satin Nickel"
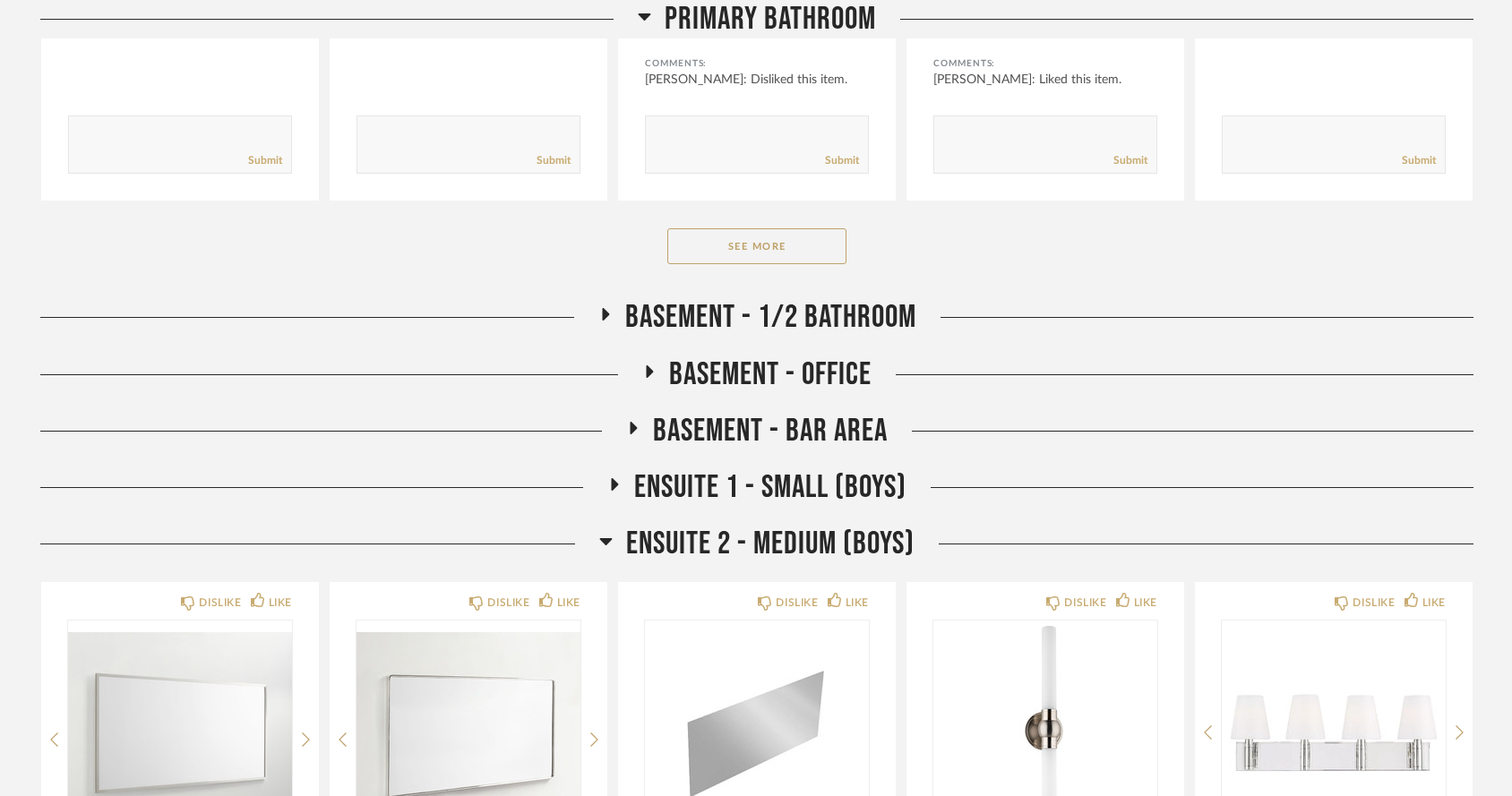
scroll to position [8557, 0]
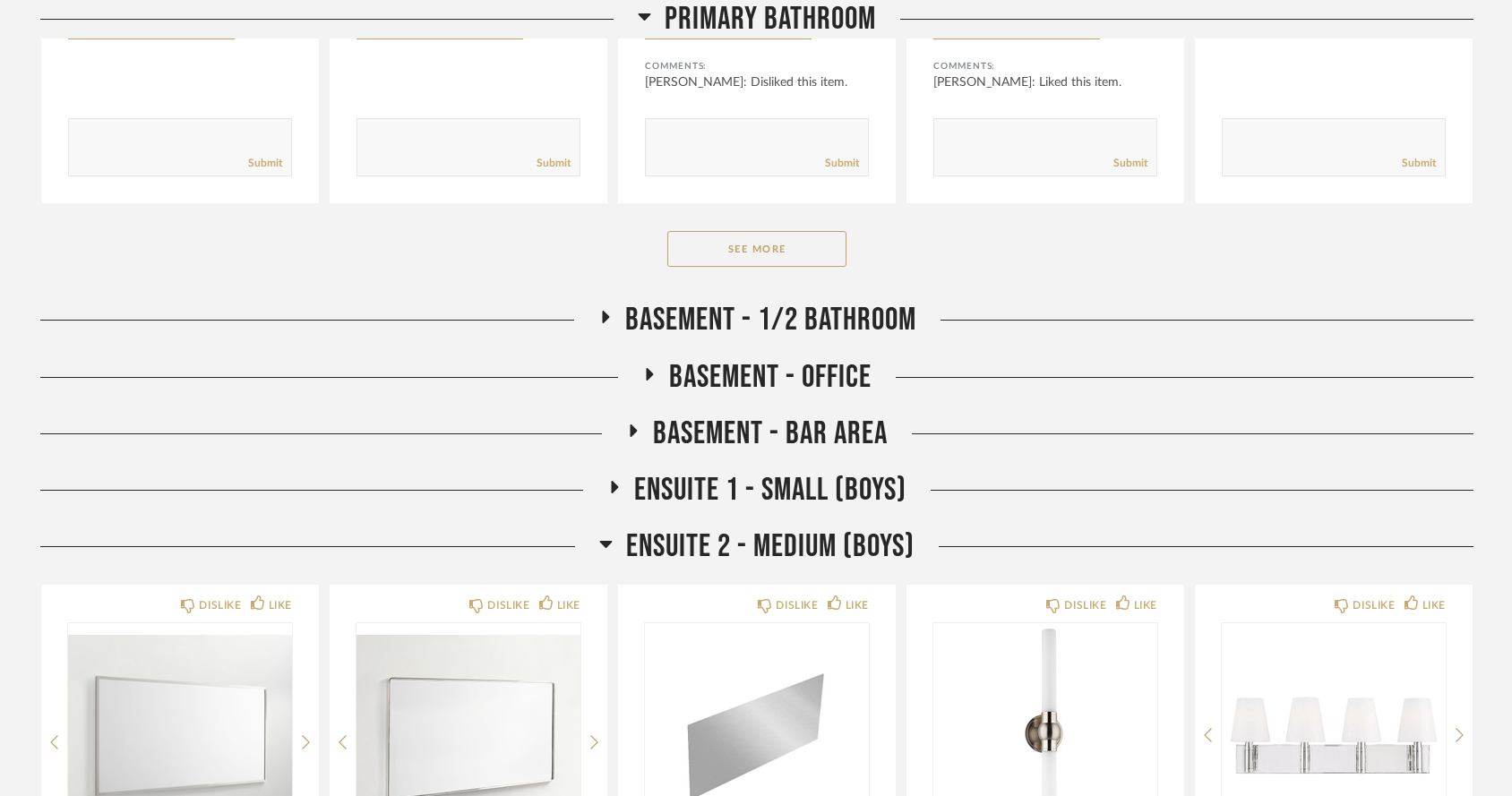
click at [623, 423] on icon at bounding box center [634, 429] width 22 height 13
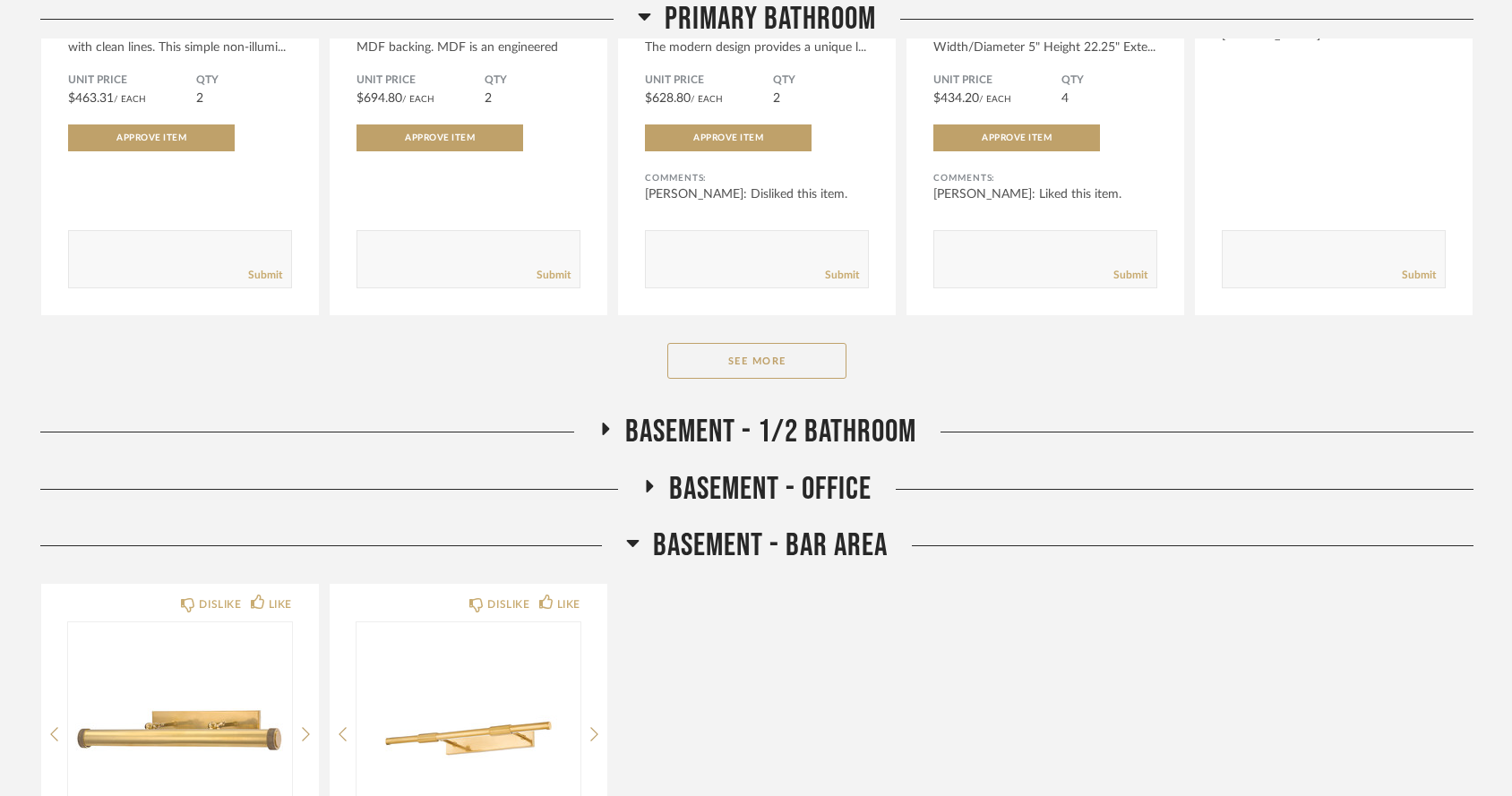
scroll to position [8441, 0]
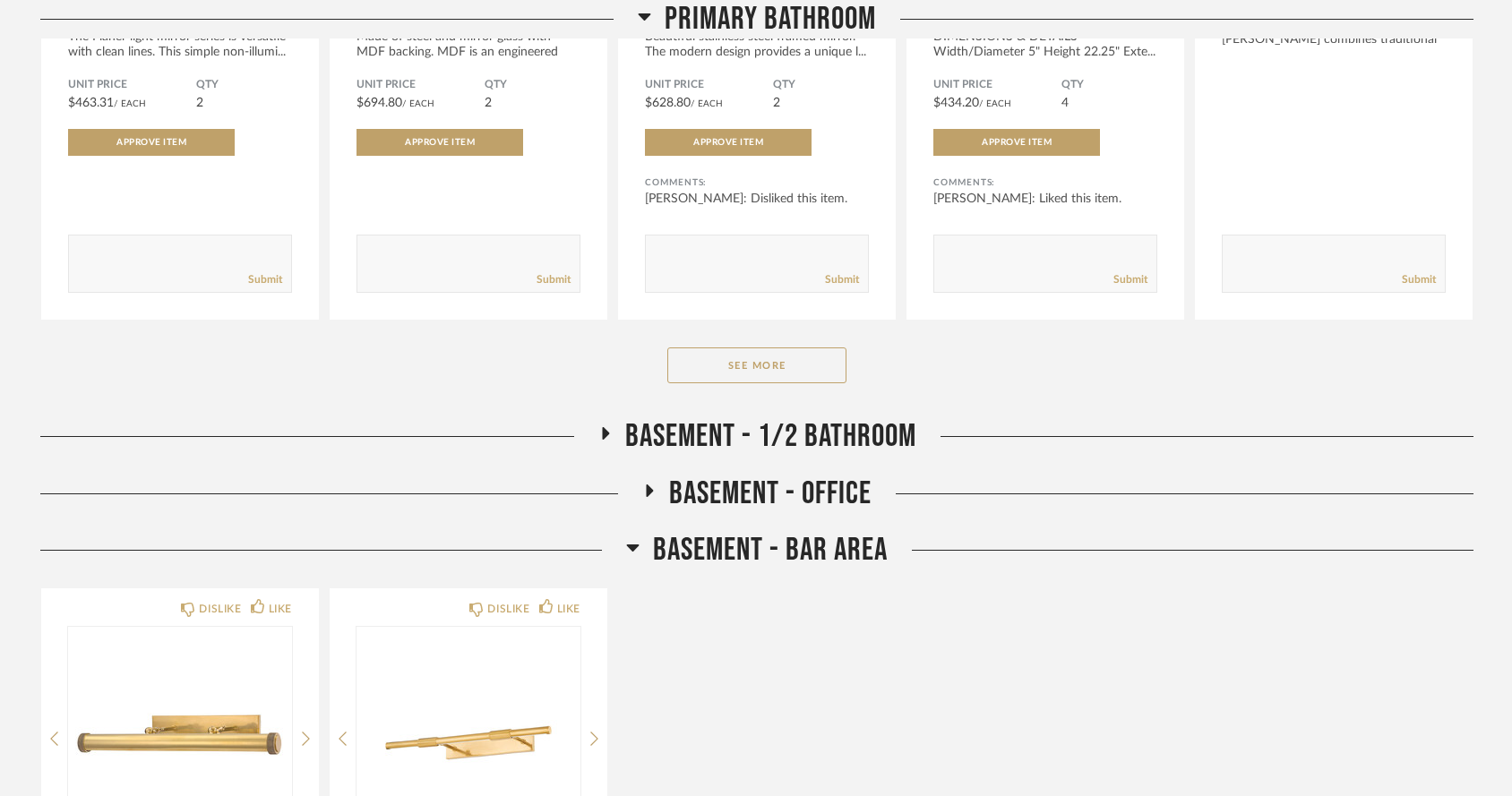
click at [607, 427] on icon at bounding box center [605, 433] width 7 height 13
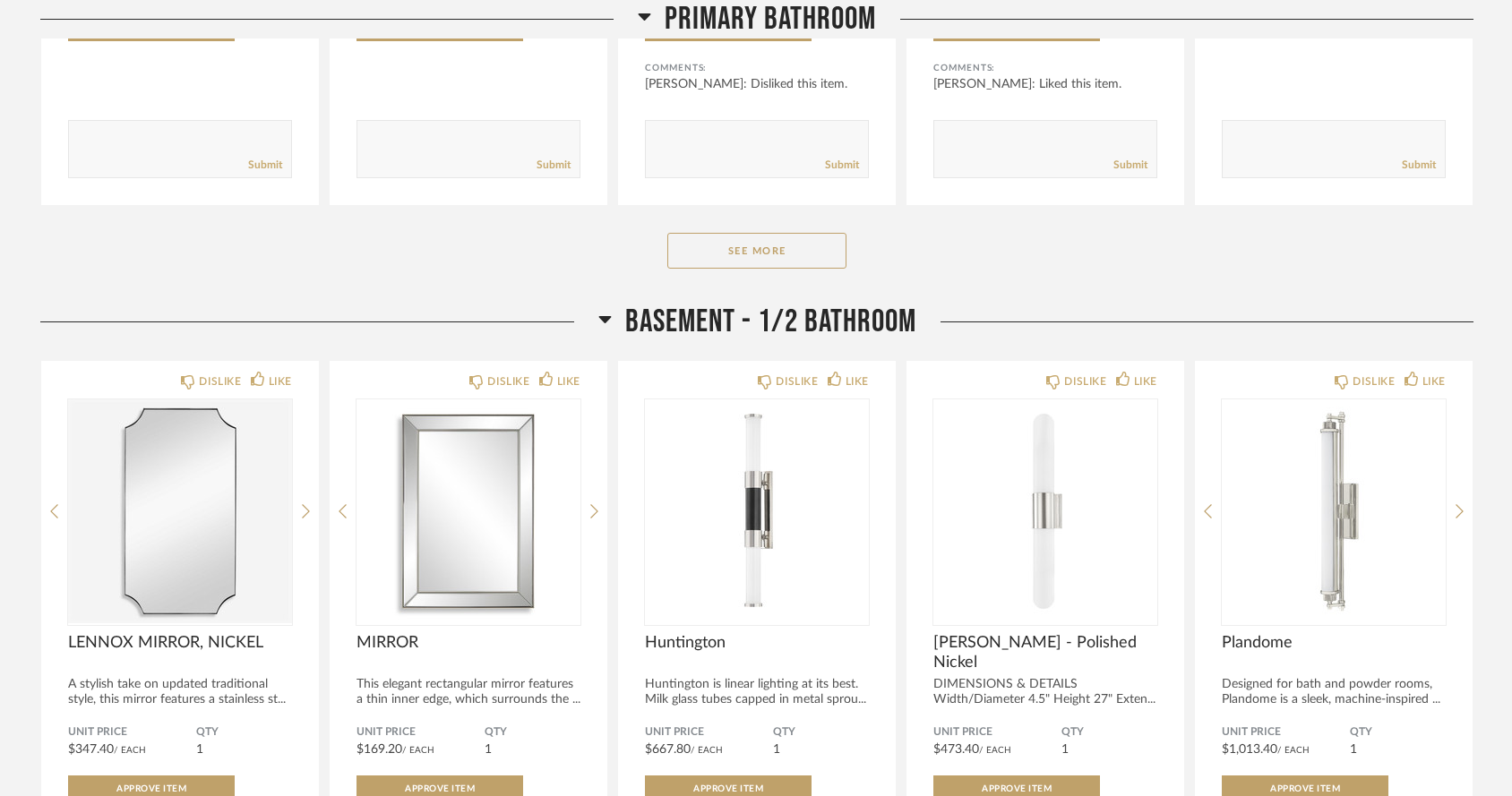
scroll to position [8605, 0]
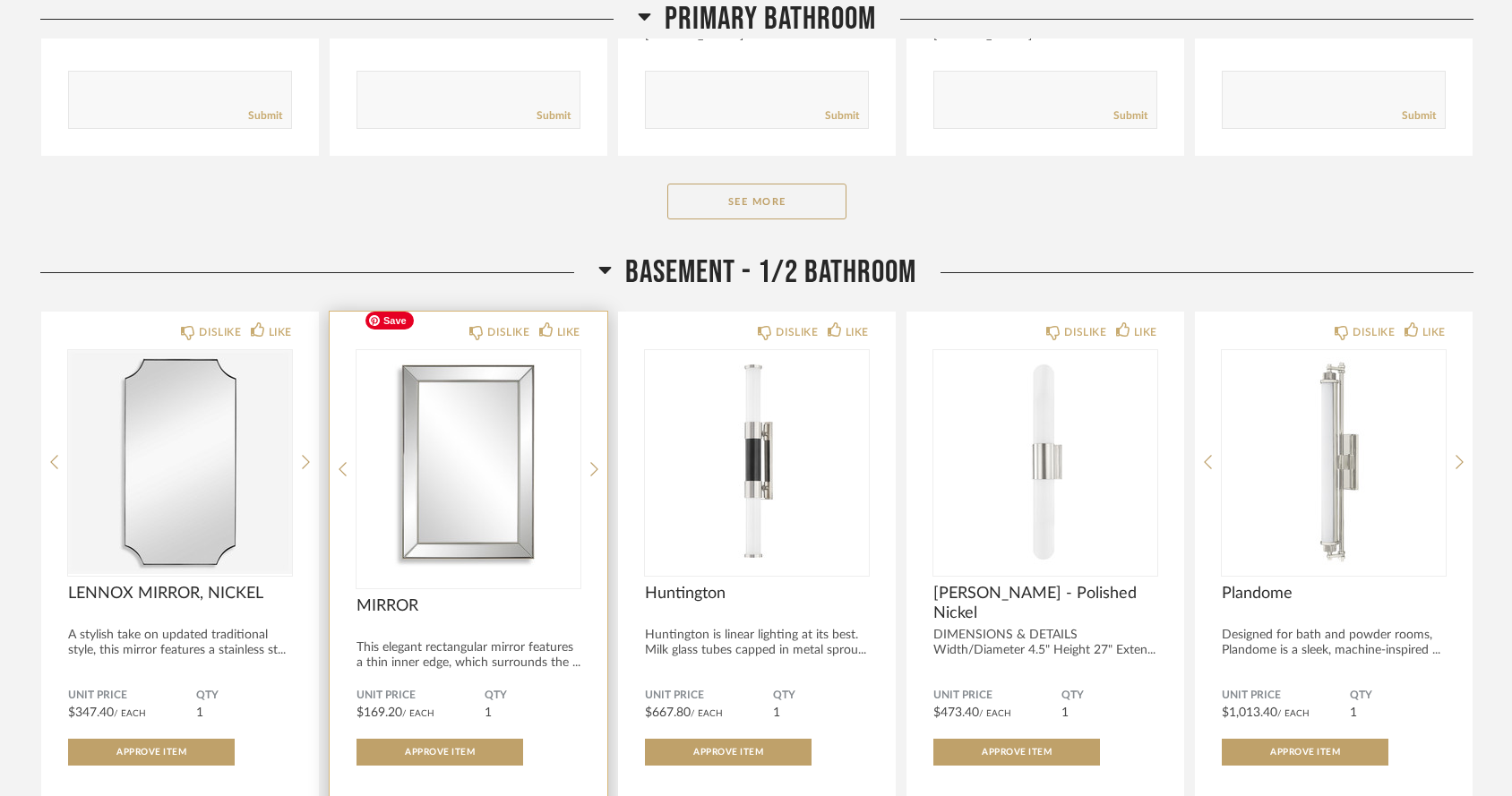
click at [491, 438] on img "0" at bounding box center [468, 461] width 224 height 224
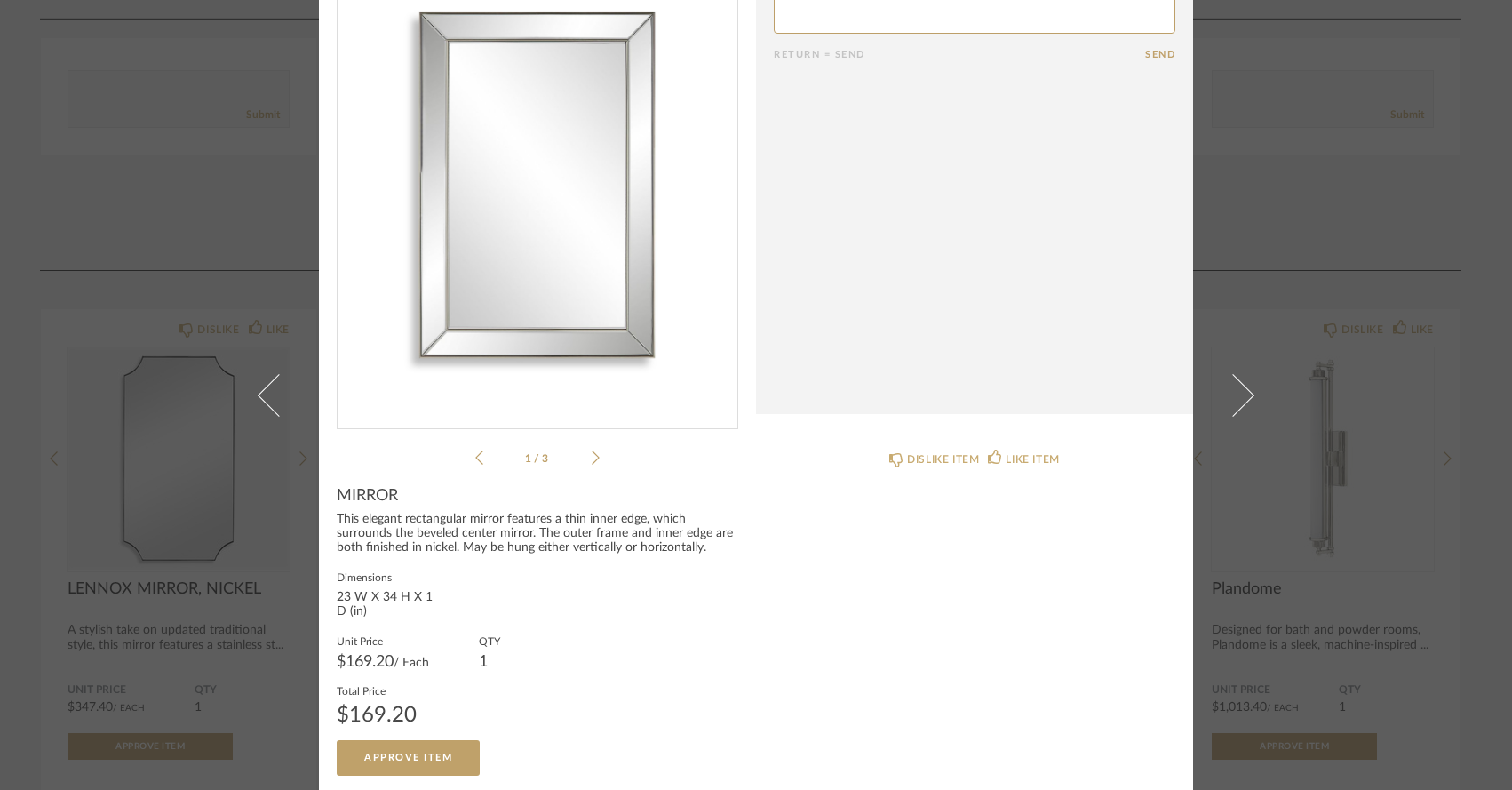
scroll to position [110, 0]
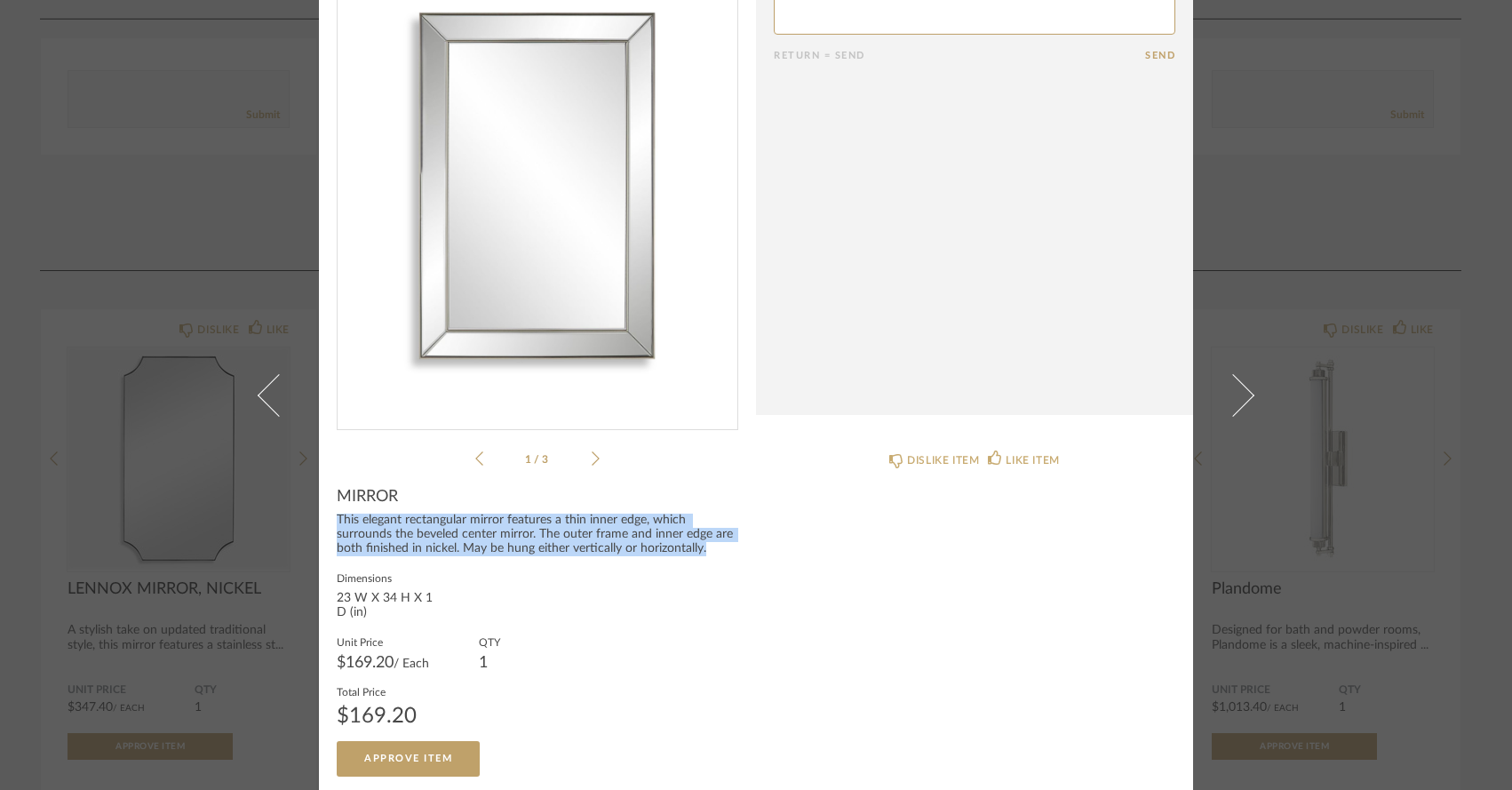
drag, startPoint x: 330, startPoint y: 518, endPoint x: 707, endPoint y: 542, distance: 377.8
click at [707, 542] on div "This elegant rectangular mirror features a thin inner edge, which surrounds the…" at bounding box center [538, 534] width 401 height 43
copy div "This elegant rectangular mirror features a thin inner edge, which surrounds the…"
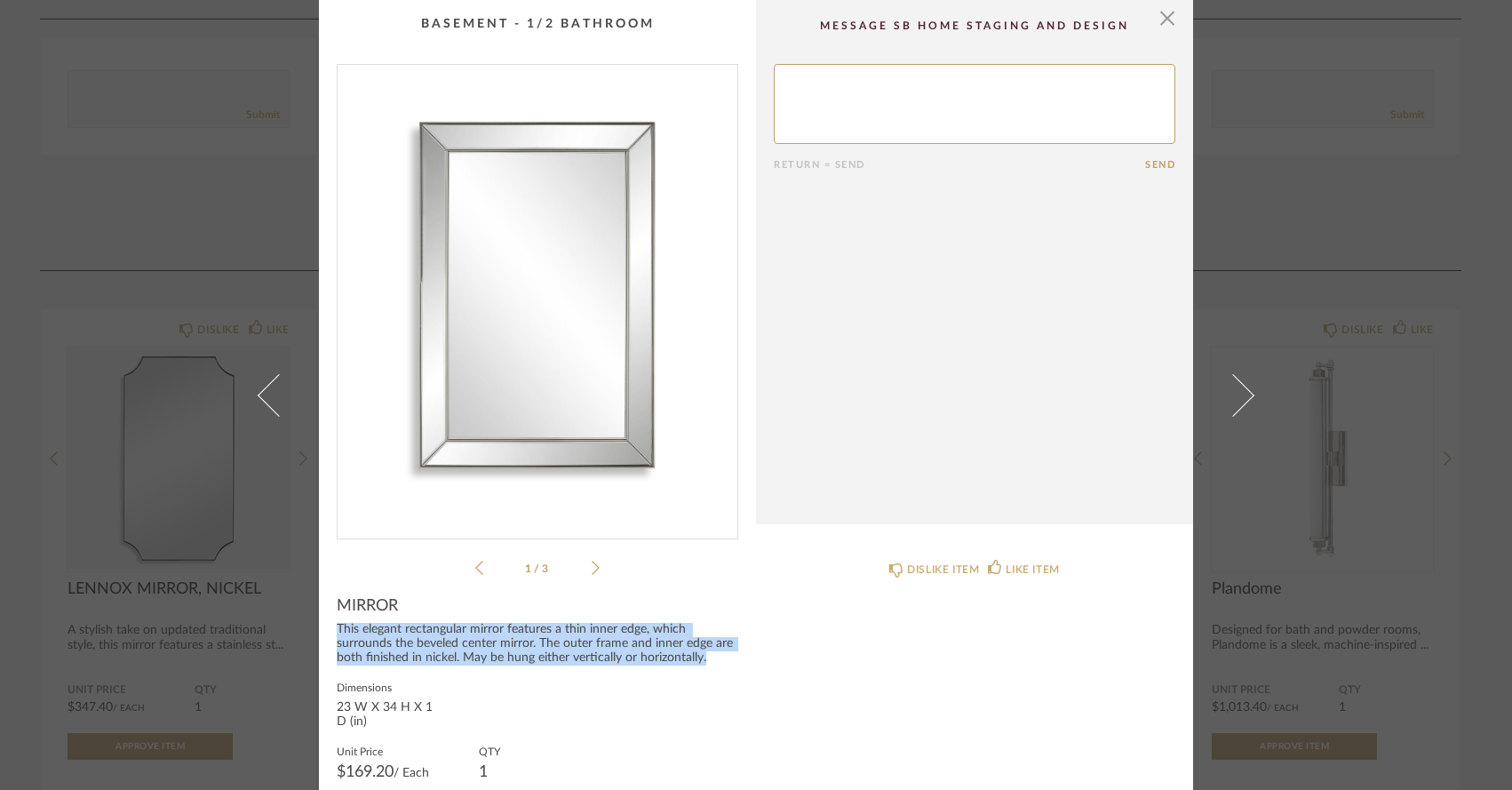
scroll to position [0, 0]
click at [1162, 14] on span "button" at bounding box center [1167, 18] width 36 height 36
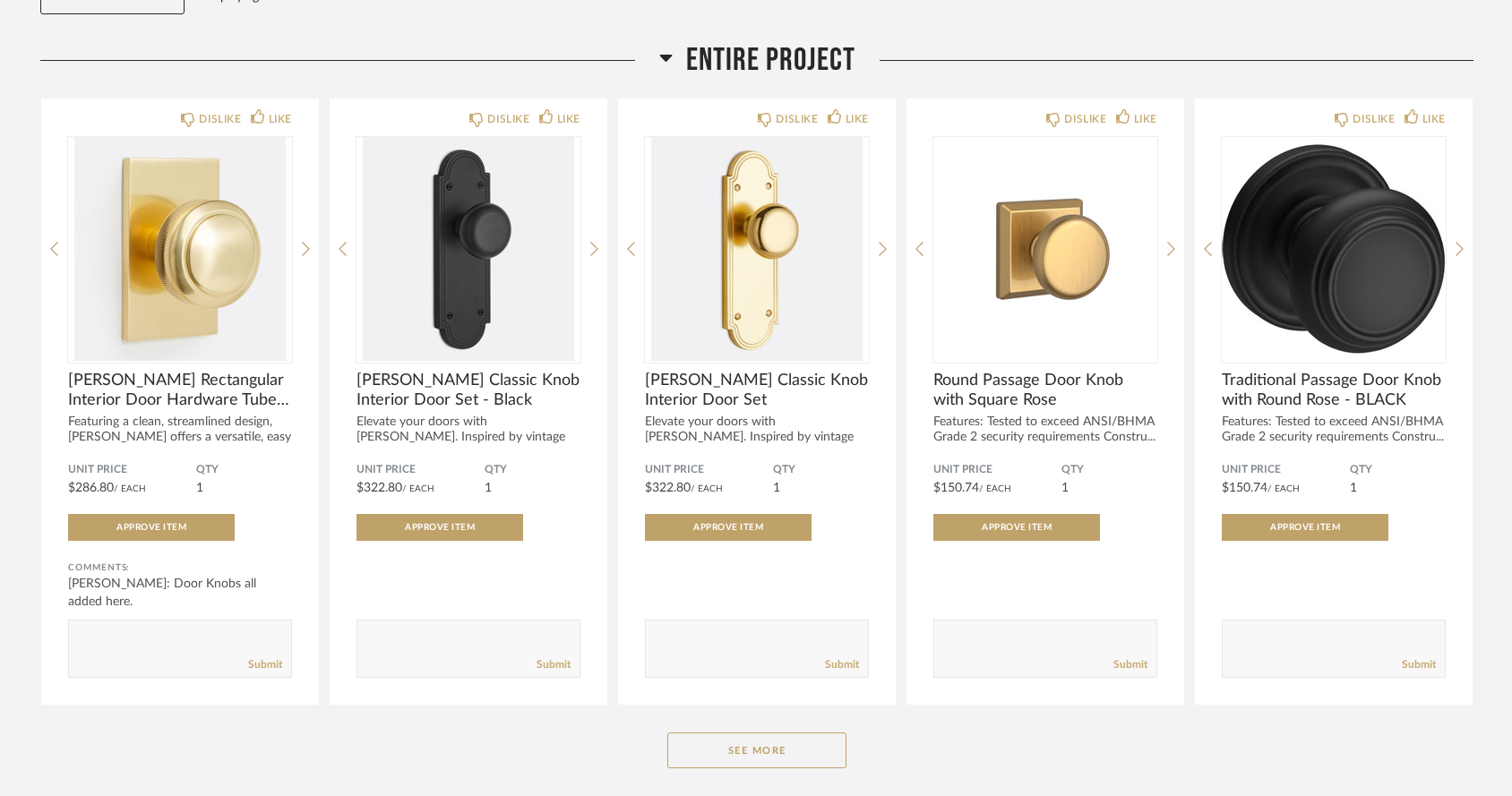
scroll to position [275, 0]
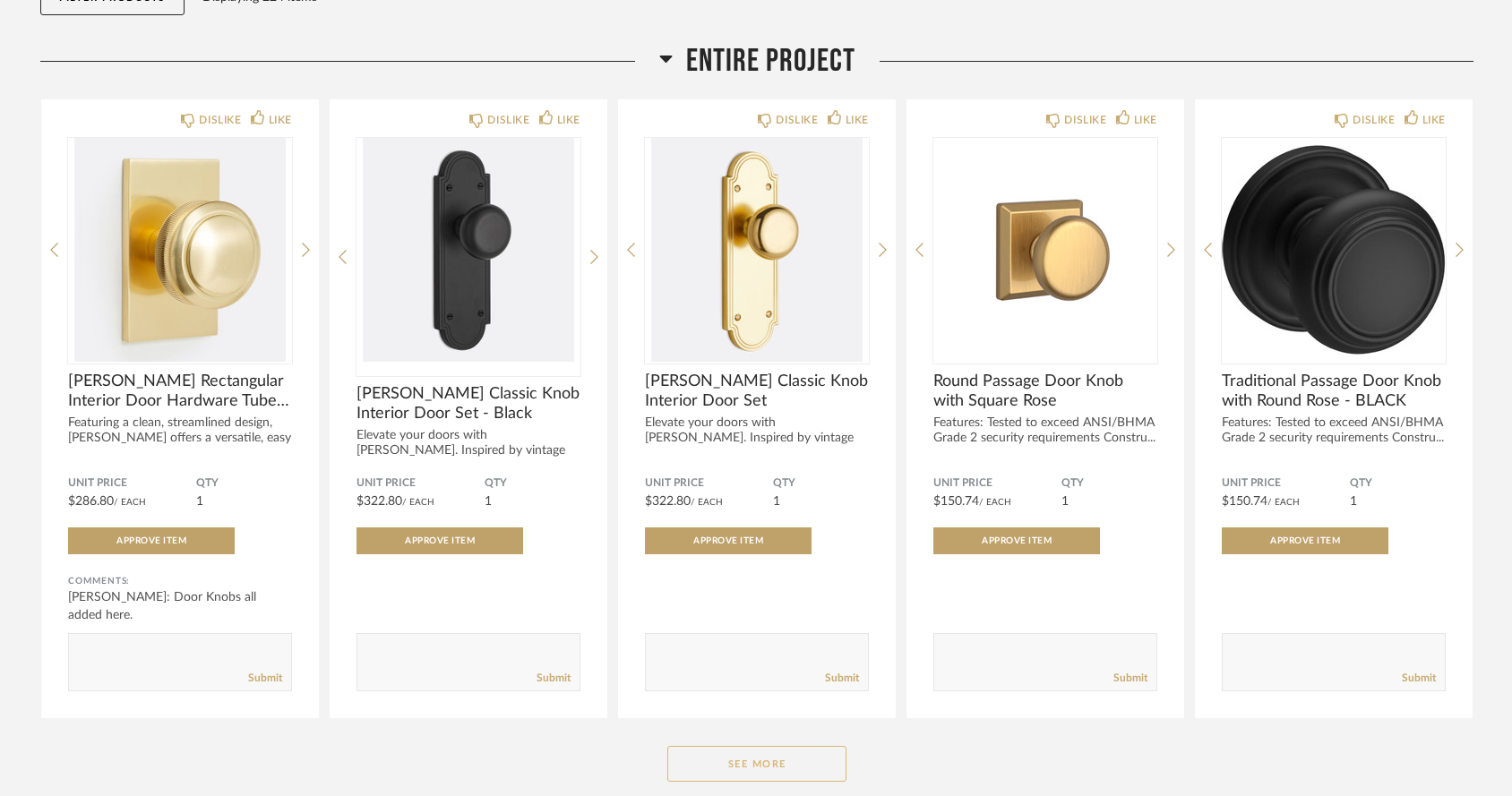
click at [740, 746] on button "See More" at bounding box center [757, 764] width 179 height 36
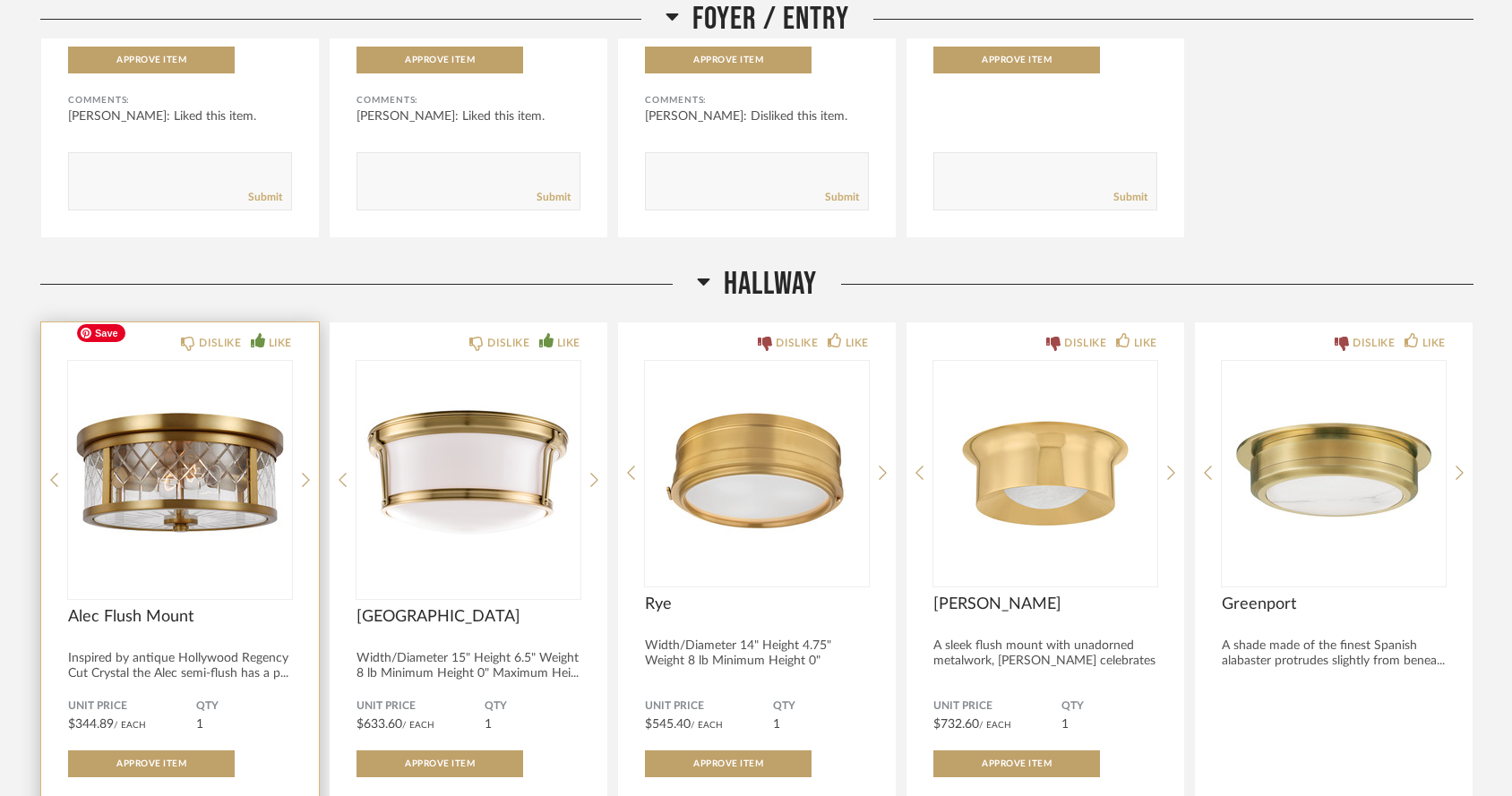
scroll to position [2712, 0]
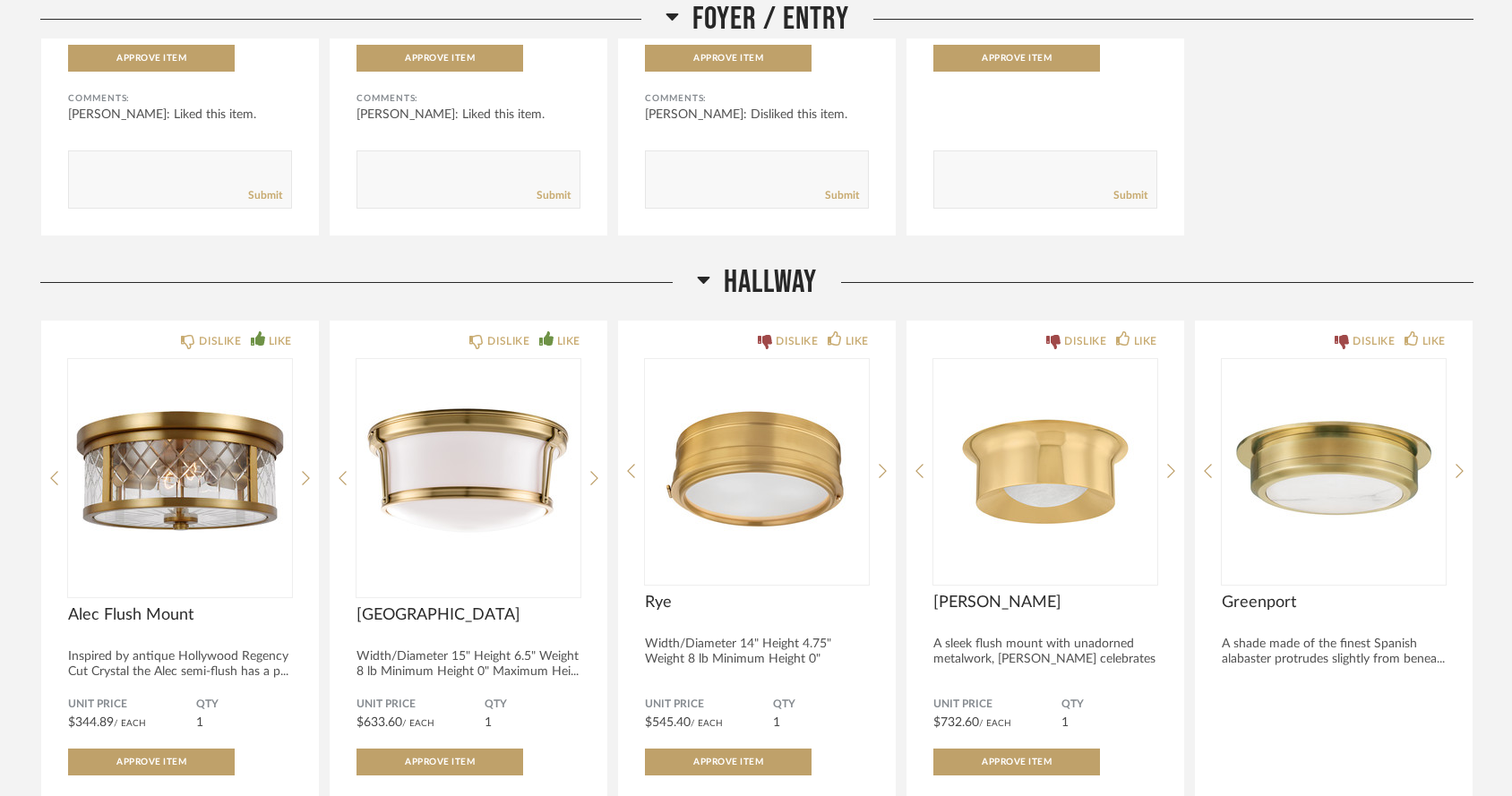
click at [699, 277] on icon at bounding box center [704, 280] width 13 height 7
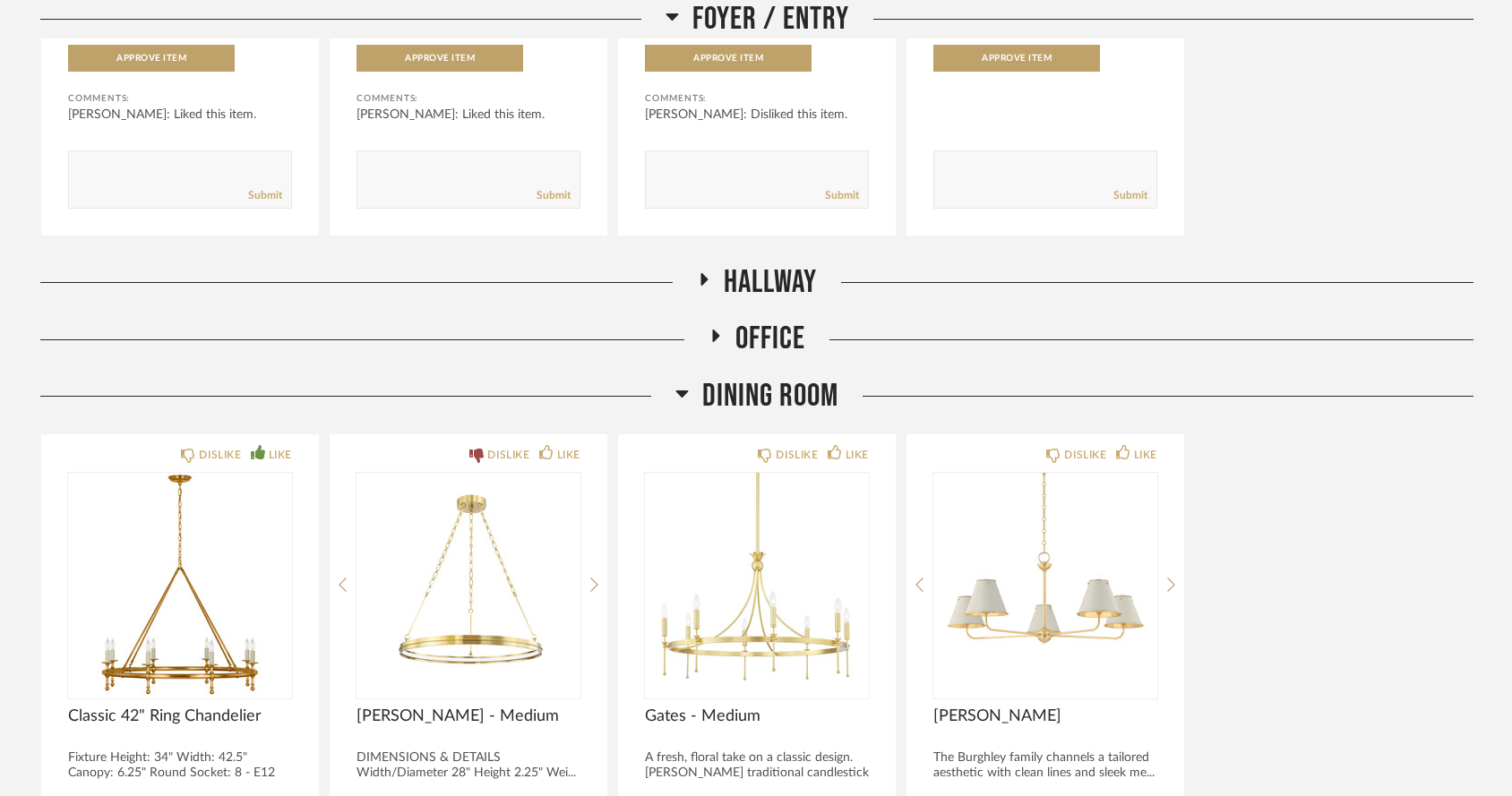
click at [702, 273] on icon at bounding box center [705, 279] width 7 height 13
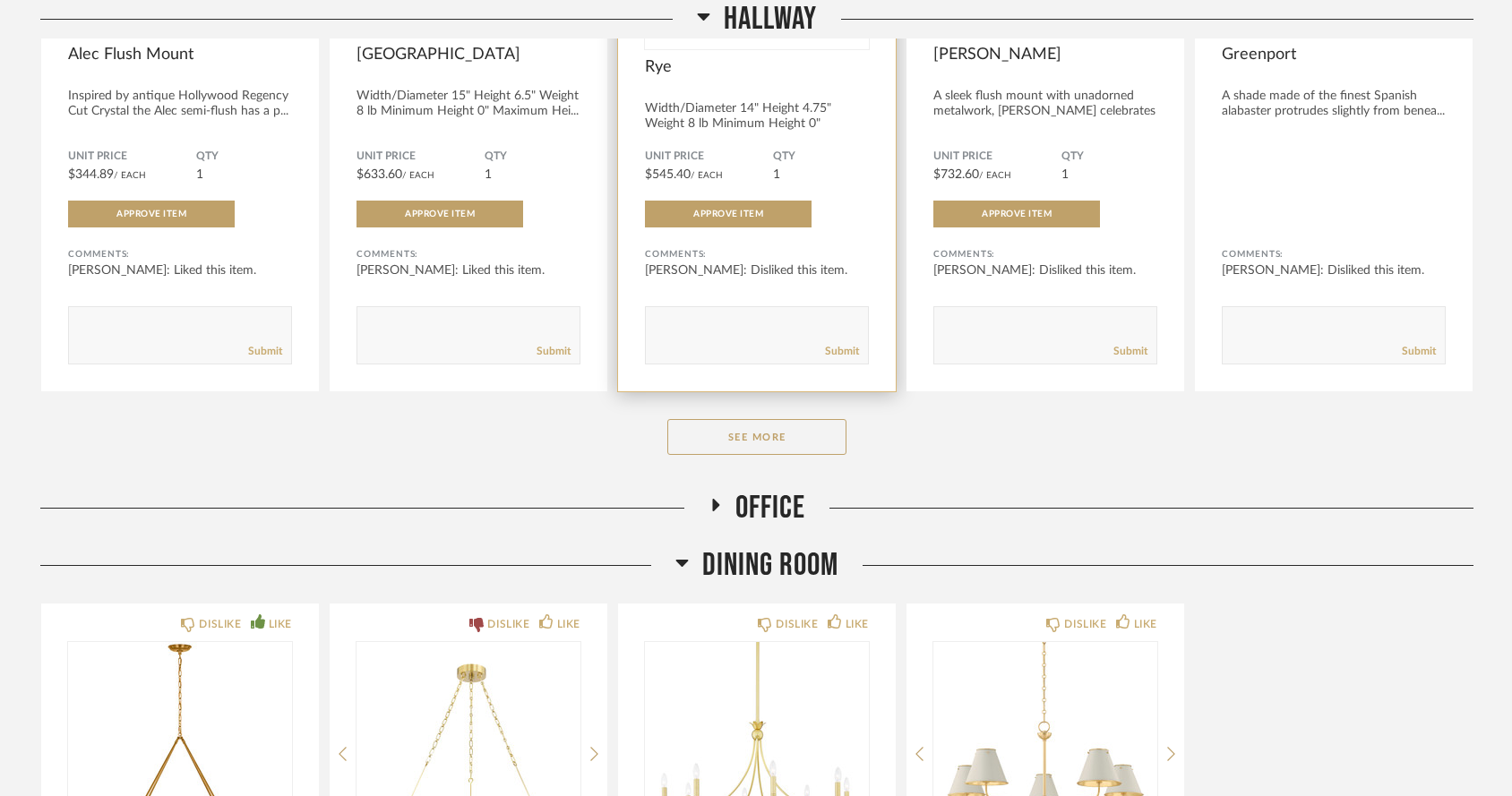
scroll to position [3270, 0]
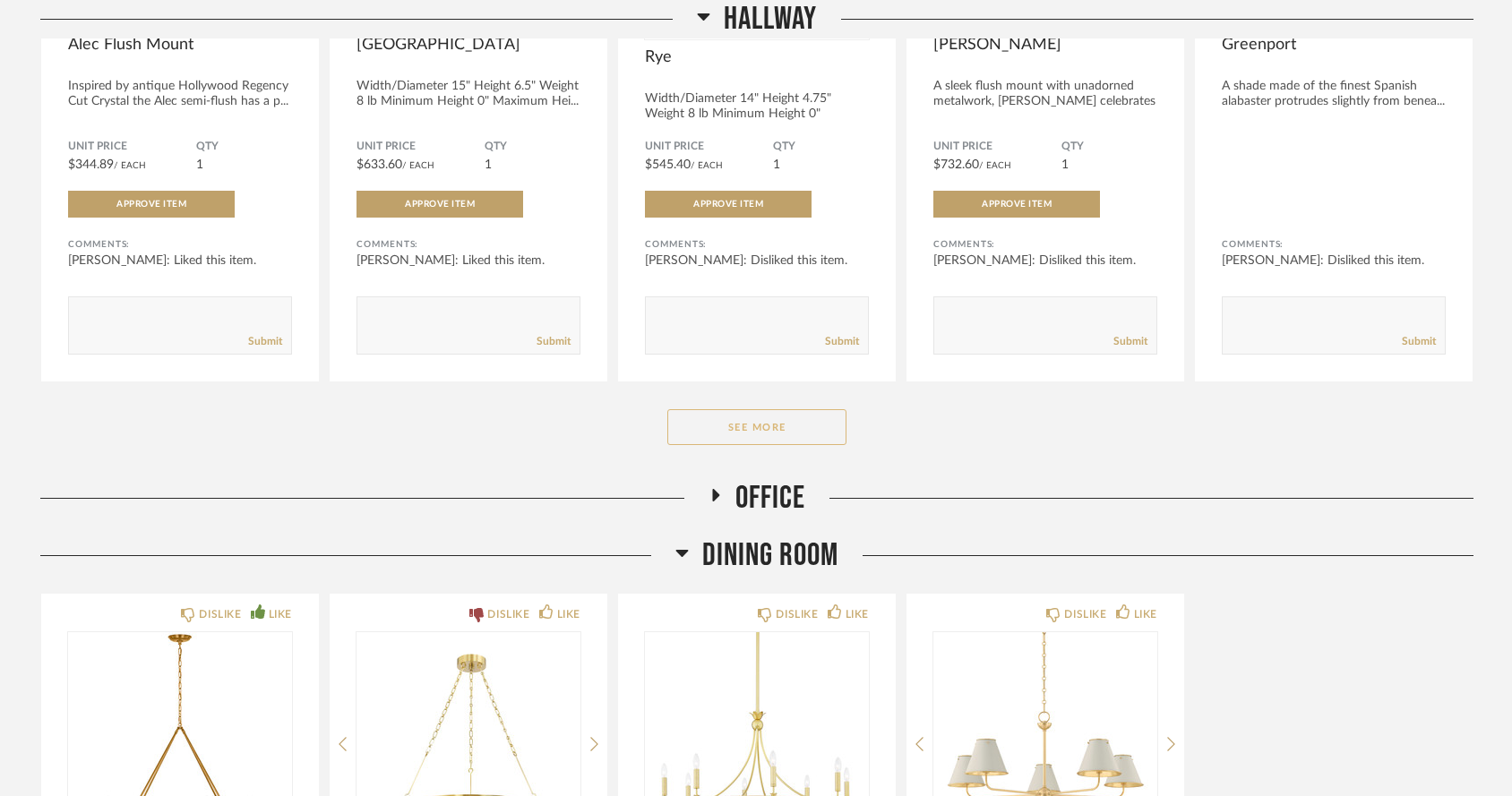
click at [693, 409] on button "See More" at bounding box center [757, 427] width 179 height 36
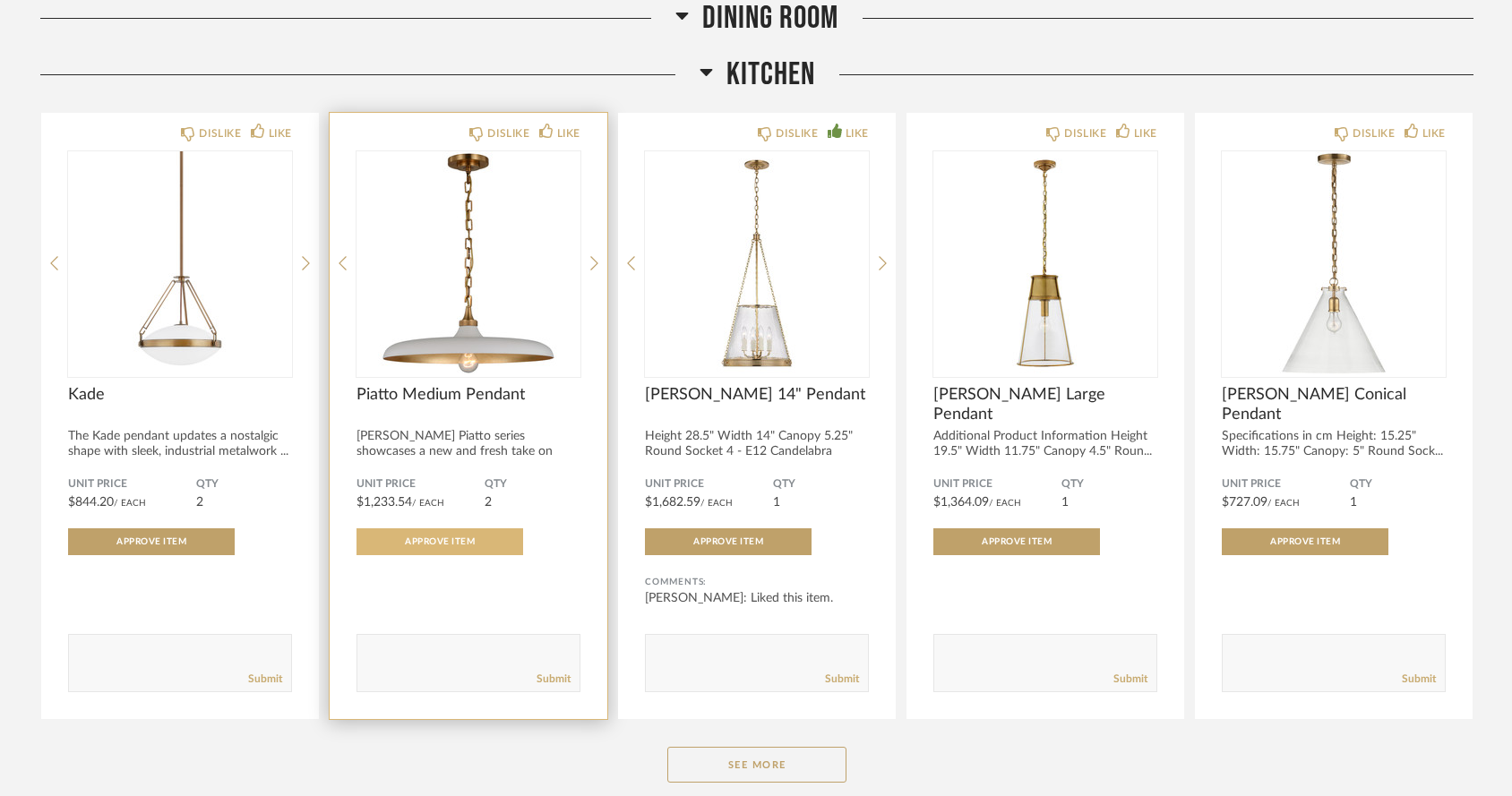
scroll to position [5072, 0]
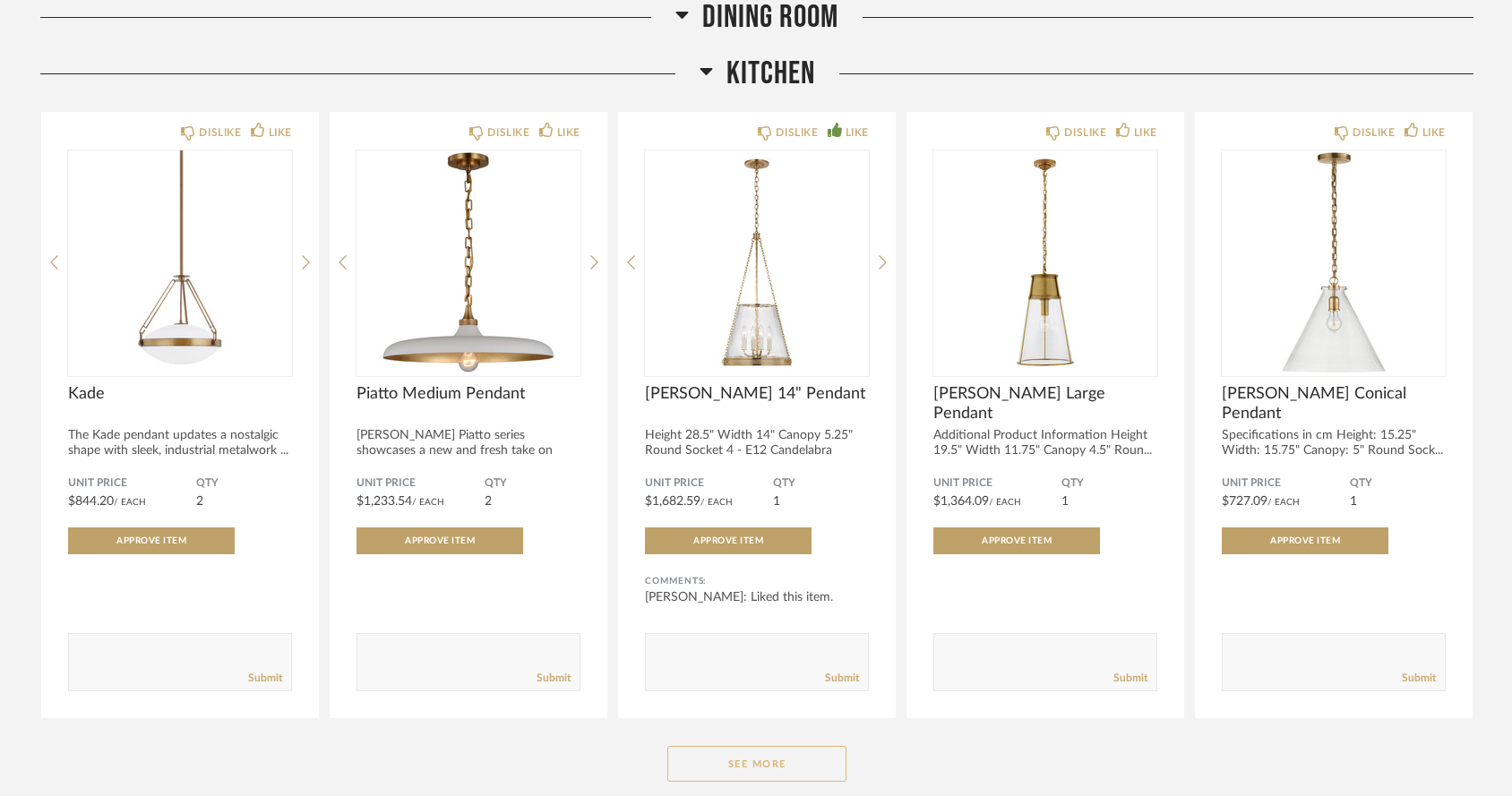
click at [724, 746] on button "See More" at bounding box center [757, 764] width 179 height 36
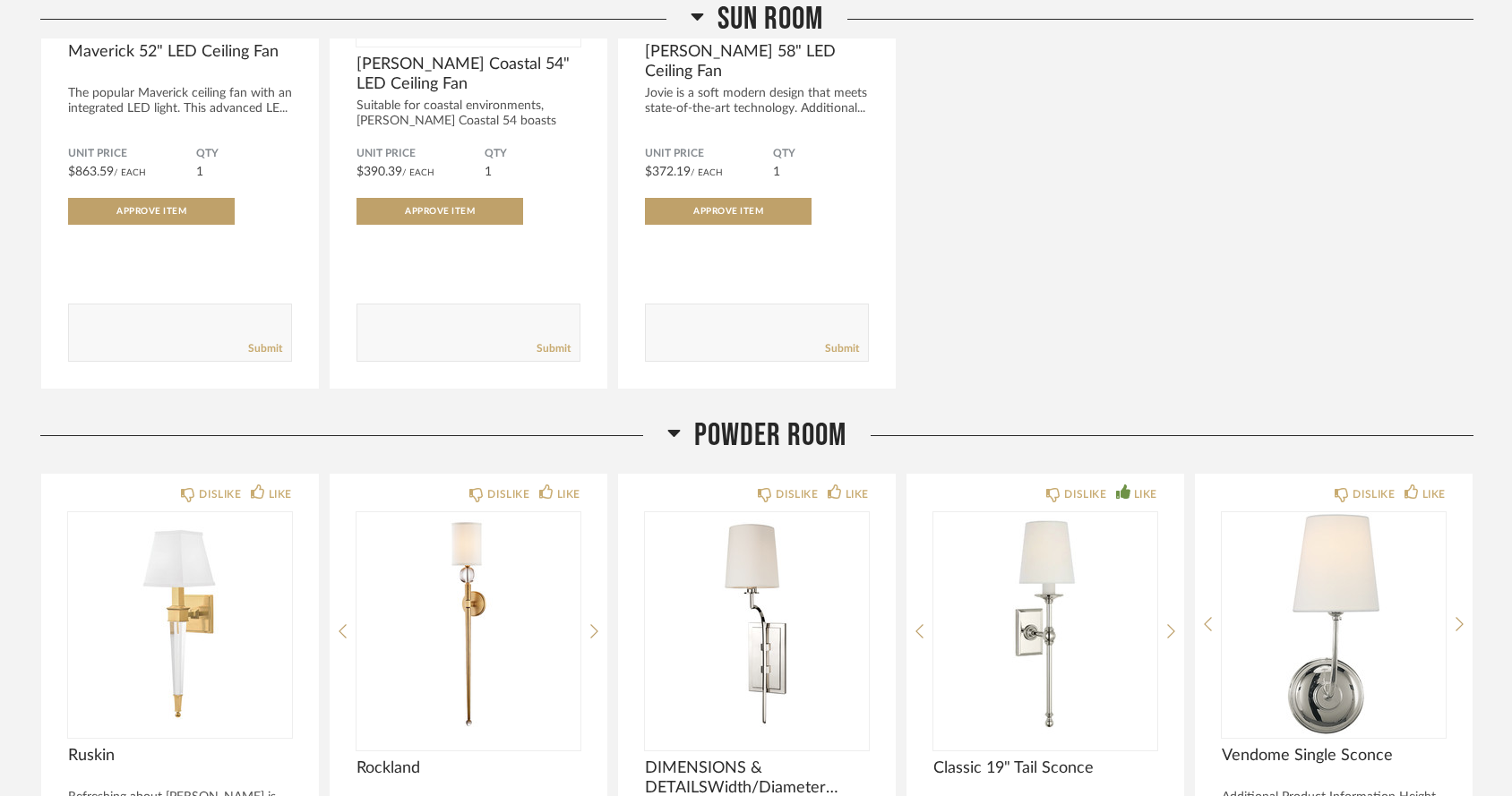
scroll to position [9633, 0]
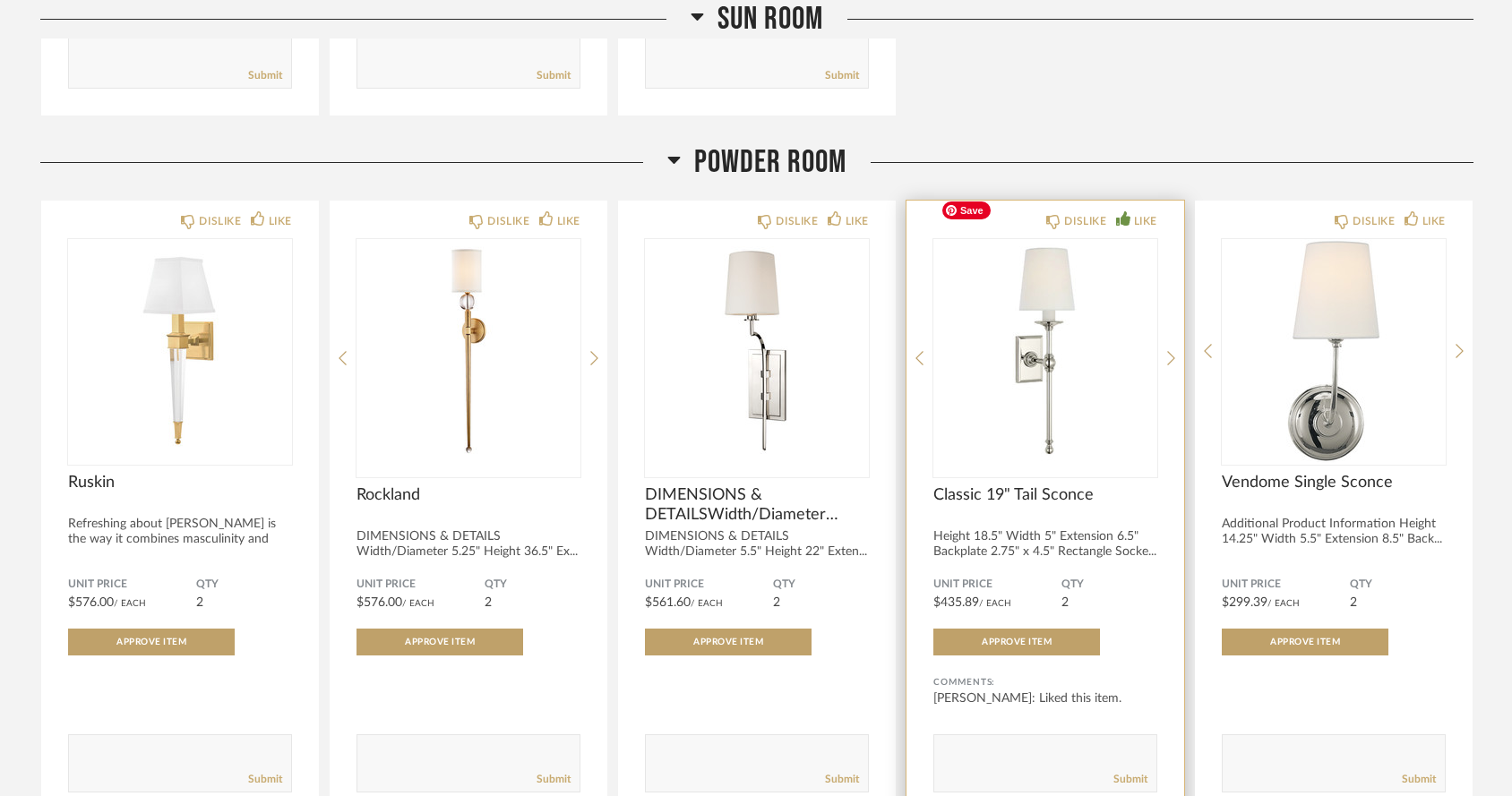
click at [1041, 314] on img "0" at bounding box center [1046, 351] width 224 height 224
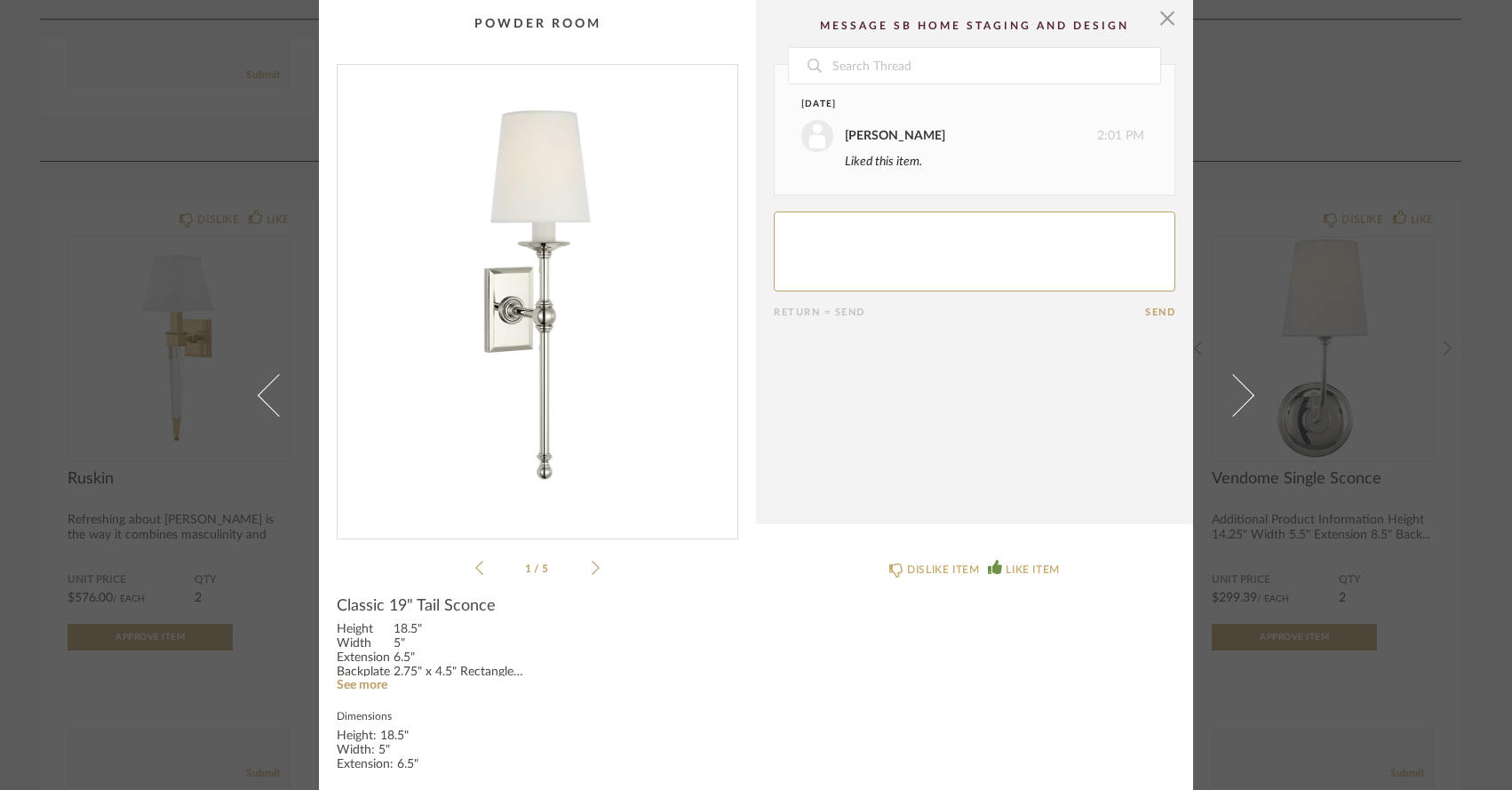
scroll to position [0, 0]
click at [1161, 22] on span "button" at bounding box center [1167, 18] width 36 height 36
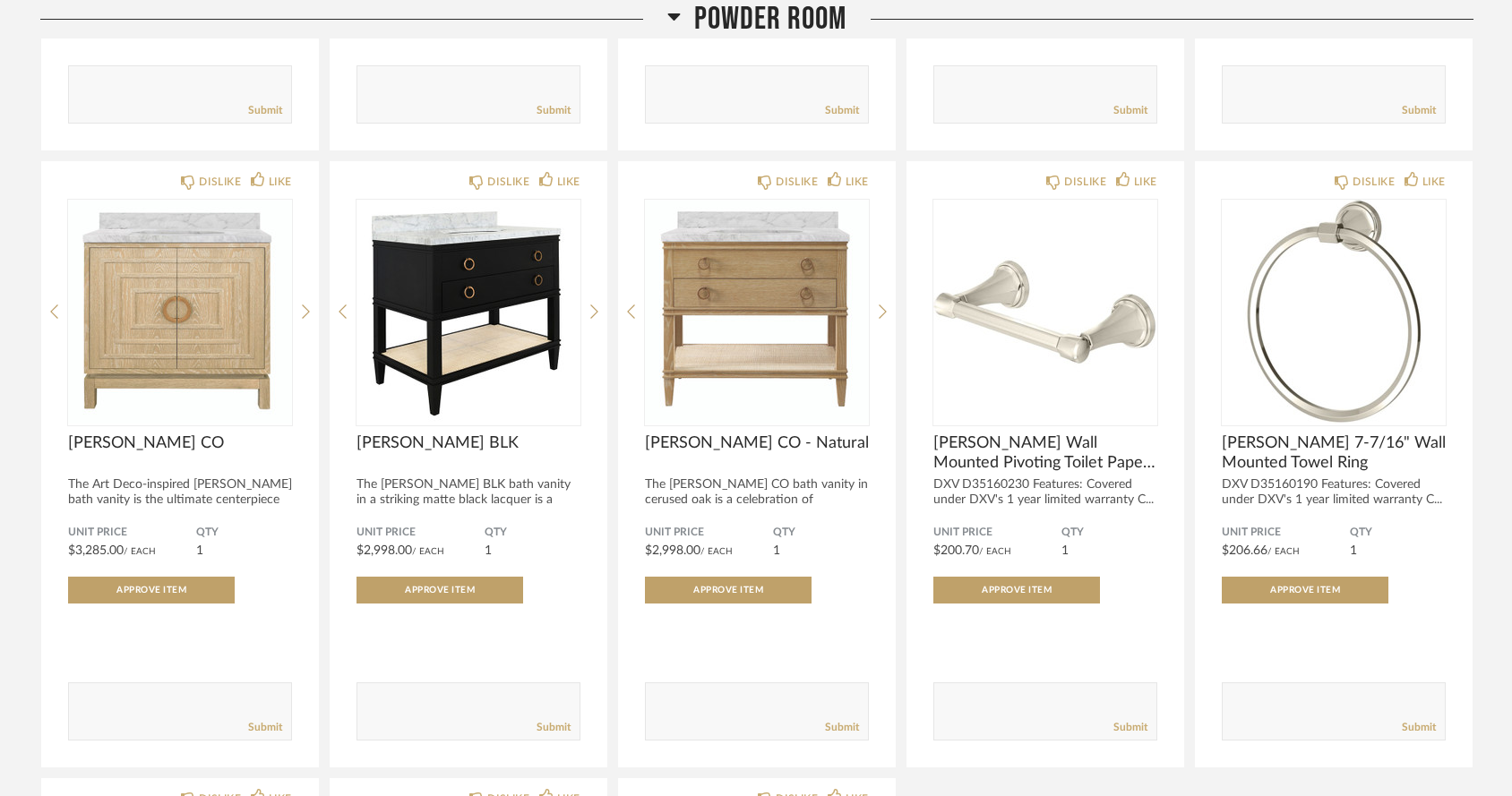
scroll to position [10934, 0]
